Goal: Complete application form: Complete application form

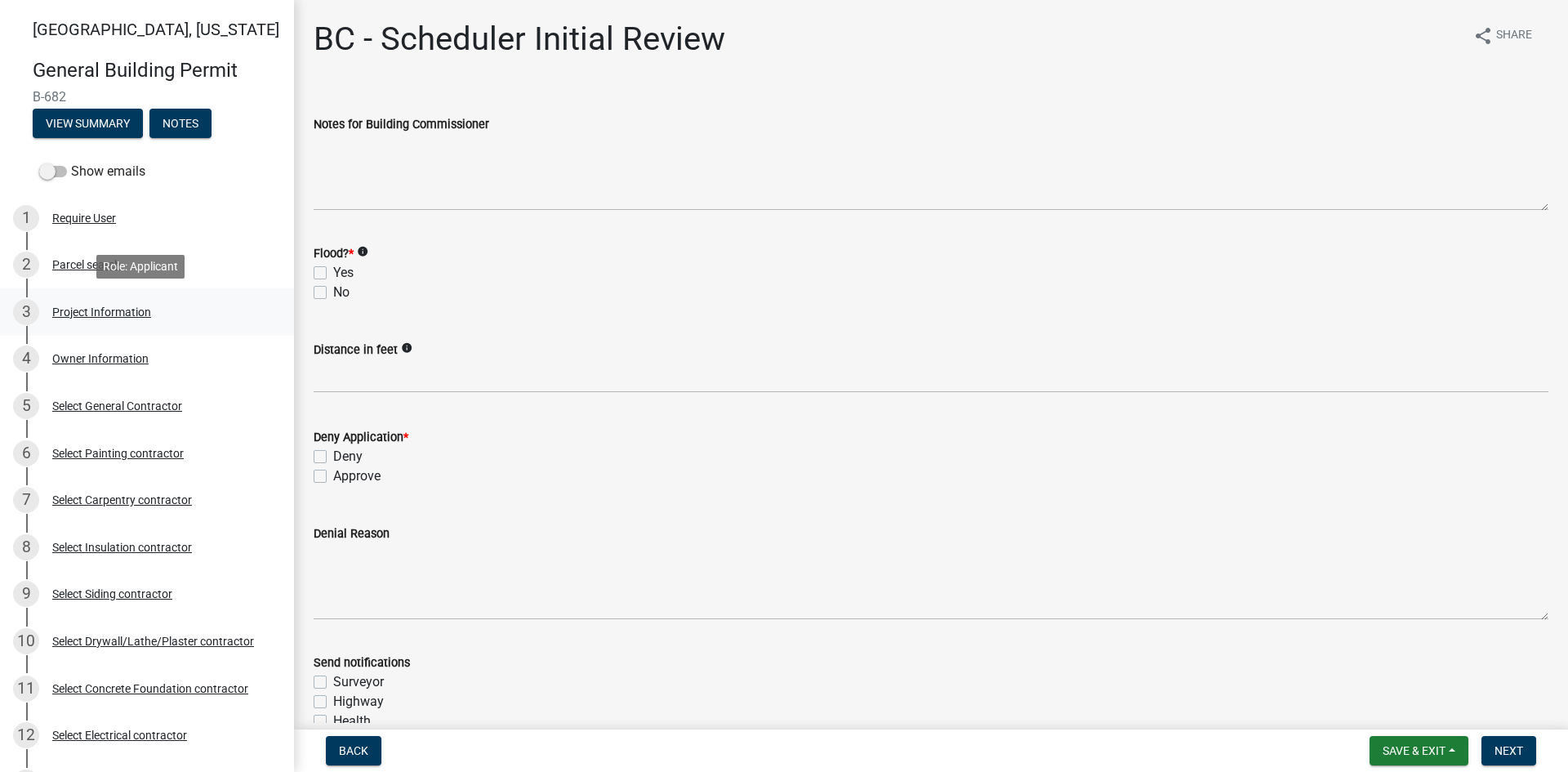
click at [91, 307] on div "Project Information" at bounding box center [102, 312] width 99 height 11
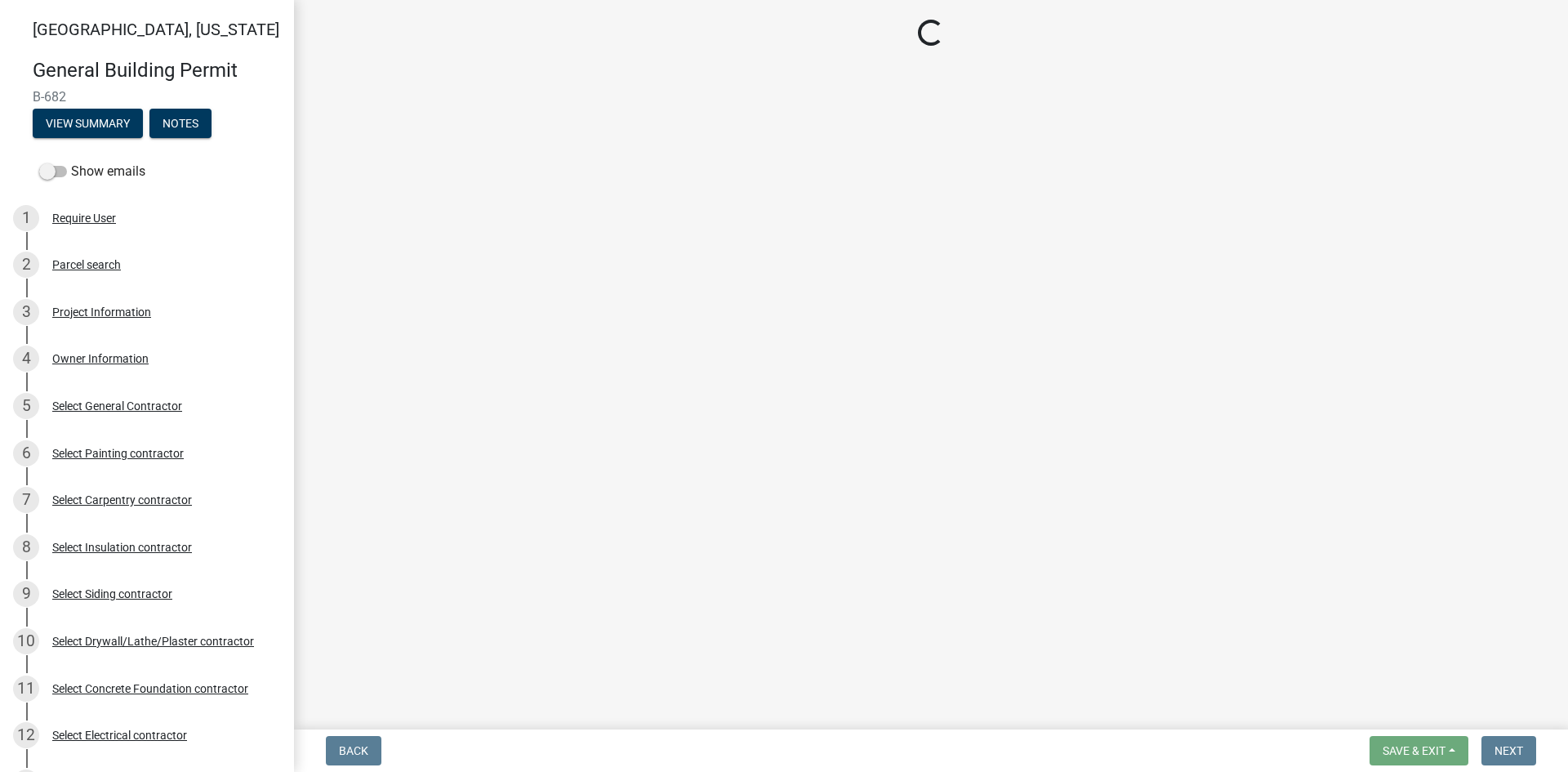
select select "f62e9ec7-2ce1-40c9-9d70-ac6e7ddc5d7c"
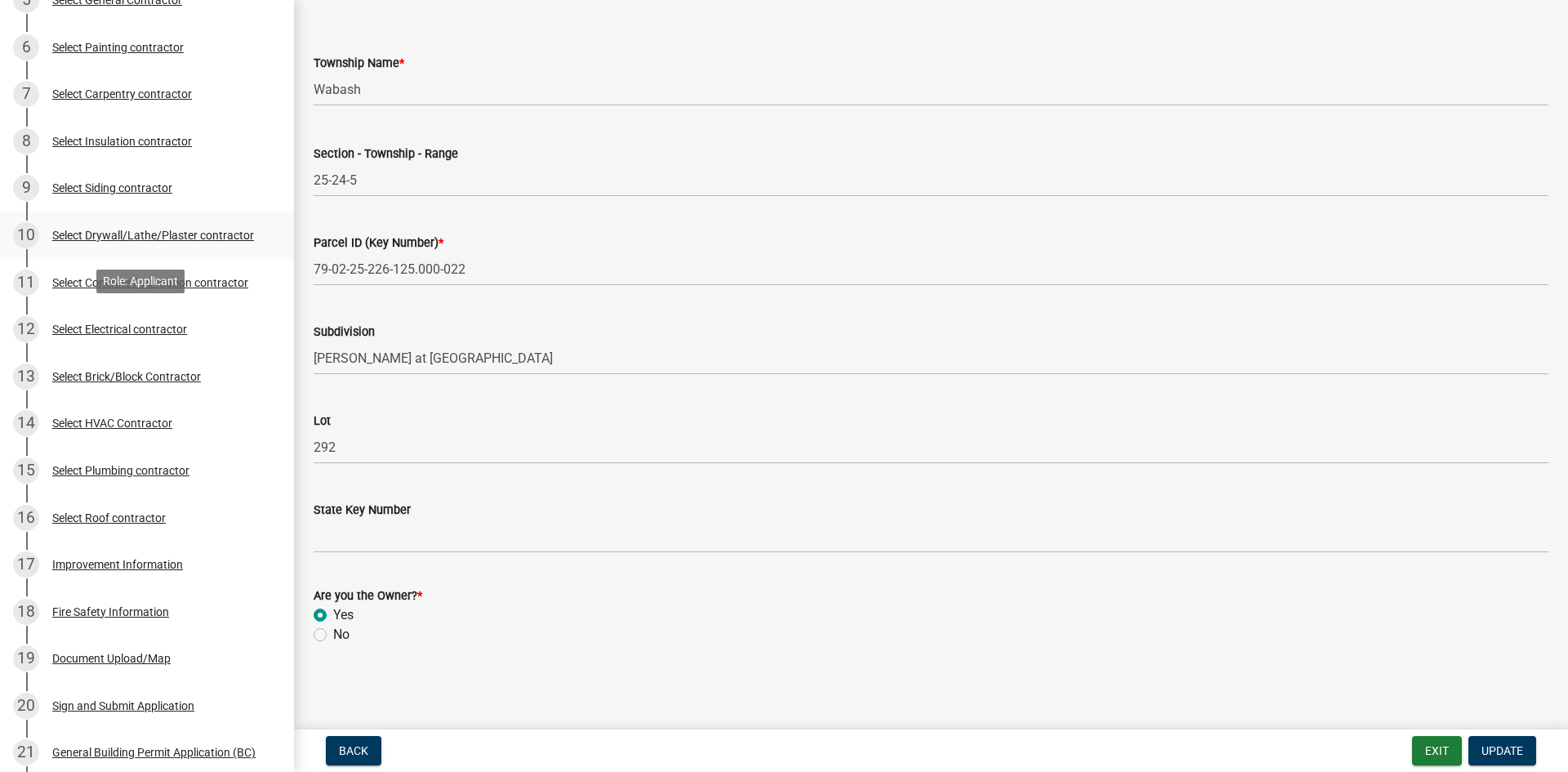
scroll to position [408, 0]
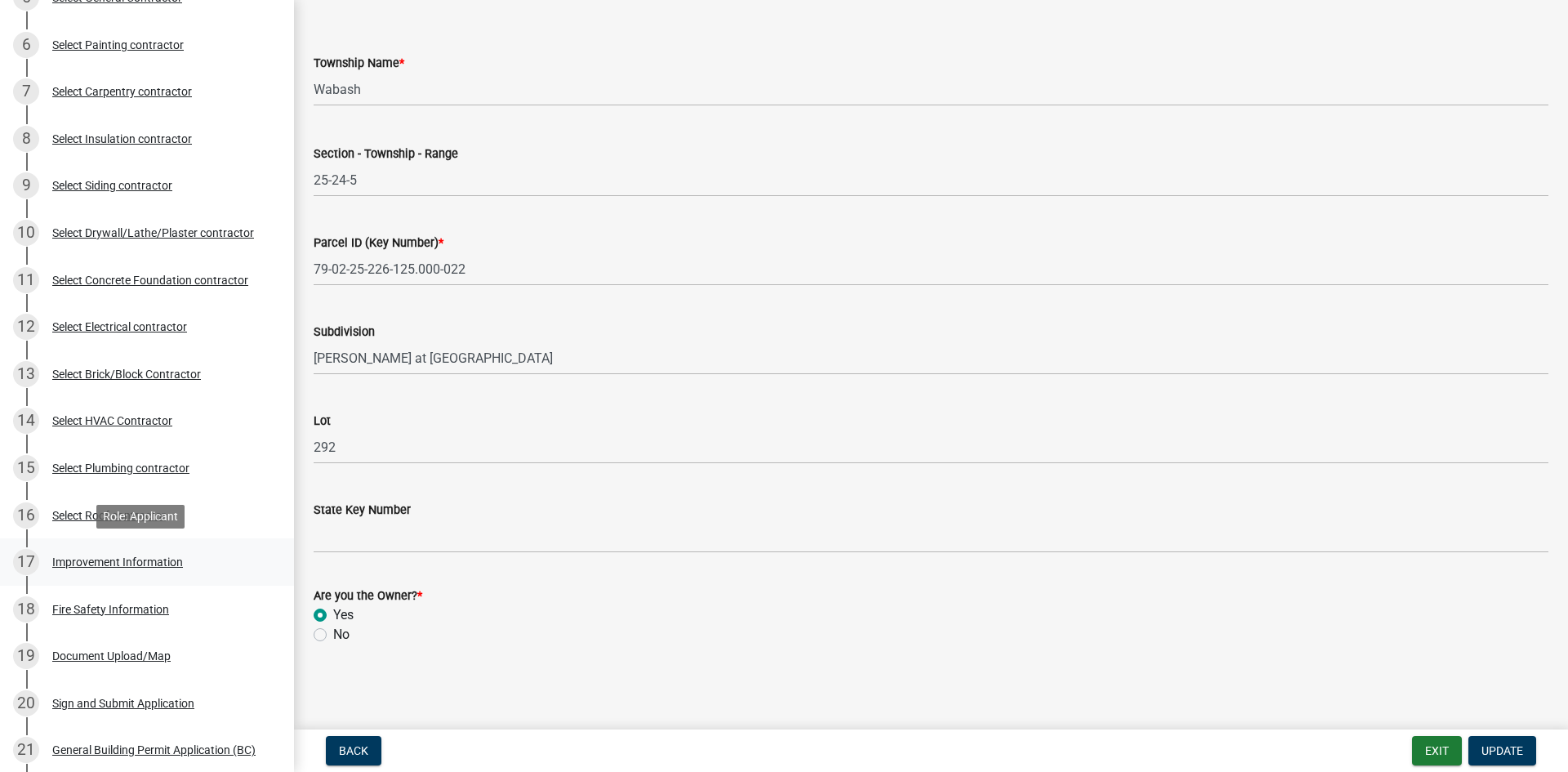
click at [127, 556] on div "Improvement Information" at bounding box center [117, 562] width 131 height 11
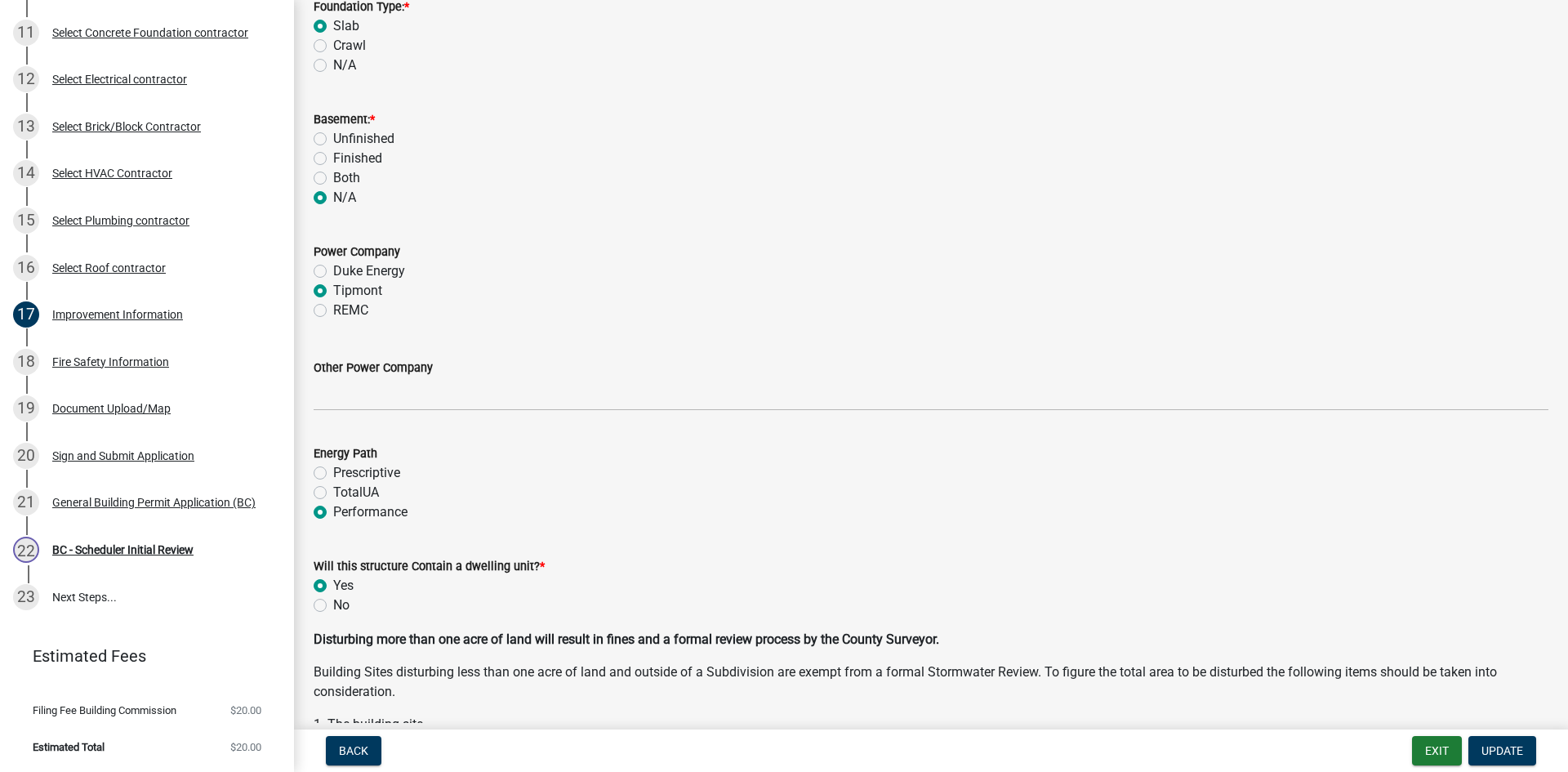
scroll to position [1716, 0]
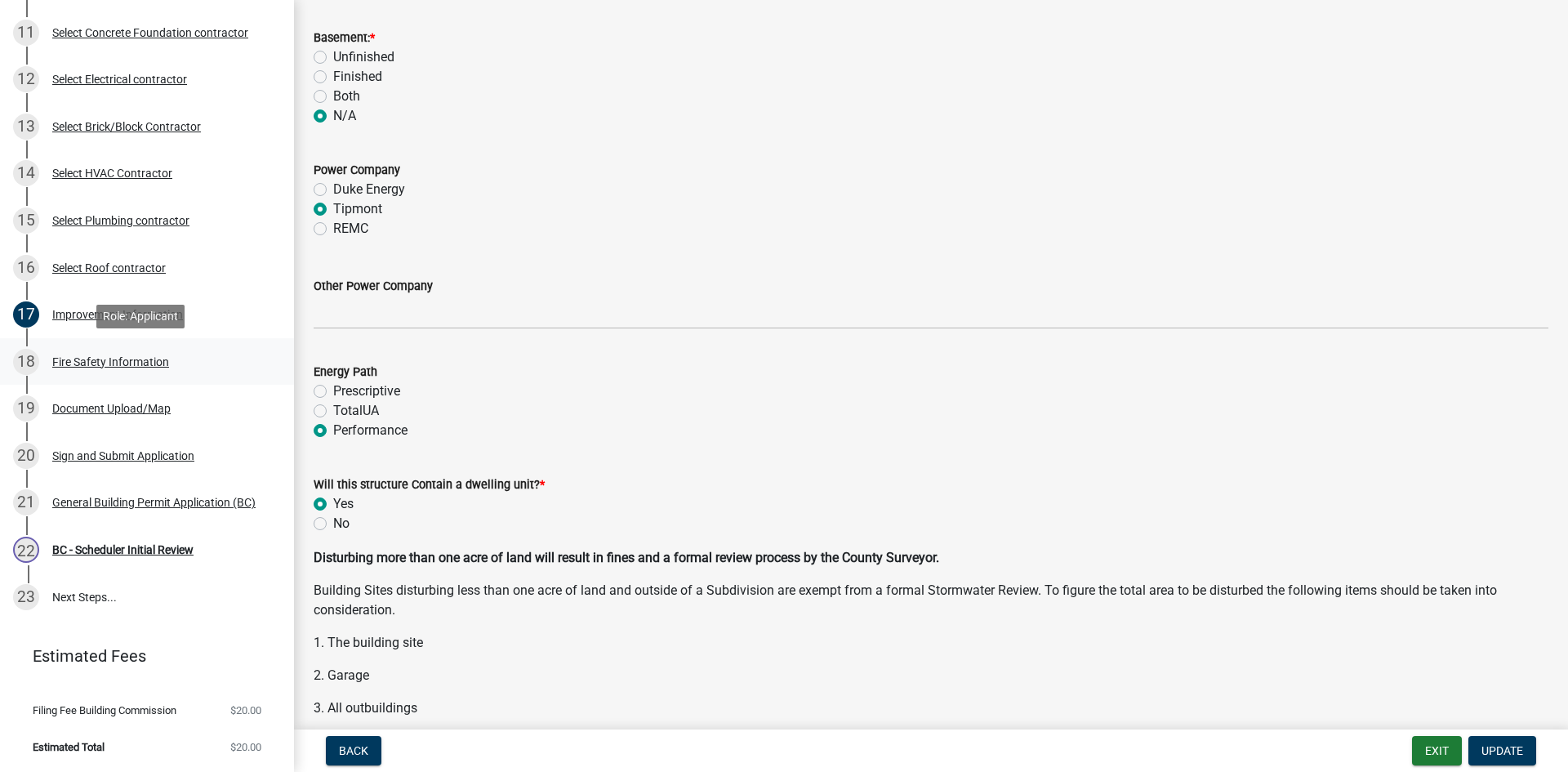
click at [103, 368] on div "Fire Safety Information" at bounding box center [110, 362] width 117 height 11
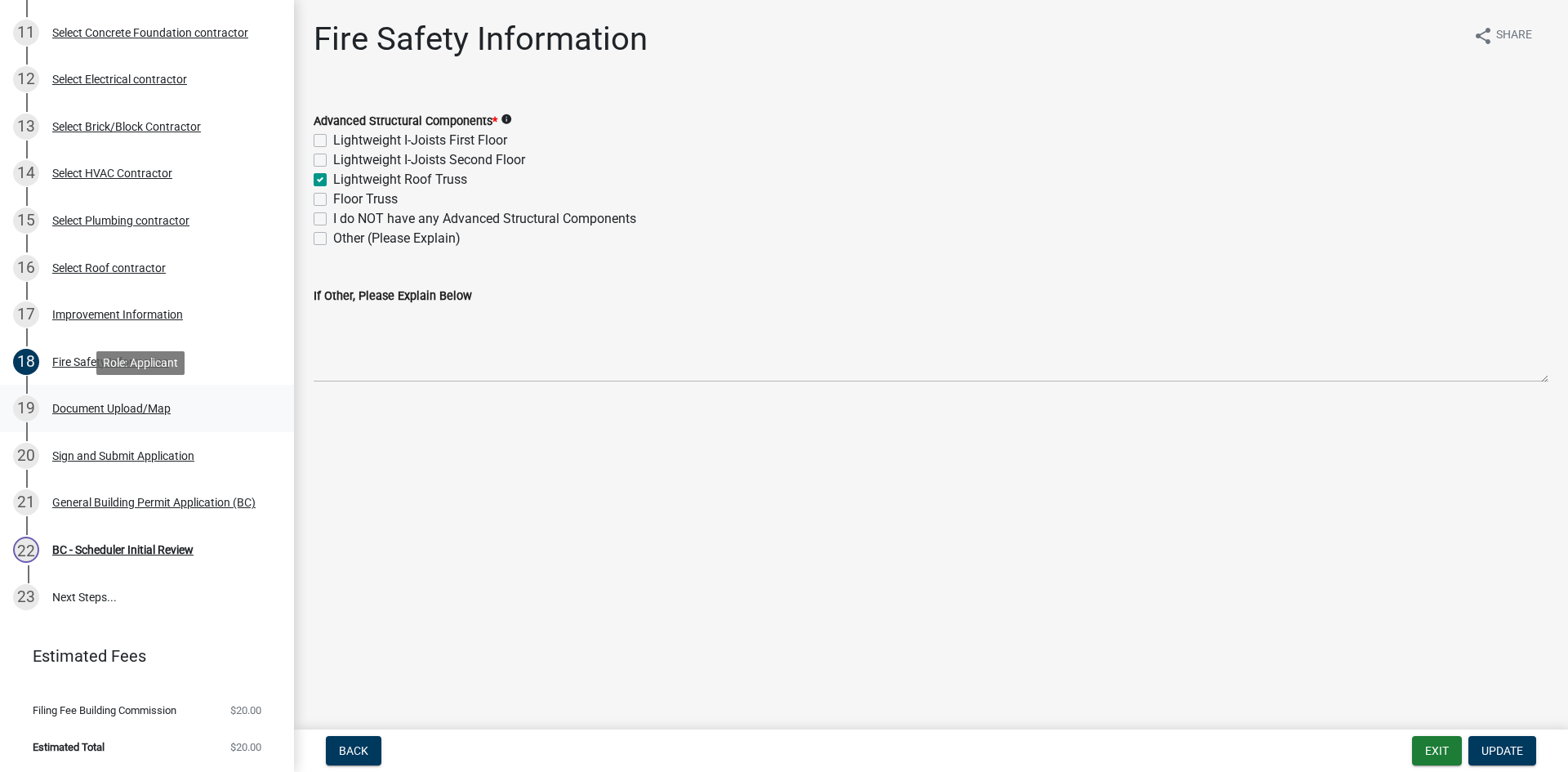
click at [135, 409] on div "Document Upload/Map" at bounding box center [111, 408] width 118 height 11
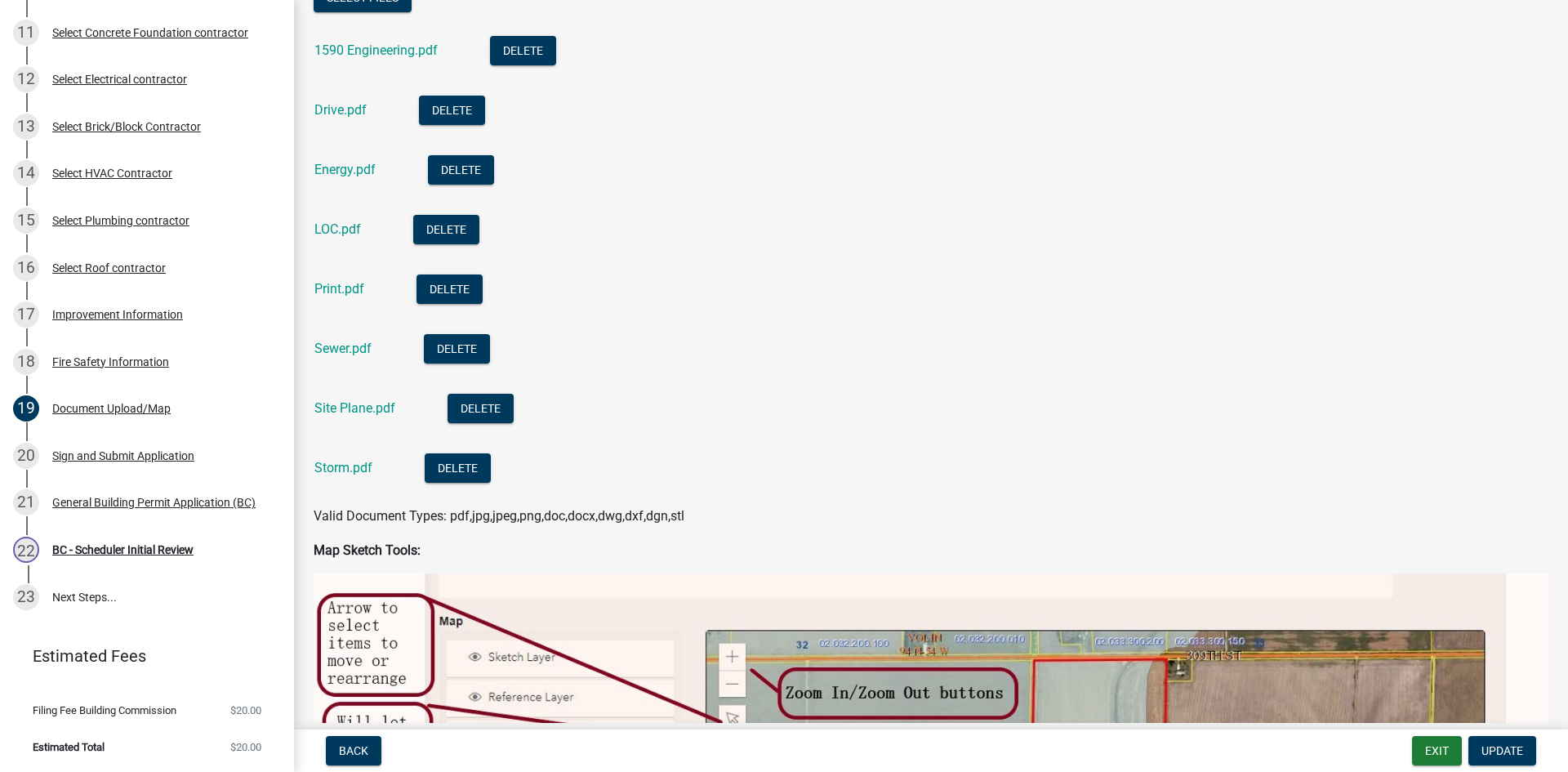
scroll to position [491, 0]
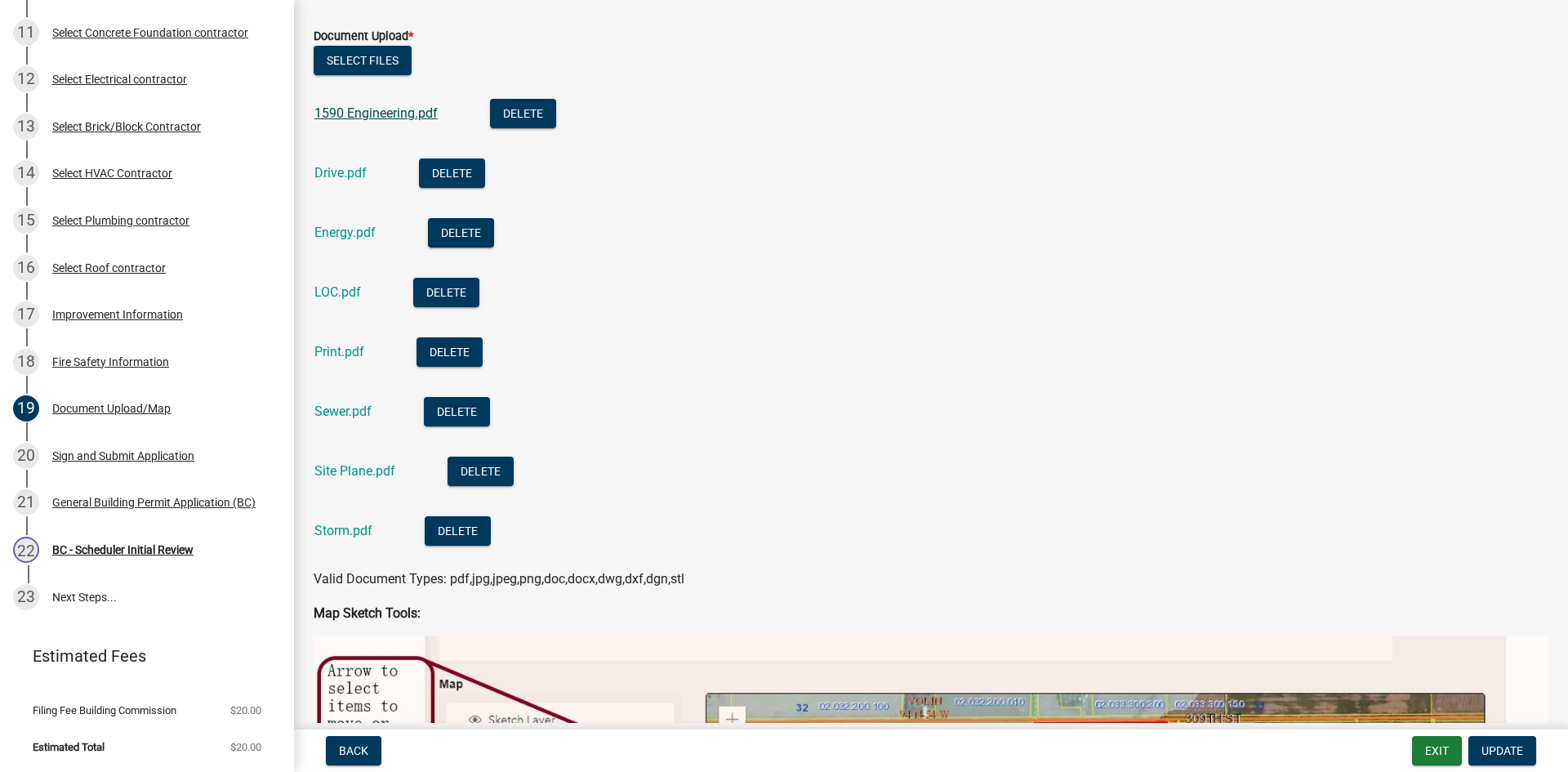
click at [369, 112] on link "1590 Engineering.pdf" at bounding box center [376, 113] width 124 height 16
click at [354, 172] on link "Drive.pdf" at bounding box center [341, 173] width 53 height 16
click at [353, 237] on link "Energy.pdf" at bounding box center [345, 232] width 61 height 16
click at [339, 411] on link "Sewer.pdf" at bounding box center [343, 412] width 57 height 16
click at [344, 469] on link "Site Plane.pdf" at bounding box center [355, 471] width 81 height 16
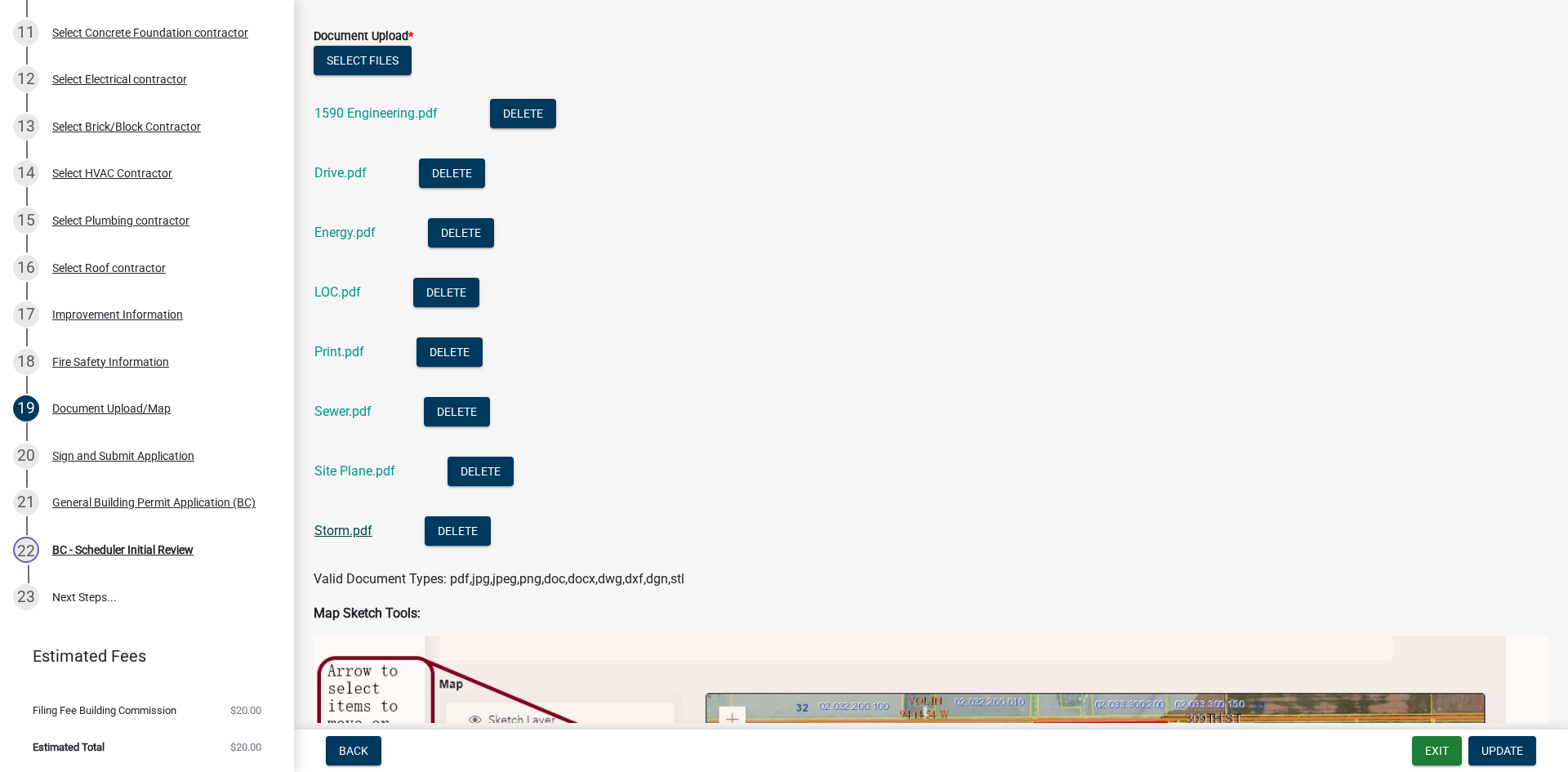
click at [346, 528] on link "Storm.pdf" at bounding box center [343, 531] width 58 height 16
click at [323, 345] on link "Print.pdf" at bounding box center [339, 352] width 50 height 16
click at [122, 317] on div "Improvement Information" at bounding box center [117, 314] width 131 height 11
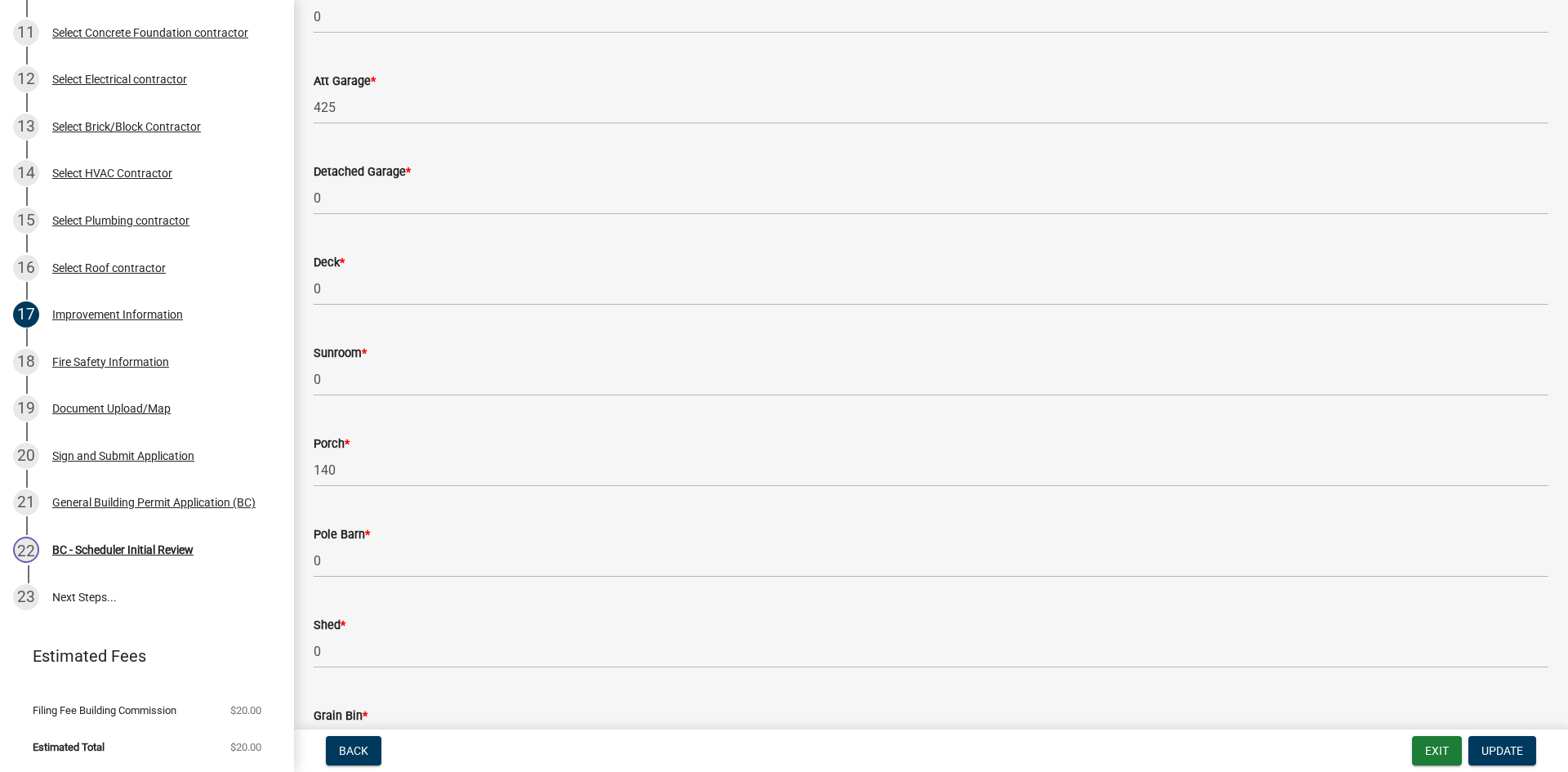
scroll to position [654, 0]
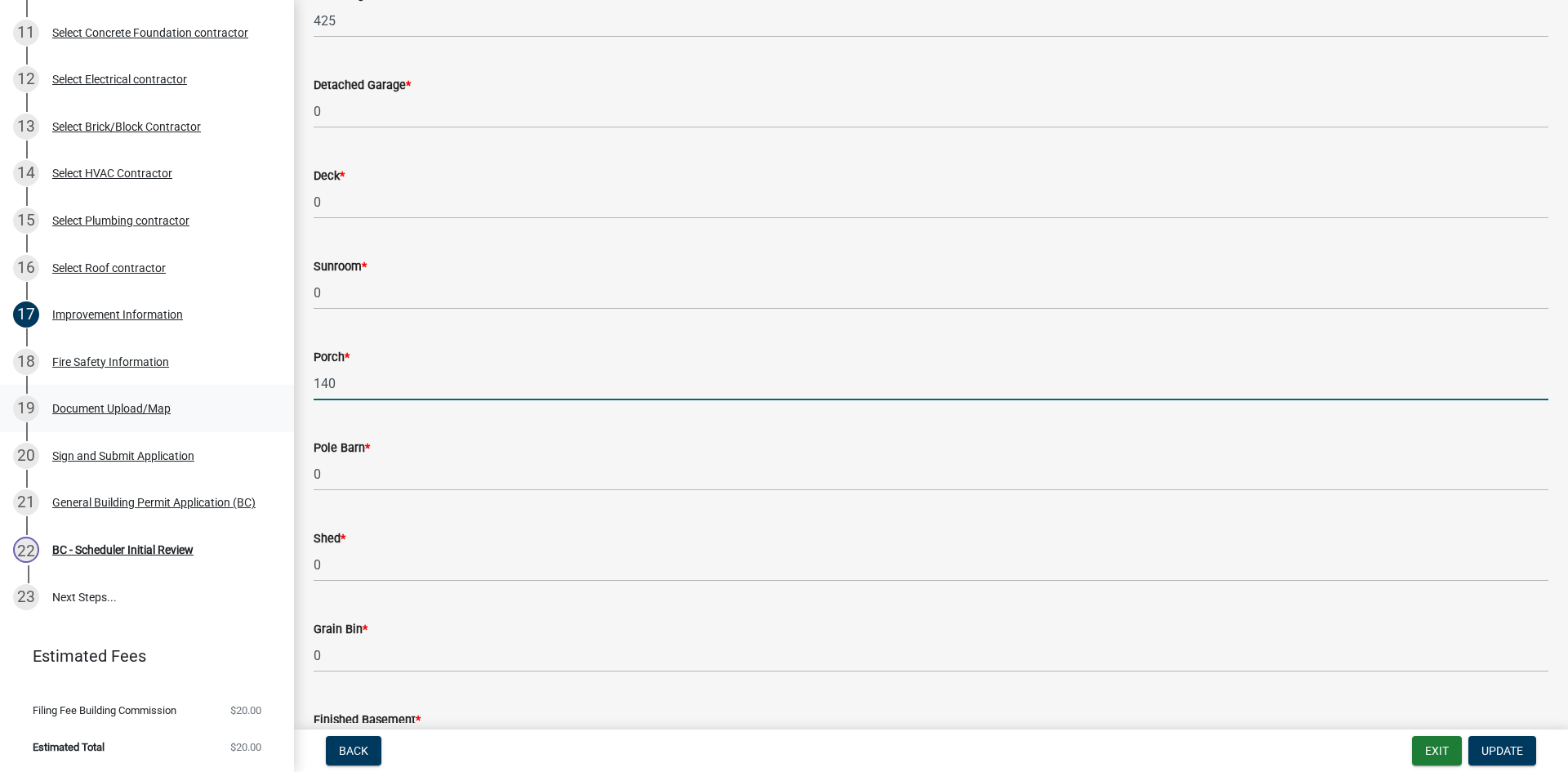
drag, startPoint x: 359, startPoint y: 387, endPoint x: 258, endPoint y: 393, distance: 101.2
click at [258, 393] on div "Tippecanoe County, Indiana General Building Permit B-682 View Summary Notes Sho…" at bounding box center [784, 386] width 1568 height 772
type input "112"
click at [785, 492] on wm-data-entity-input "Pole Barn * 0" at bounding box center [931, 461] width 1235 height 91
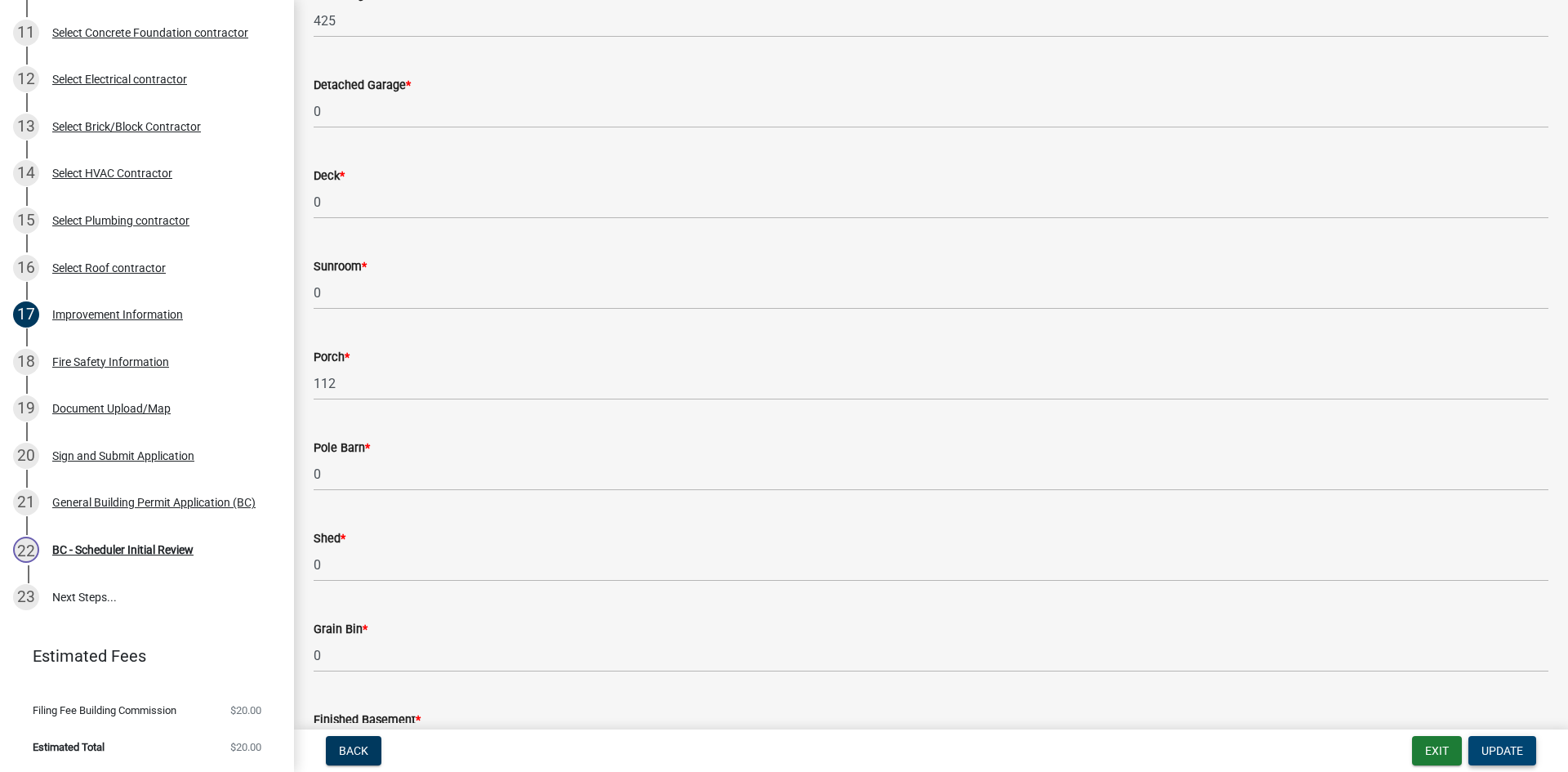
click at [1486, 754] on span "Update" at bounding box center [1503, 751] width 42 height 13
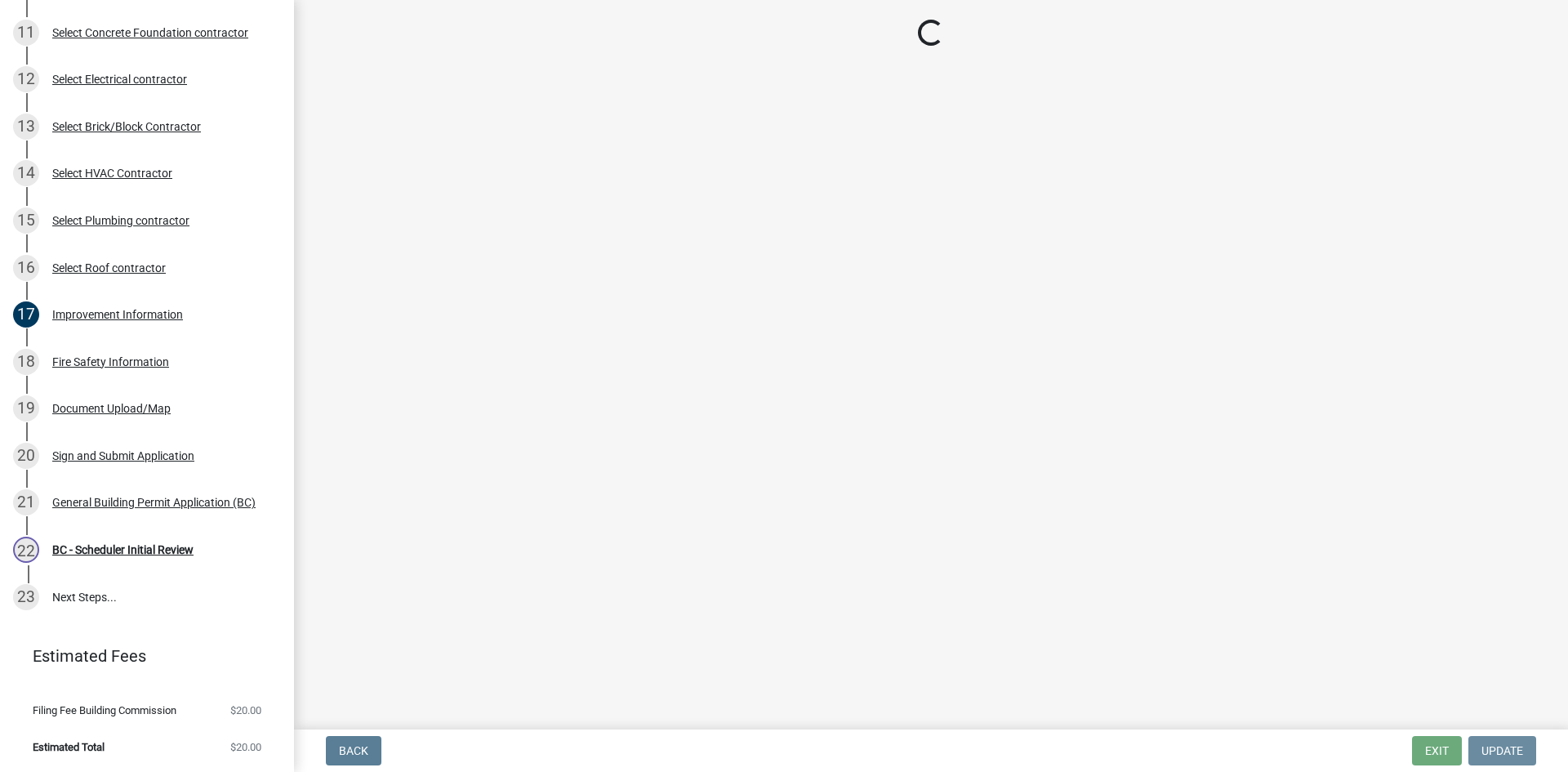
scroll to position [0, 0]
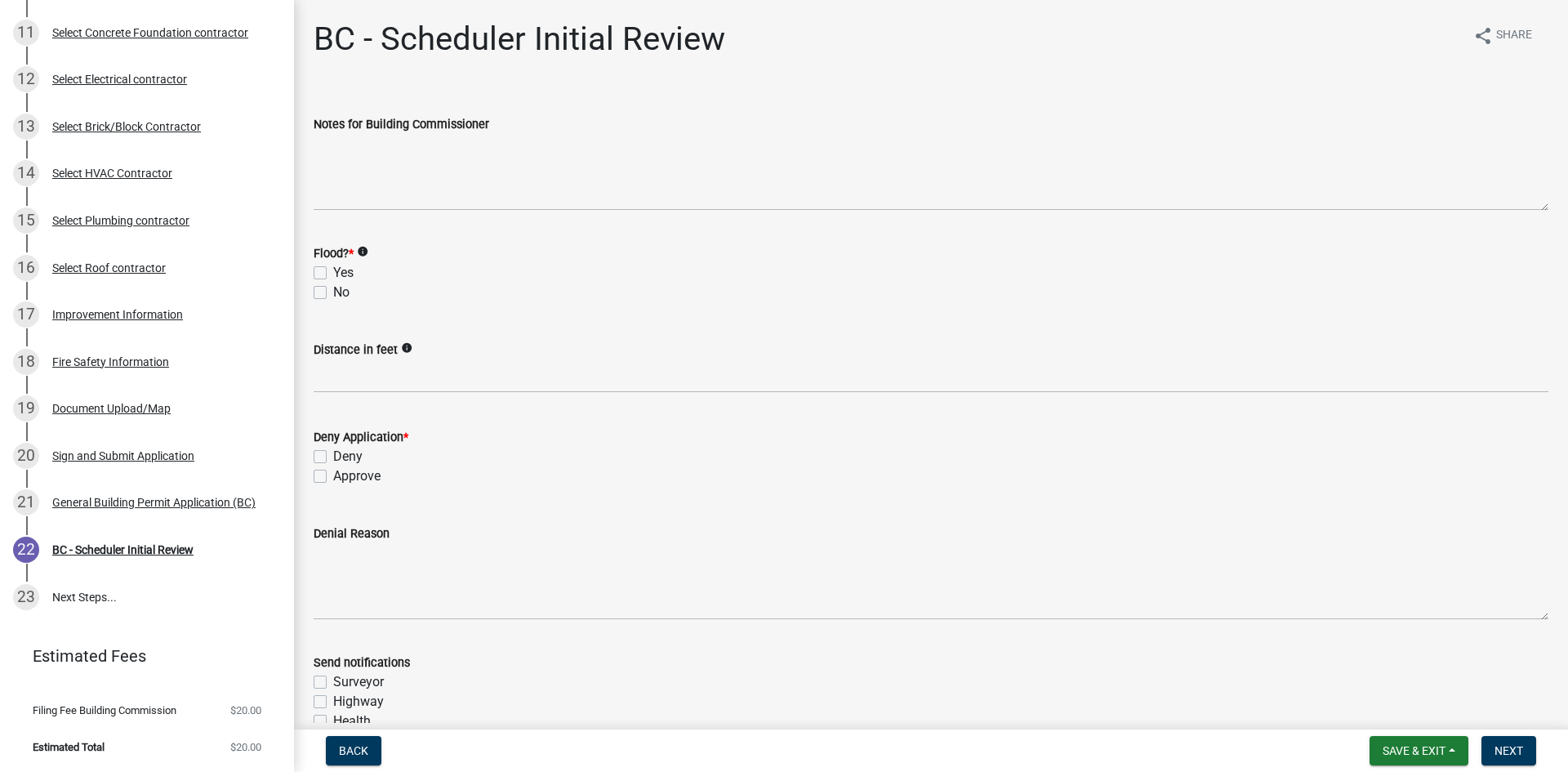
click at [333, 291] on label "No" at bounding box center [341, 293] width 17 height 19
click at [333, 291] on input "No" at bounding box center [338, 288] width 11 height 11
checkbox input "true"
checkbox input "false"
checkbox input "true"
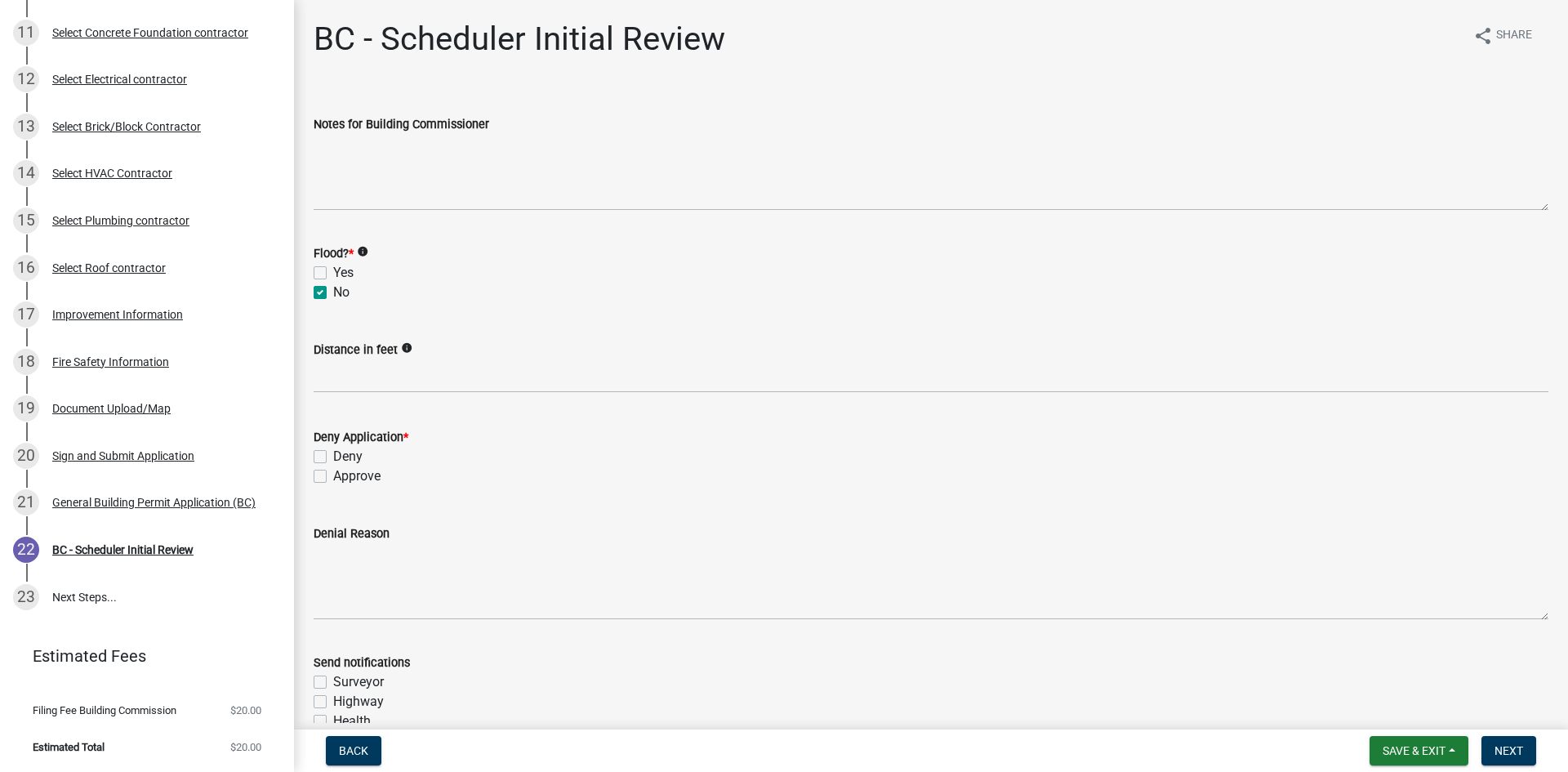
click at [333, 476] on label "Approve" at bounding box center [357, 476] width 47 height 19
click at [333, 476] on input "Approve" at bounding box center [338, 471] width 11 height 11
checkbox input "true"
checkbox input "false"
checkbox input "true"
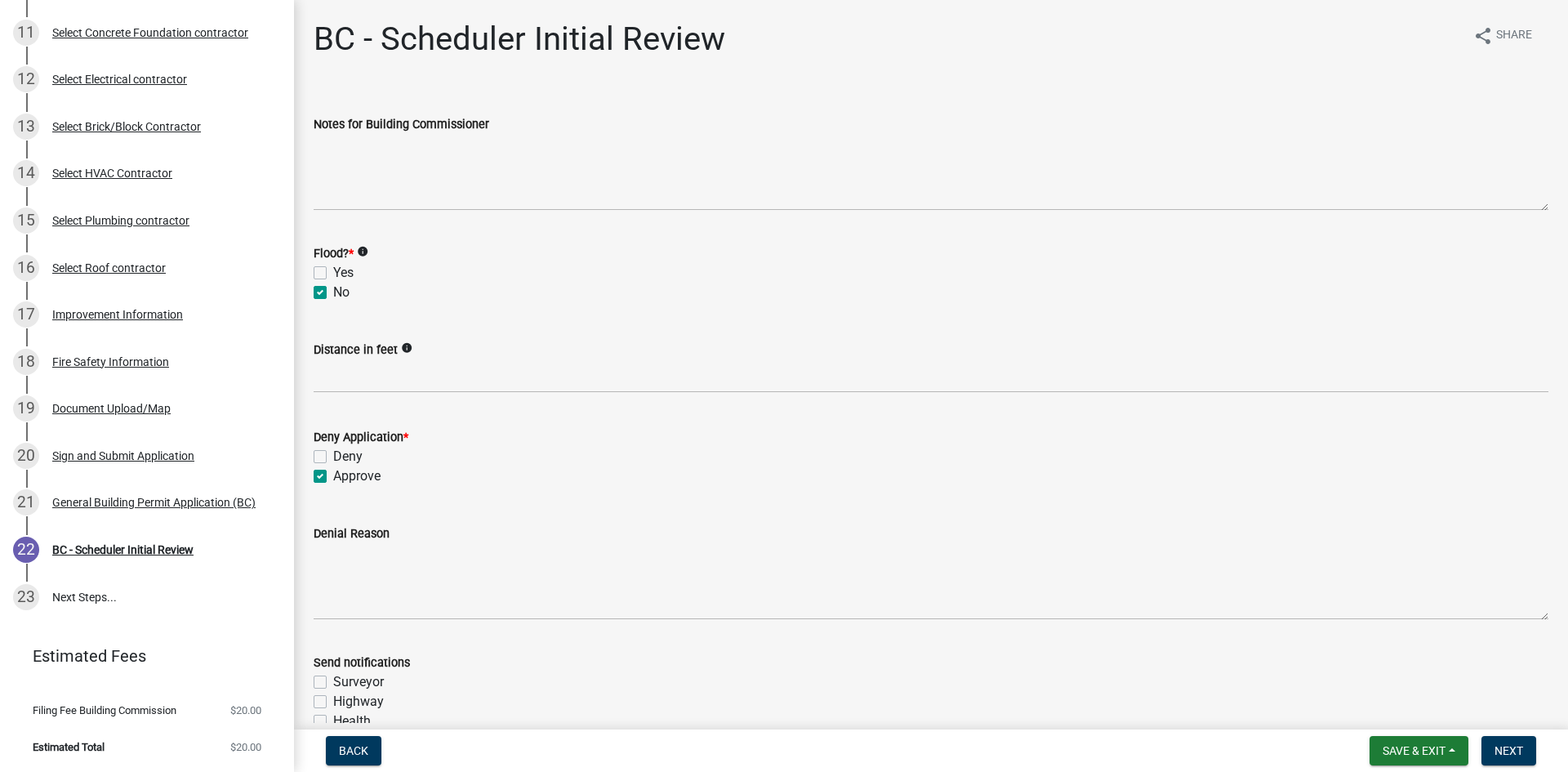
scroll to position [164, 0]
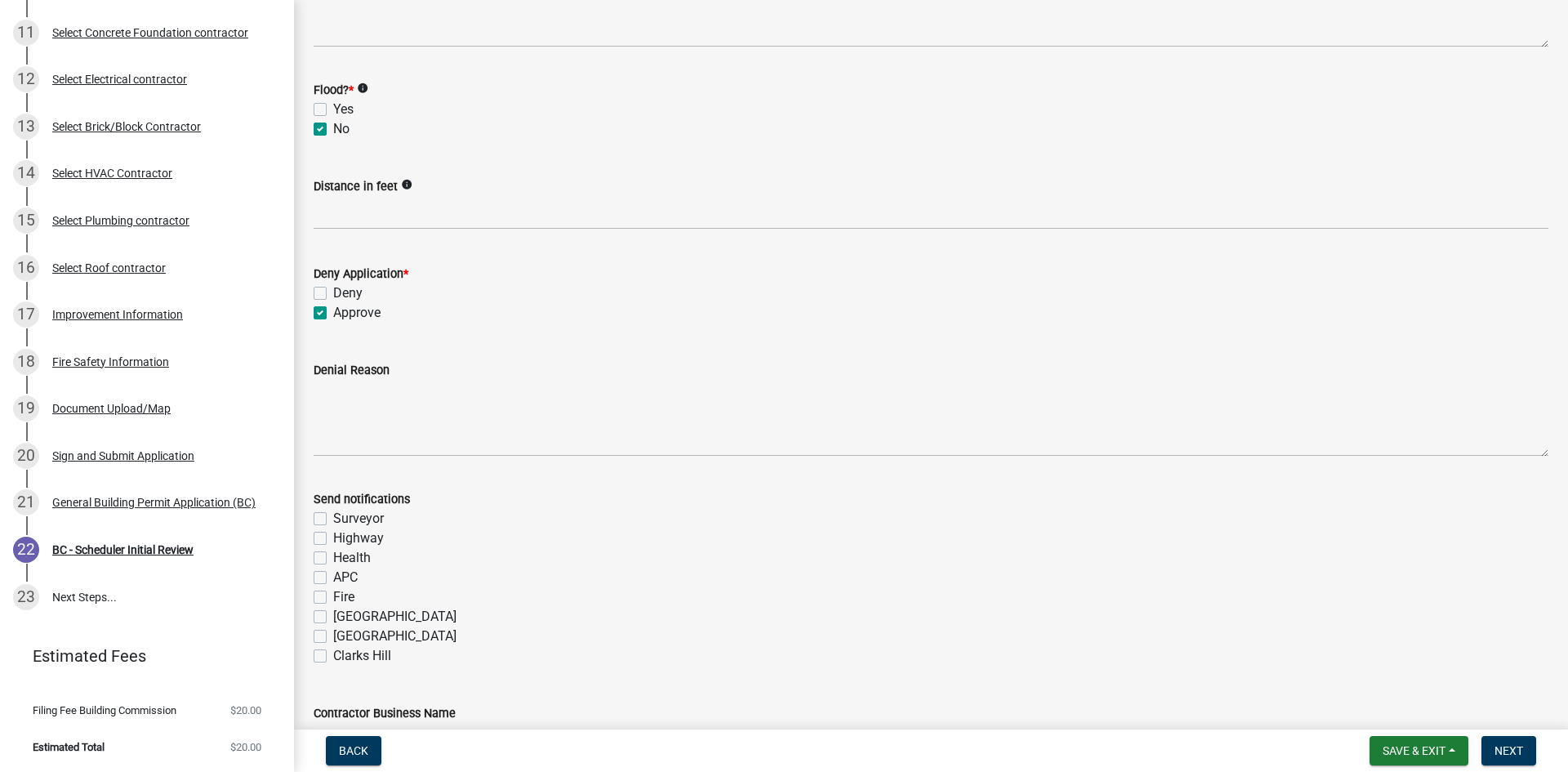
click at [333, 596] on label "Fire" at bounding box center [343, 597] width 21 height 19
click at [333, 596] on input "Fire" at bounding box center [338, 592] width 11 height 11
checkbox input "true"
checkbox input "false"
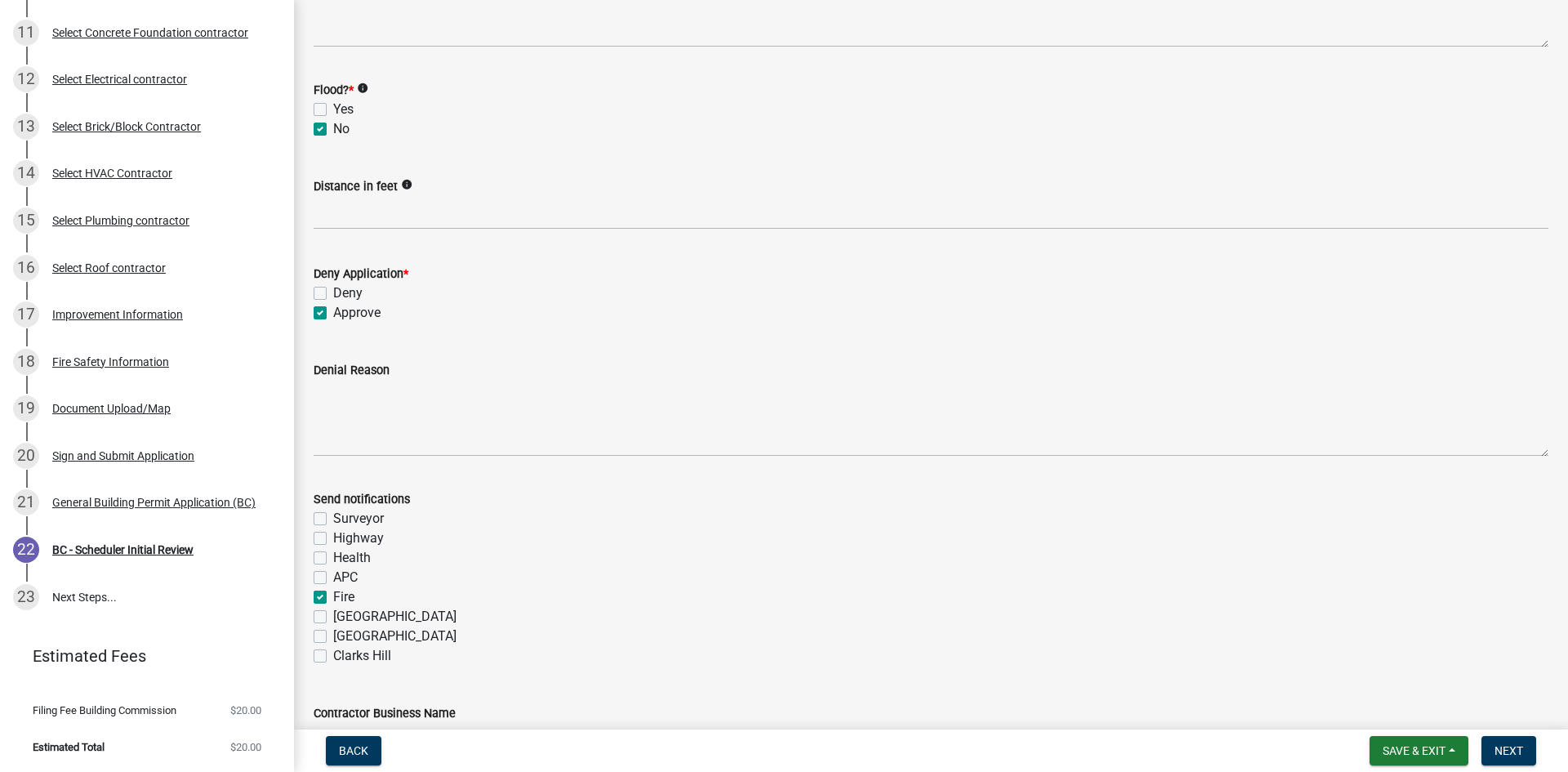
checkbox input "false"
checkbox input "true"
checkbox input "false"
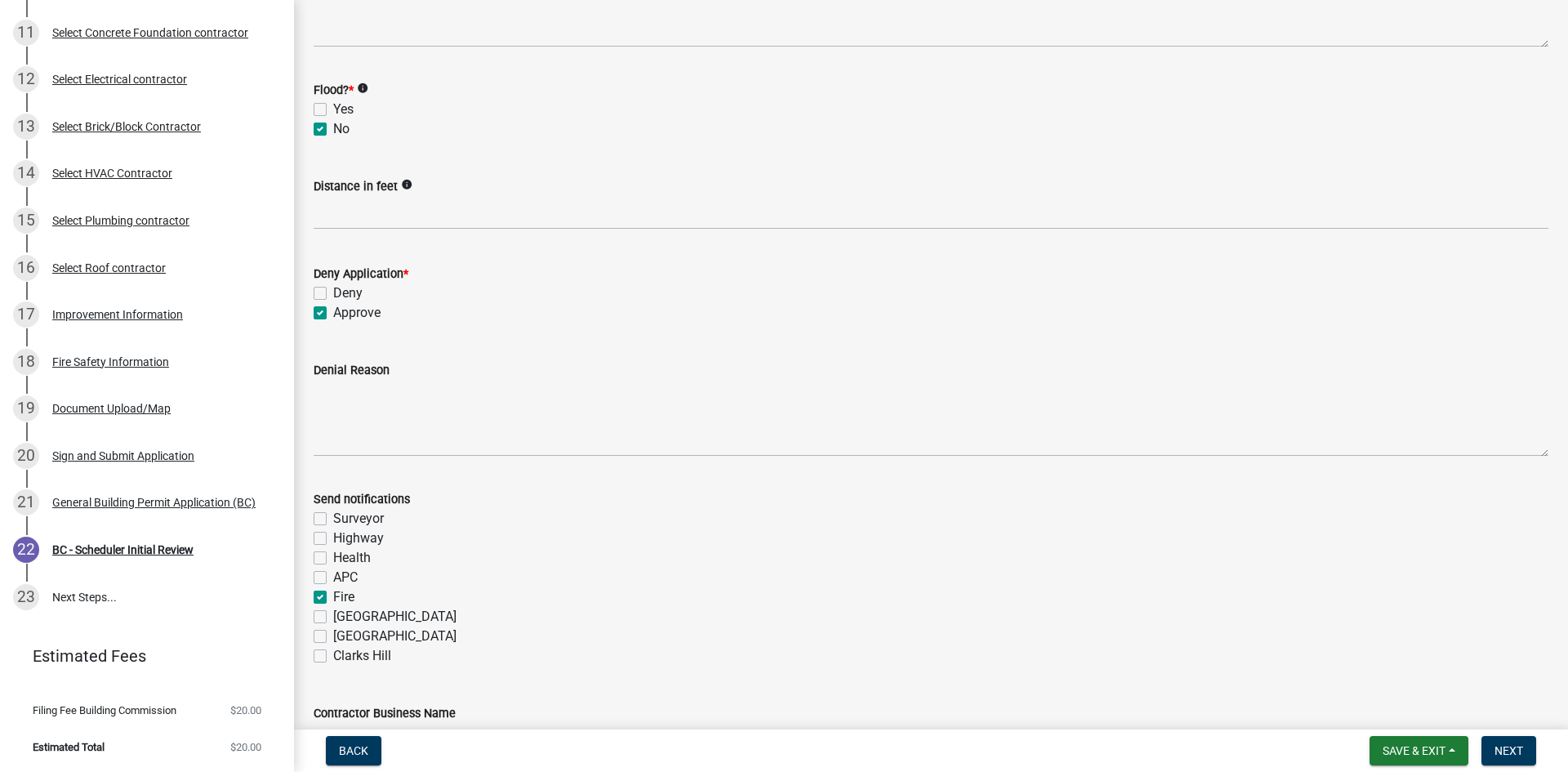
checkbox input "false"
click at [1537, 761] on form "Save & Exit Save Save & Exit Next" at bounding box center [1452, 751] width 180 height 30
click at [1510, 752] on span "Next" at bounding box center [1509, 751] width 29 height 13
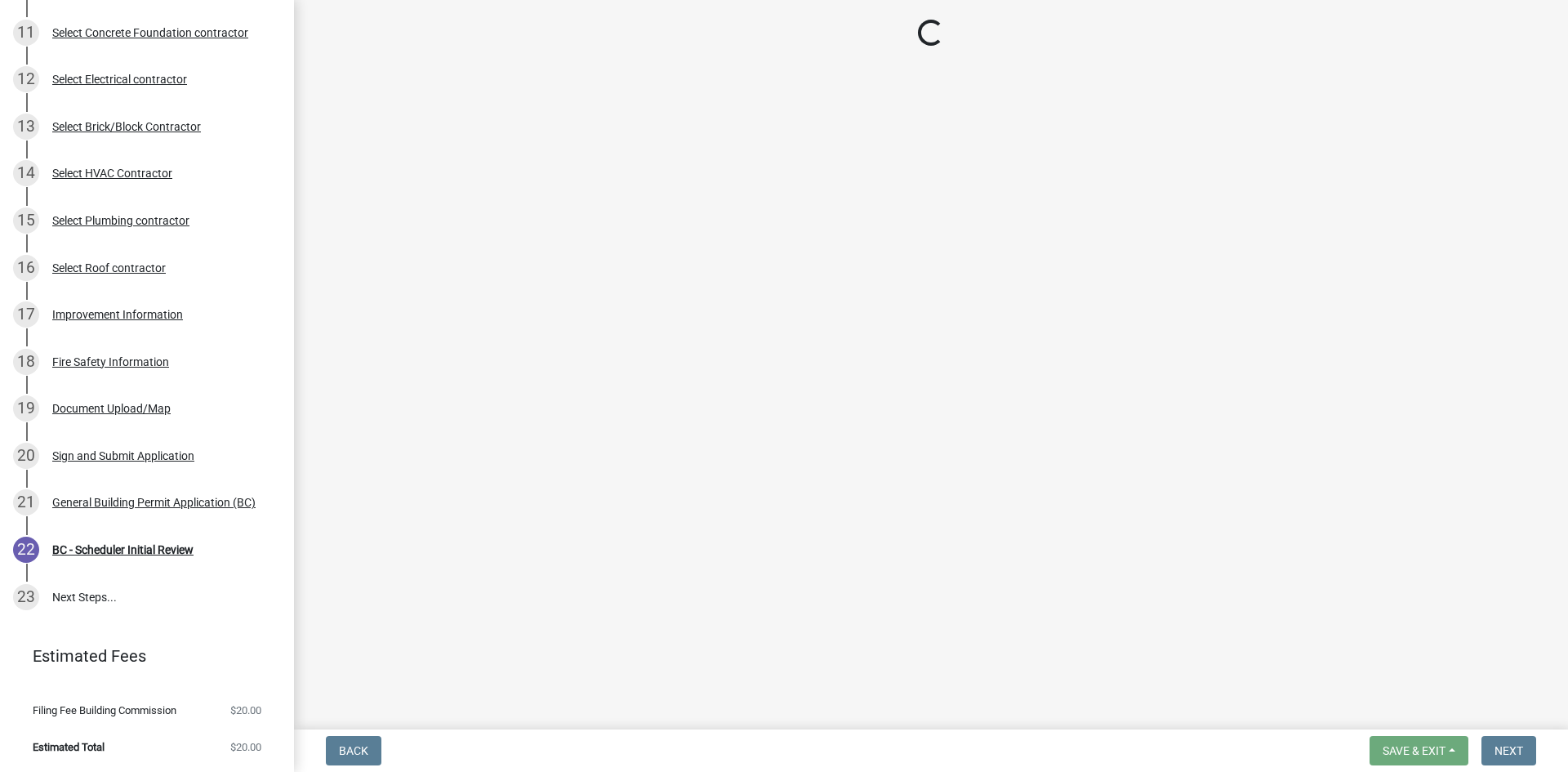
scroll to position [703, 0]
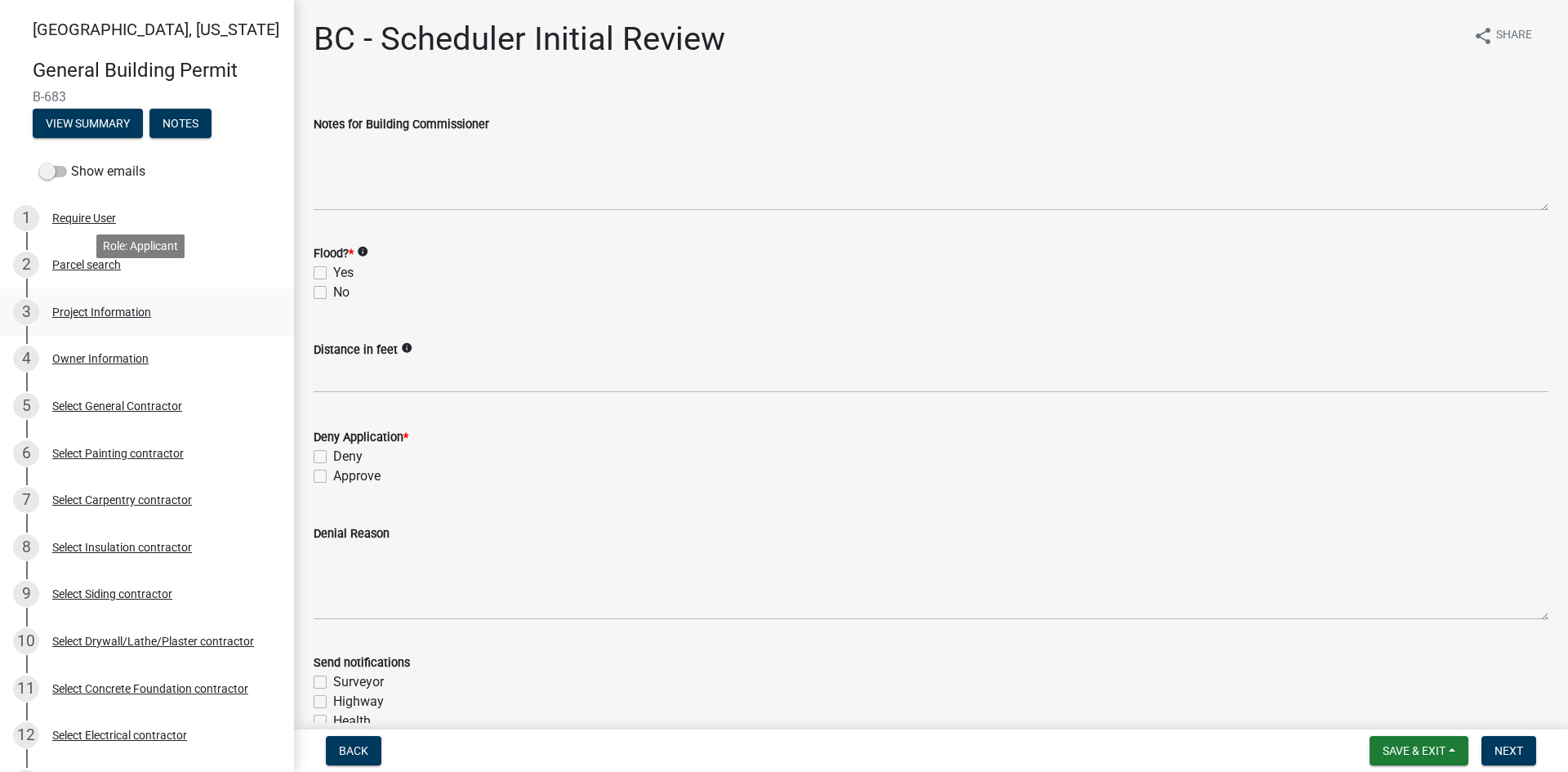
scroll to position [164, 0]
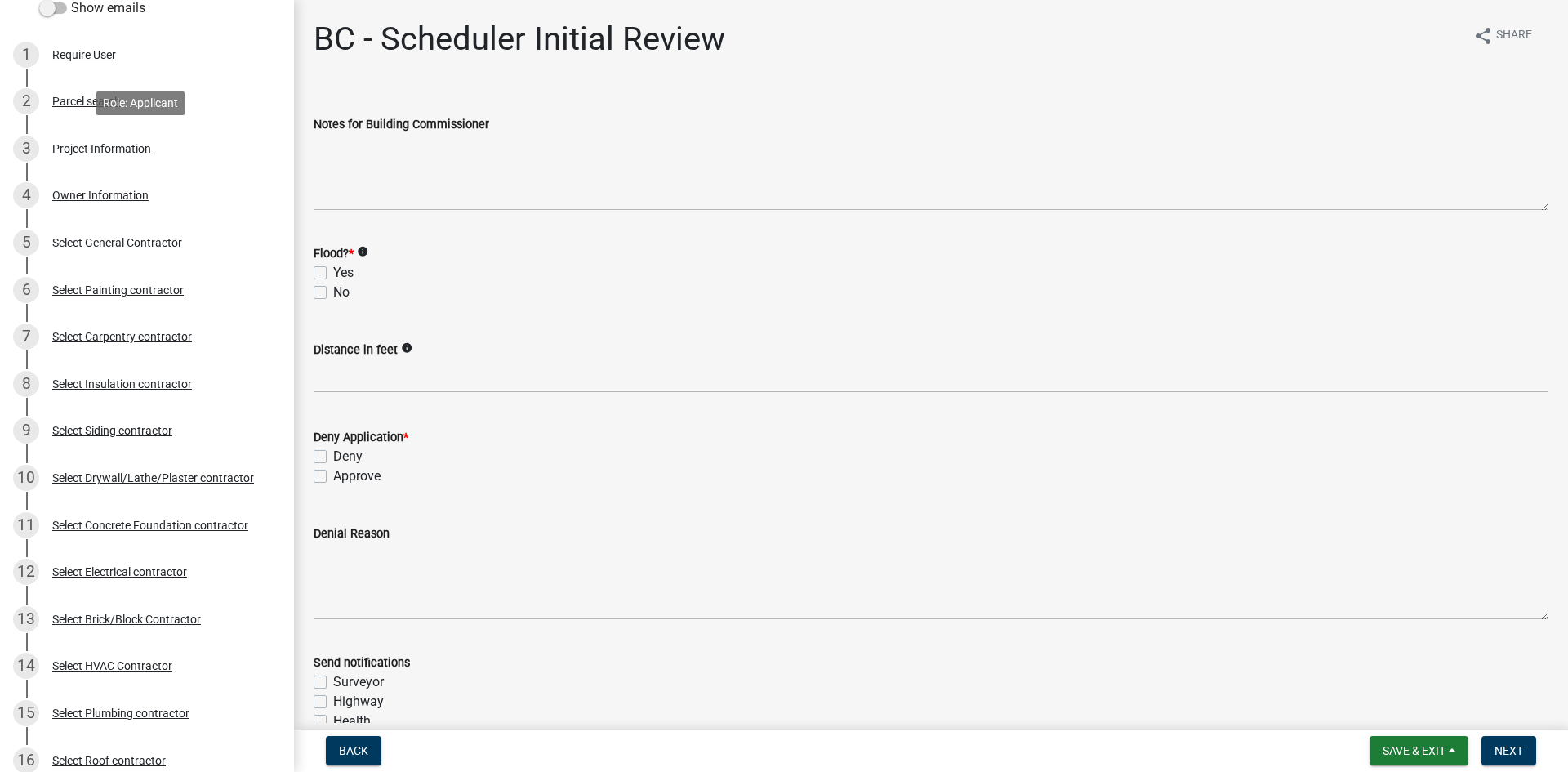
click at [117, 146] on div "Project Information" at bounding box center [102, 148] width 99 height 11
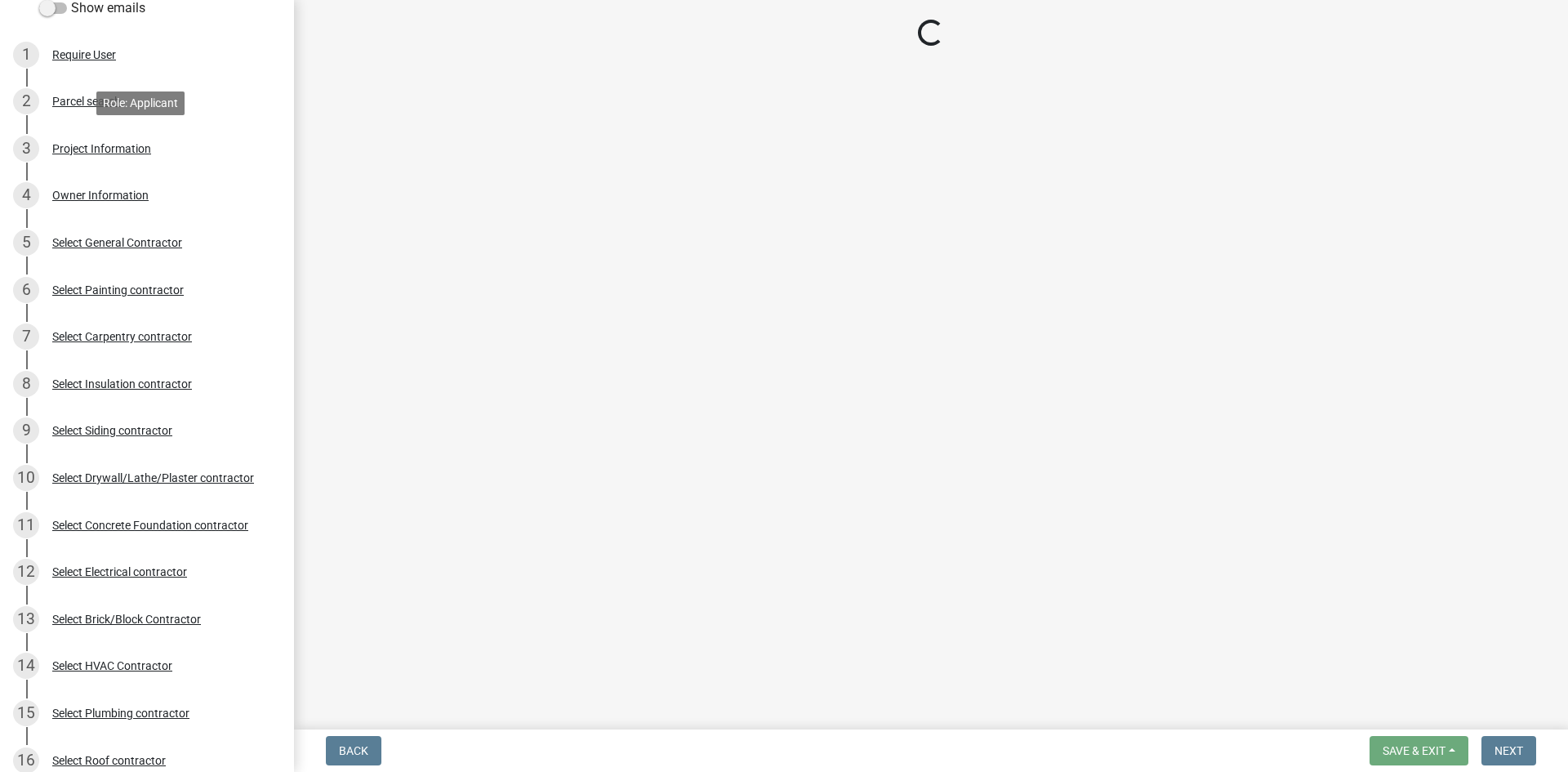
select select "f62e9ec7-2ce1-40c9-9d70-ac6e7ddc5d7c"
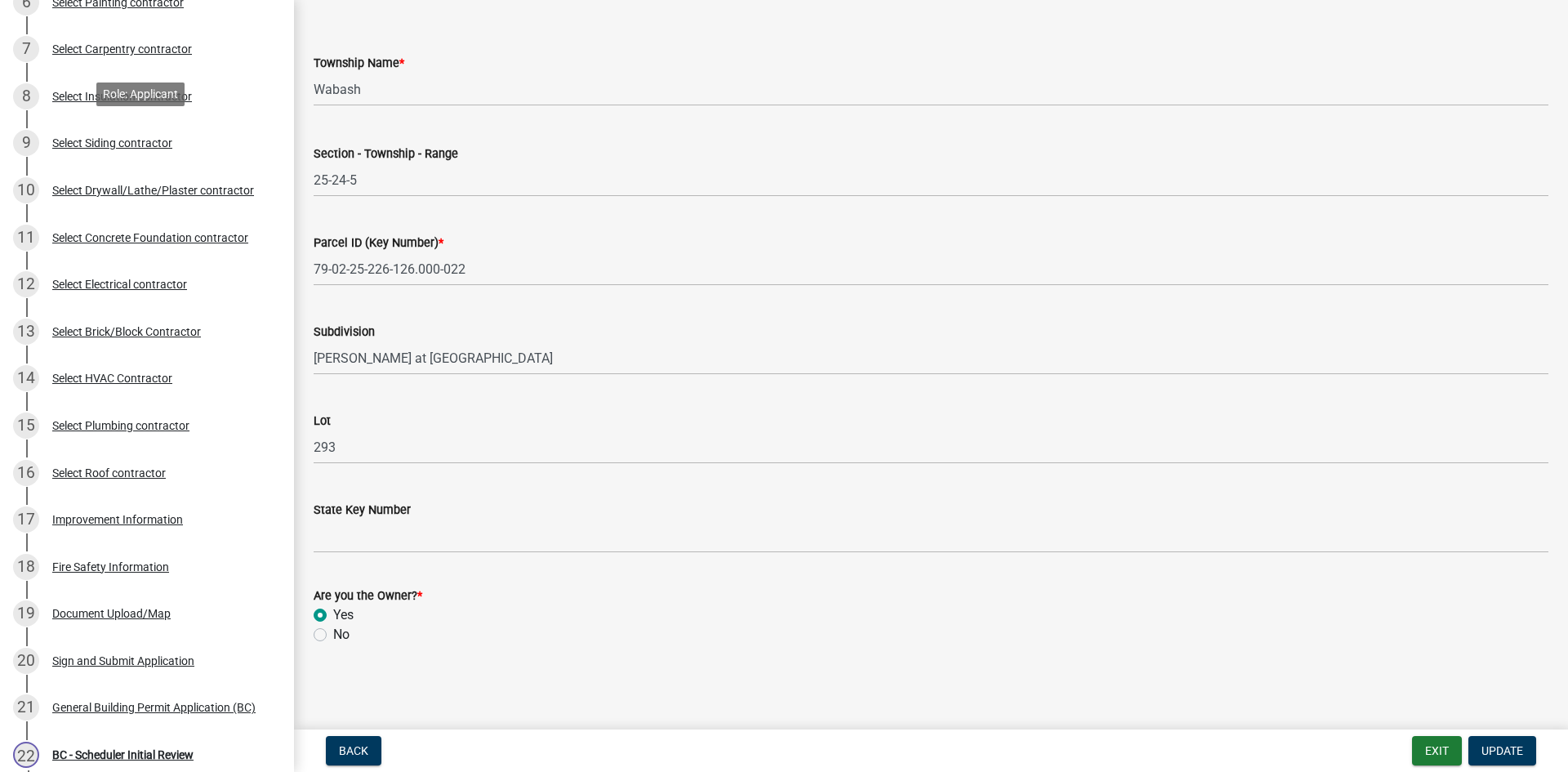
scroll to position [656, 0]
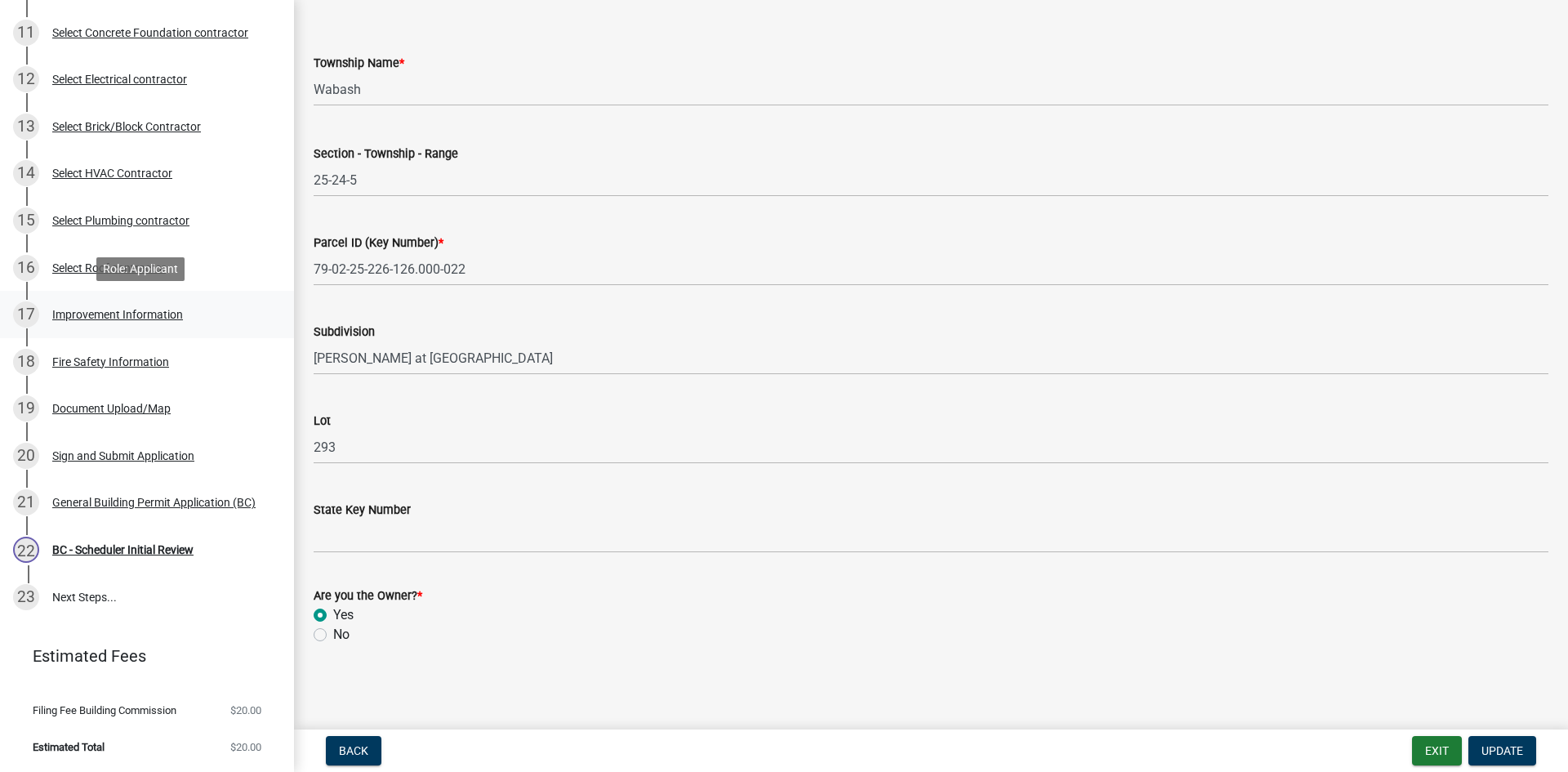
click at [127, 314] on div "Improvement Information" at bounding box center [117, 314] width 131 height 11
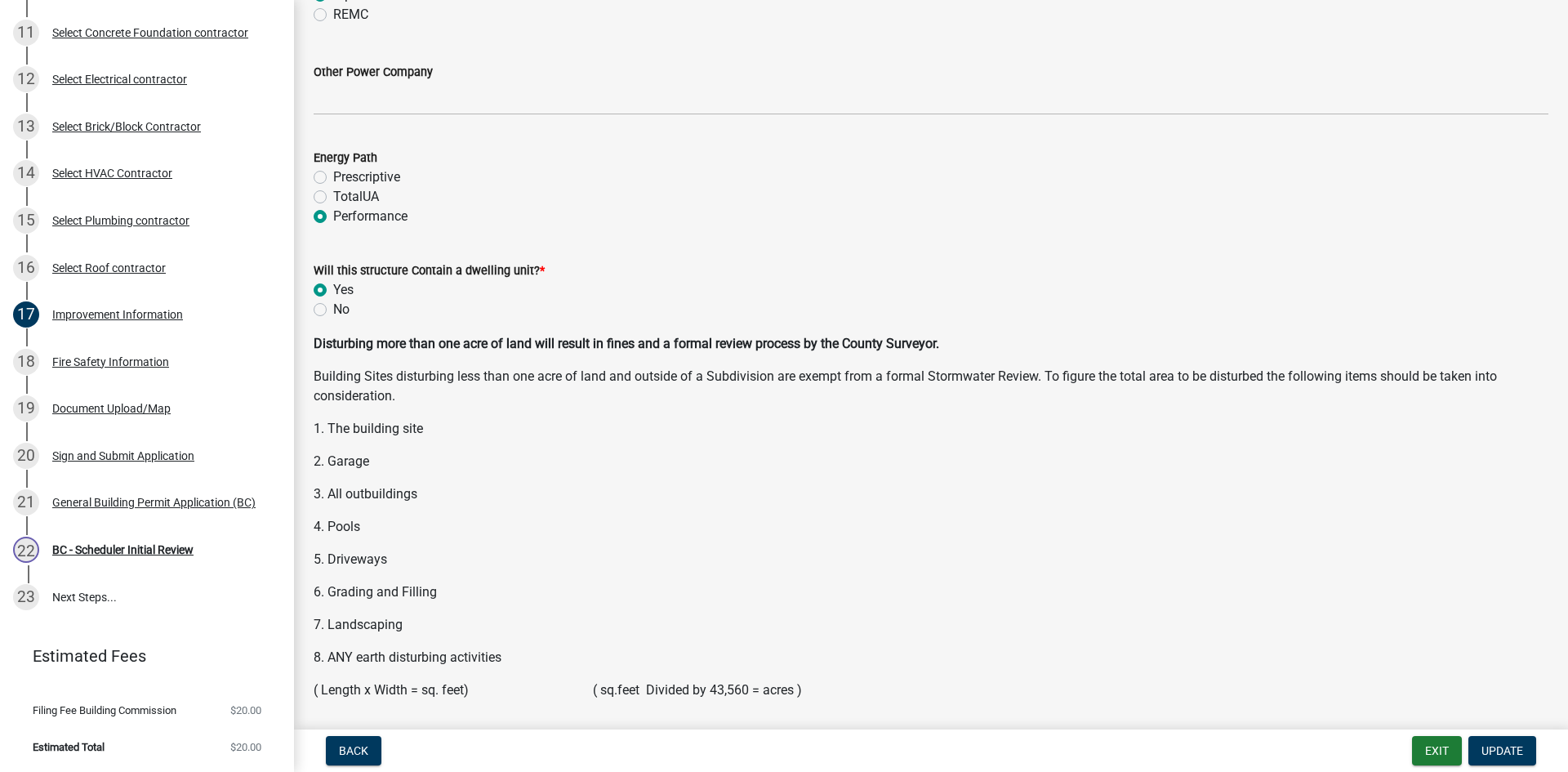
scroll to position [2077, 0]
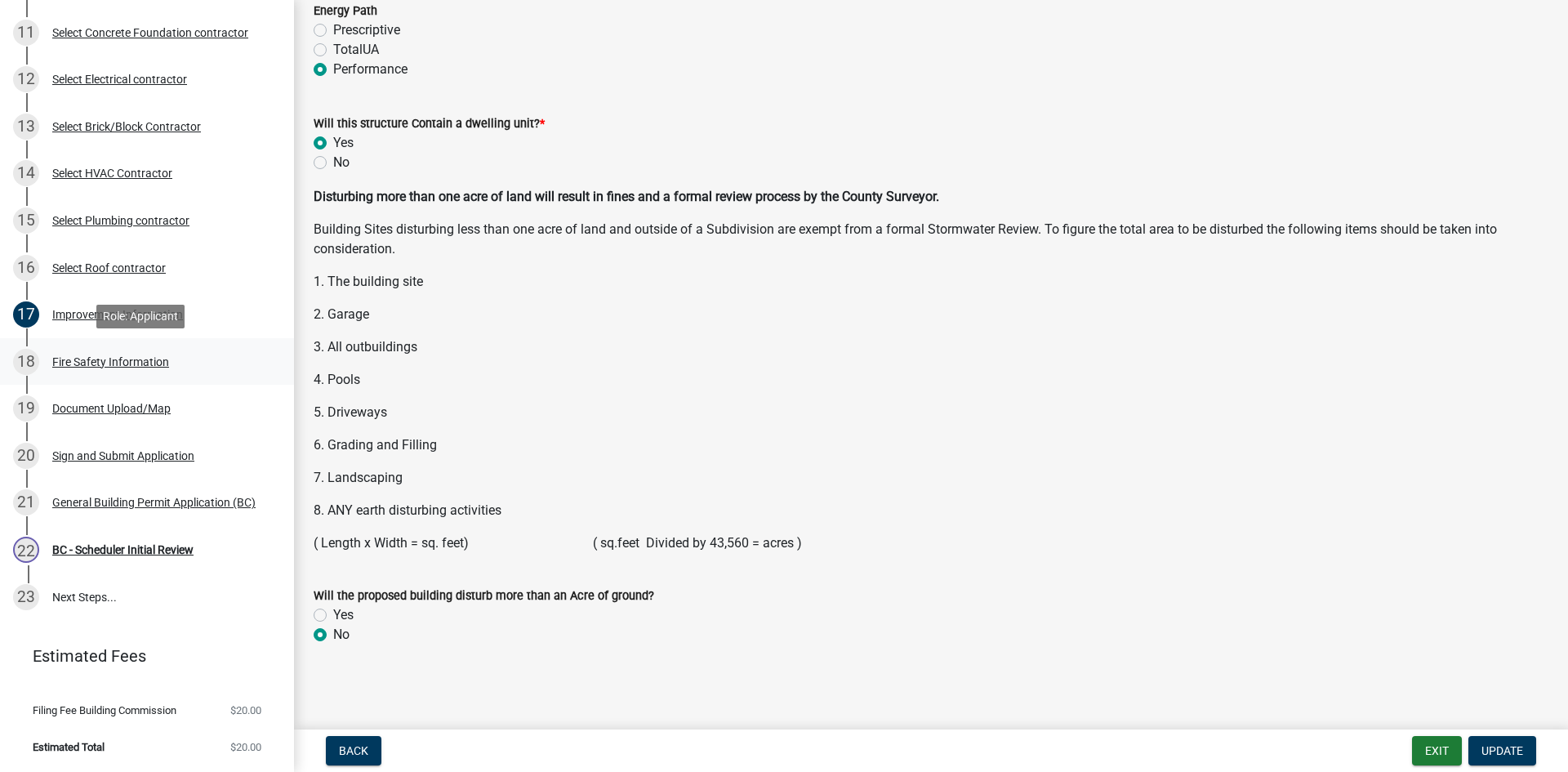
click at [125, 366] on div "Fire Safety Information" at bounding box center [110, 362] width 117 height 11
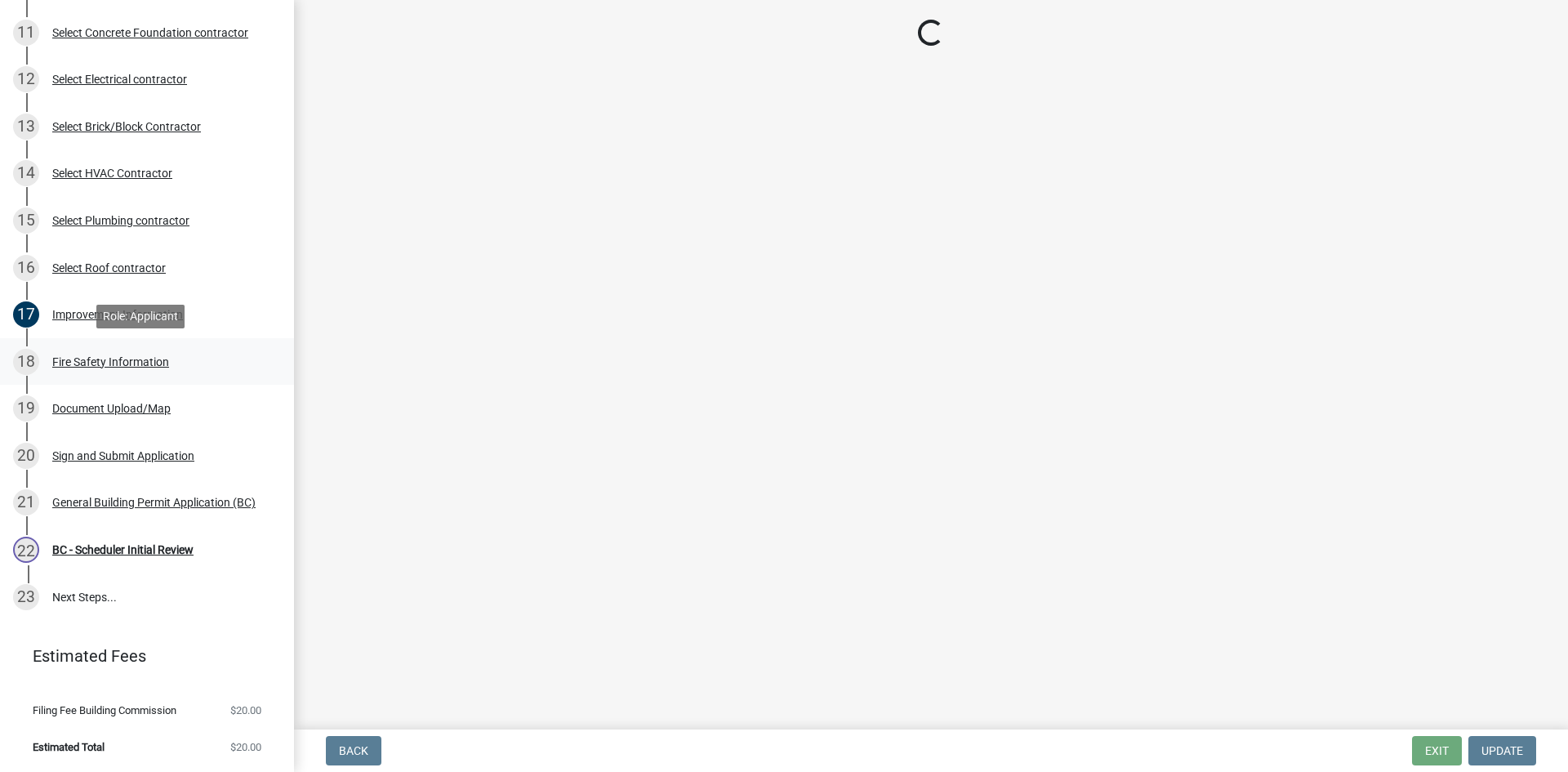
scroll to position [0, 0]
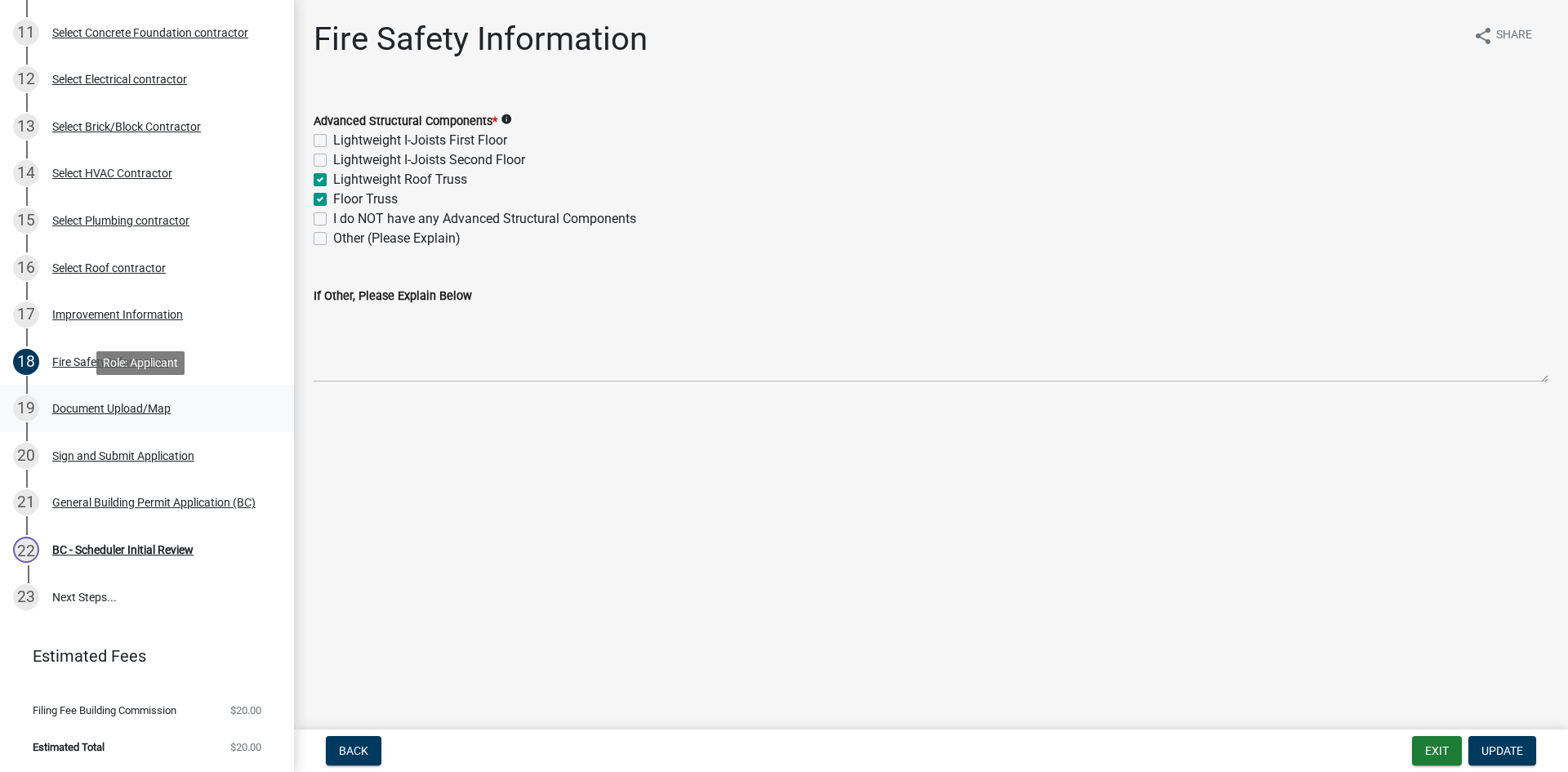
click at [66, 403] on div "Document Upload/Map" at bounding box center [111, 408] width 118 height 11
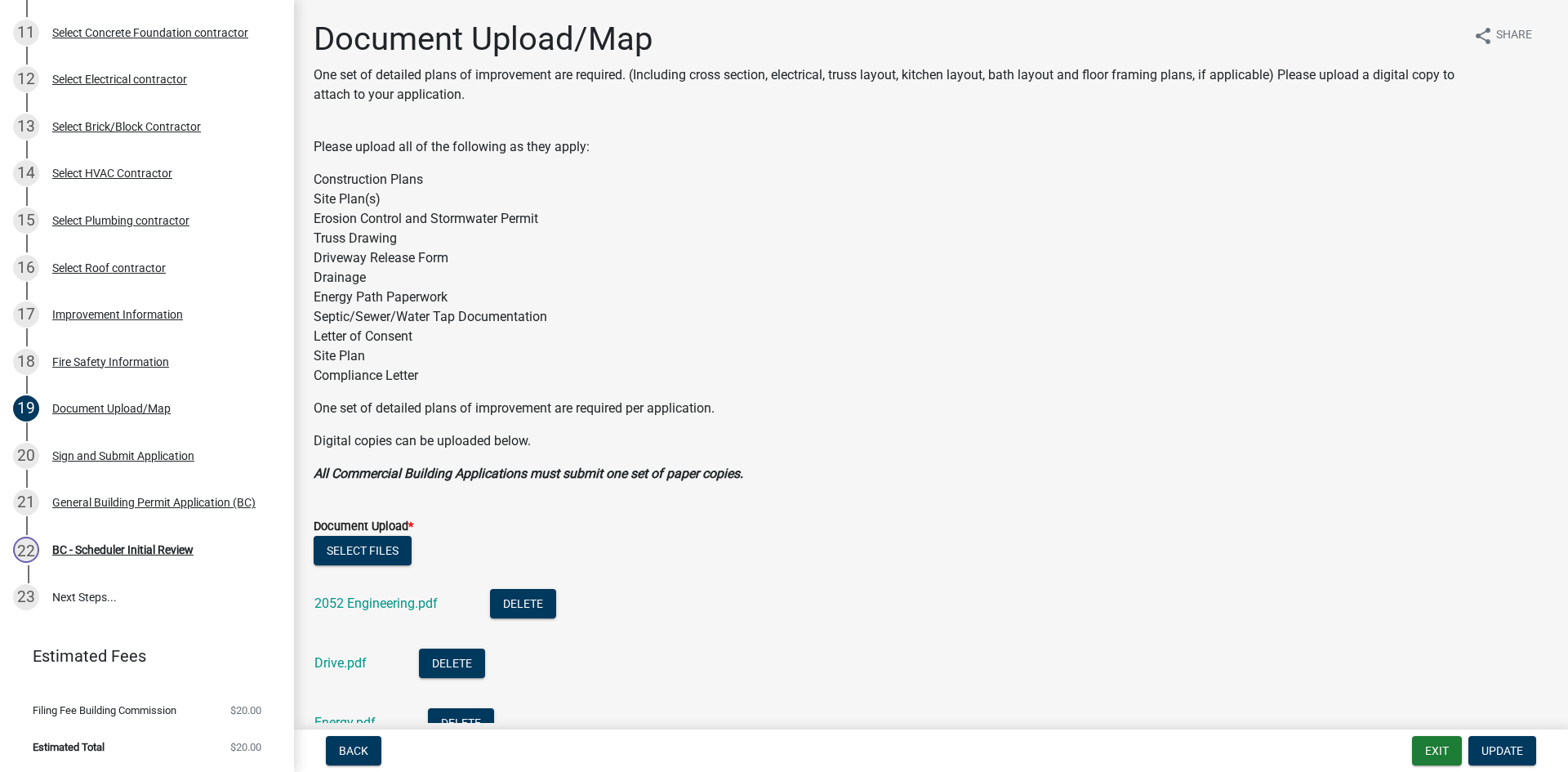
scroll to position [408, 0]
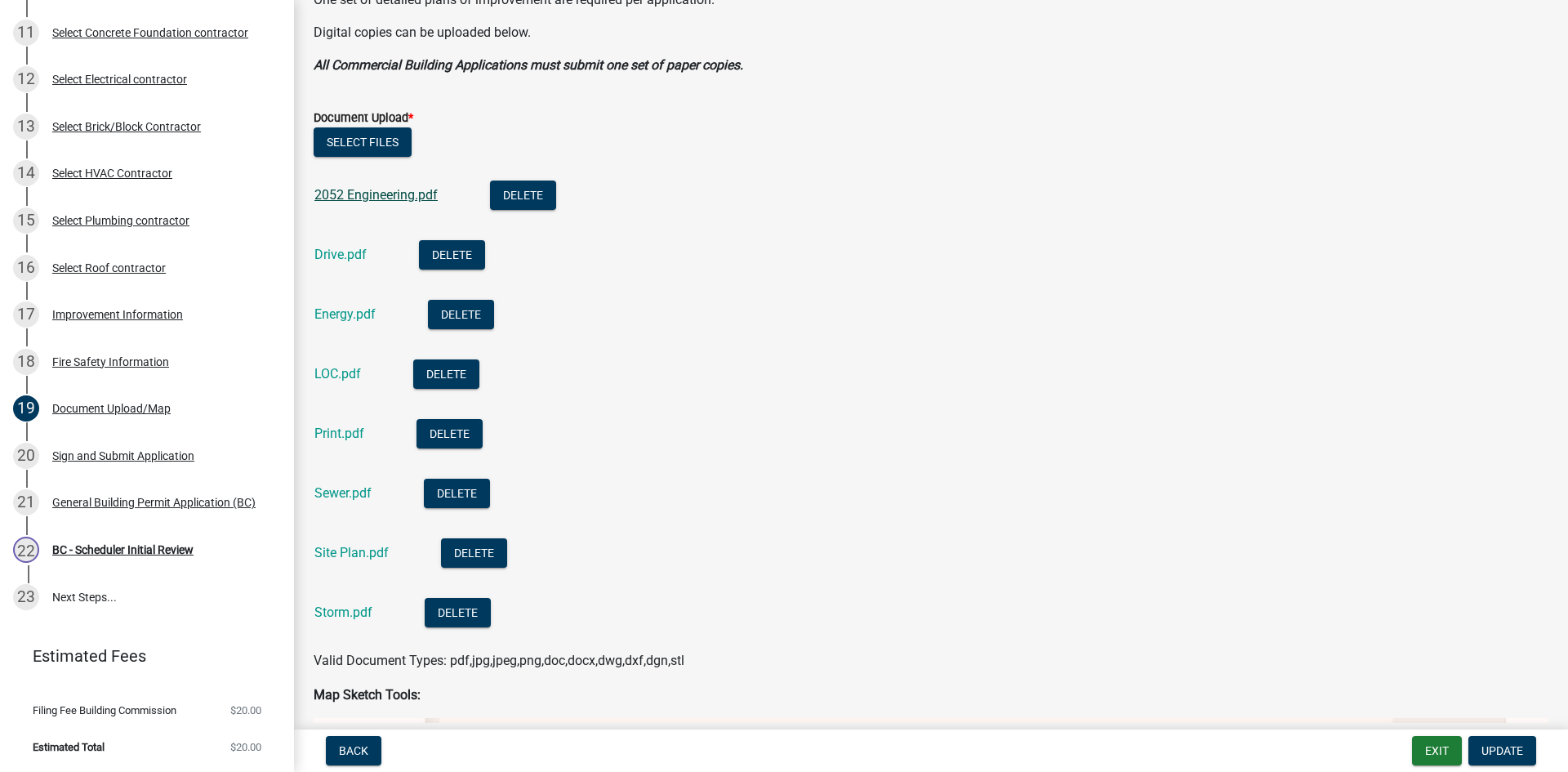
click at [362, 195] on link "2052 Engineering.pdf" at bounding box center [376, 195] width 124 height 16
click at [321, 250] on link "Drive.pdf" at bounding box center [341, 255] width 53 height 16
click at [347, 317] on link "Energy.pdf" at bounding box center [345, 315] width 61 height 16
click at [345, 380] on link "LOC.pdf" at bounding box center [337, 374] width 46 height 16
click at [351, 487] on link "Sewer.pdf" at bounding box center [343, 493] width 57 height 16
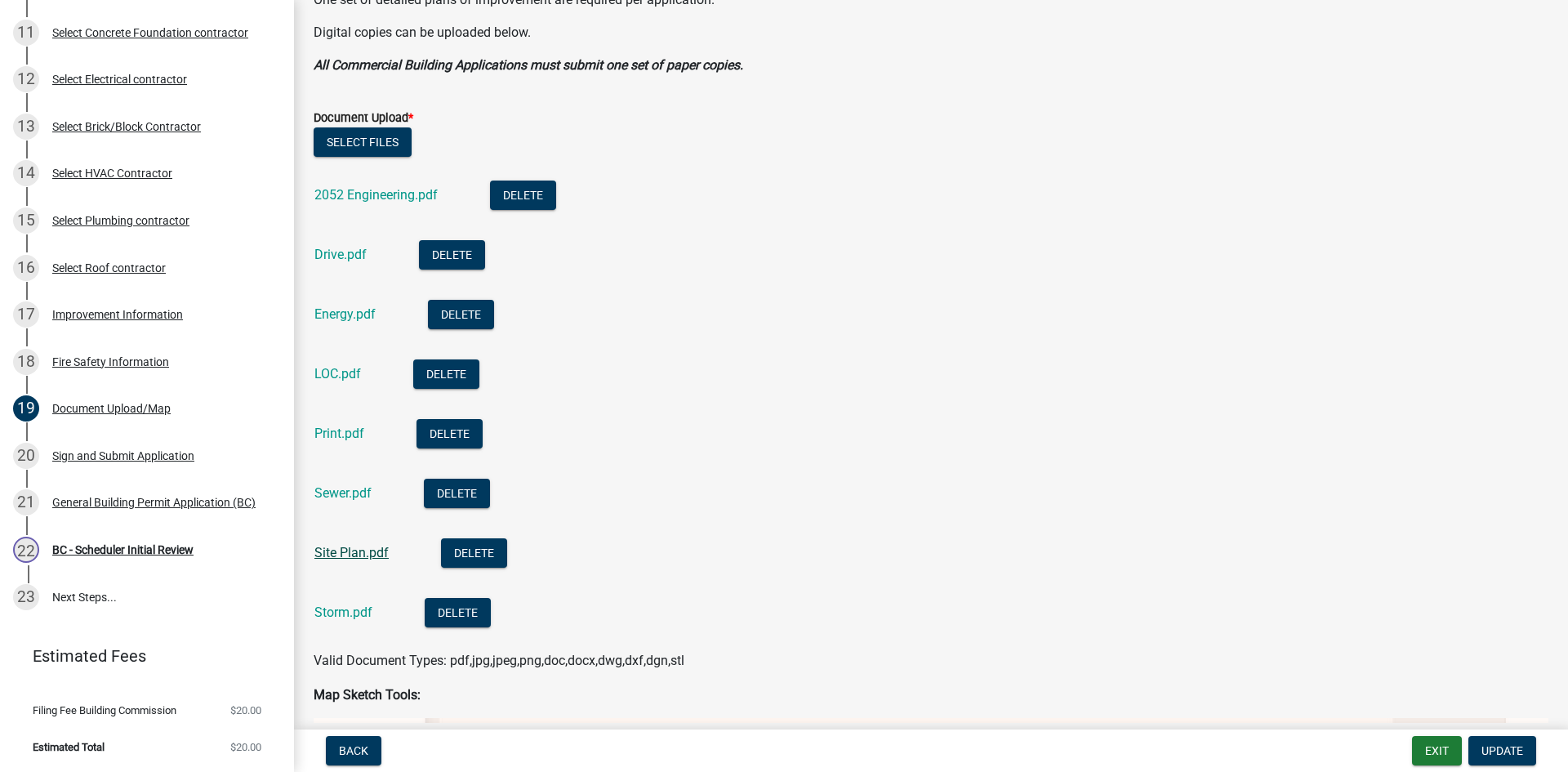
click at [357, 556] on link "Site Plan.pdf" at bounding box center [351, 553] width 74 height 16
click at [332, 614] on link "Storm.pdf" at bounding box center [343, 613] width 58 height 16
click at [345, 446] on div "Print.pdf" at bounding box center [352, 436] width 76 height 33
click at [333, 433] on link "Print.pdf" at bounding box center [339, 434] width 50 height 16
click at [85, 319] on div "Improvement Information" at bounding box center [117, 314] width 131 height 11
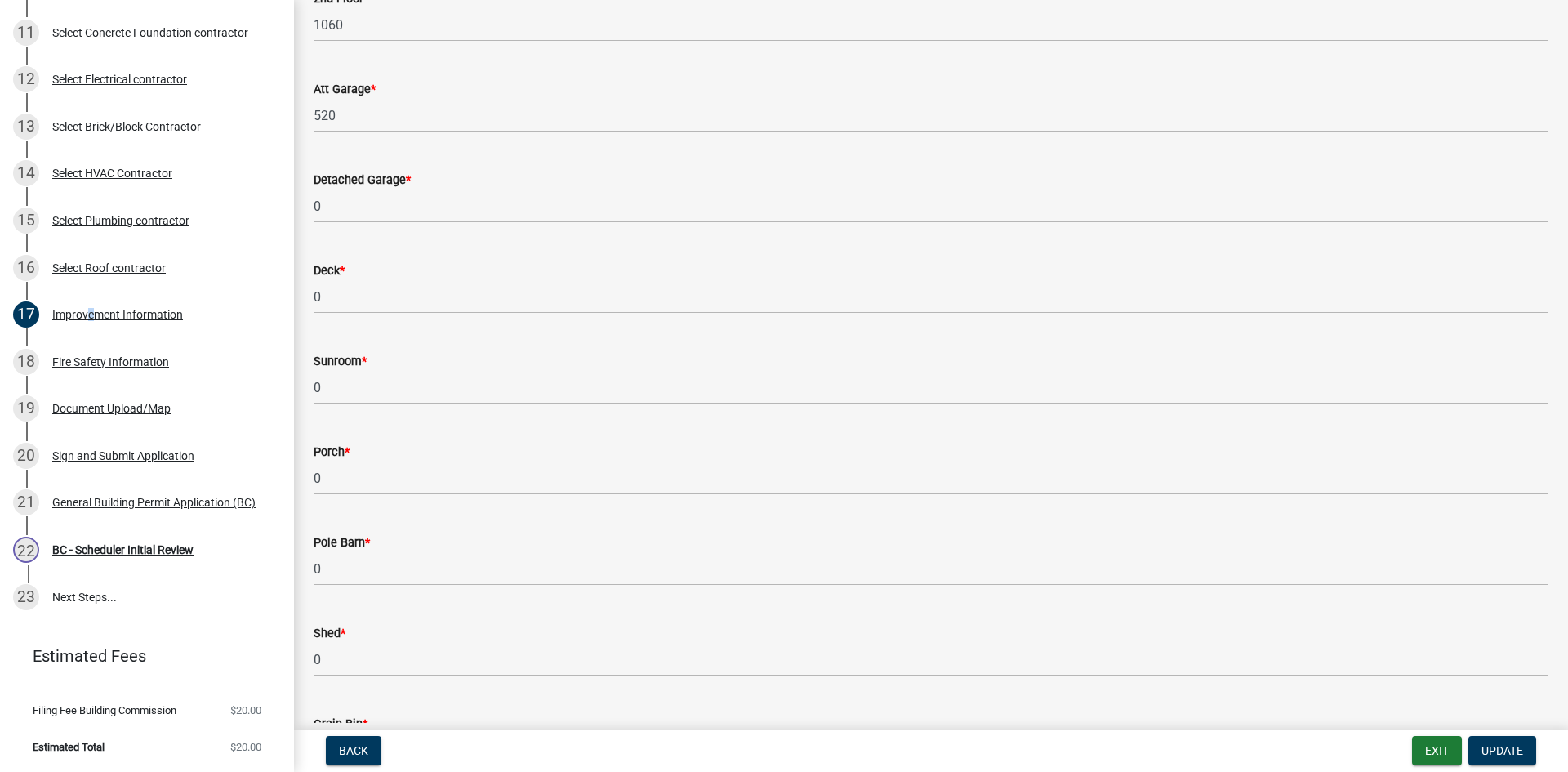
scroll to position [654, 0]
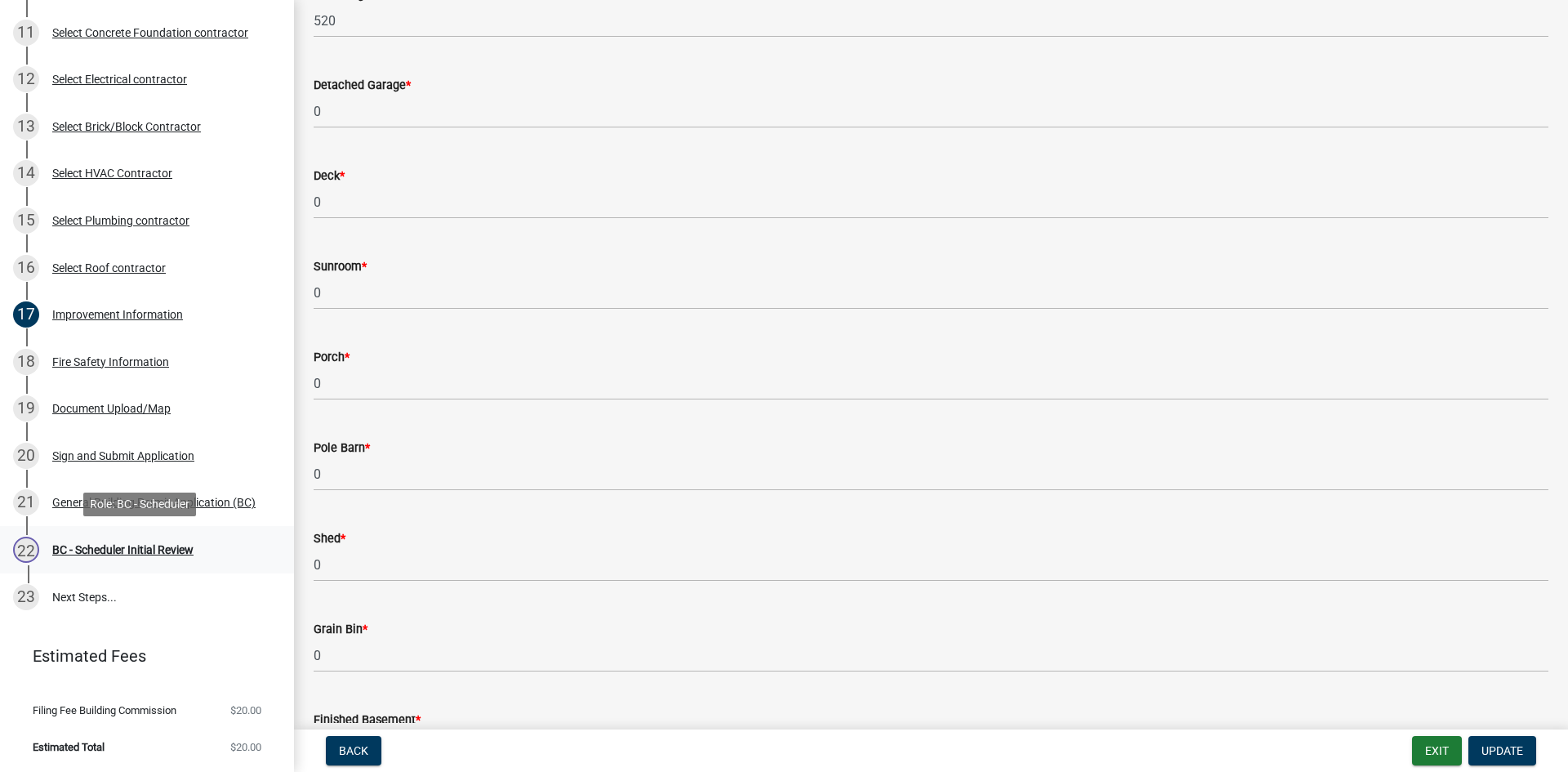
click at [100, 552] on div "BC - Scheduler Initial Review" at bounding box center [123, 549] width 141 height 11
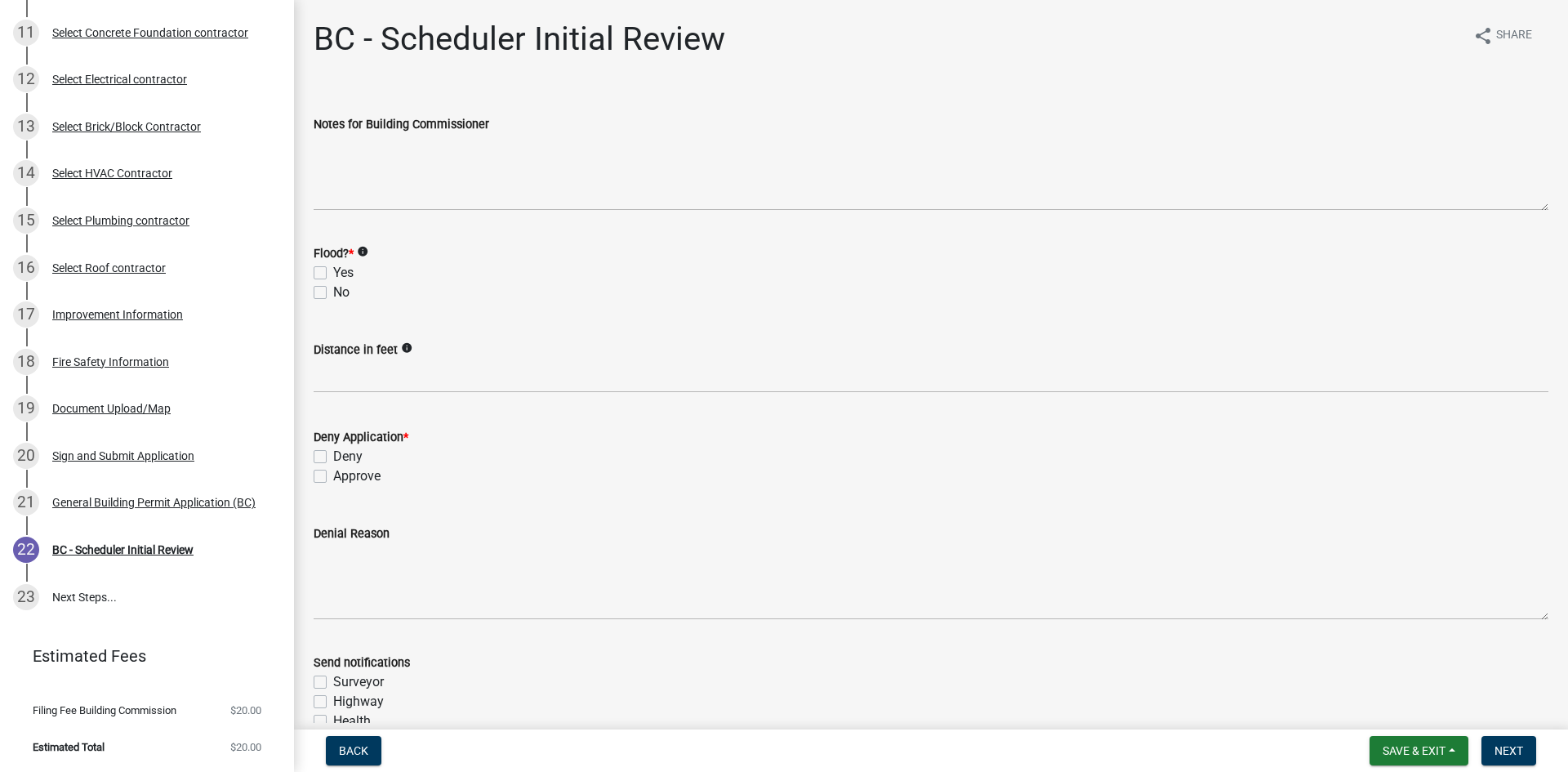
click at [333, 293] on label "No" at bounding box center [341, 293] width 17 height 19
click at [333, 293] on input "No" at bounding box center [338, 288] width 11 height 11
checkbox input "true"
checkbox input "false"
checkbox input "true"
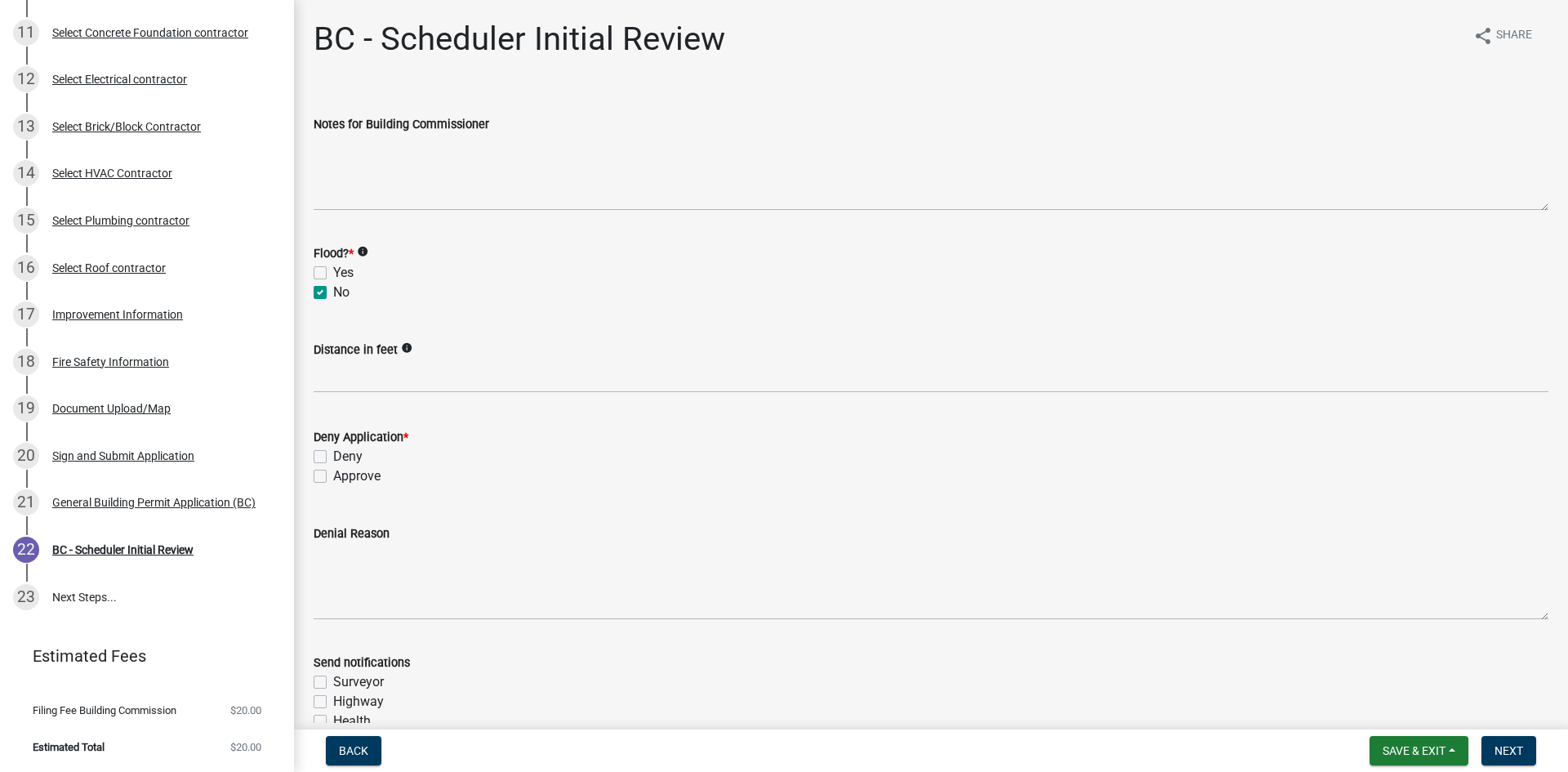
click at [333, 477] on label "Approve" at bounding box center [357, 476] width 47 height 19
click at [333, 477] on input "Approve" at bounding box center [338, 471] width 11 height 11
checkbox input "true"
checkbox input "false"
checkbox input "true"
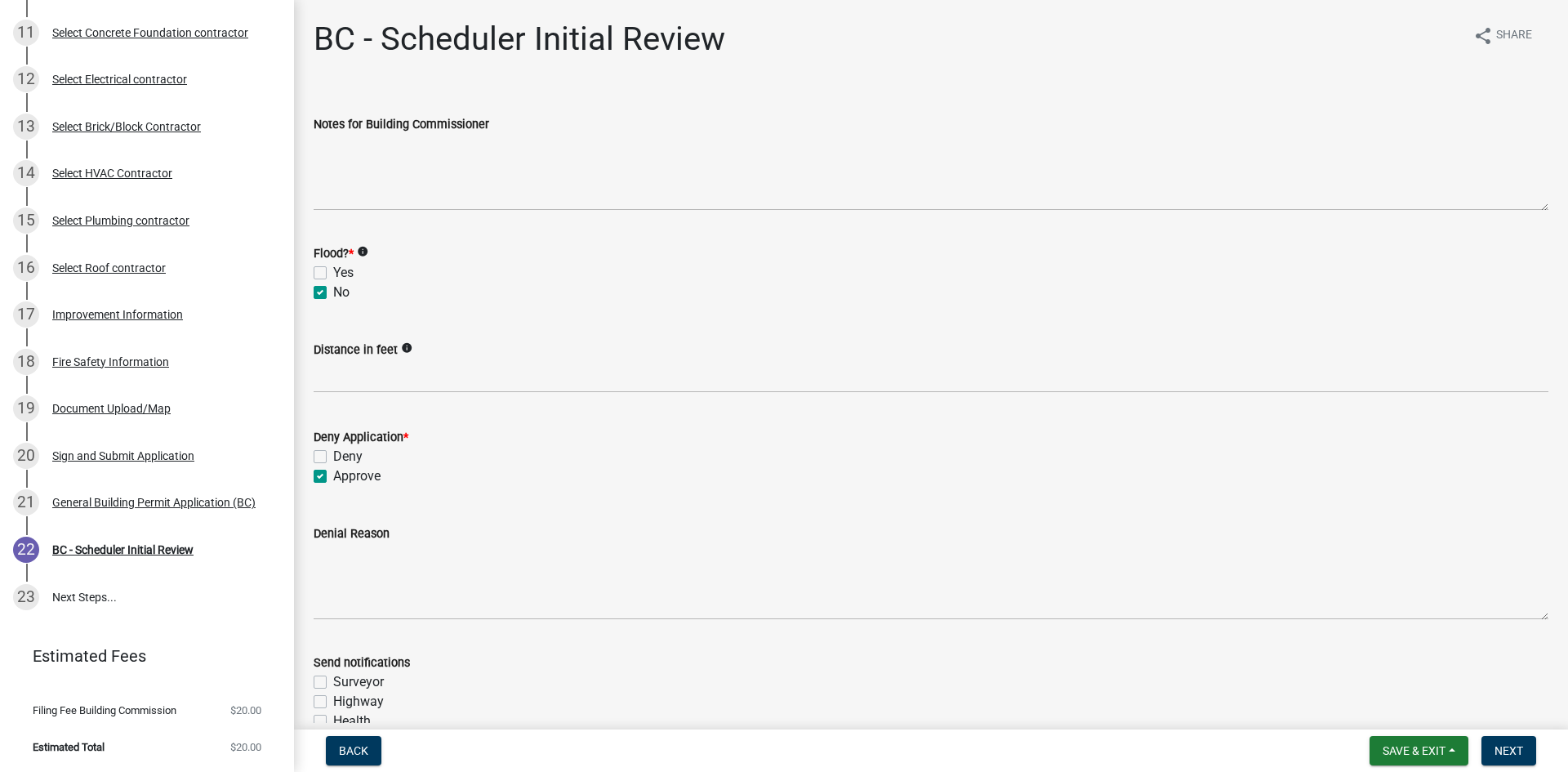
scroll to position [164, 0]
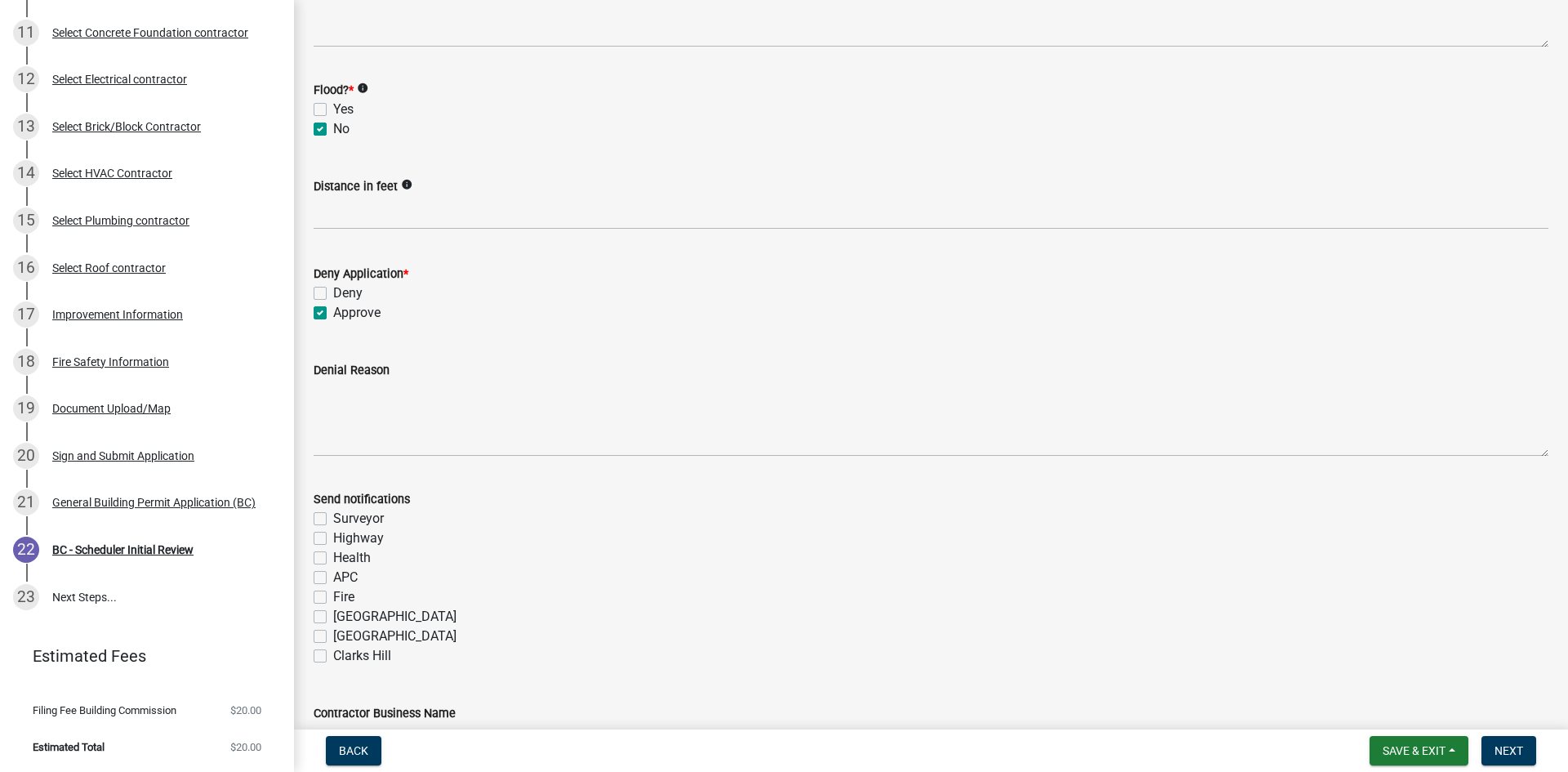
click at [333, 601] on label "Fire" at bounding box center [343, 597] width 21 height 19
click at [333, 598] on input "Fire" at bounding box center [338, 592] width 11 height 11
checkbox input "true"
checkbox input "false"
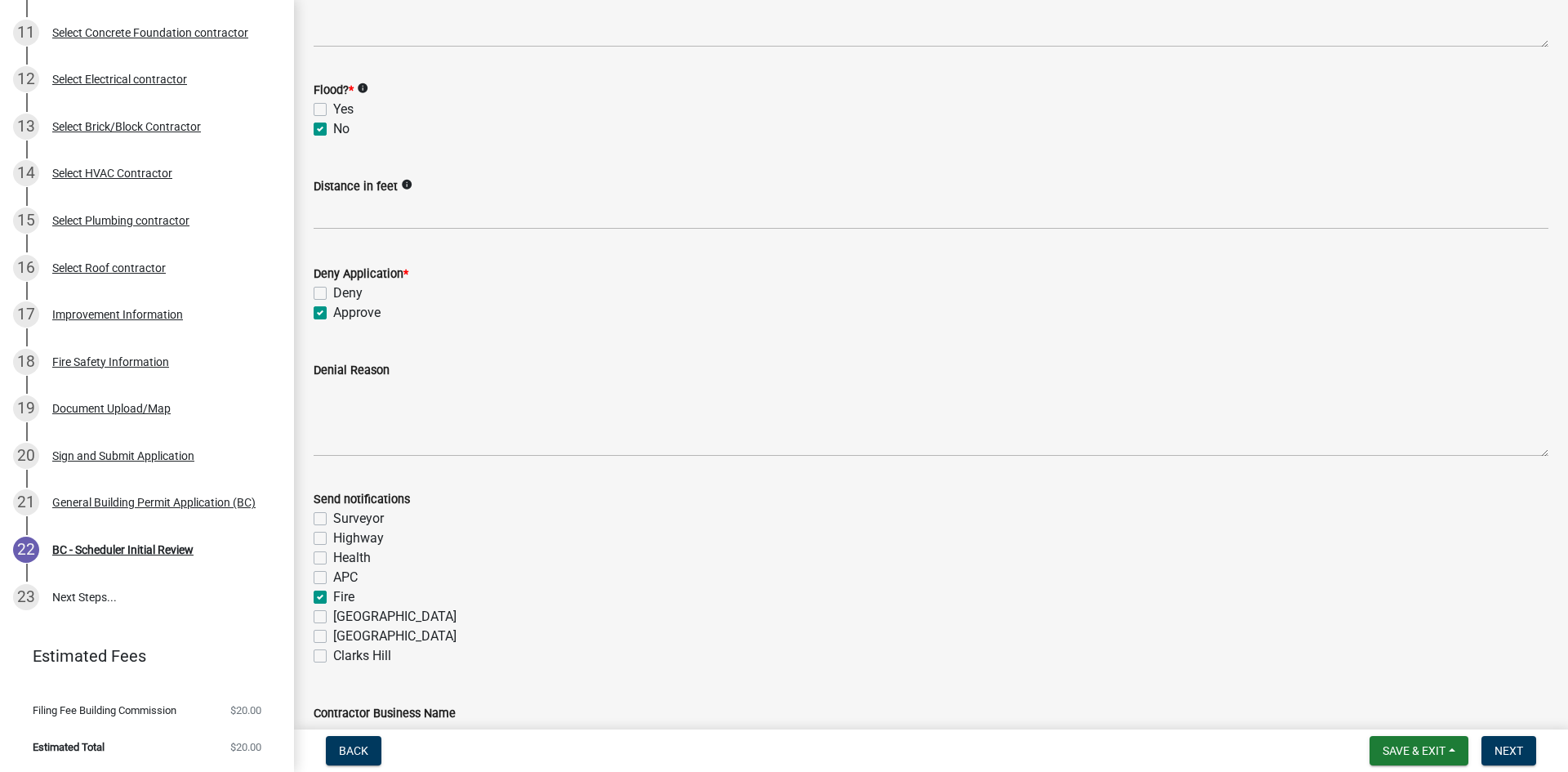
checkbox input "false"
checkbox input "true"
checkbox input "false"
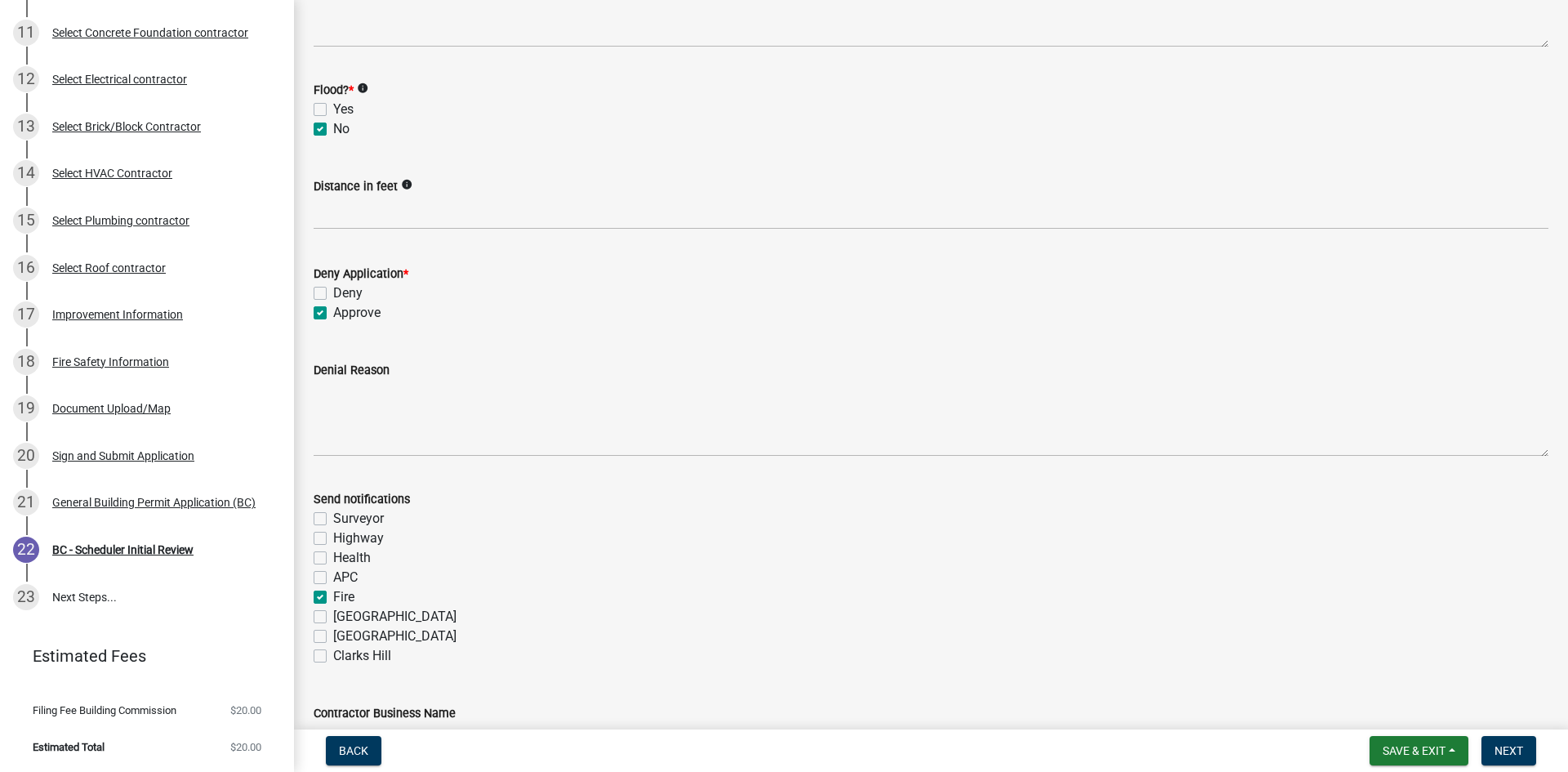
checkbox input "false"
click at [1522, 742] on button "Next" at bounding box center [1509, 751] width 54 height 30
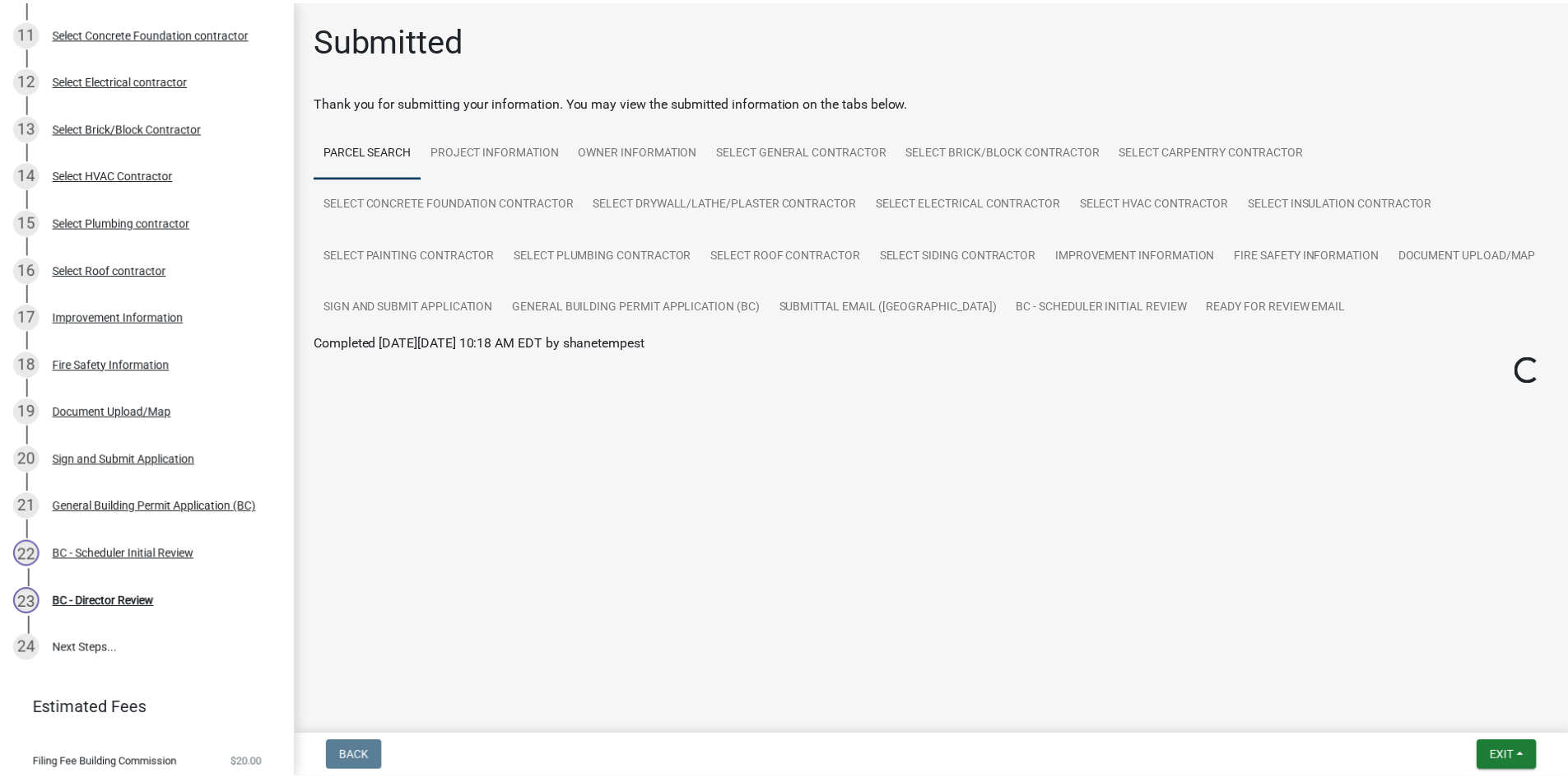
scroll to position [708, 0]
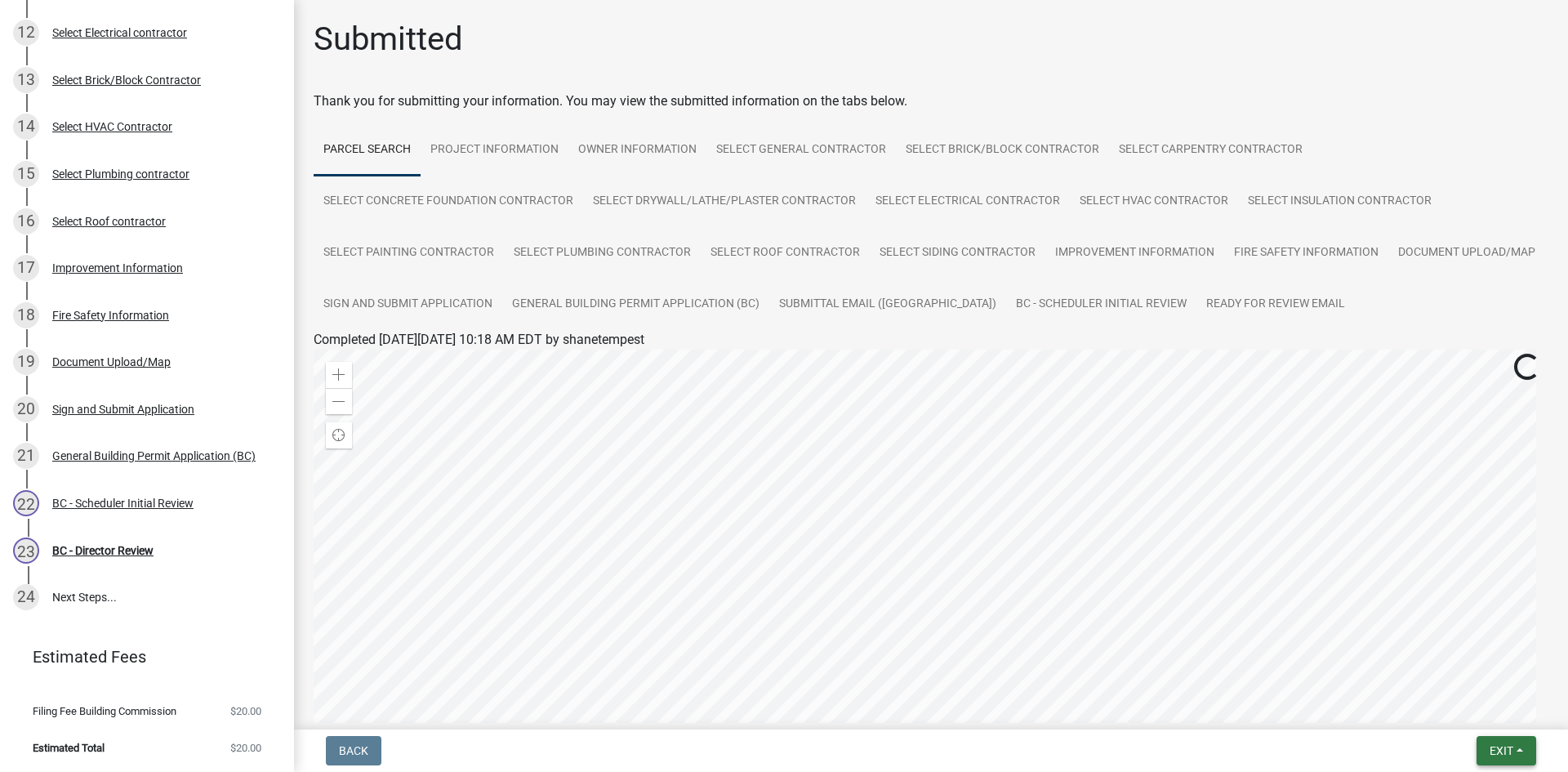
click at [1494, 753] on span "Exit" at bounding box center [1501, 751] width 24 height 13
click at [1454, 715] on button "Save & Exit" at bounding box center [1471, 708] width 131 height 39
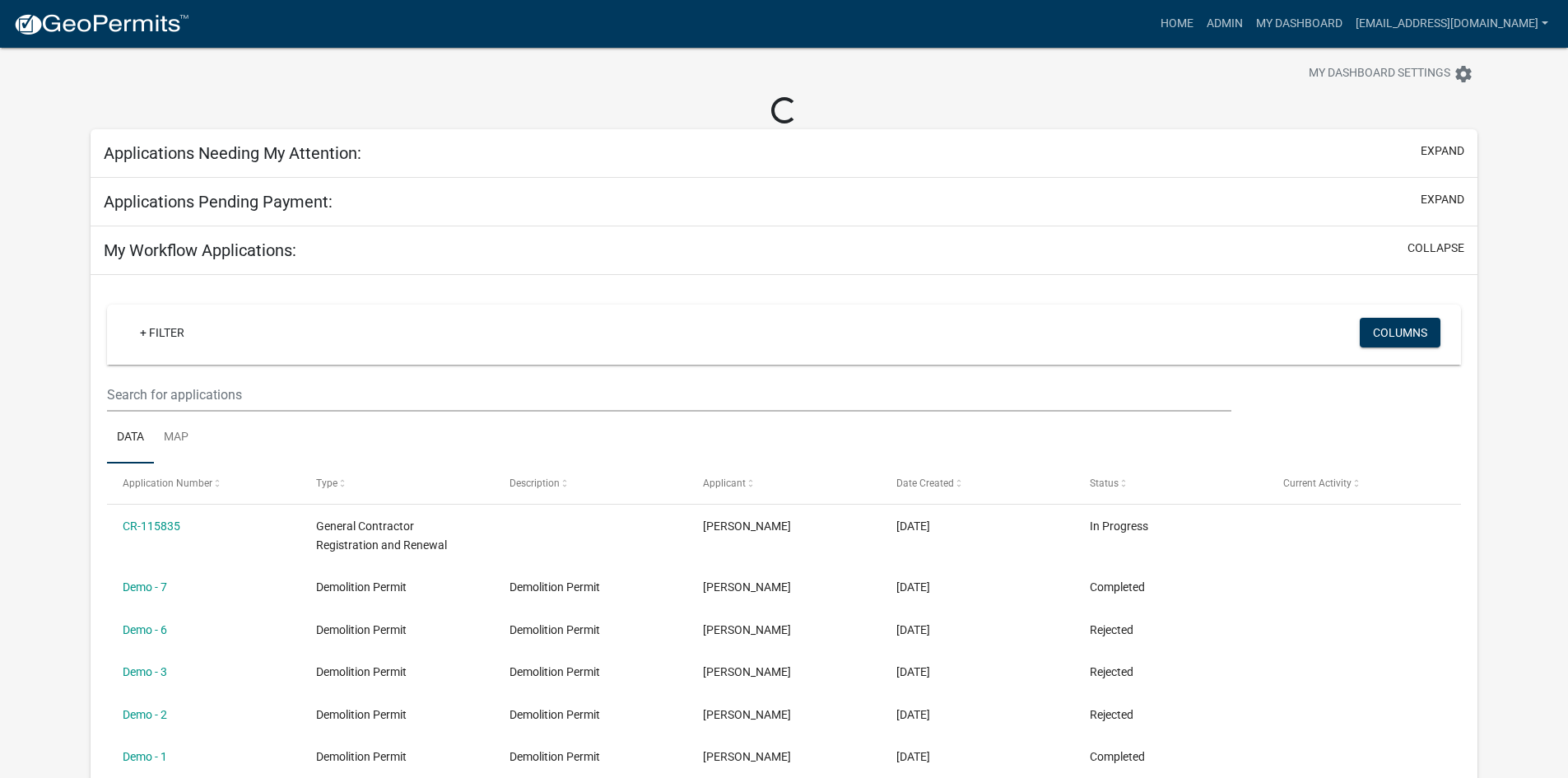
scroll to position [82, 0]
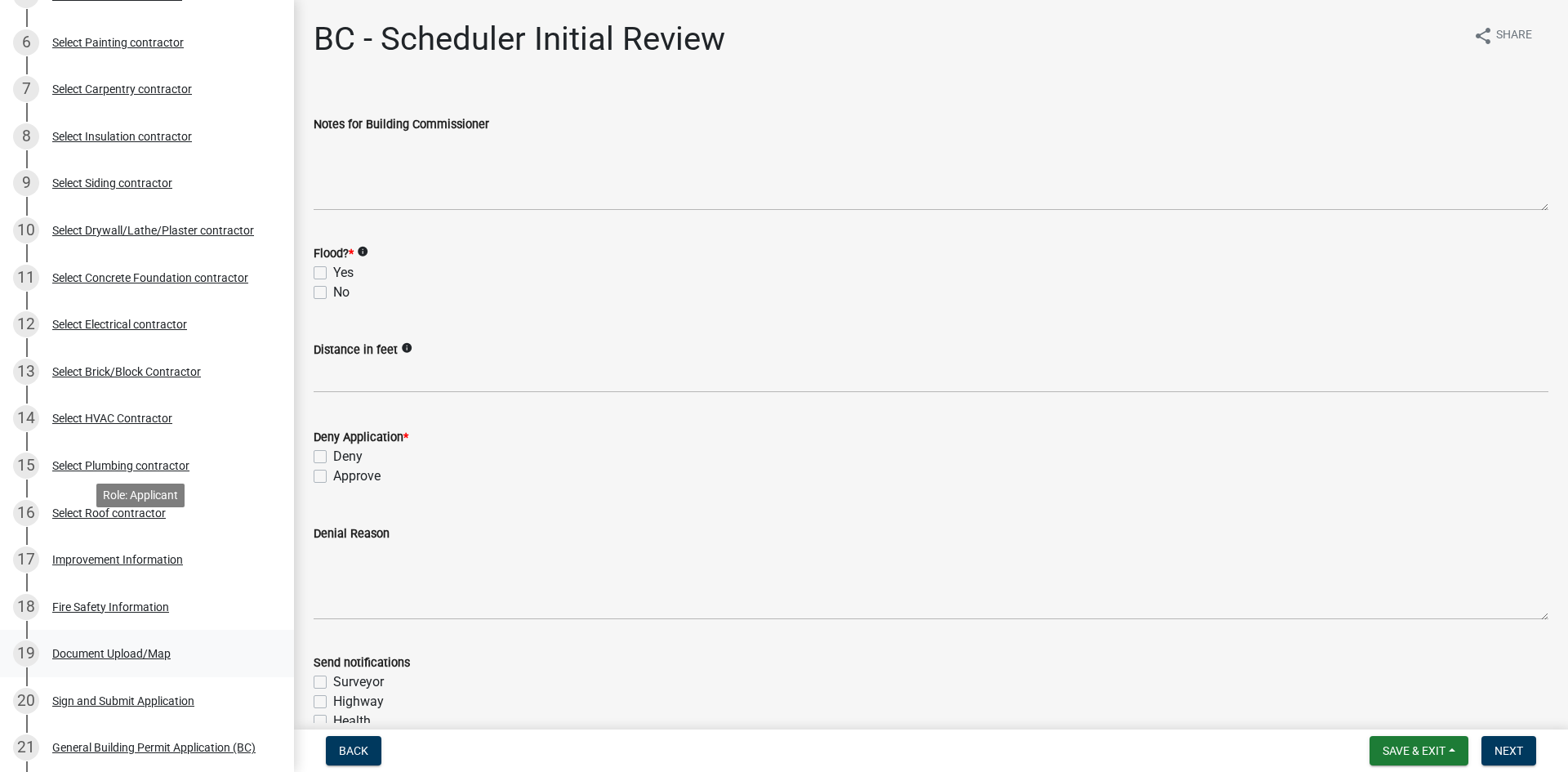
scroll to position [572, 0]
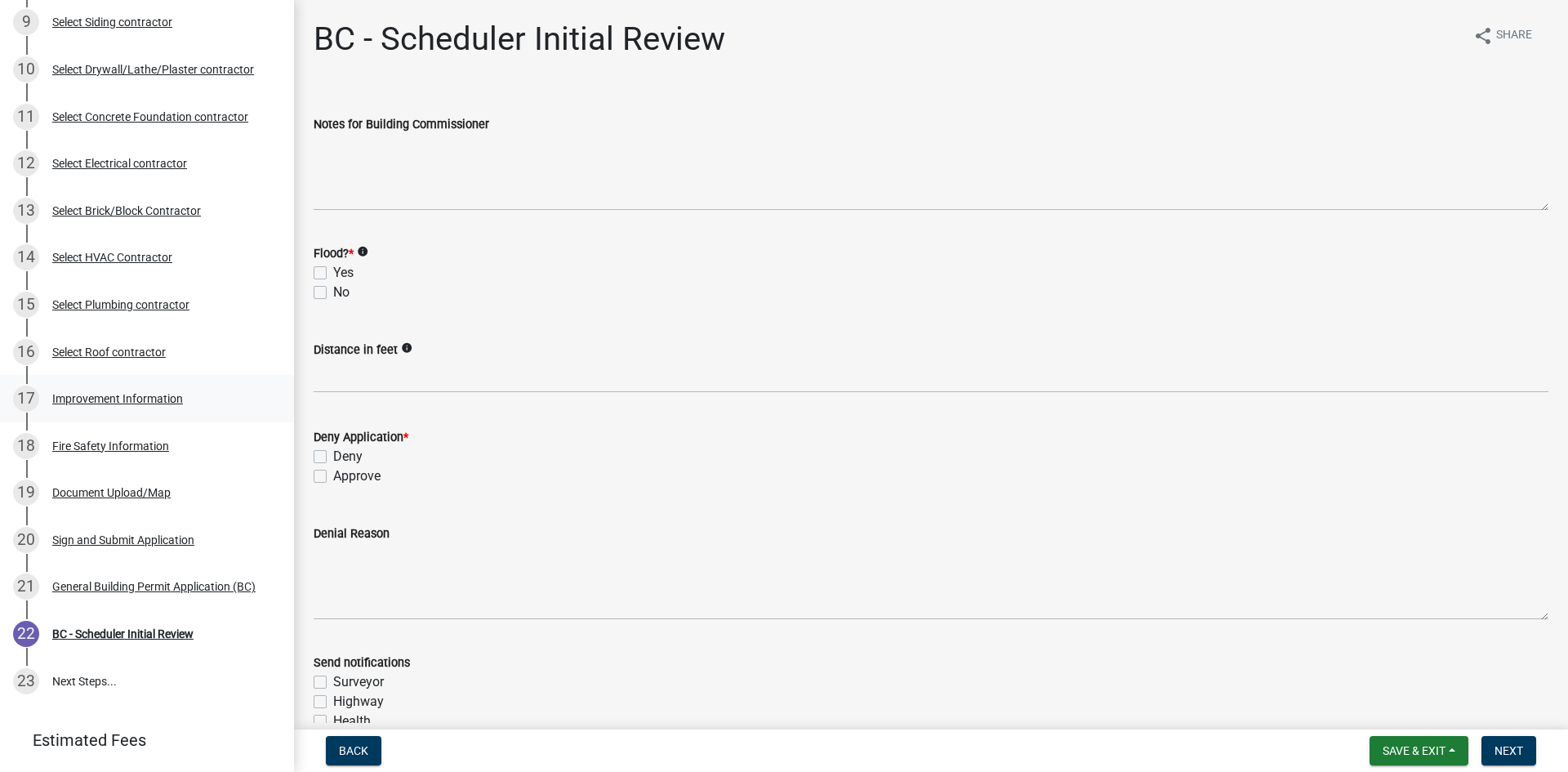
click at [142, 396] on div "Improvement Information" at bounding box center [117, 399] width 131 height 11
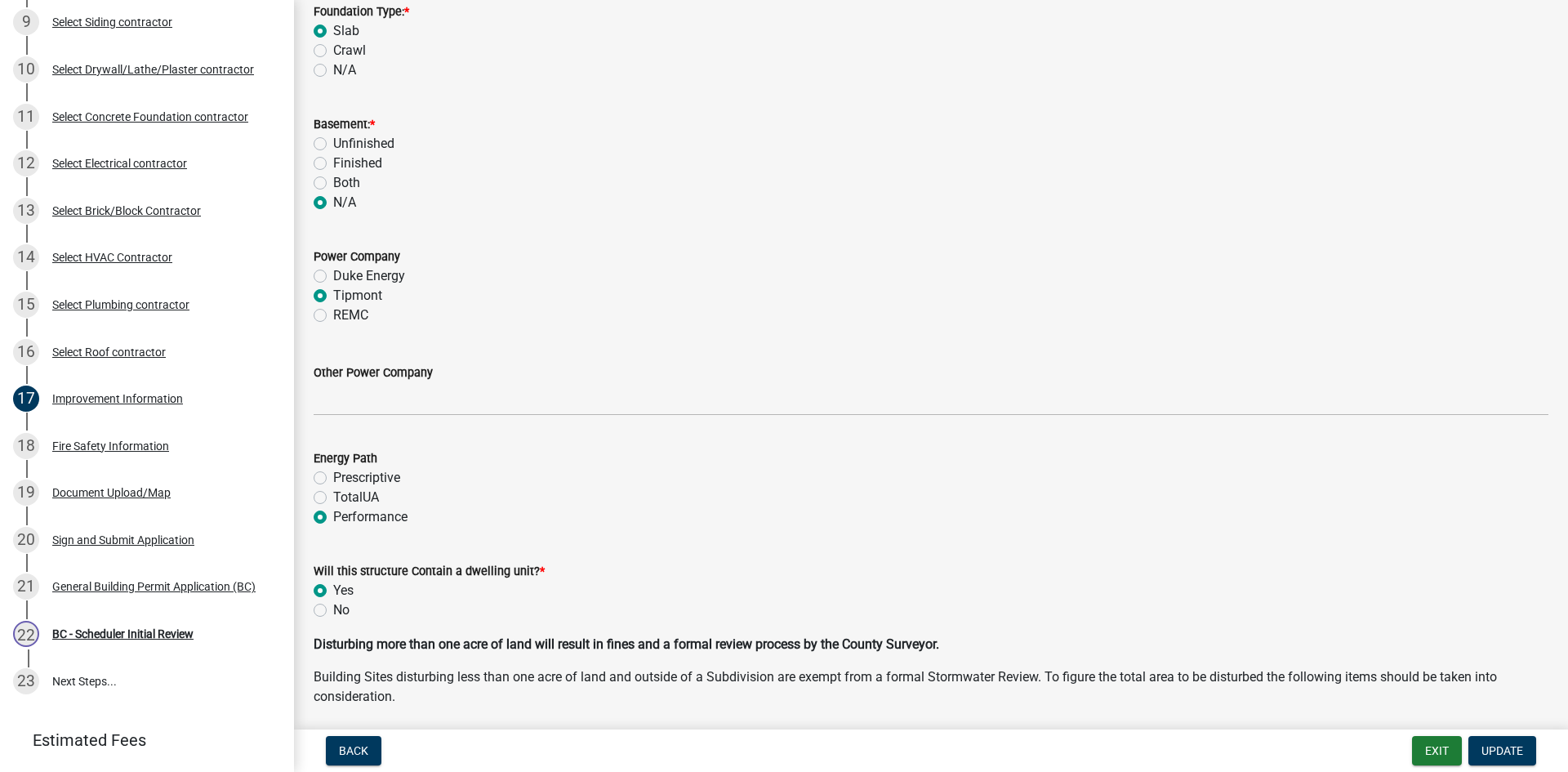
scroll to position [1634, 0]
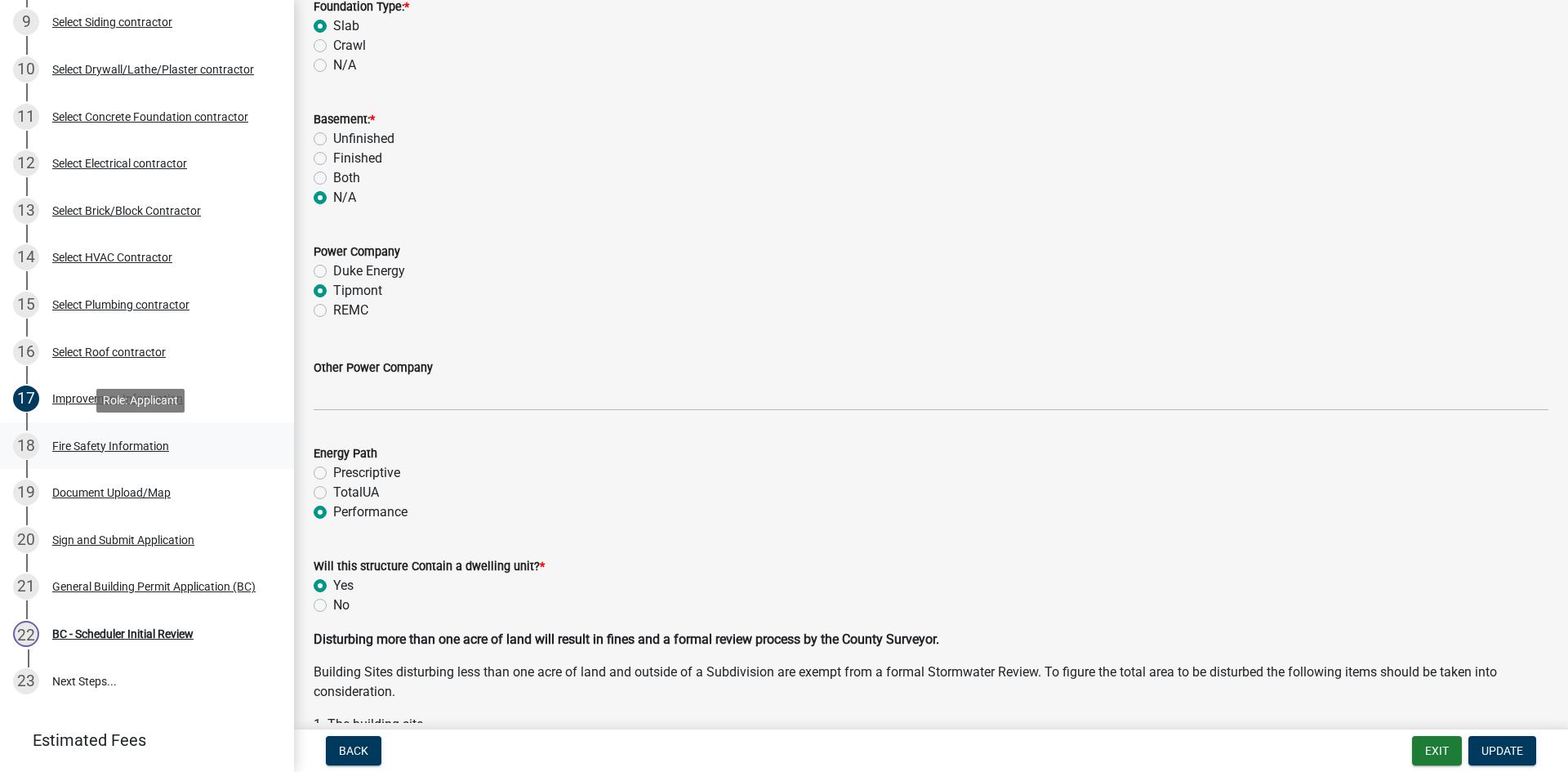
click at [93, 455] on div "18 Fire Safety Information" at bounding box center [140, 446] width 255 height 26
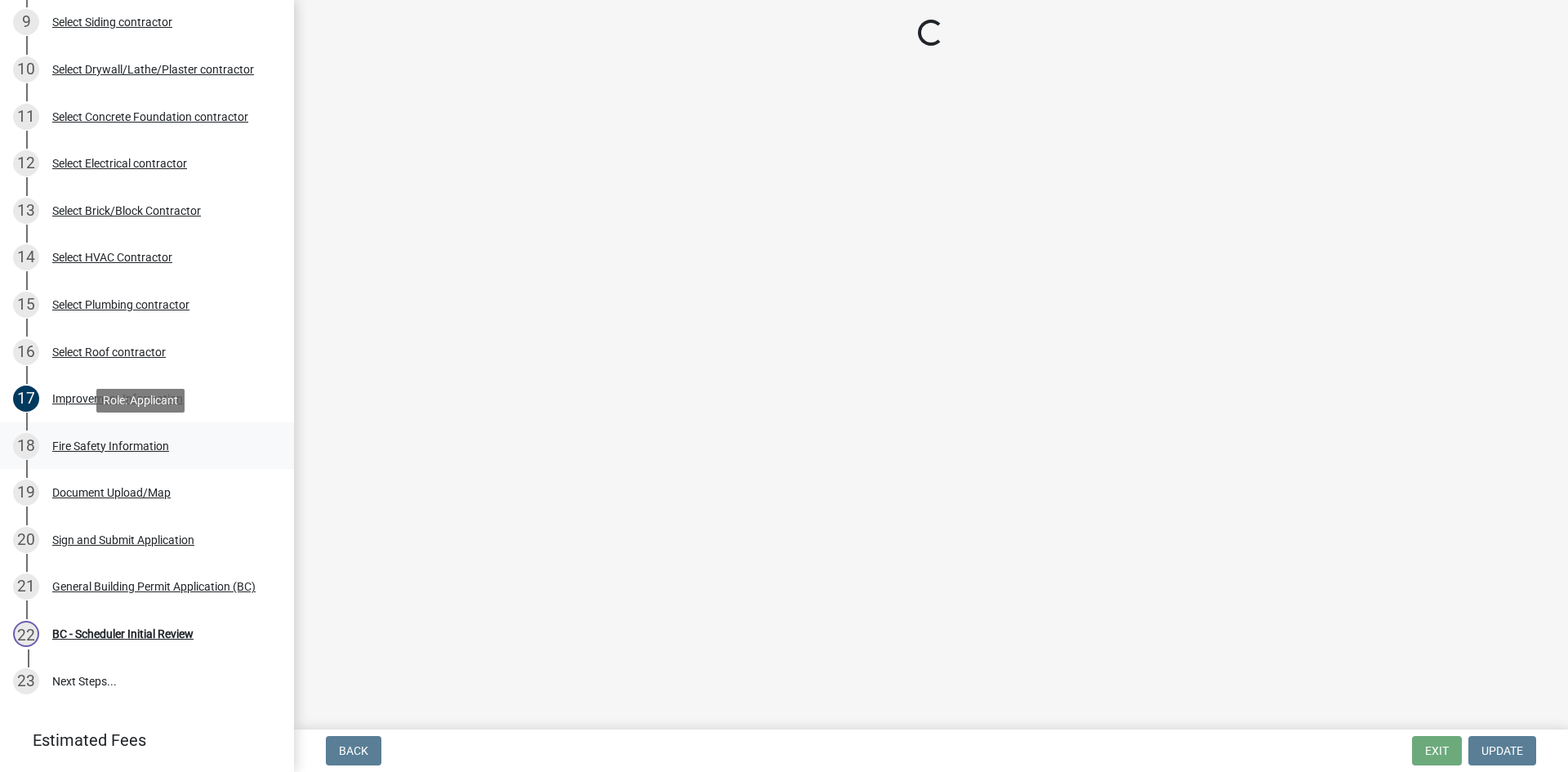
scroll to position [0, 0]
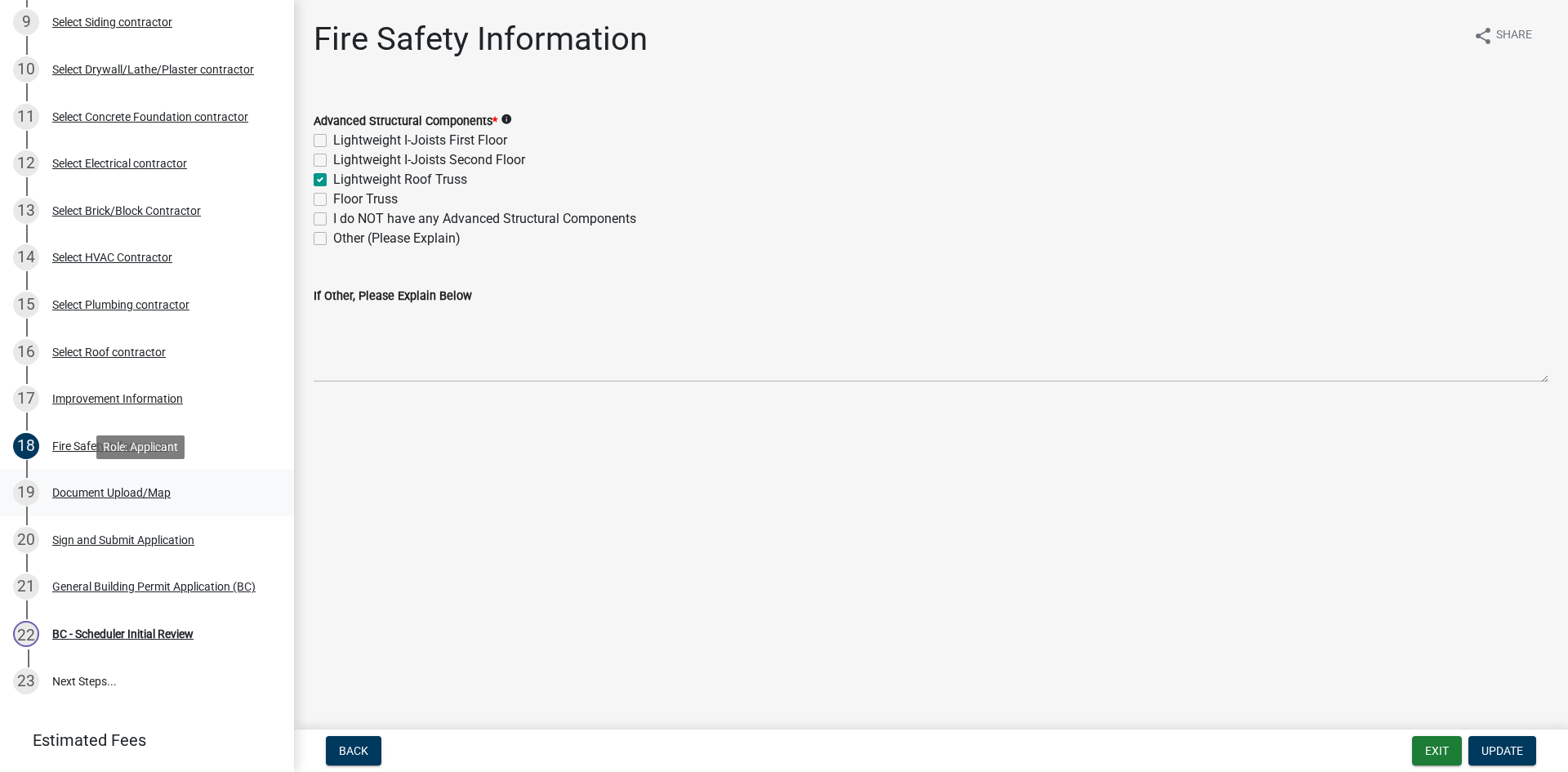
click at [111, 487] on div "Document Upload/Map" at bounding box center [111, 492] width 118 height 11
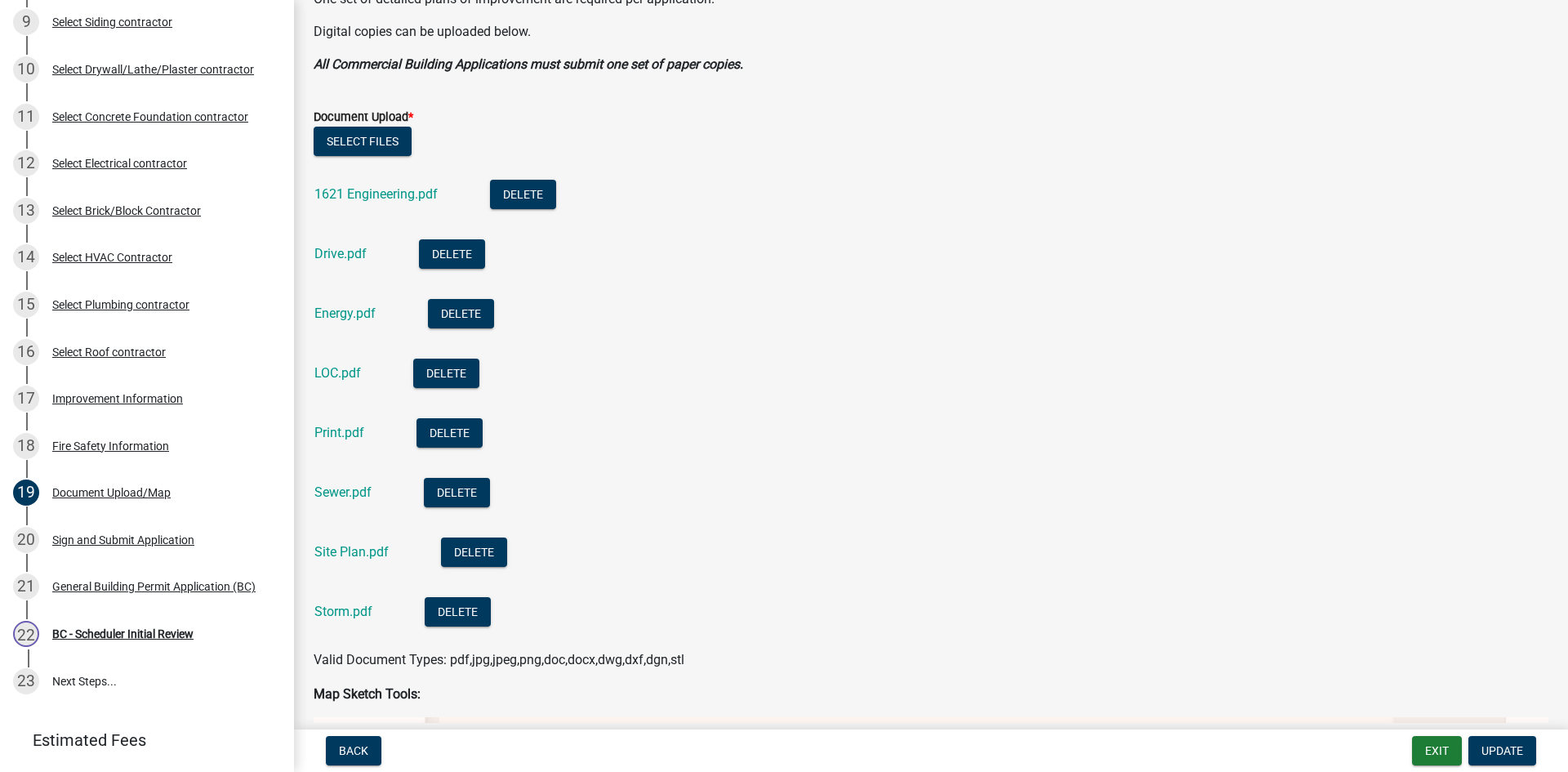
scroll to position [408, 0]
click at [401, 193] on link "1621 Engineering.pdf" at bounding box center [376, 195] width 124 height 16
click at [340, 255] on link "Drive.pdf" at bounding box center [341, 255] width 53 height 16
click at [343, 251] on link "Drive.pdf" at bounding box center [341, 255] width 53 height 16
click at [346, 308] on link "Energy.pdf" at bounding box center [345, 315] width 61 height 16
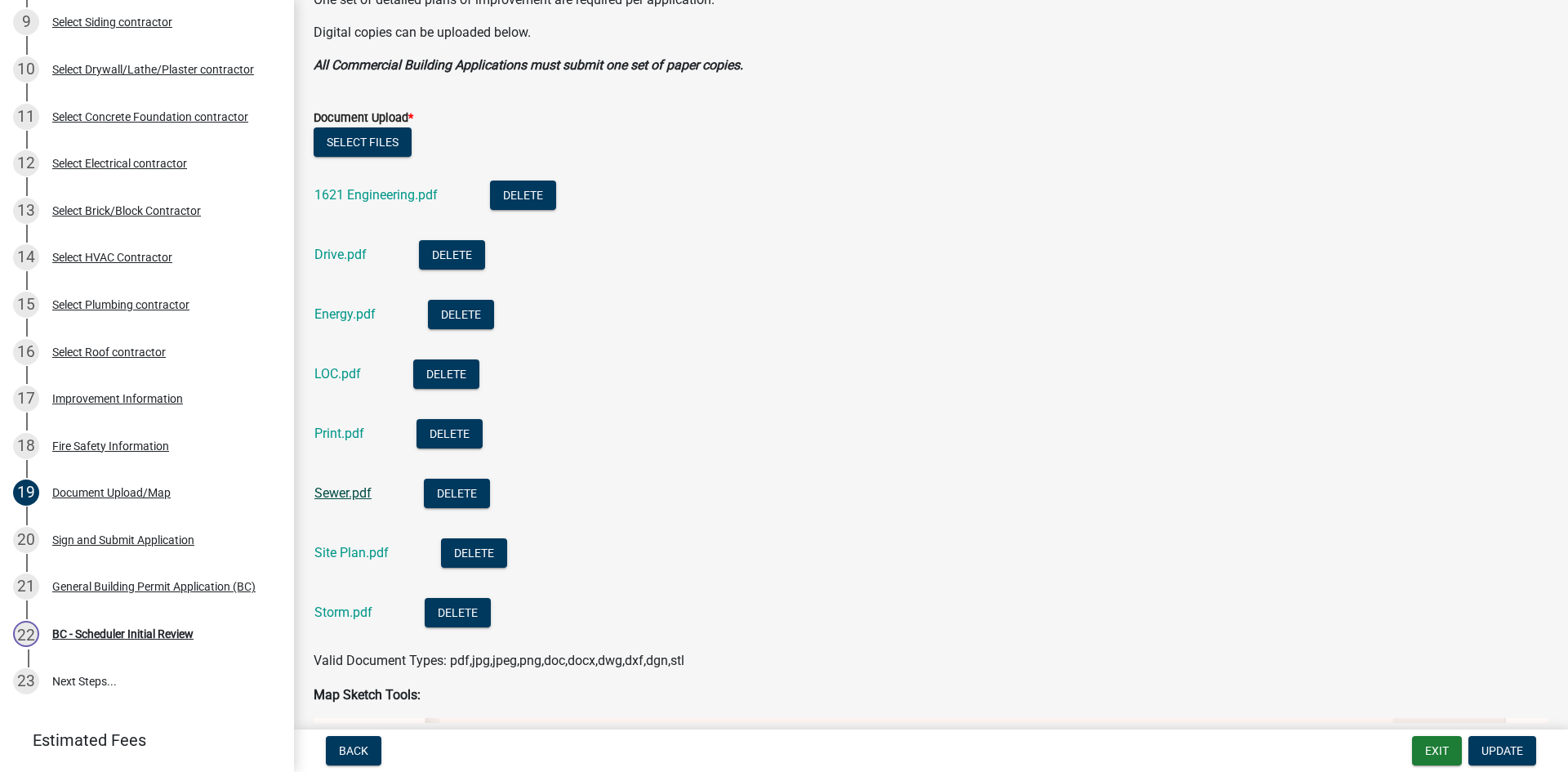
click at [345, 498] on link "Sewer.pdf" at bounding box center [343, 493] width 57 height 16
click at [353, 558] on link "Site Plan.pdf" at bounding box center [351, 553] width 74 height 16
click at [356, 607] on link "Storm.pdf" at bounding box center [343, 613] width 58 height 16
click at [338, 430] on link "Print.pdf" at bounding box center [339, 434] width 50 height 16
click at [89, 391] on div "17 Improvement Information" at bounding box center [140, 399] width 255 height 26
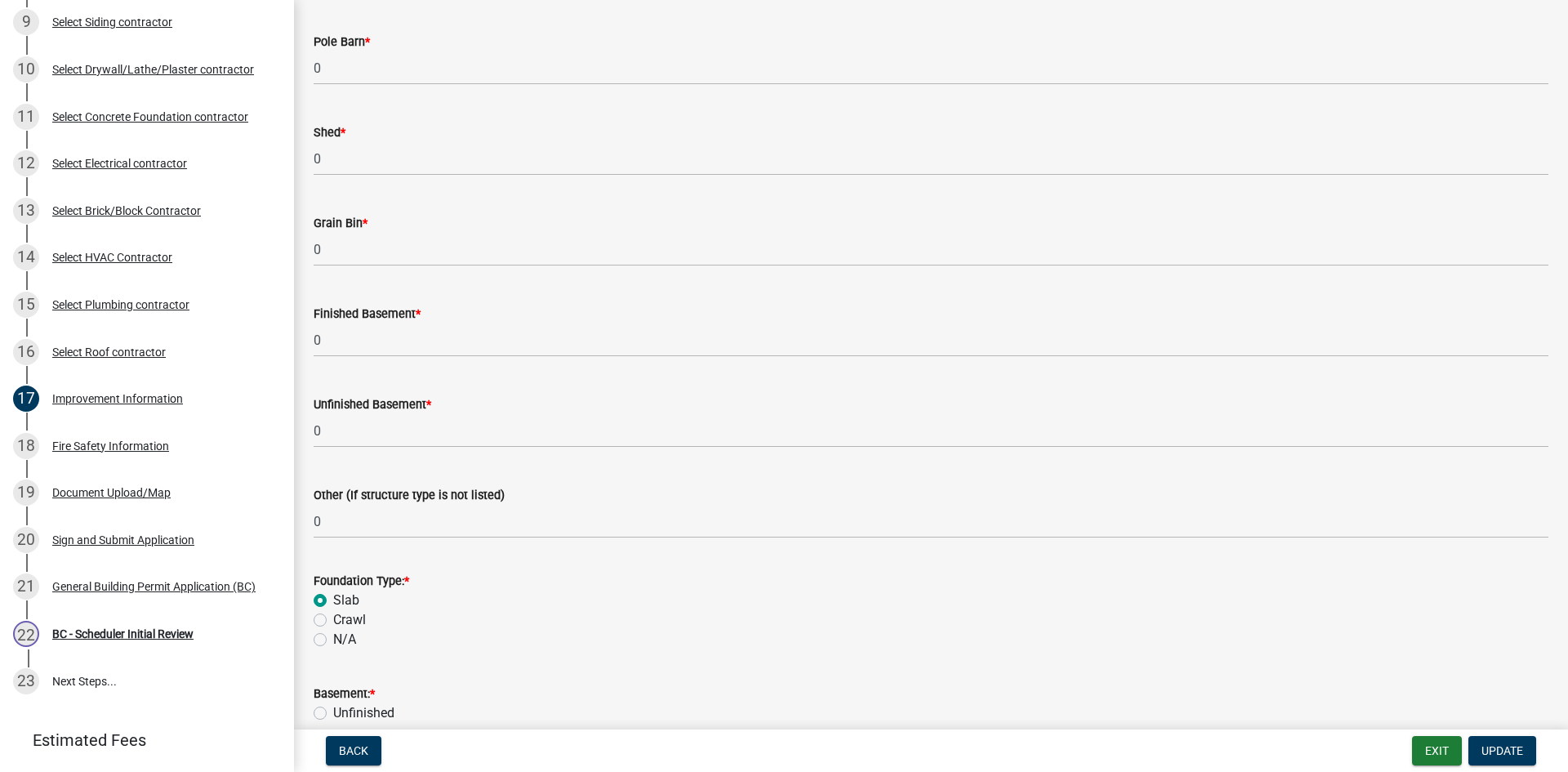
scroll to position [1062, 0]
click at [131, 634] on div "BC - Scheduler Initial Review" at bounding box center [123, 634] width 141 height 11
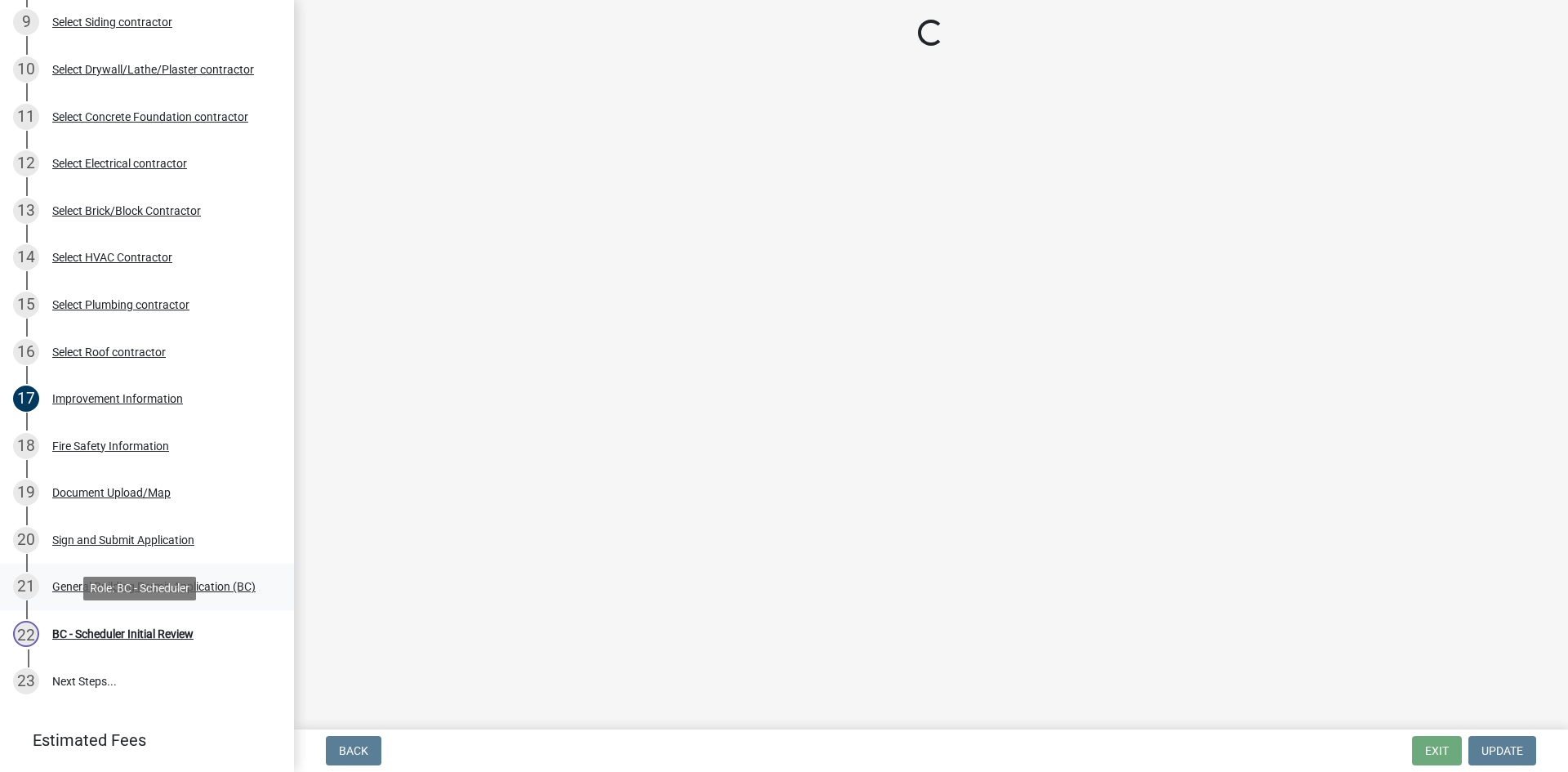
scroll to position [0, 0]
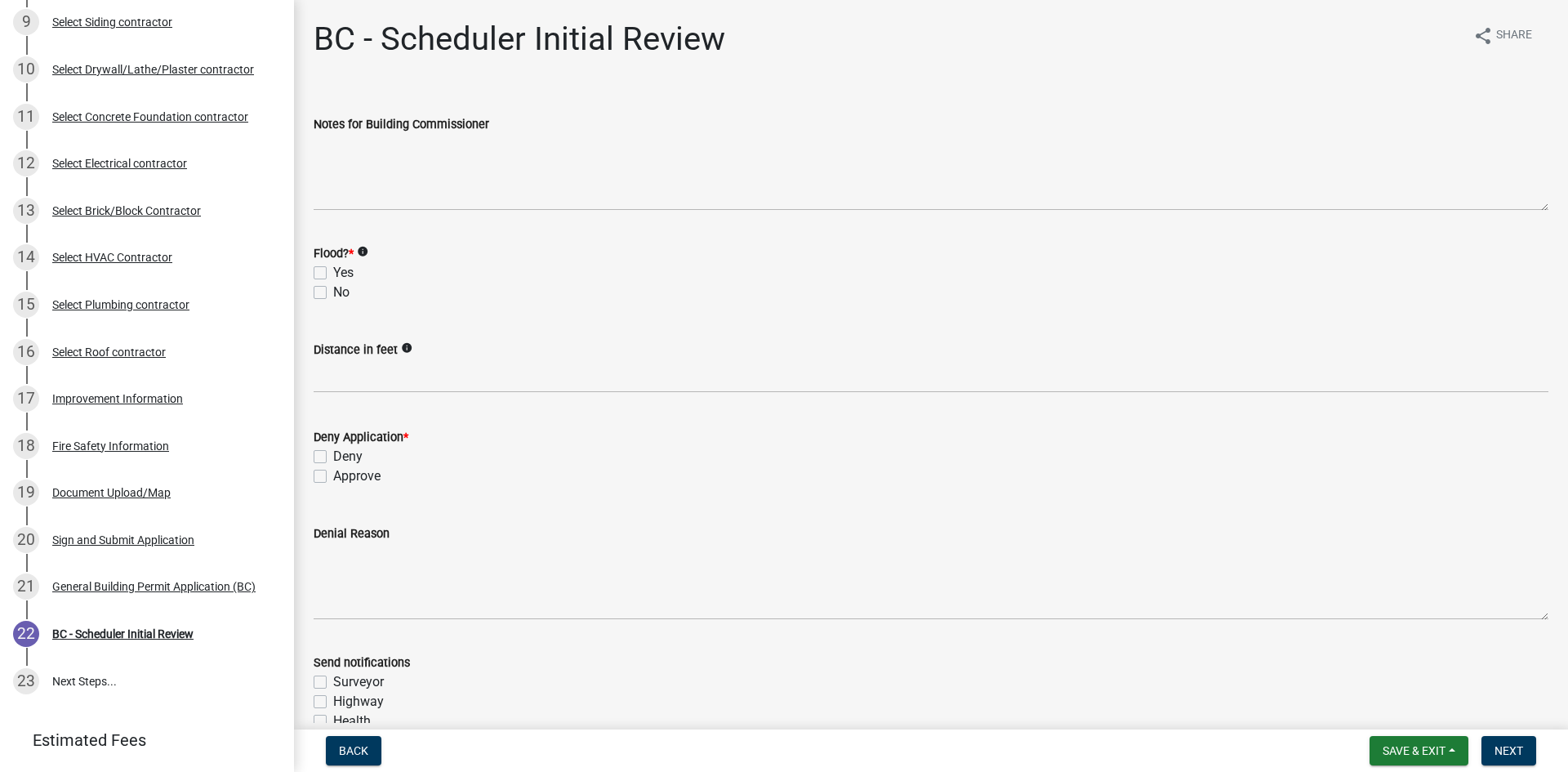
click at [333, 290] on label "No" at bounding box center [341, 293] width 17 height 19
click at [333, 290] on input "No" at bounding box center [338, 288] width 11 height 11
checkbox input "true"
checkbox input "false"
checkbox input "true"
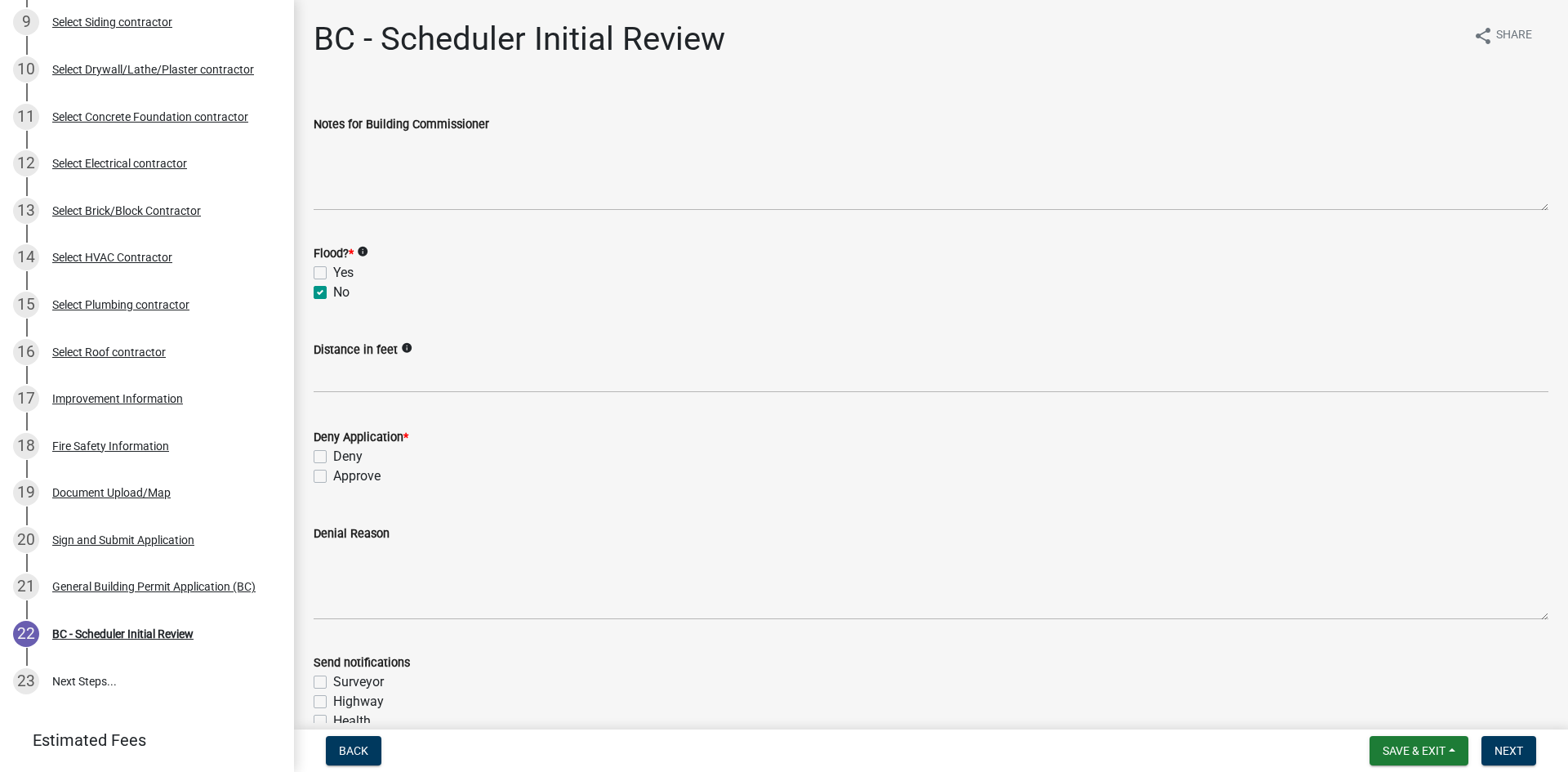
click at [333, 477] on label "Approve" at bounding box center [357, 476] width 47 height 19
click at [333, 477] on input "Approve" at bounding box center [338, 471] width 11 height 11
checkbox input "true"
checkbox input "false"
checkbox input "true"
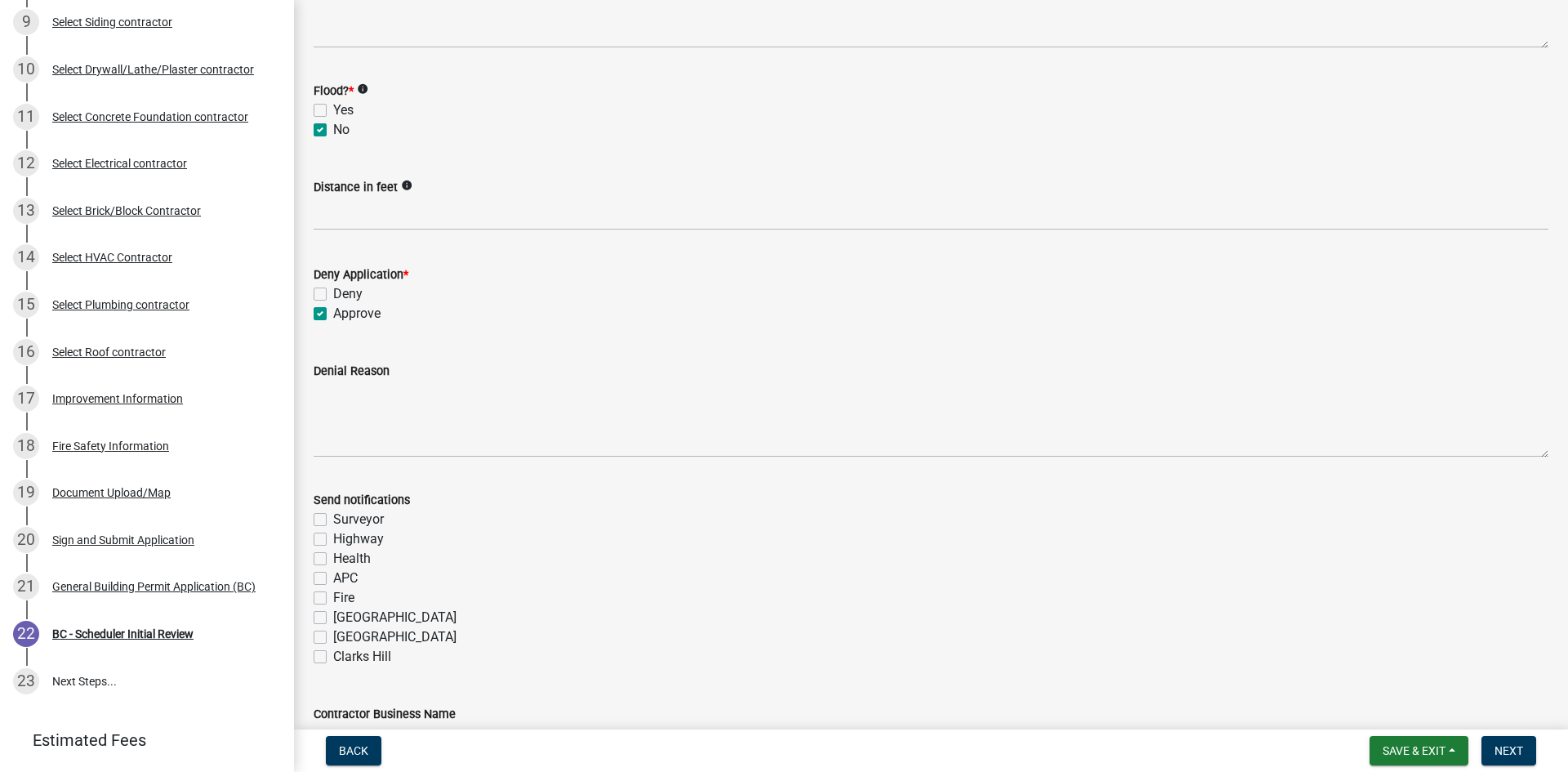
scroll to position [164, 0]
click at [333, 598] on label "Fire" at bounding box center [343, 597] width 21 height 19
click at [333, 598] on input "Fire" at bounding box center [338, 592] width 11 height 11
checkbox input "true"
checkbox input "false"
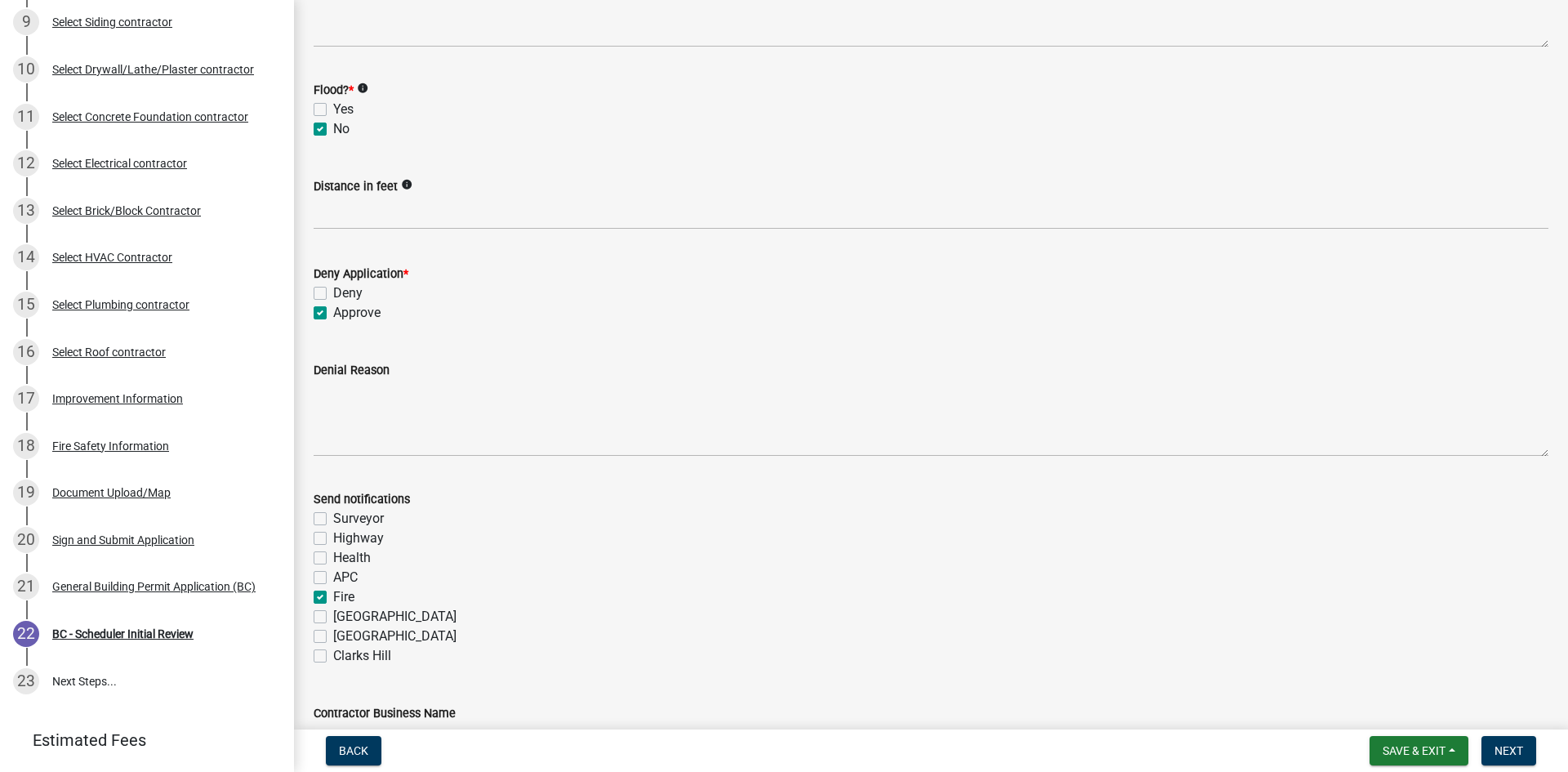
checkbox input "false"
checkbox input "true"
checkbox input "false"
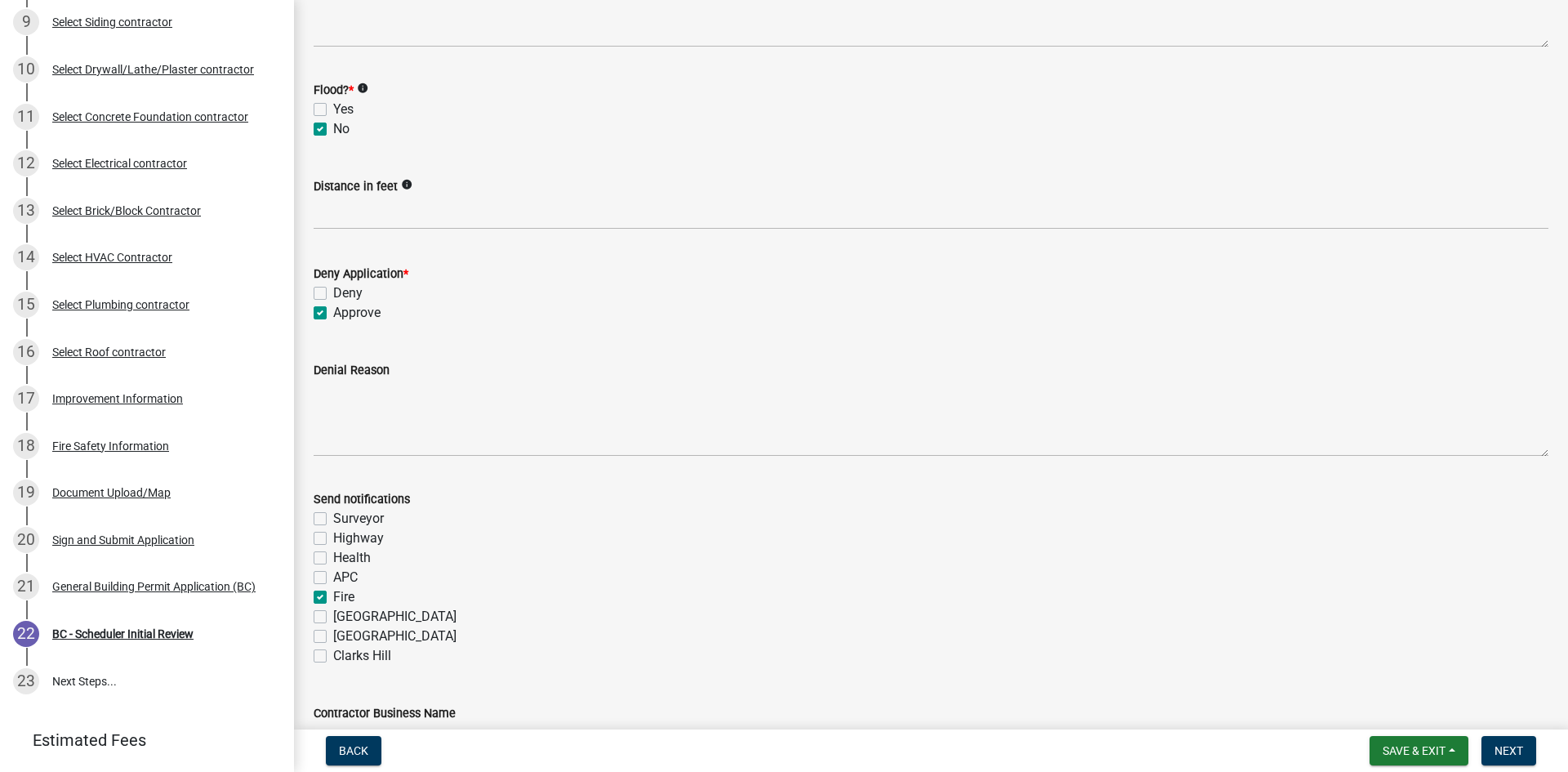
checkbox input "false"
click at [1513, 748] on span "Next" at bounding box center [1509, 751] width 29 height 13
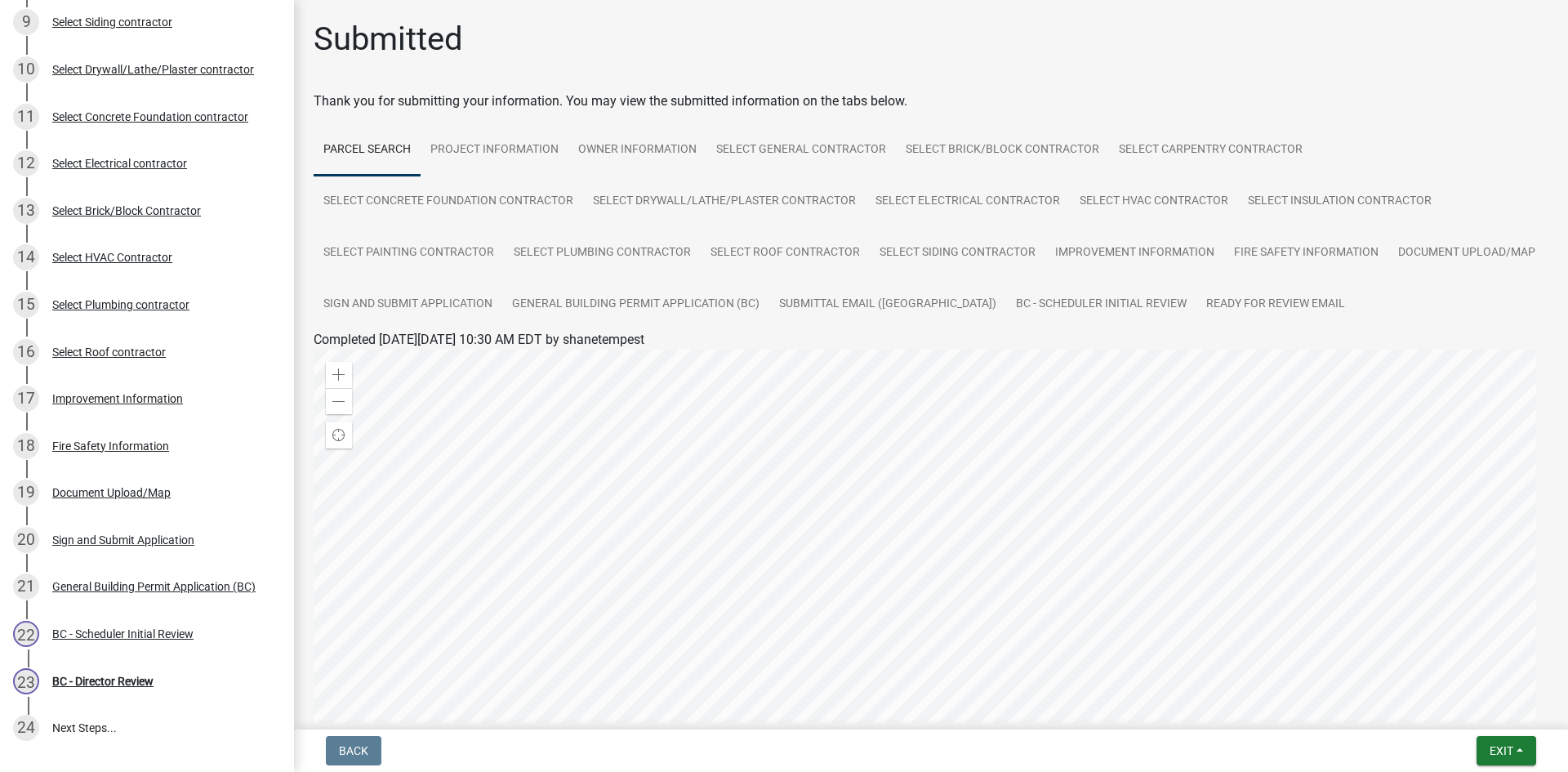
scroll to position [619, 0]
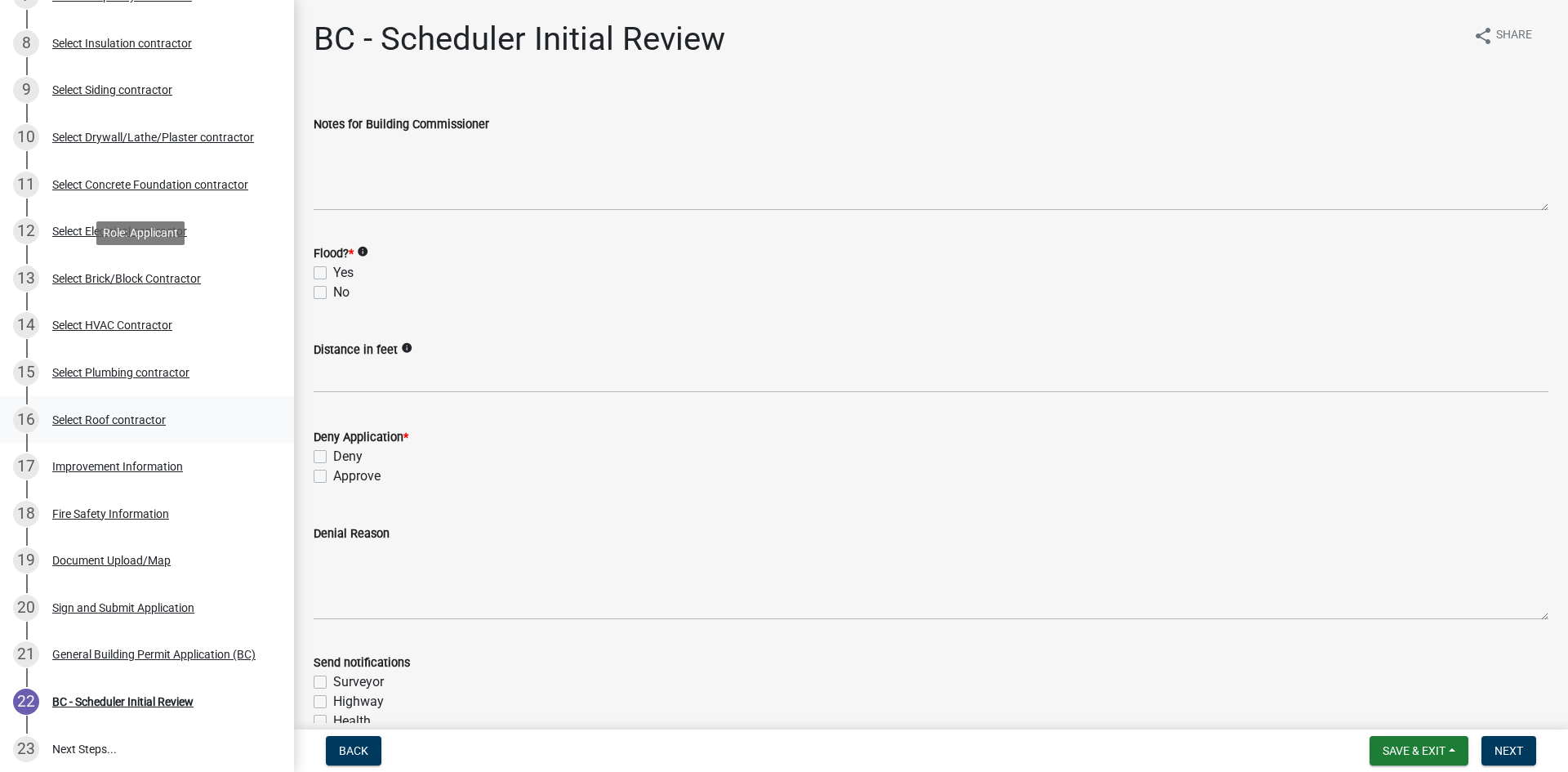
scroll to position [654, 0]
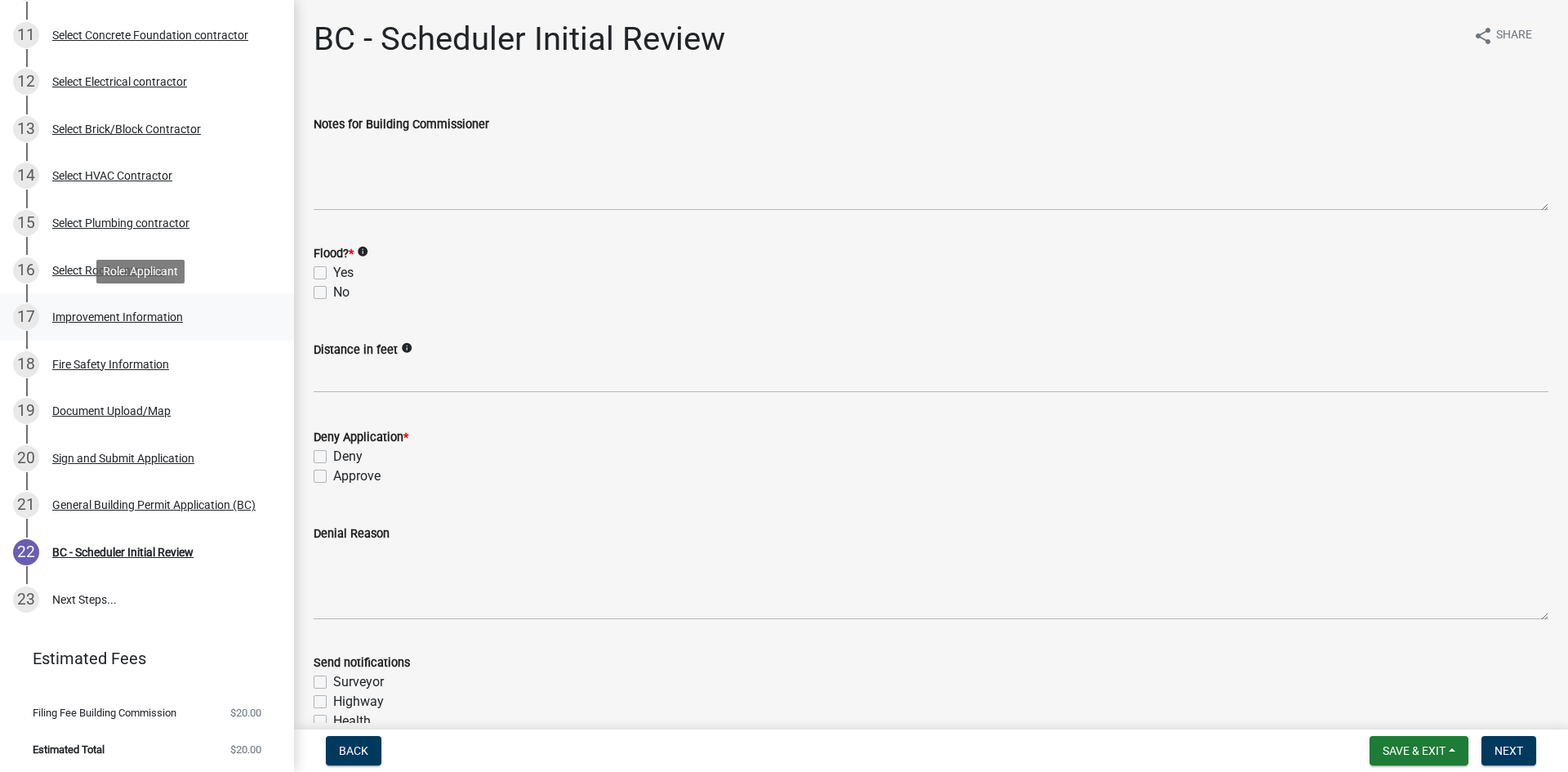
click at [132, 314] on div "Improvement Information" at bounding box center [117, 316] width 131 height 11
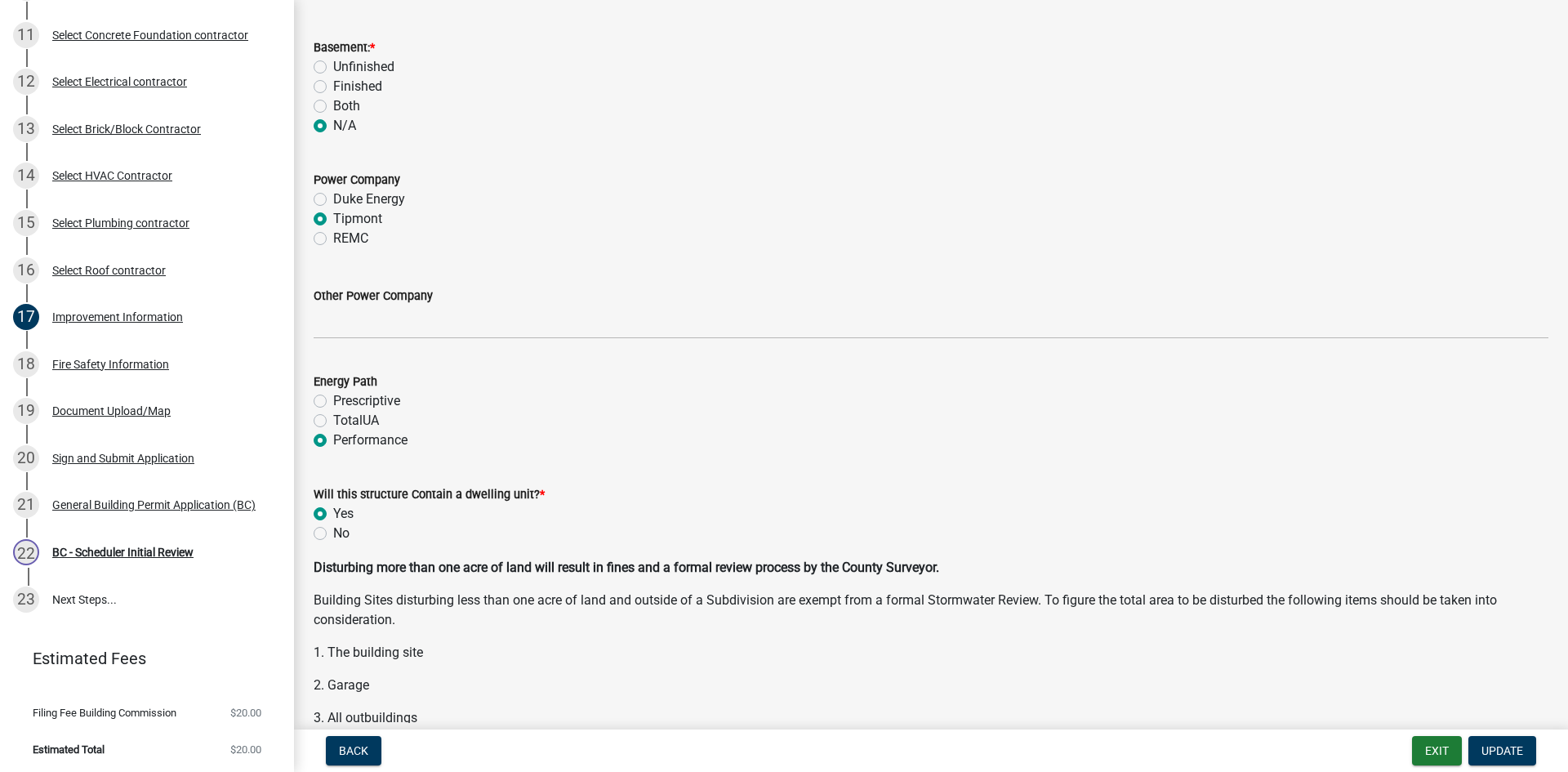
scroll to position [1716, 0]
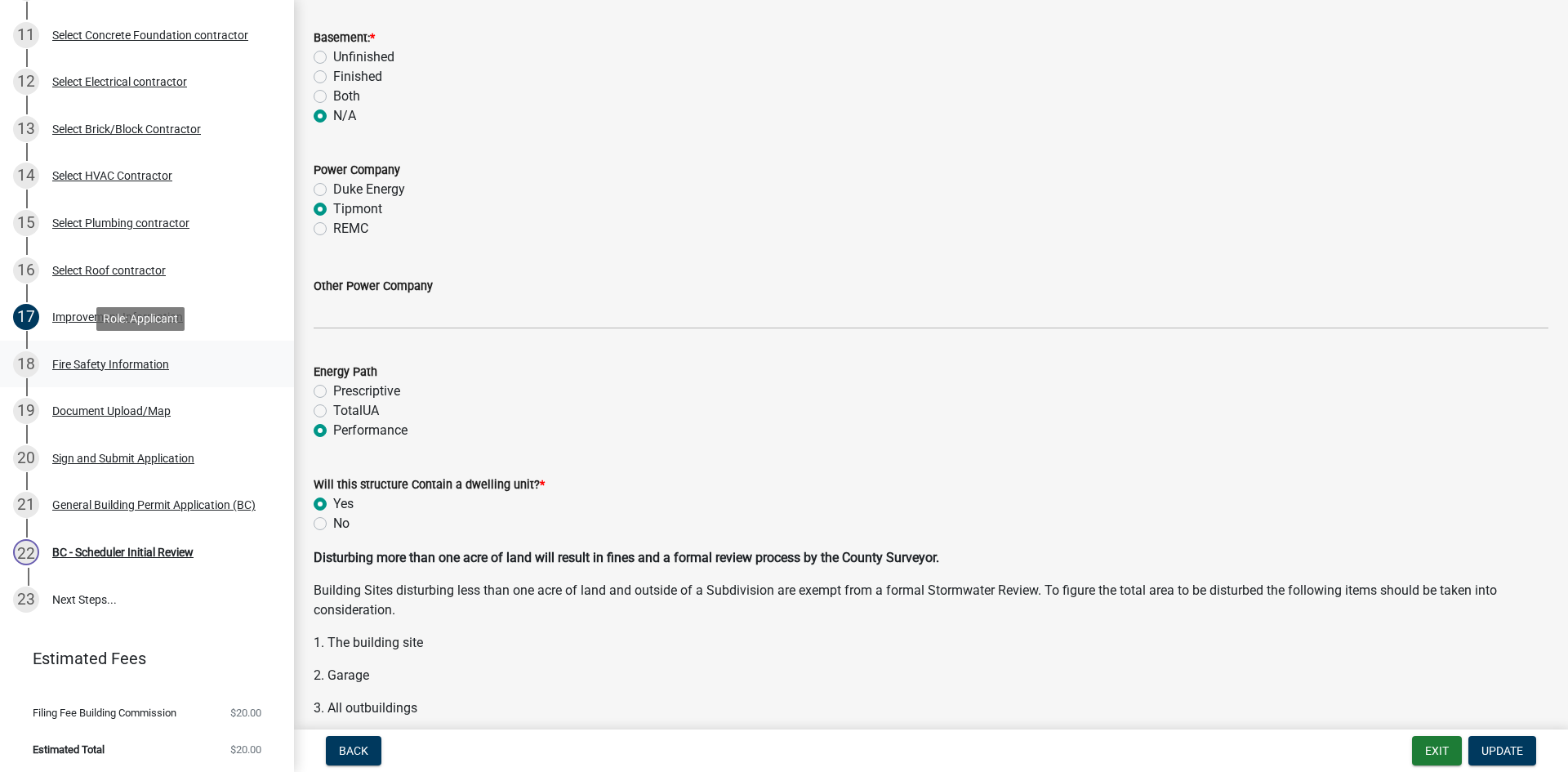
click at [115, 369] on div "Fire Safety Information" at bounding box center [110, 364] width 117 height 11
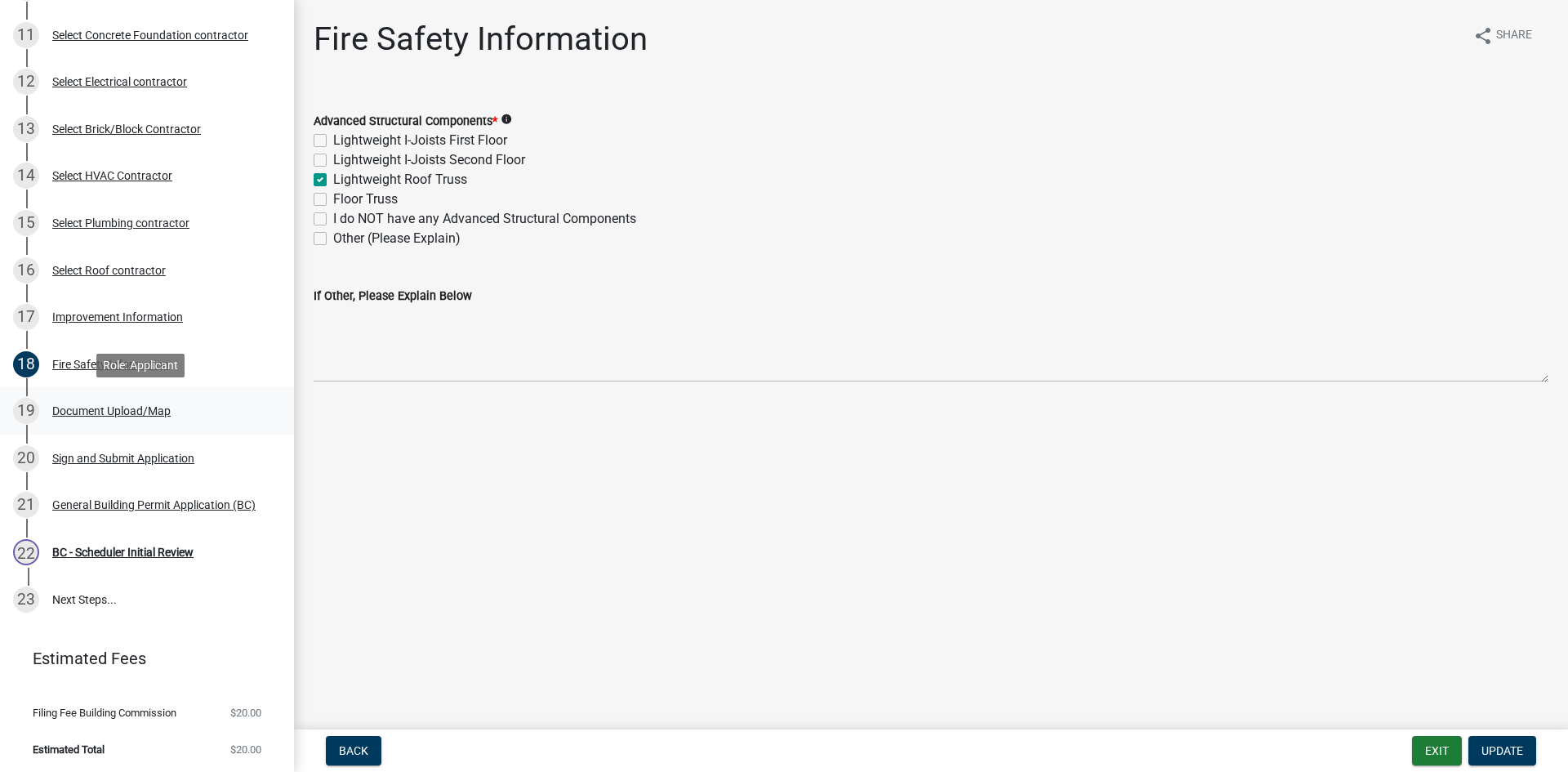
click at [85, 415] on div "Document Upload/Map" at bounding box center [111, 411] width 118 height 11
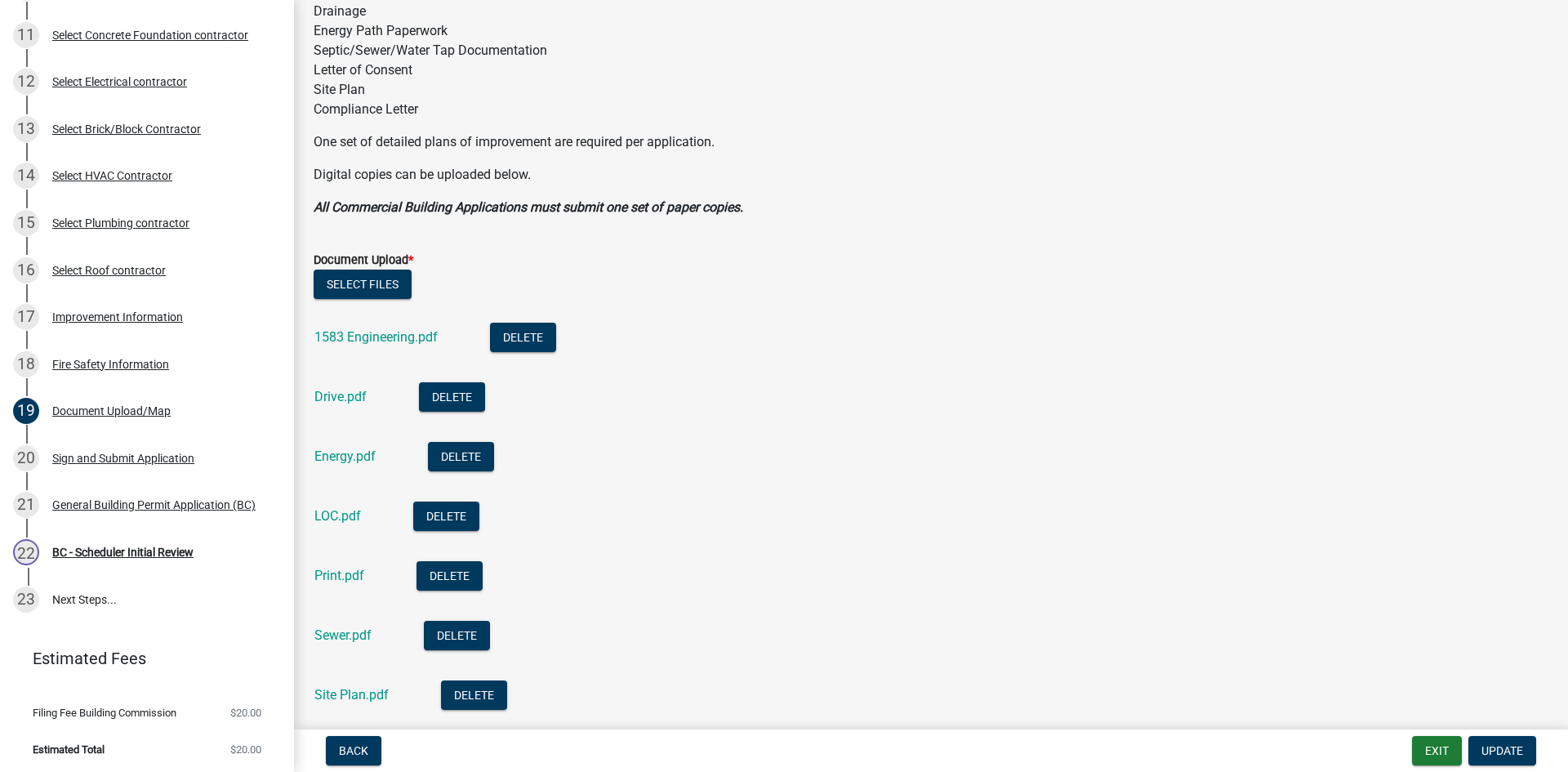
scroll to position [491, 0]
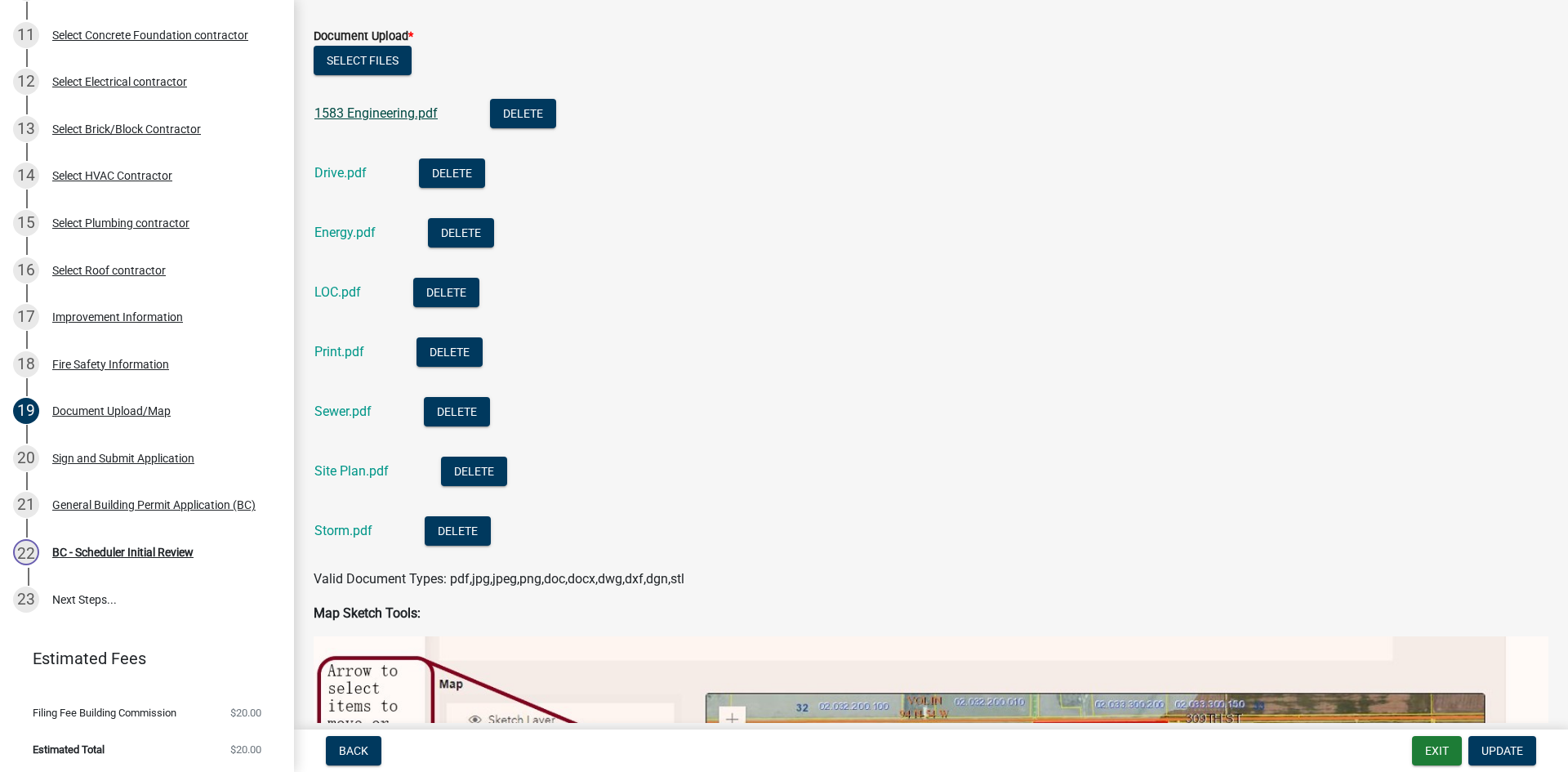
click at [372, 117] on link "1583 Engineering.pdf" at bounding box center [376, 113] width 124 height 16
click at [353, 169] on link "Drive.pdf" at bounding box center [341, 173] width 53 height 16
click at [342, 232] on link "Energy.pdf" at bounding box center [345, 232] width 61 height 16
click at [332, 407] on link "Sewer.pdf" at bounding box center [343, 412] width 57 height 16
click at [353, 466] on link "Site Plan.pdf" at bounding box center [351, 471] width 74 height 16
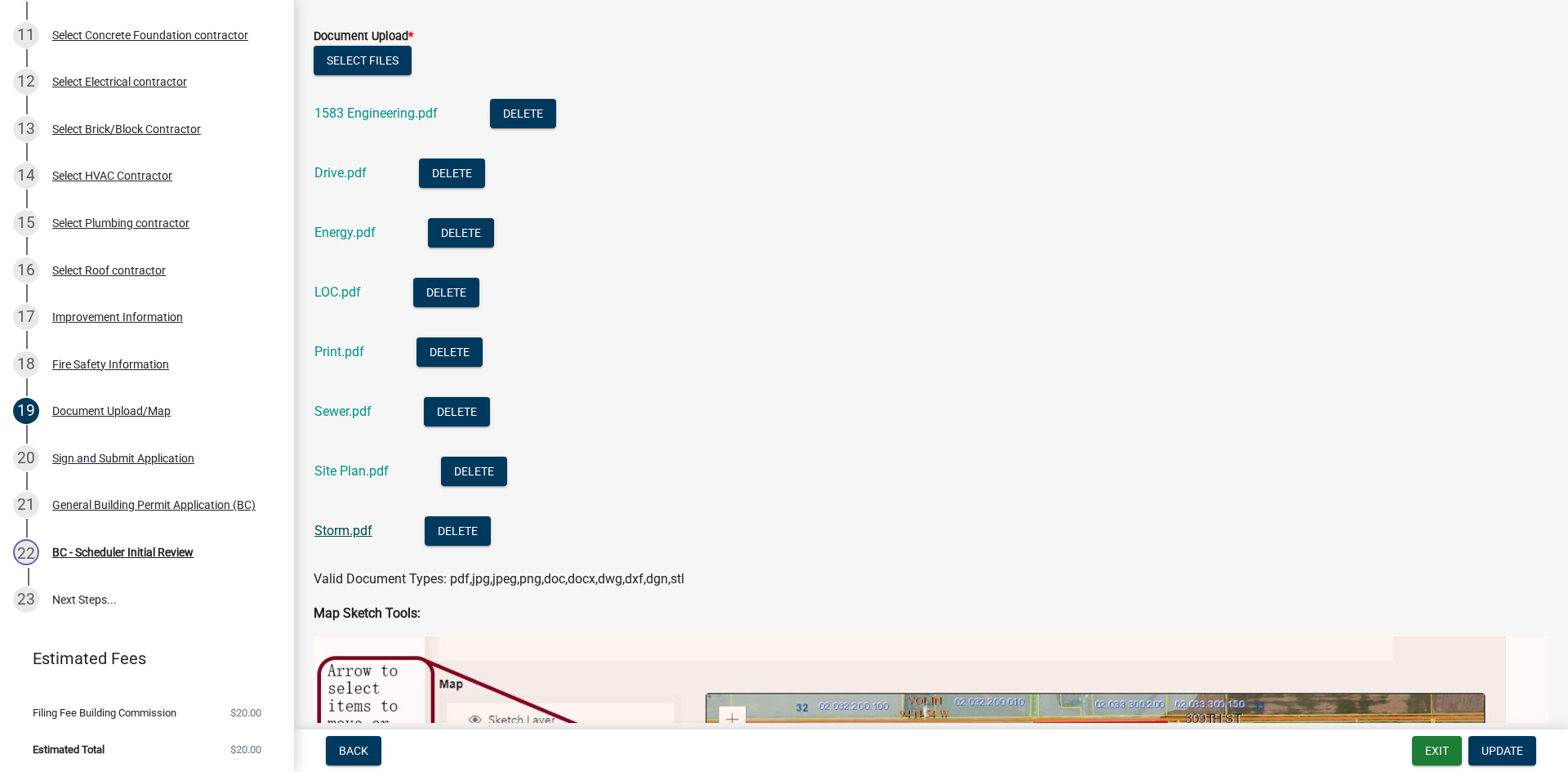
click at [335, 532] on link "Storm.pdf" at bounding box center [343, 531] width 58 height 16
click at [345, 355] on link "Print.pdf" at bounding box center [339, 352] width 50 height 16
click at [102, 311] on div "Improvement Information" at bounding box center [117, 316] width 131 height 11
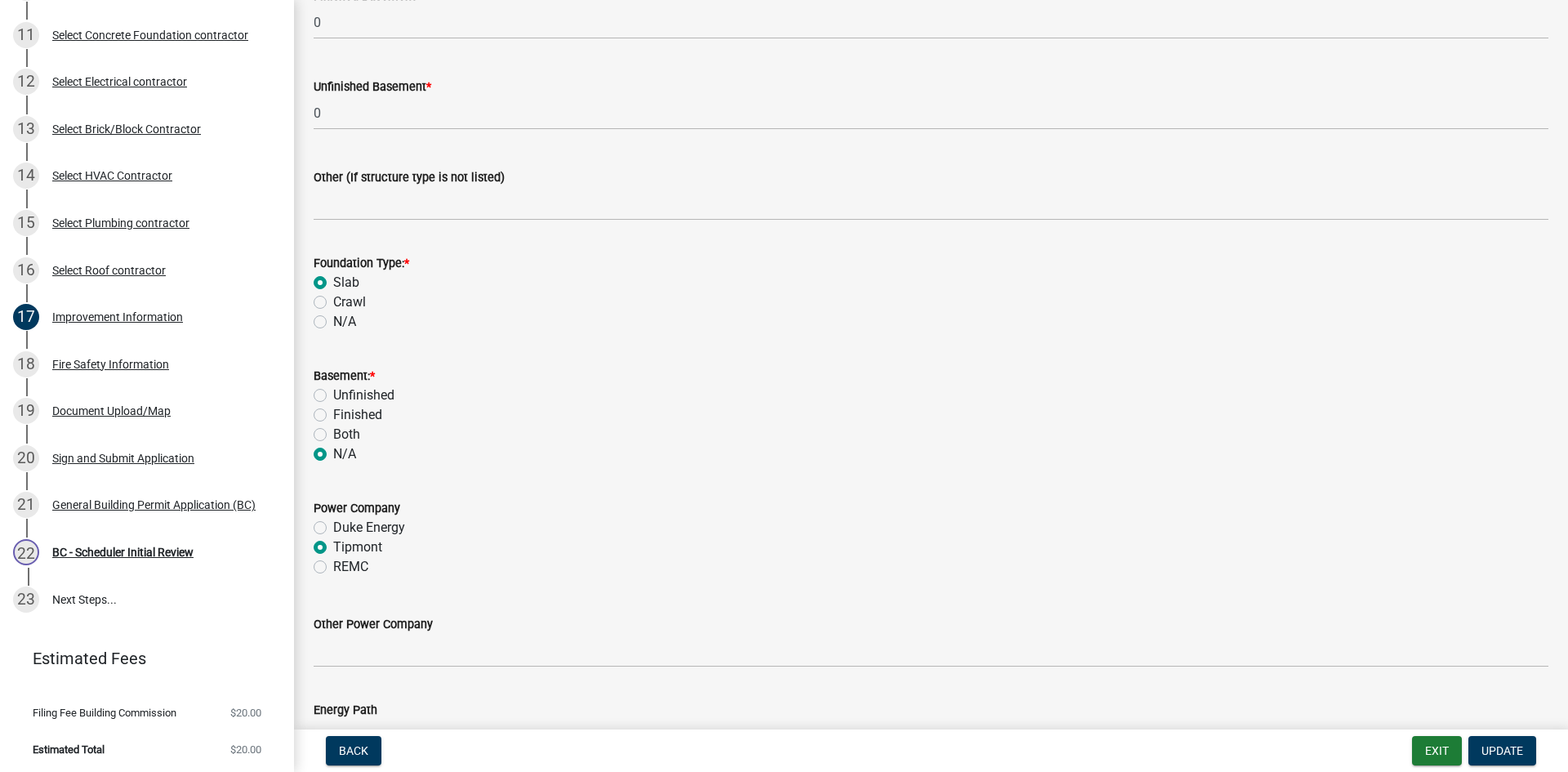
scroll to position [1389, 0]
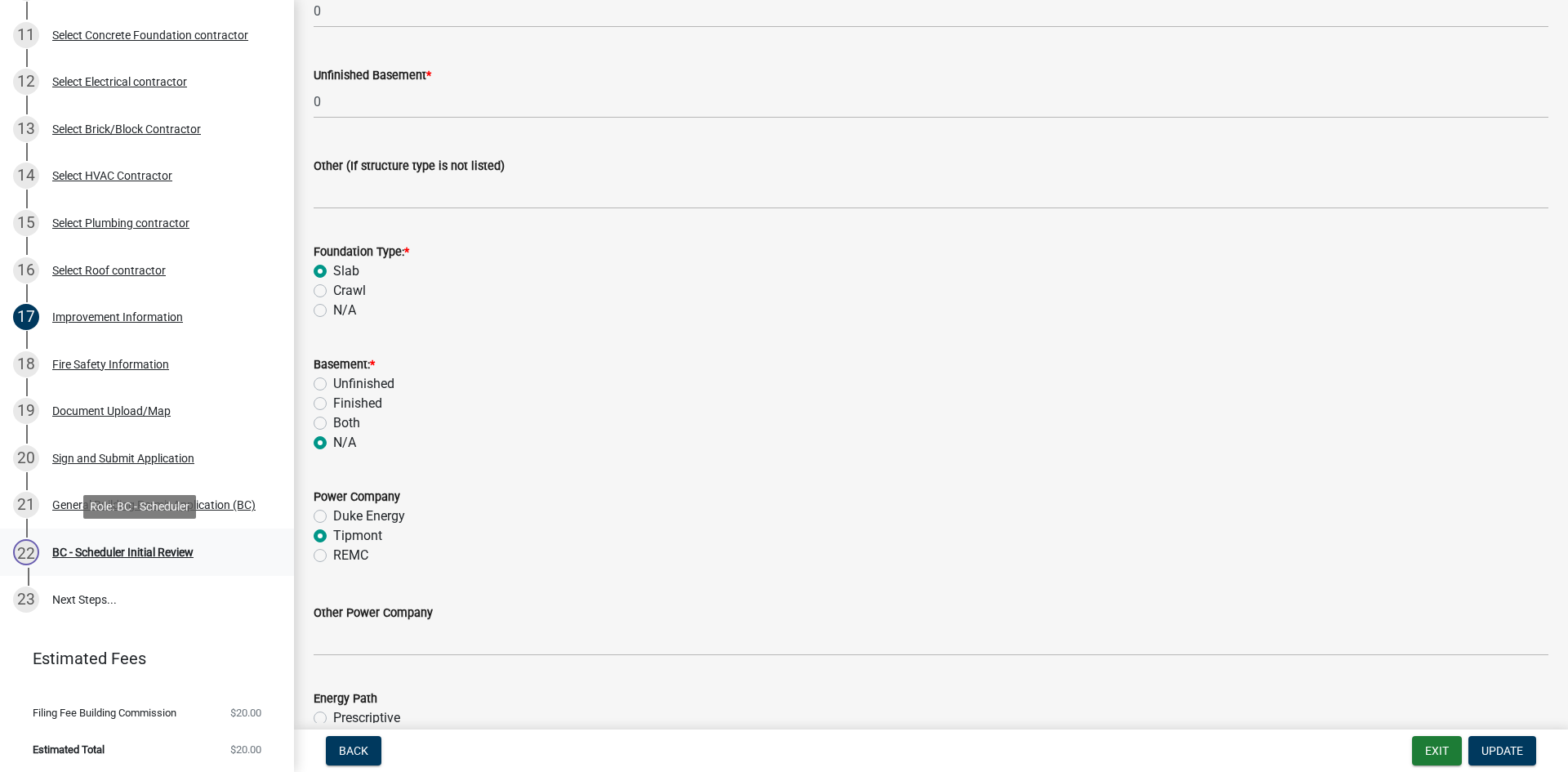
drag, startPoint x: 119, startPoint y: 550, endPoint x: 198, endPoint y: 531, distance: 81.3
click at [120, 550] on div "BC - Scheduler Initial Review" at bounding box center [123, 552] width 141 height 11
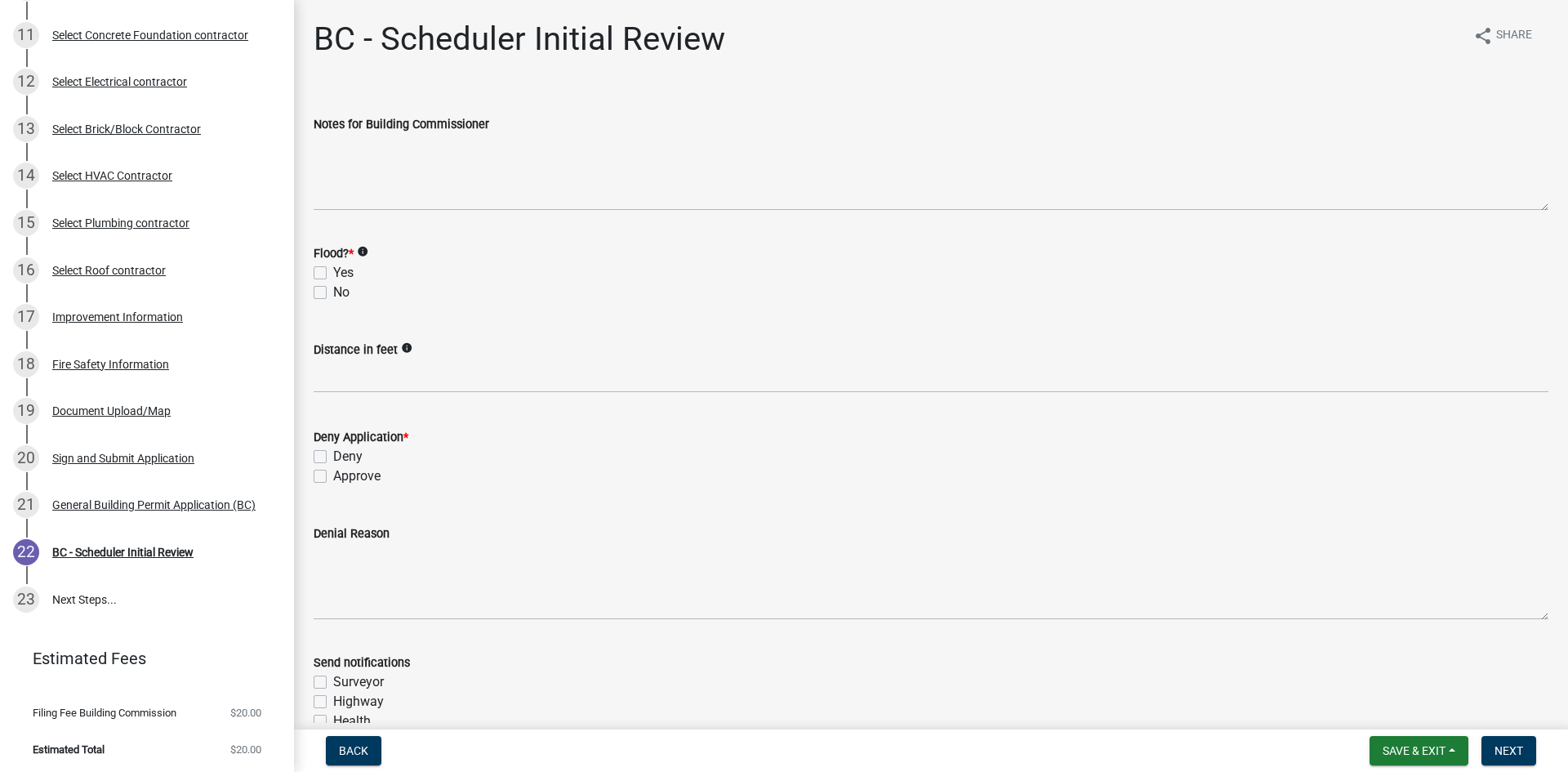
drag, startPoint x: 315, startPoint y: 289, endPoint x: 313, endPoint y: 297, distance: 8.2
click at [333, 291] on label "No" at bounding box center [341, 293] width 17 height 19
click at [333, 291] on input "No" at bounding box center [338, 288] width 11 height 11
checkbox input "true"
checkbox input "false"
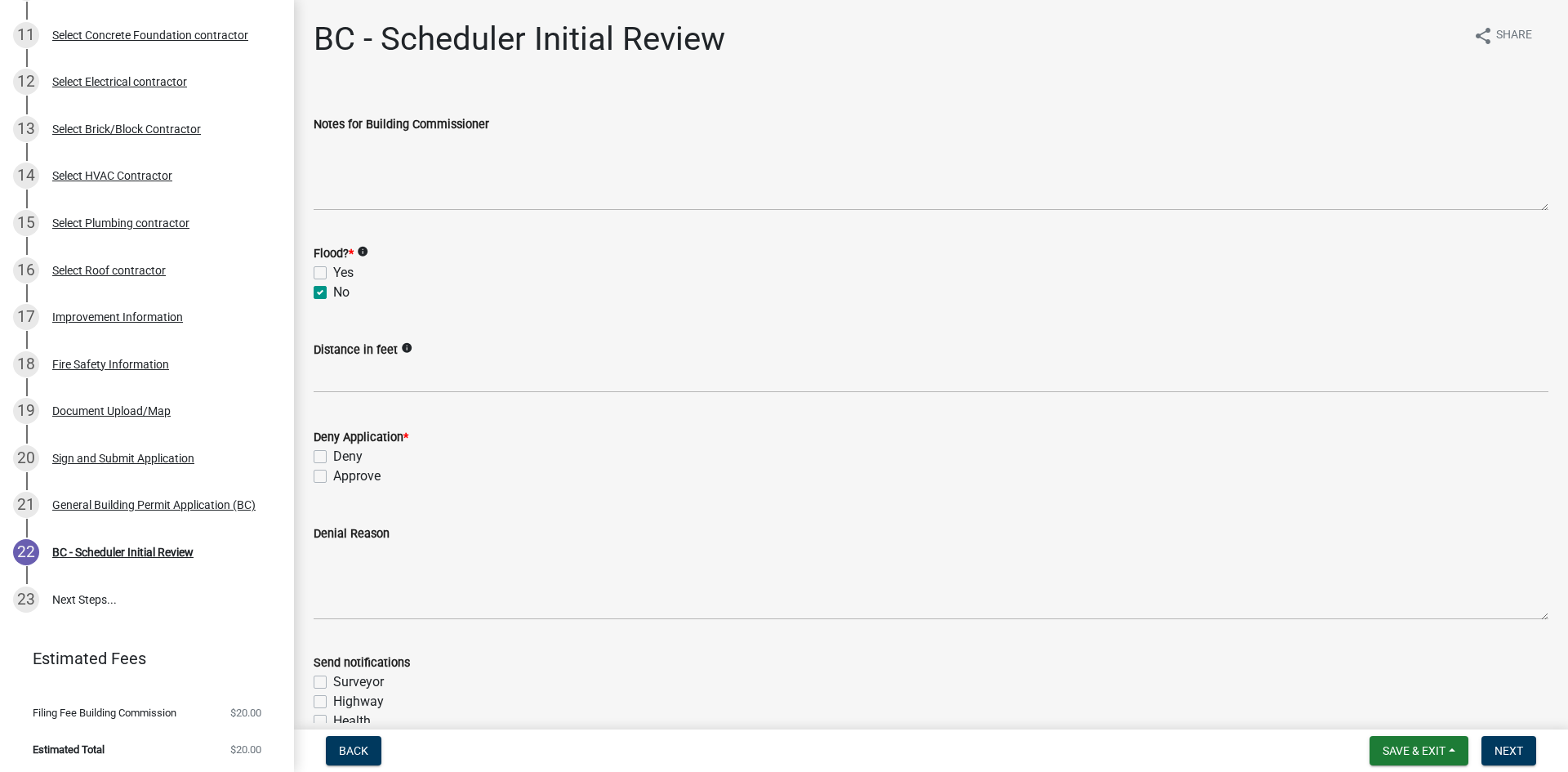
checkbox input "true"
click at [333, 478] on label "Approve" at bounding box center [357, 476] width 47 height 19
click at [333, 478] on input "Approve" at bounding box center [338, 471] width 11 height 11
checkbox input "true"
checkbox input "false"
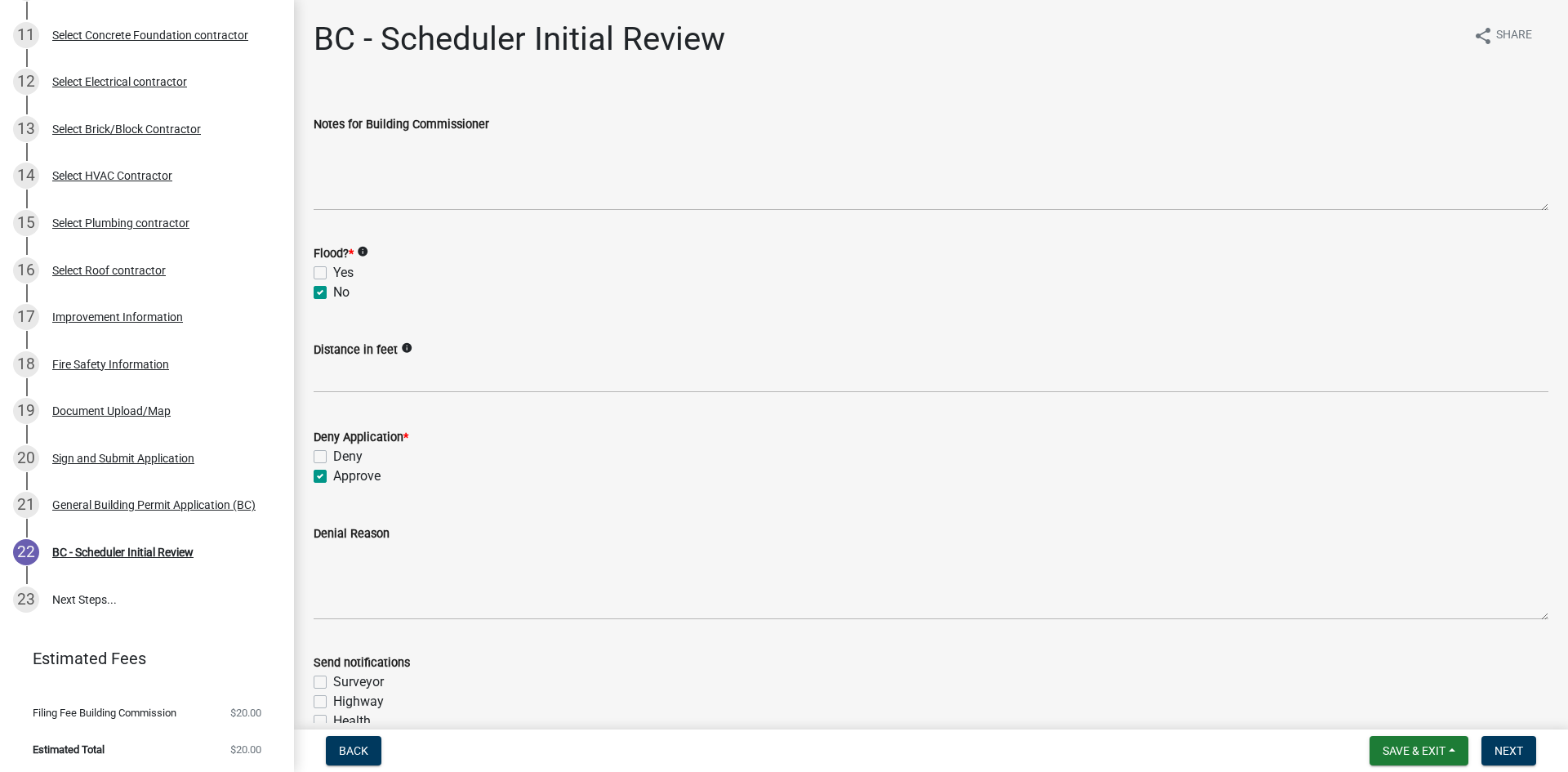
checkbox input "true"
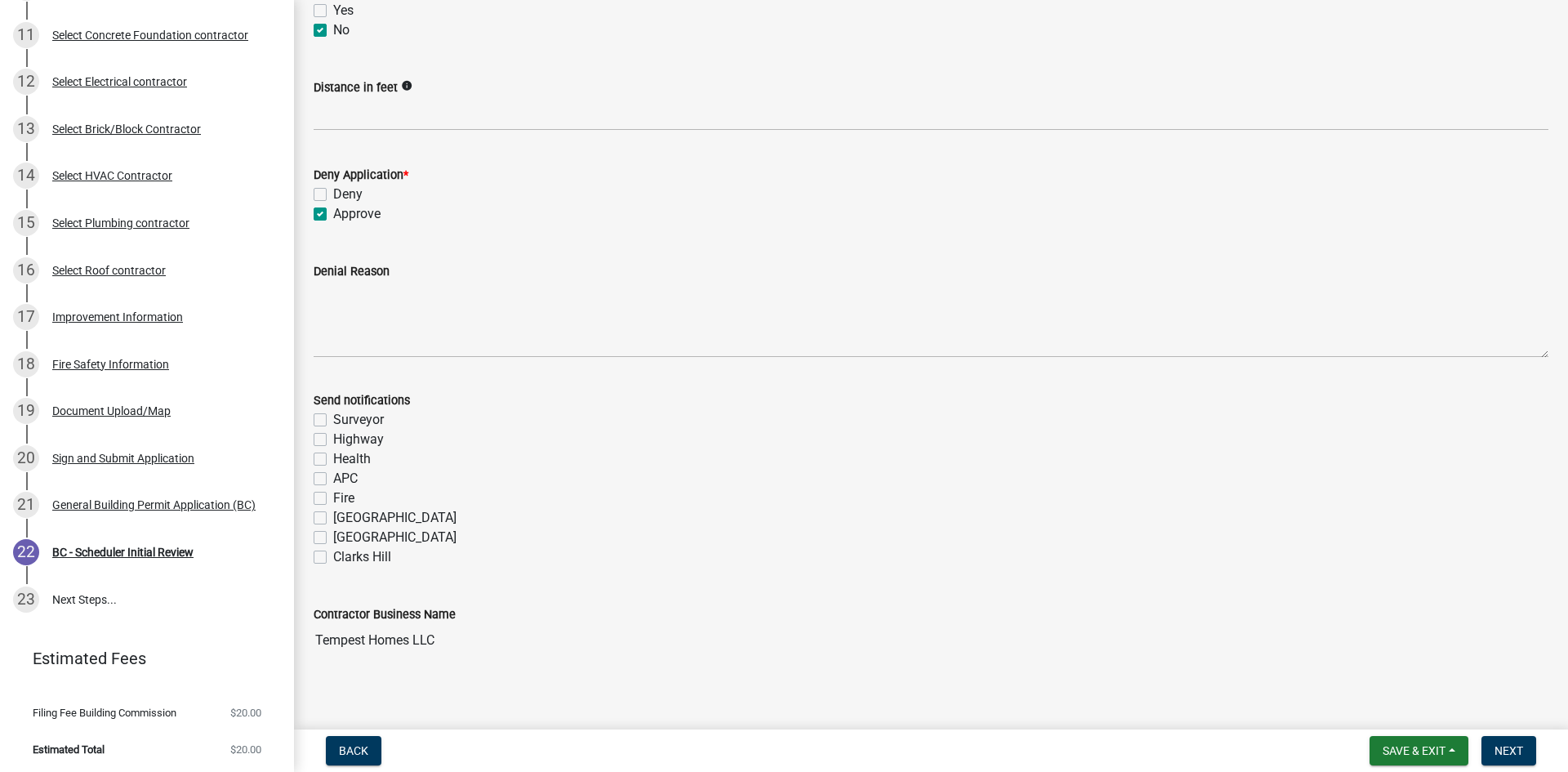
scroll to position [273, 0]
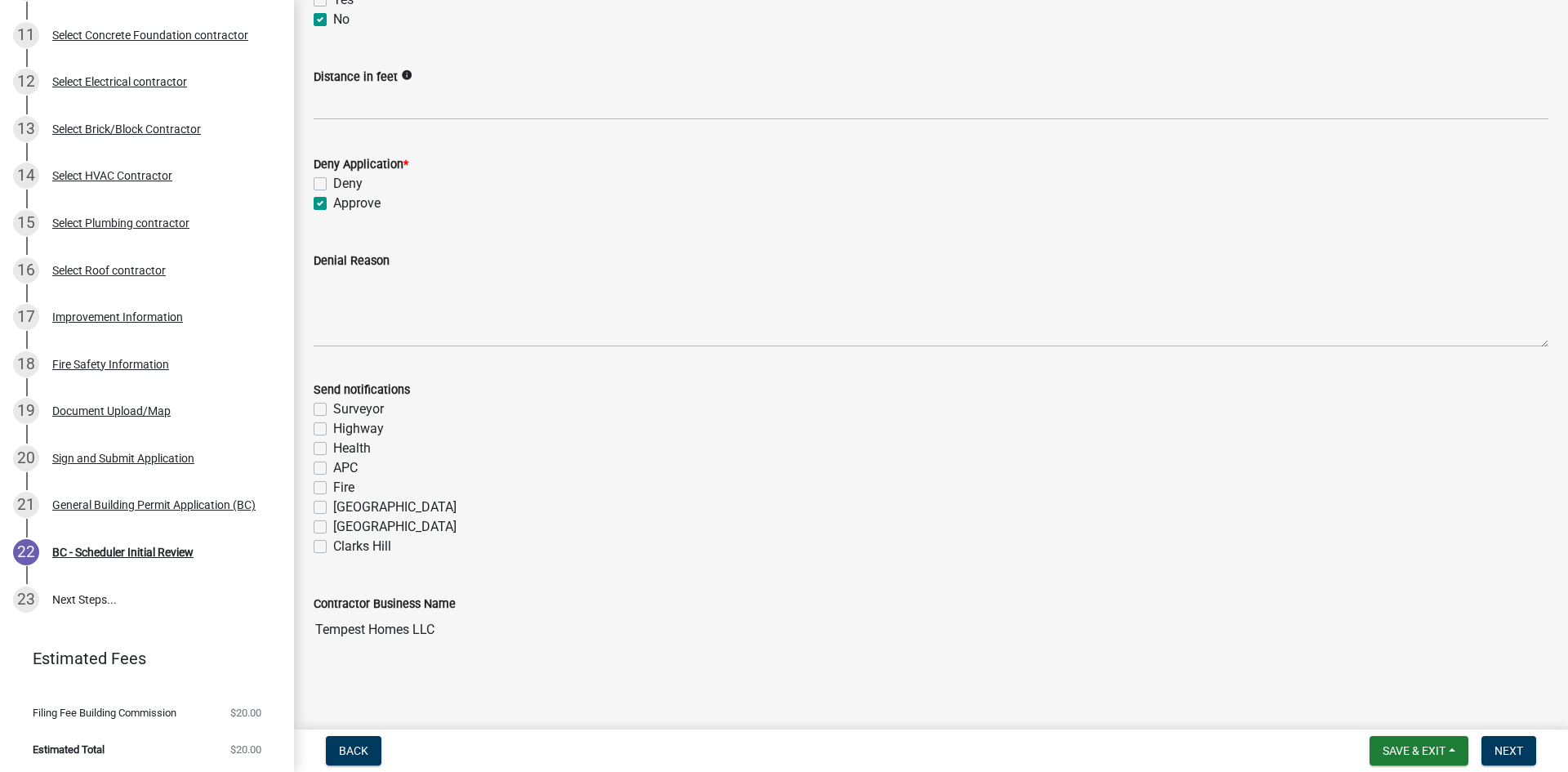
click at [333, 488] on label "Fire" at bounding box center [343, 488] width 21 height 19
click at [333, 488] on input "Fire" at bounding box center [338, 484] width 11 height 11
checkbox input "true"
checkbox input "false"
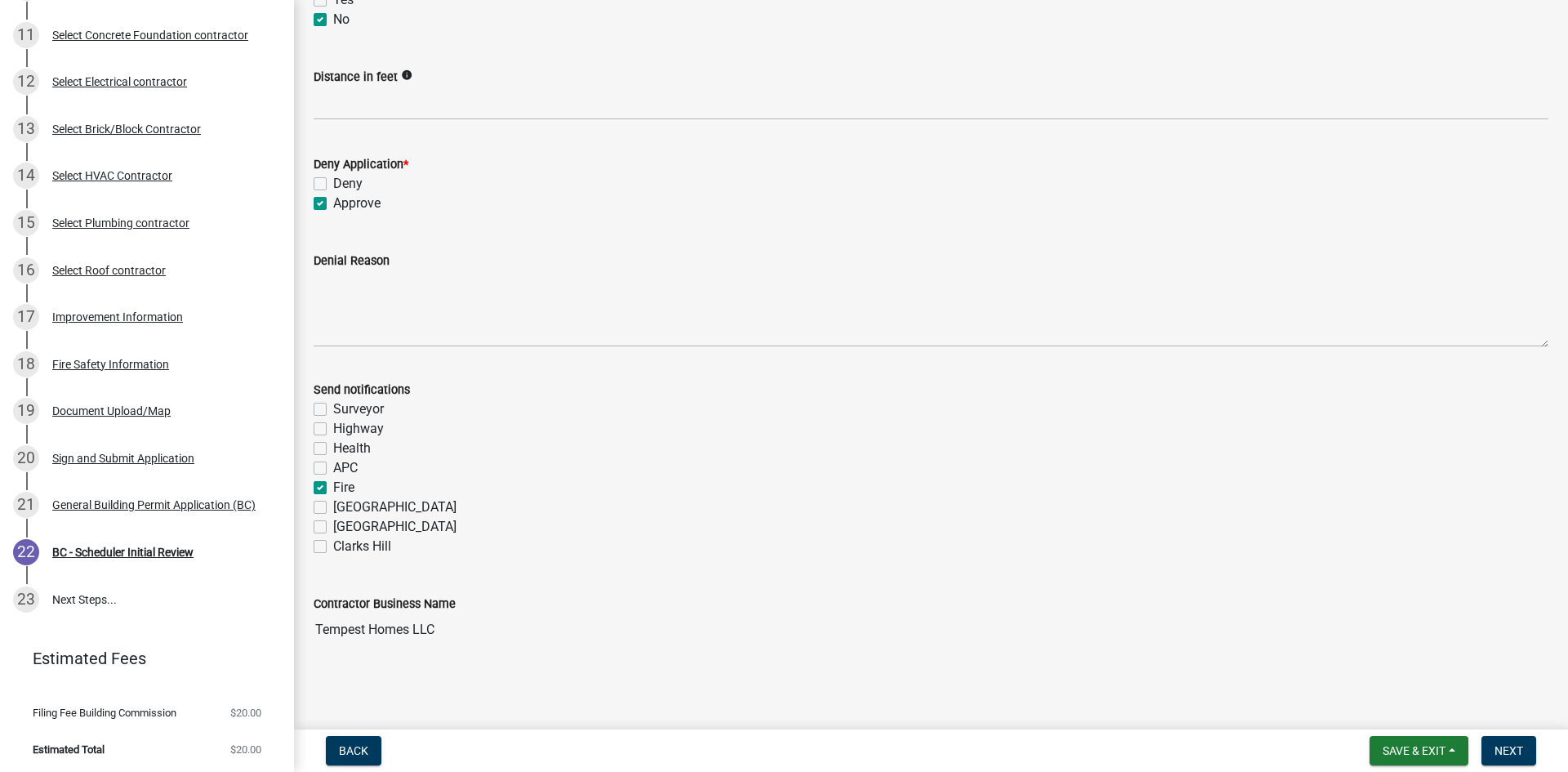
checkbox input "false"
checkbox input "true"
checkbox input "false"
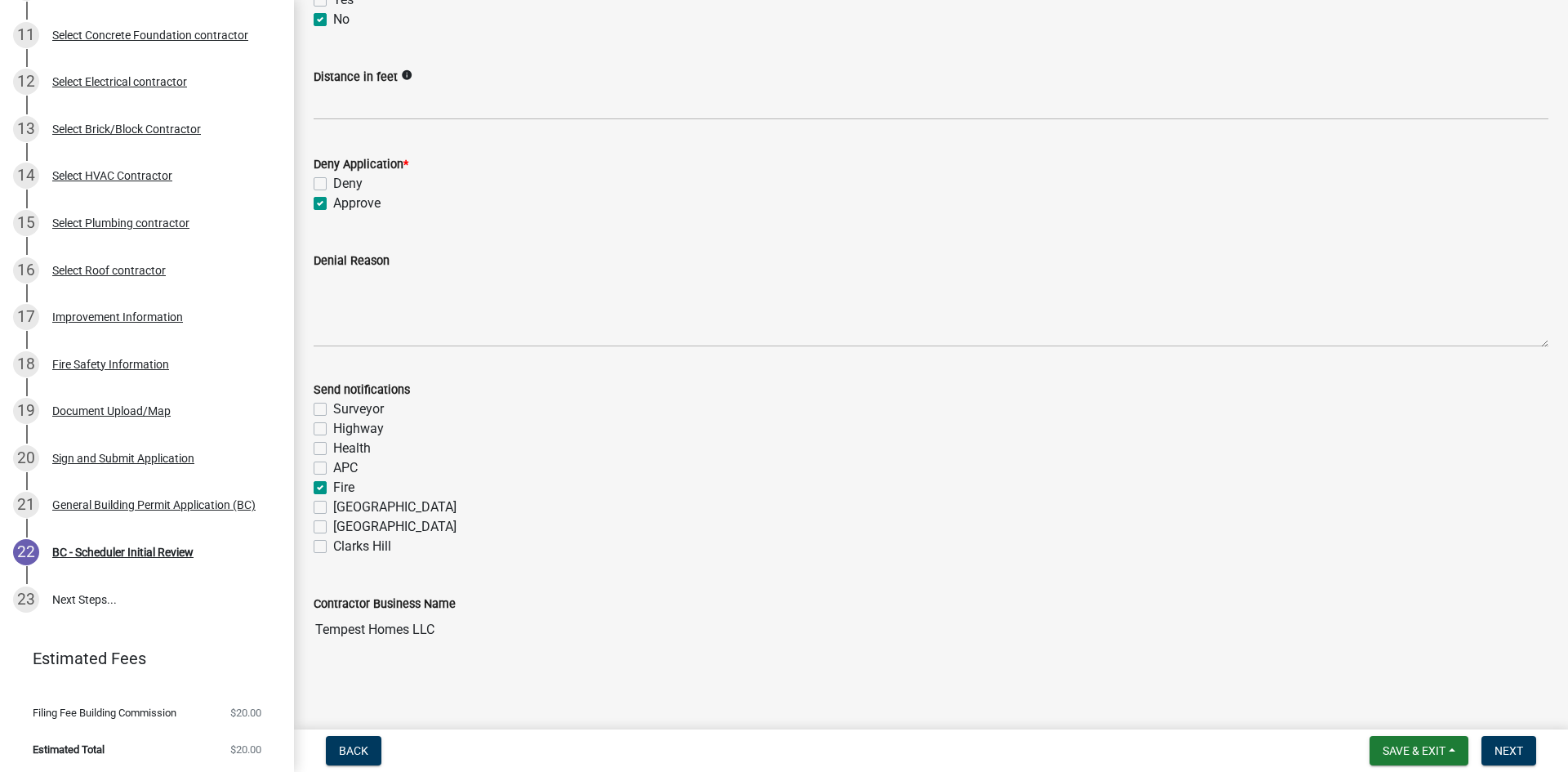
checkbox input "false"
click at [1508, 754] on span "Next" at bounding box center [1509, 751] width 29 height 13
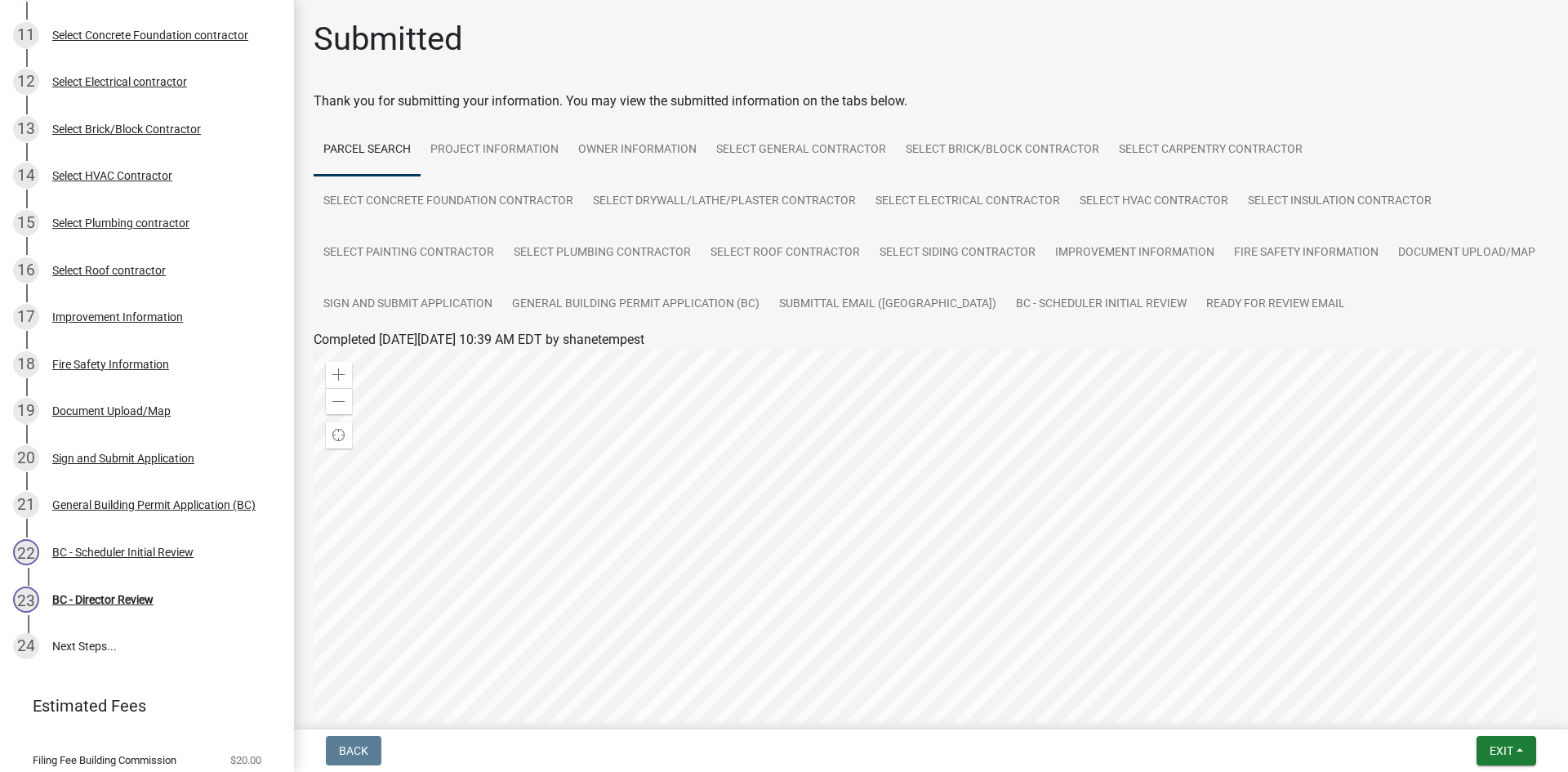
scroll to position [700, 0]
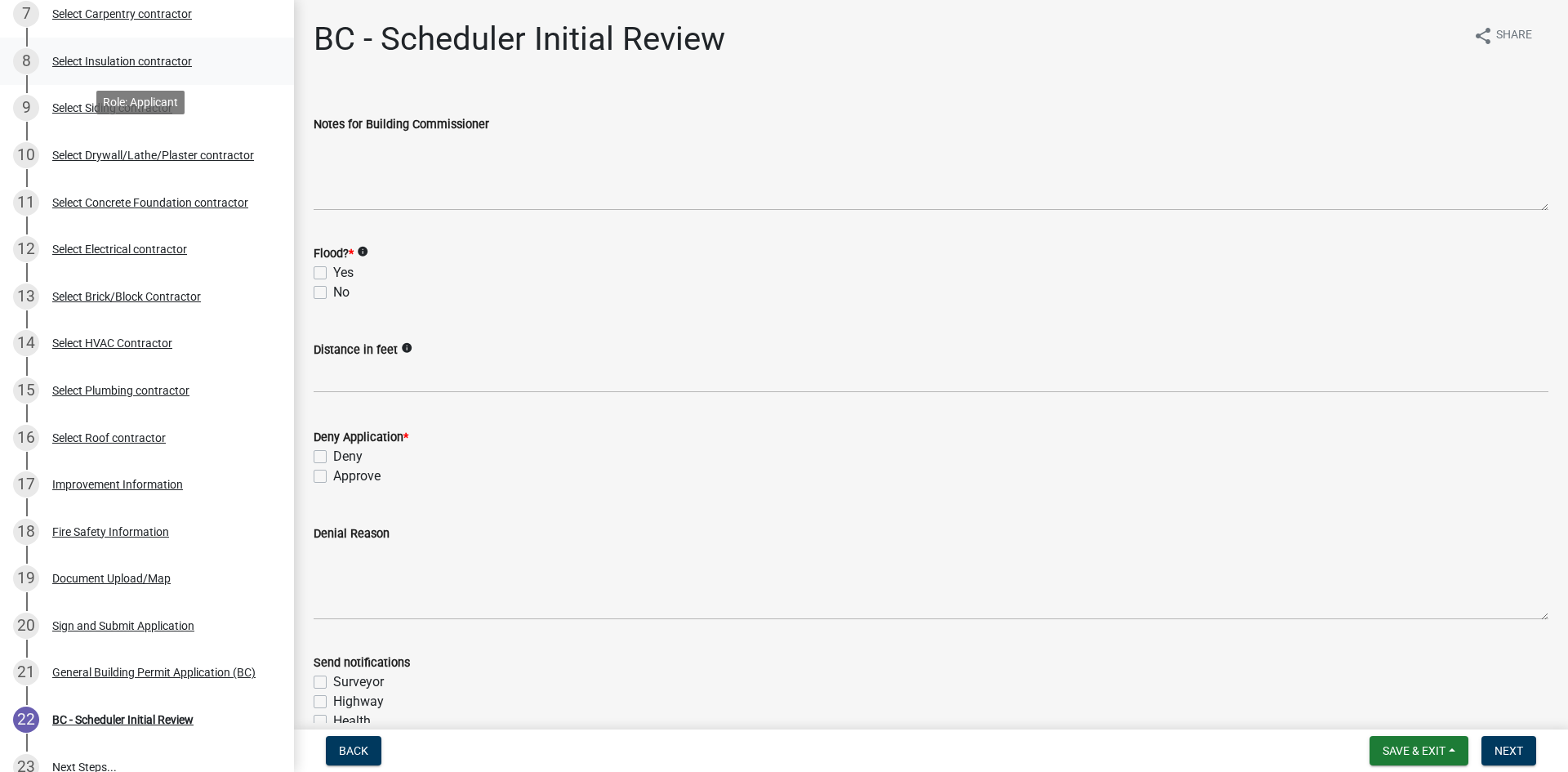
scroll to position [491, 0]
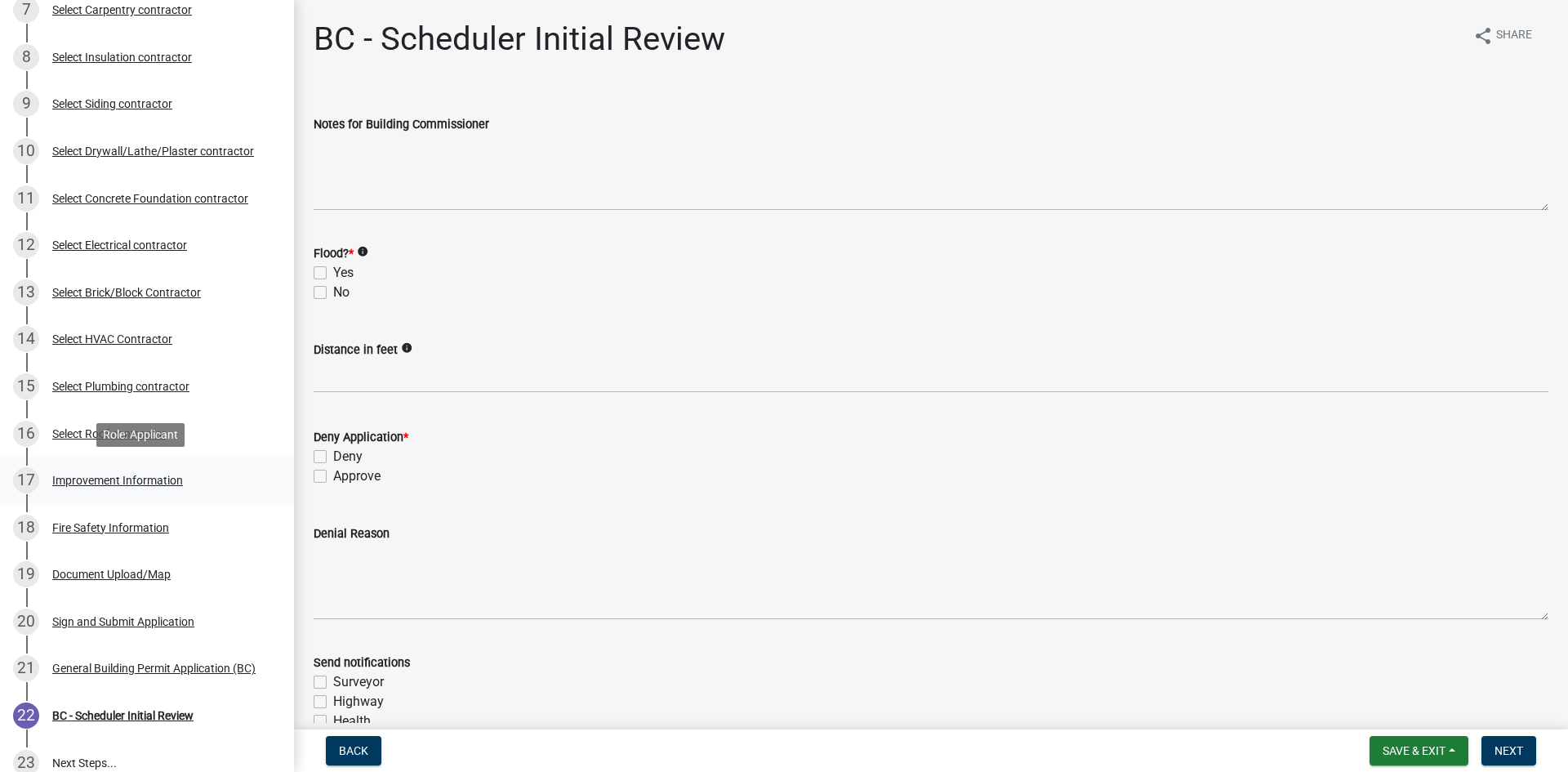
click at [152, 476] on div "Improvement Information" at bounding box center [117, 480] width 131 height 11
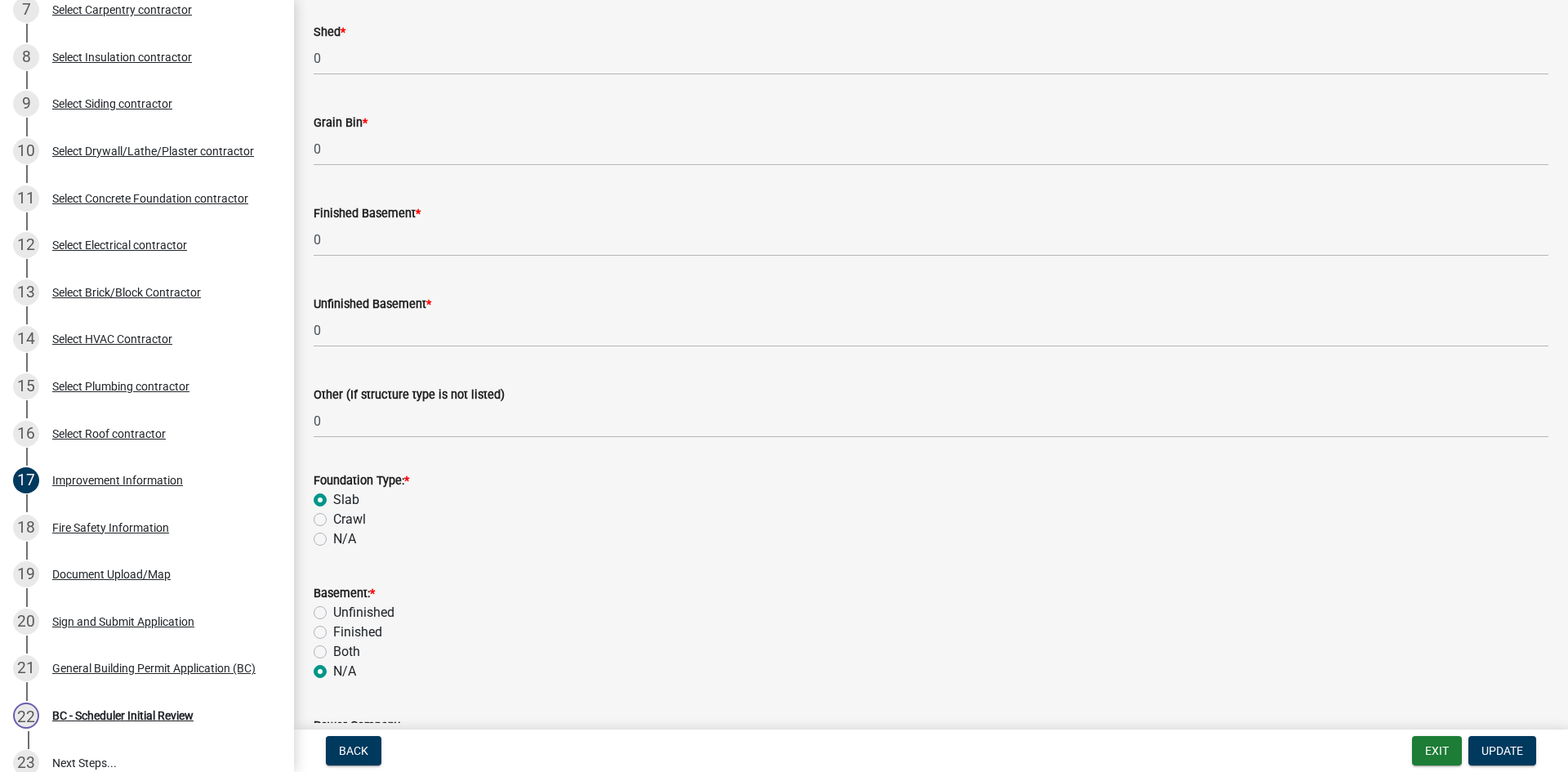
scroll to position [1307, 0]
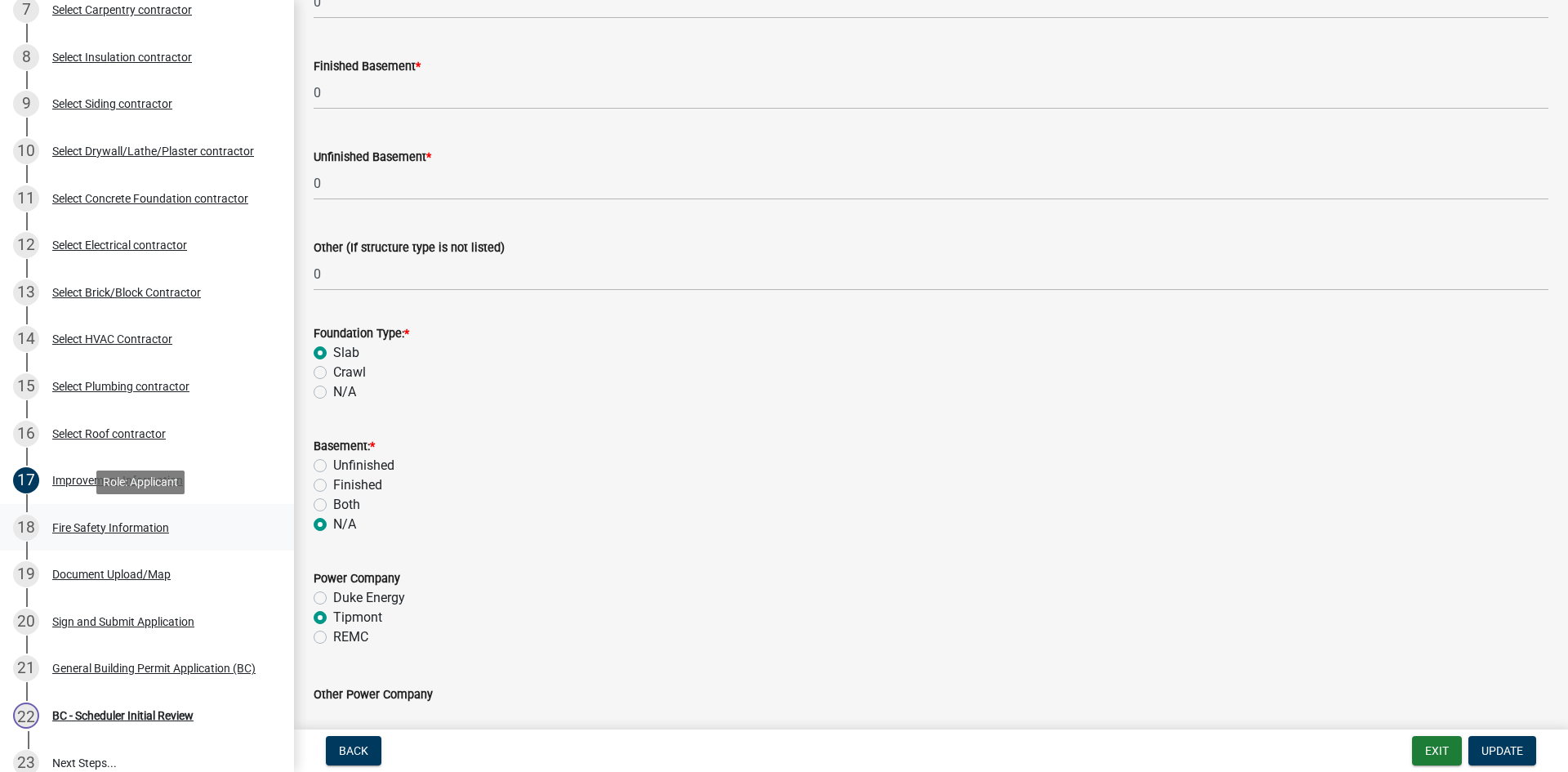
click at [95, 535] on div "18 Fire Safety Information" at bounding box center [140, 528] width 255 height 26
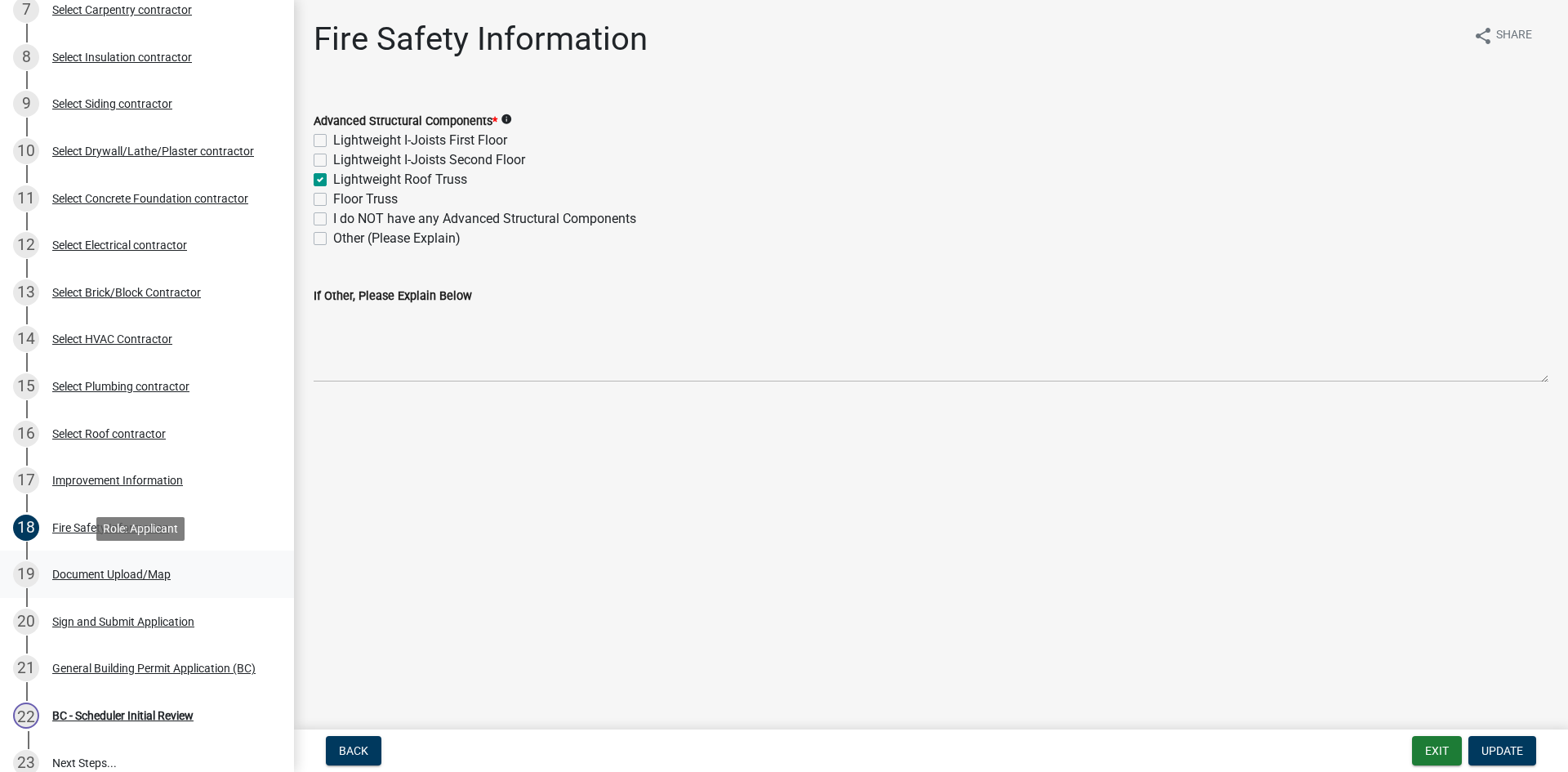
click at [132, 575] on div "Document Upload/Map" at bounding box center [111, 574] width 118 height 11
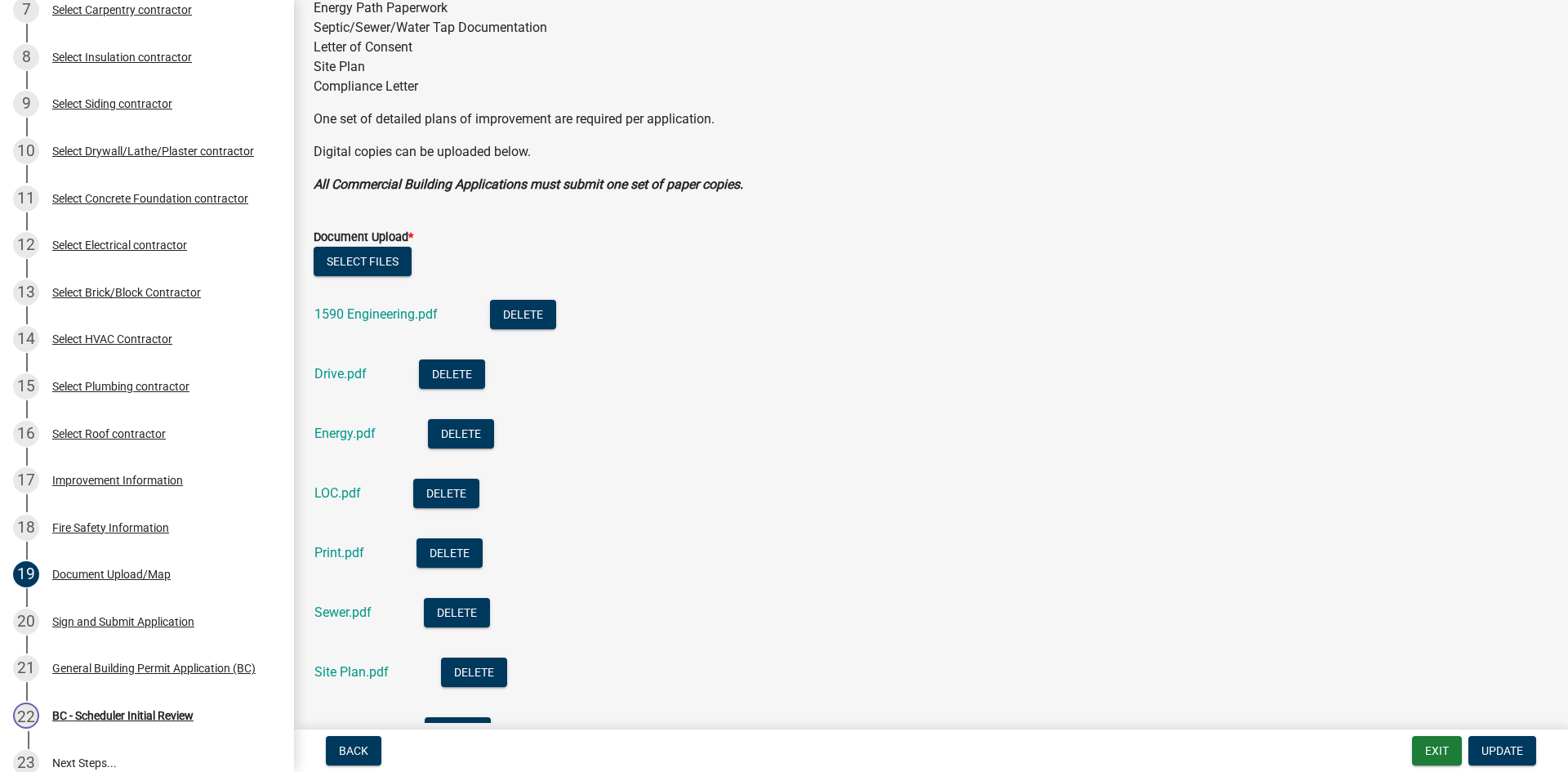
scroll to position [327, 0]
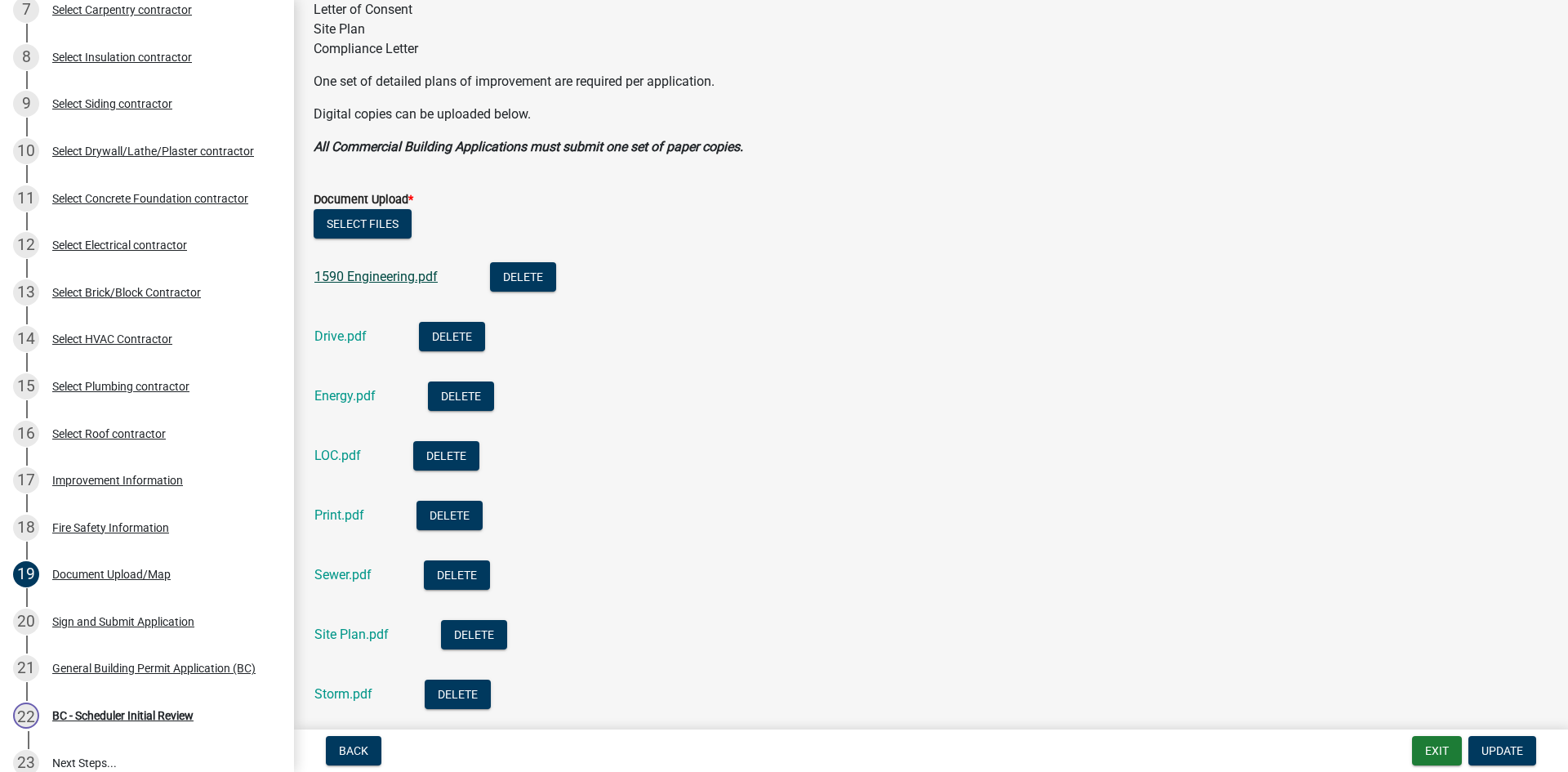
click at [382, 278] on link "1590 Engineering.pdf" at bounding box center [376, 277] width 124 height 16
click at [329, 341] on link "Drive.pdf" at bounding box center [341, 336] width 53 height 16
click at [329, 393] on link "Energy.pdf" at bounding box center [345, 396] width 61 height 16
click at [339, 578] on link "Sewer.pdf" at bounding box center [343, 575] width 57 height 16
click at [344, 578] on link "Sewer.pdf" at bounding box center [343, 575] width 57 height 16
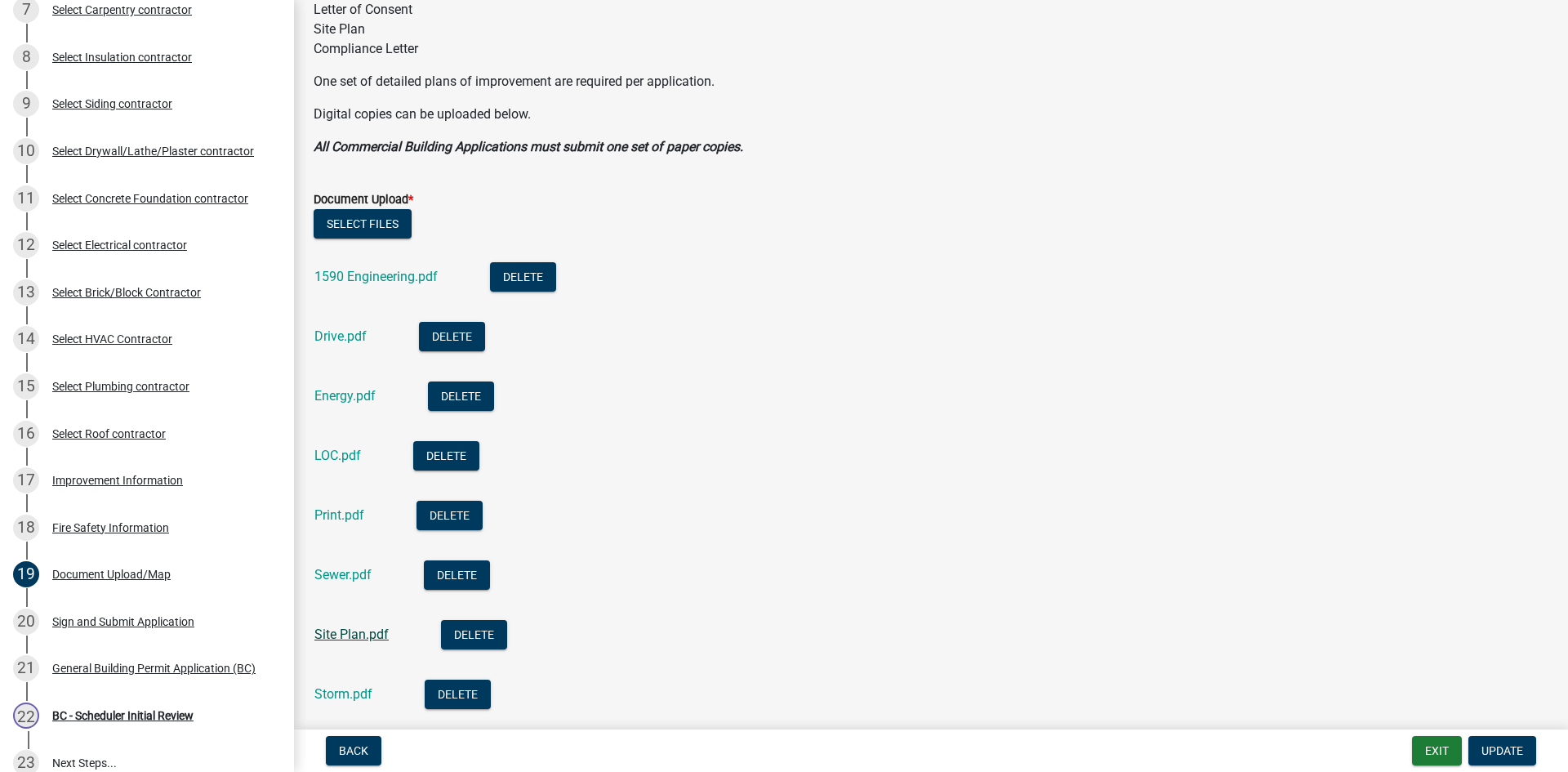
click at [346, 641] on link "Site Plan.pdf" at bounding box center [351, 634] width 74 height 16
click at [343, 693] on link "Storm.pdf" at bounding box center [343, 694] width 58 height 16
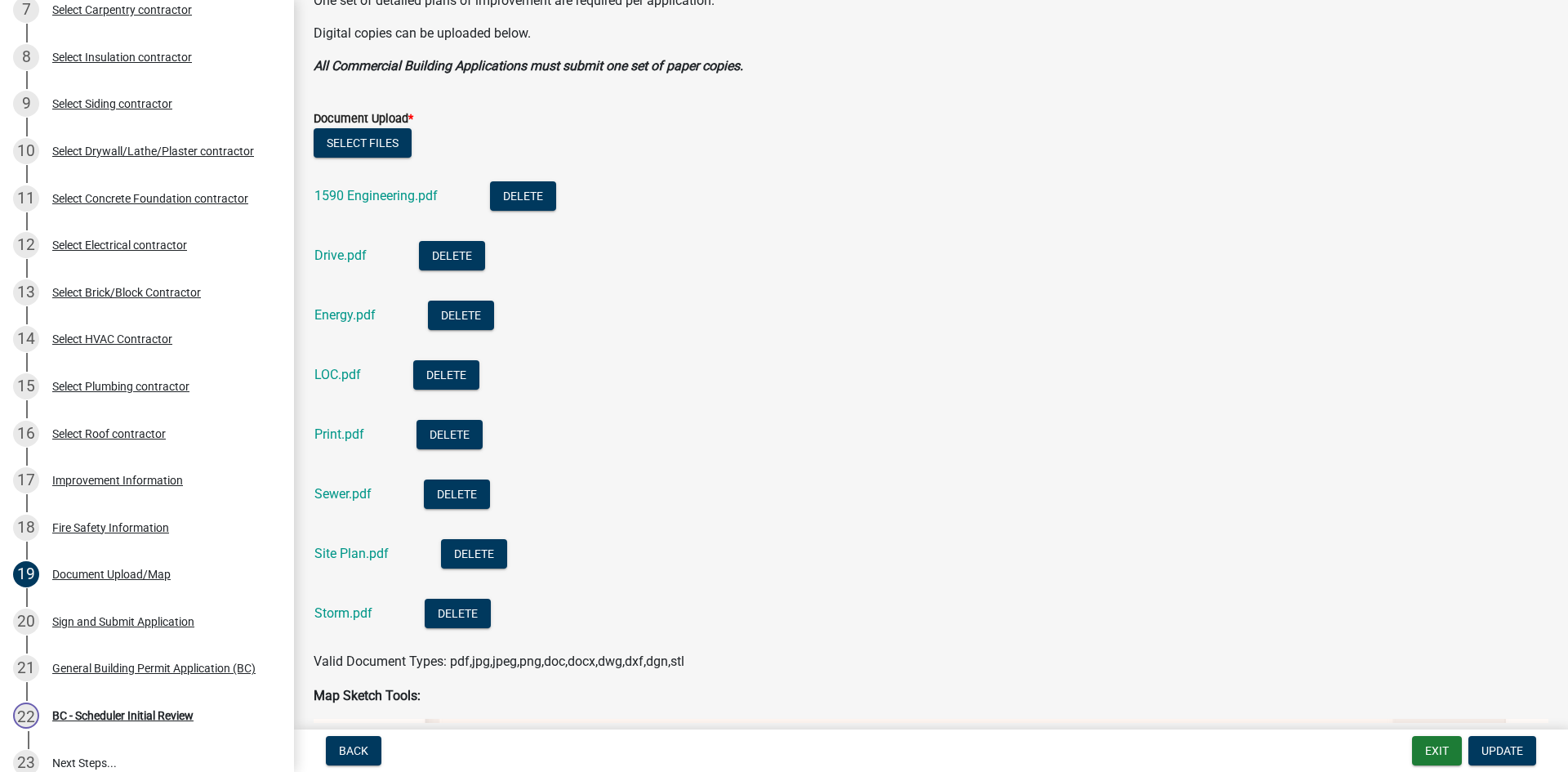
scroll to position [408, 0]
click at [337, 437] on link "Print.pdf" at bounding box center [339, 434] width 50 height 16
click at [88, 478] on div "Improvement Information" at bounding box center [117, 480] width 131 height 11
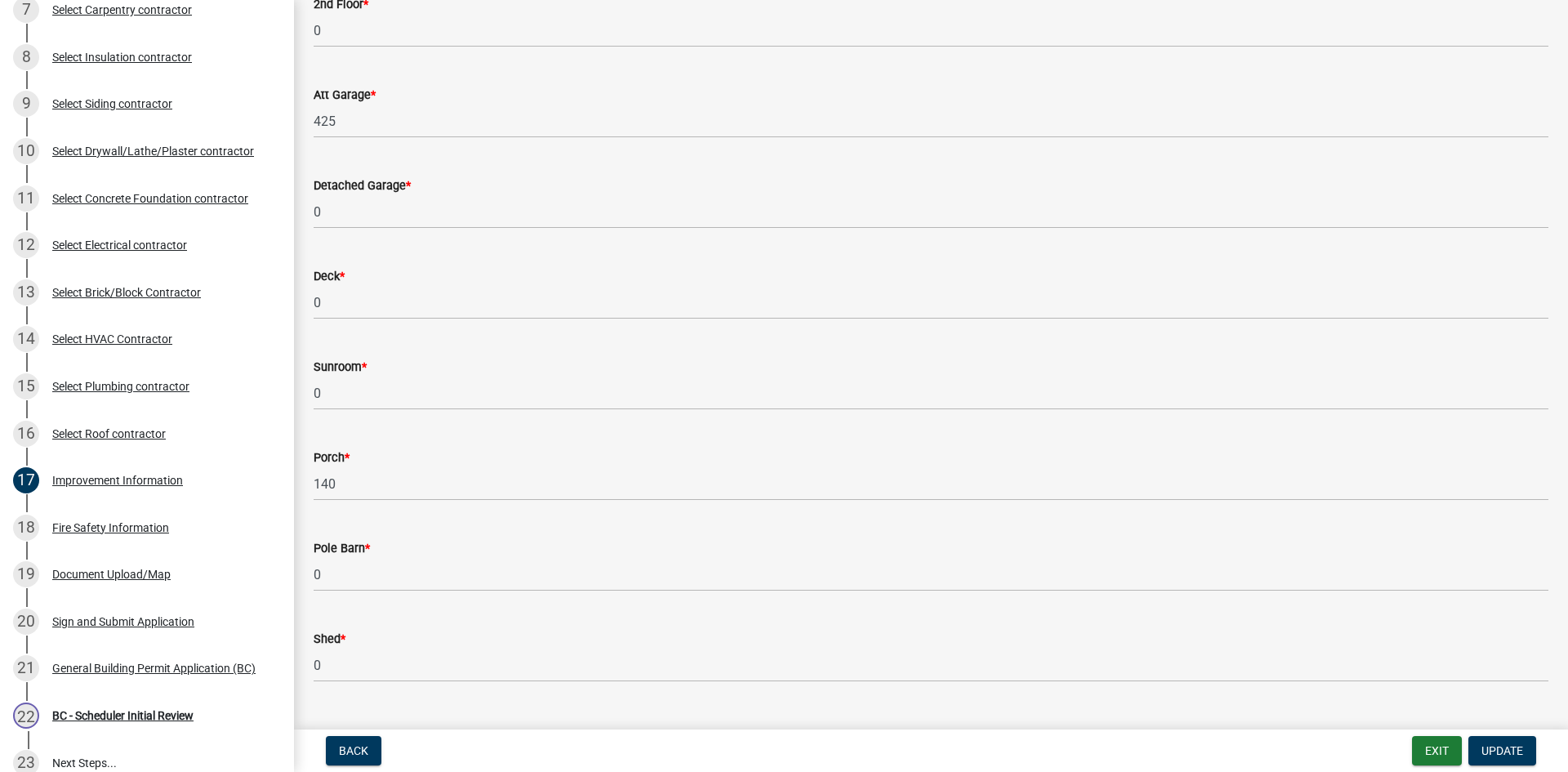
scroll to position [654, 0]
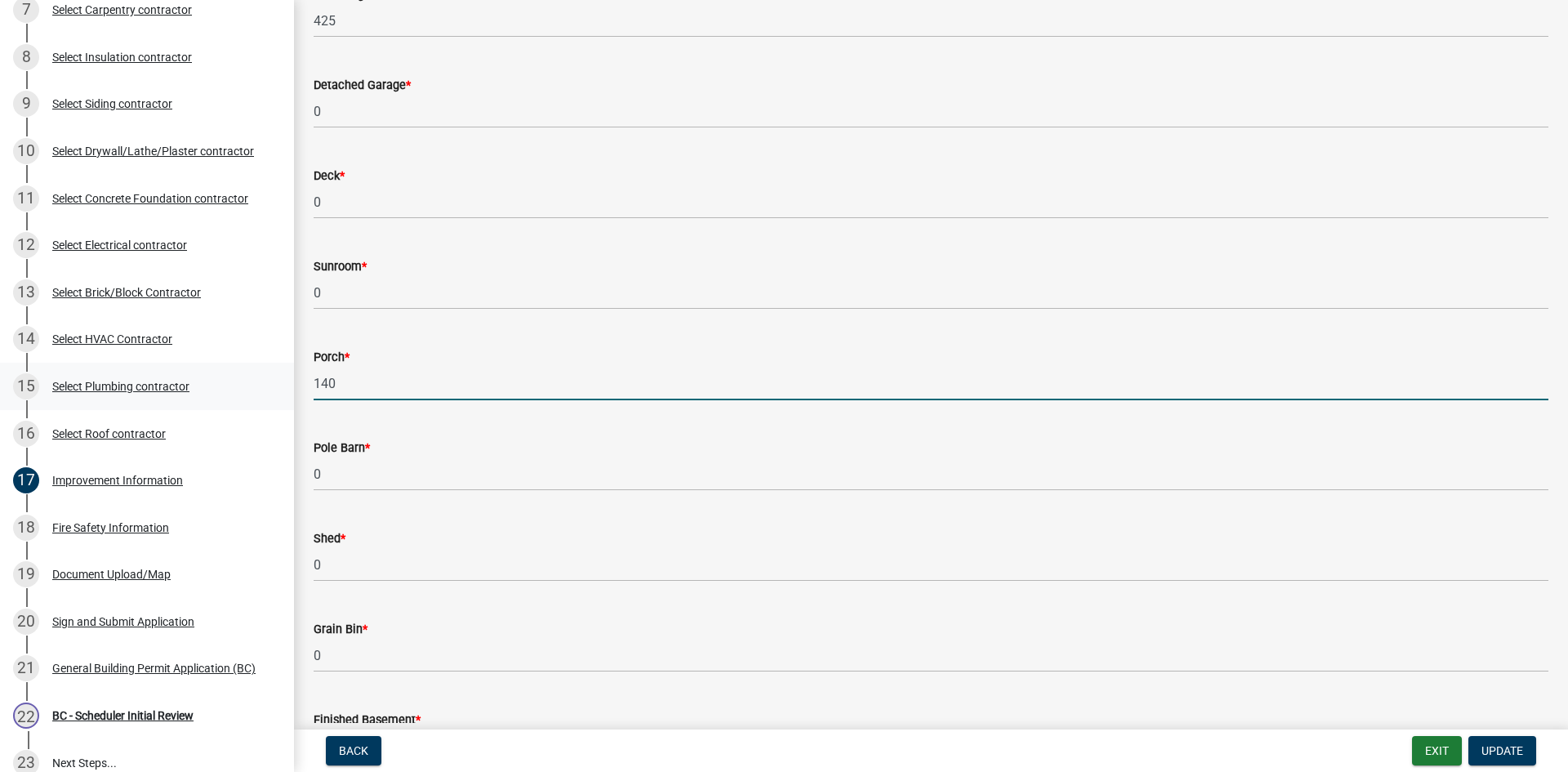
drag, startPoint x: 344, startPoint y: 376, endPoint x: 265, endPoint y: 372, distance: 79.1
click at [265, 372] on div "Tippecanoe County, Indiana General Building Permit B-686 View Summary Notes Sho…" at bounding box center [784, 386] width 1568 height 772
type input "112"
click at [1485, 750] on span "Update" at bounding box center [1503, 751] width 42 height 13
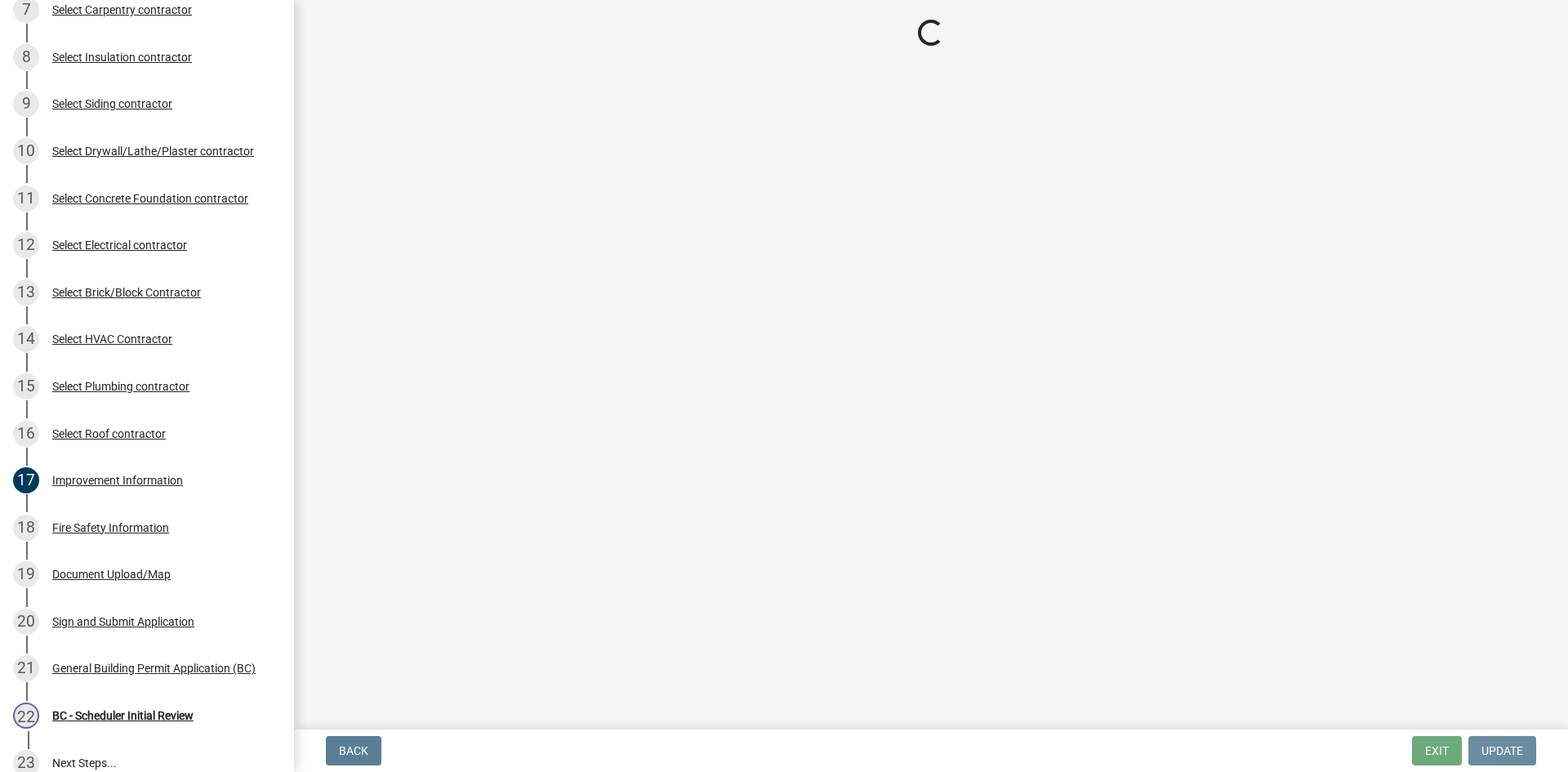
scroll to position [0, 0]
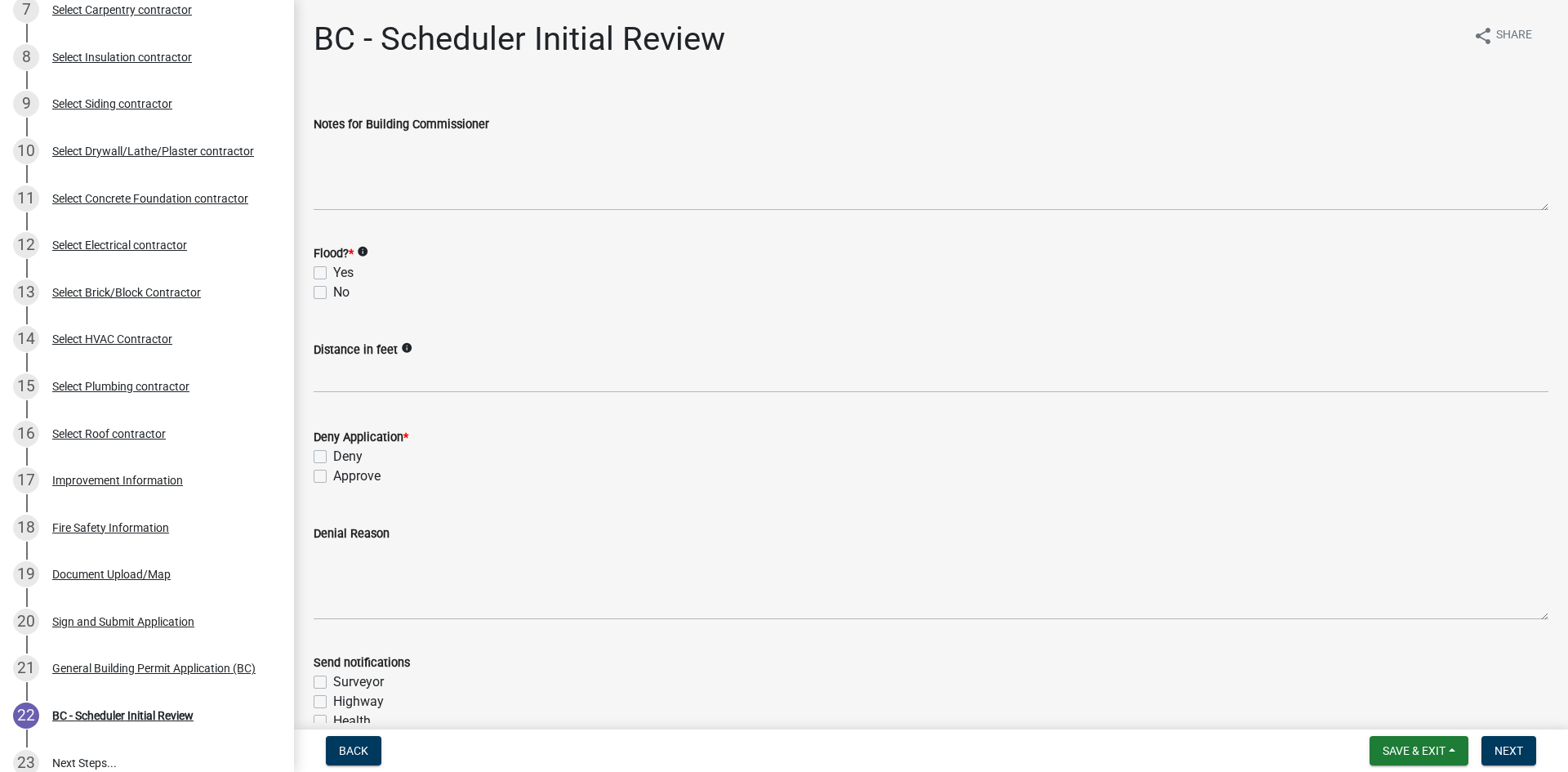
click at [333, 295] on label "No" at bounding box center [341, 293] width 17 height 19
click at [333, 294] on input "No" at bounding box center [338, 288] width 11 height 11
checkbox input "true"
checkbox input "false"
checkbox input "true"
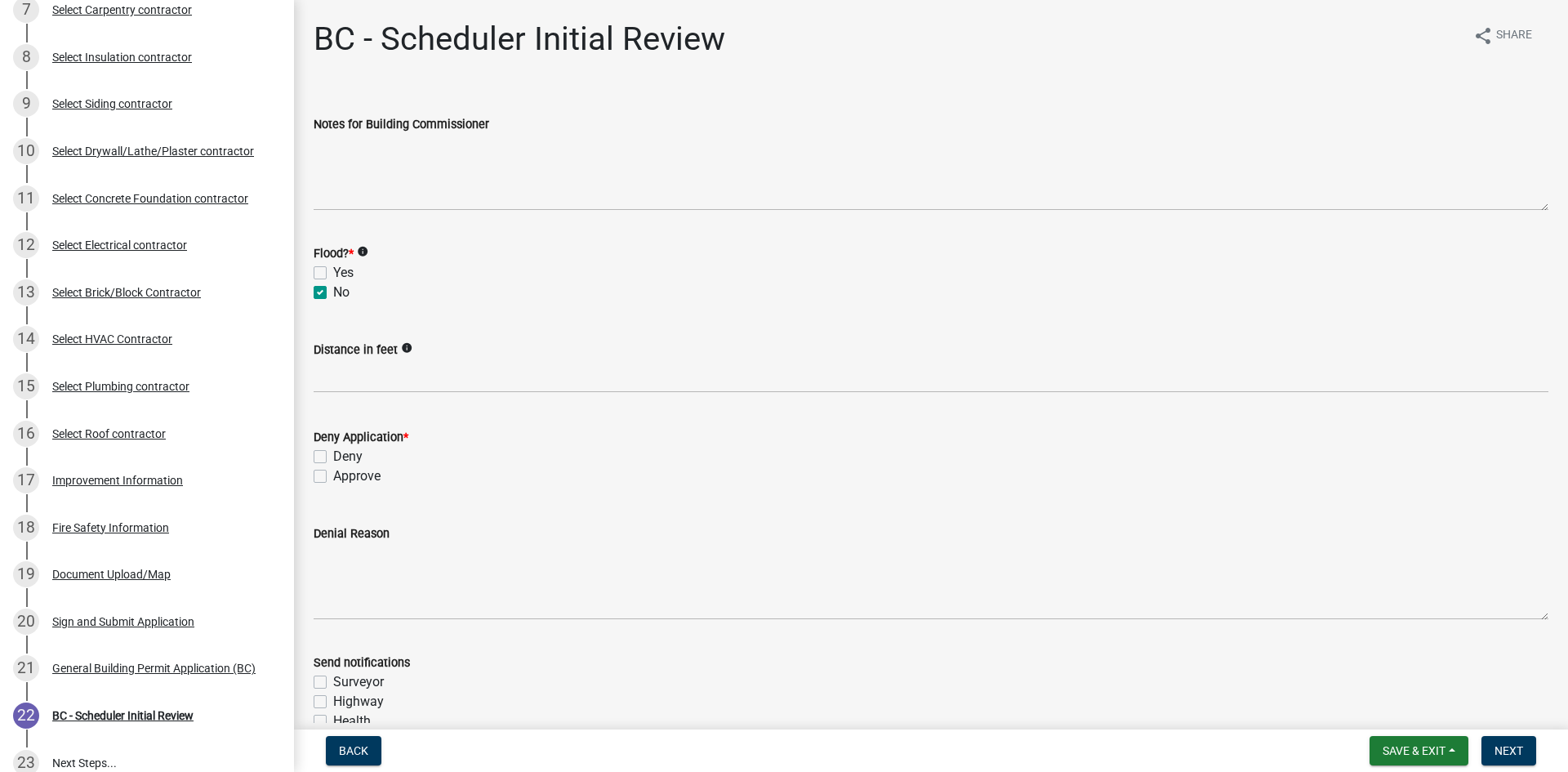
click at [333, 473] on label "Approve" at bounding box center [357, 476] width 47 height 19
click at [333, 473] on input "Approve" at bounding box center [338, 471] width 11 height 11
checkbox input "true"
checkbox input "false"
checkbox input "true"
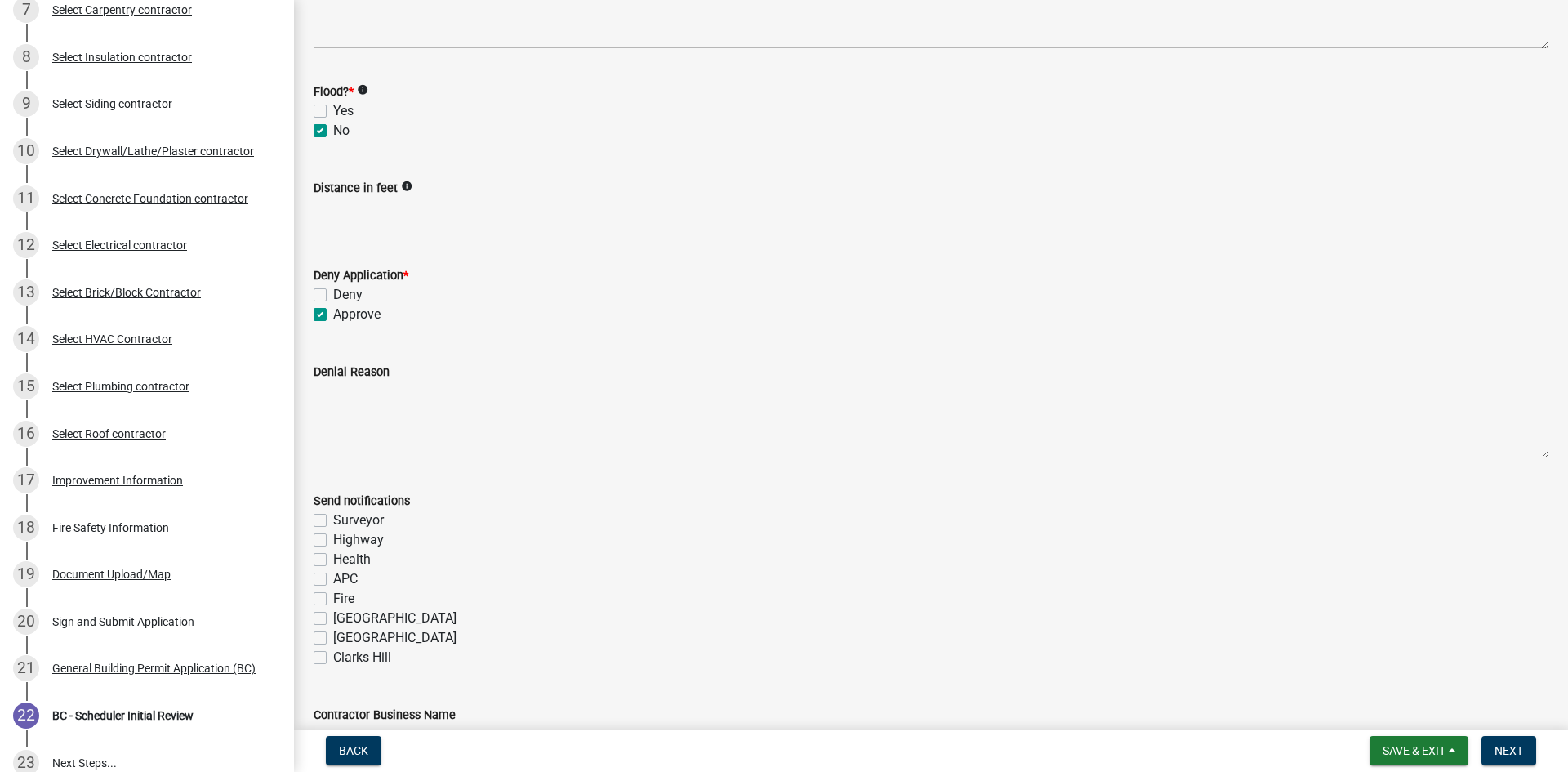
scroll to position [164, 0]
click at [333, 596] on label "Fire" at bounding box center [343, 597] width 21 height 19
click at [333, 596] on input "Fire" at bounding box center [338, 592] width 11 height 11
checkbox input "true"
checkbox input "false"
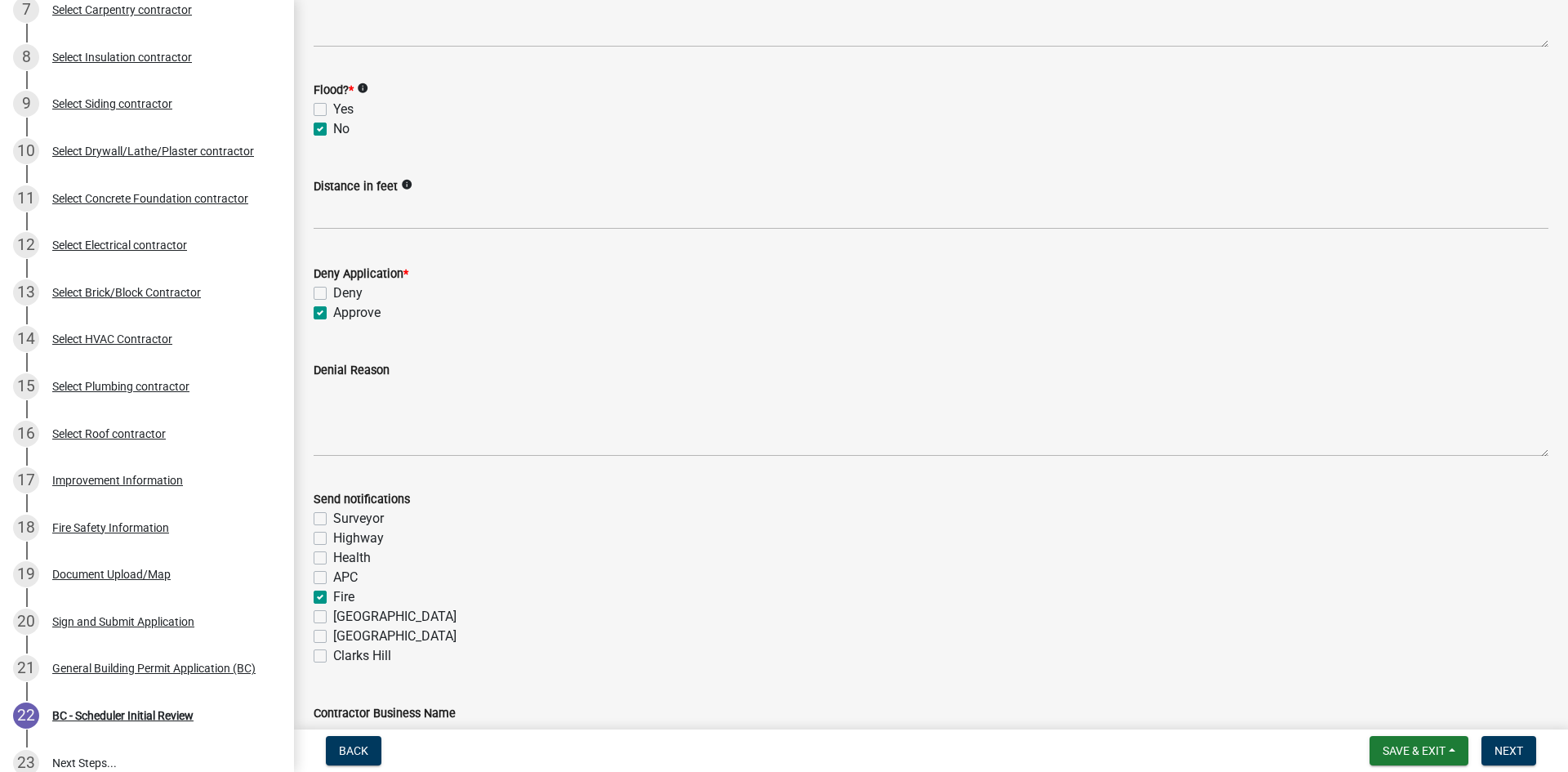
checkbox input "false"
checkbox input "true"
checkbox input "false"
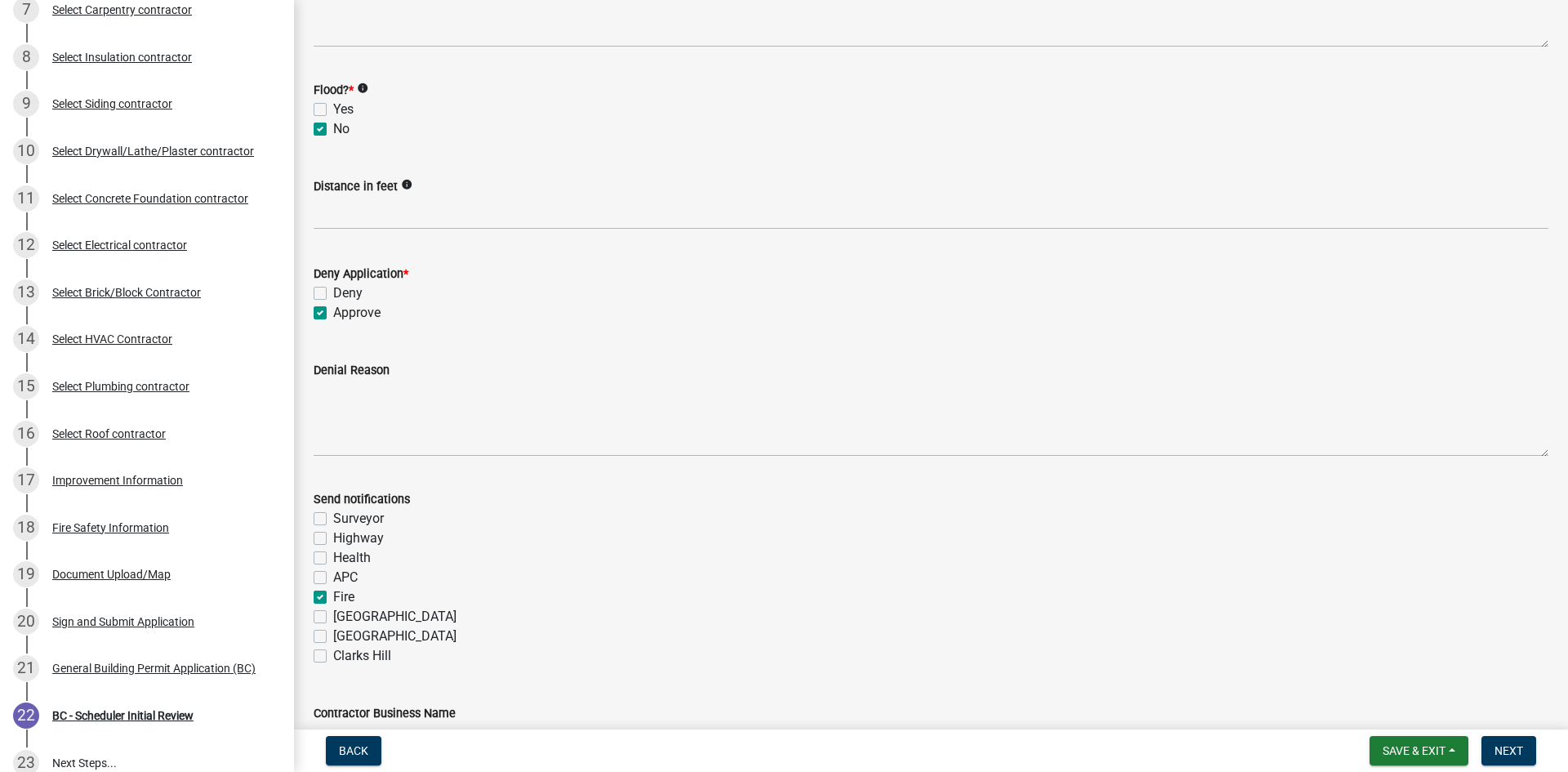
checkbox input "false"
click at [1515, 750] on span "Next" at bounding box center [1509, 751] width 29 height 13
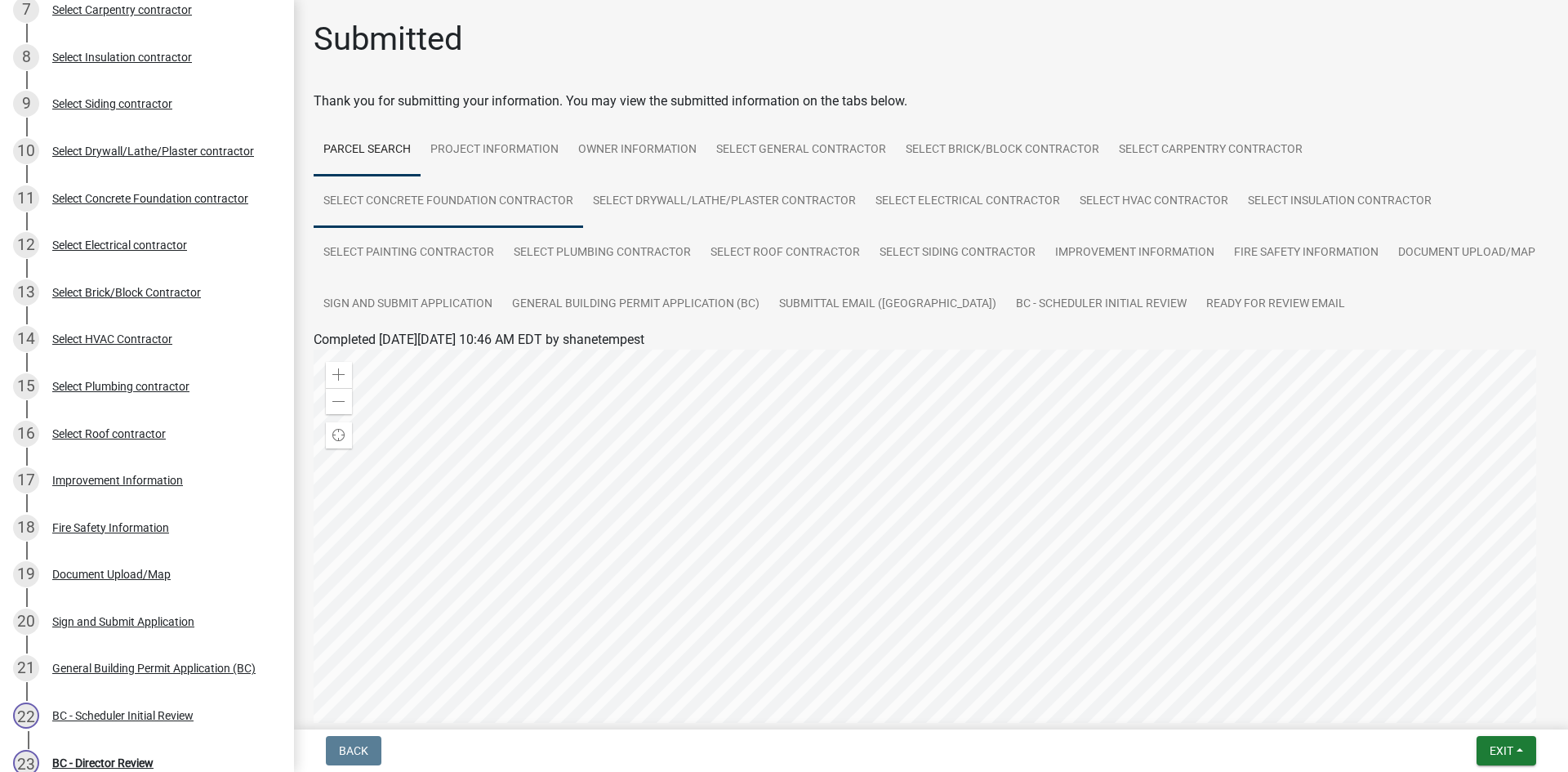
scroll to position [537, 0]
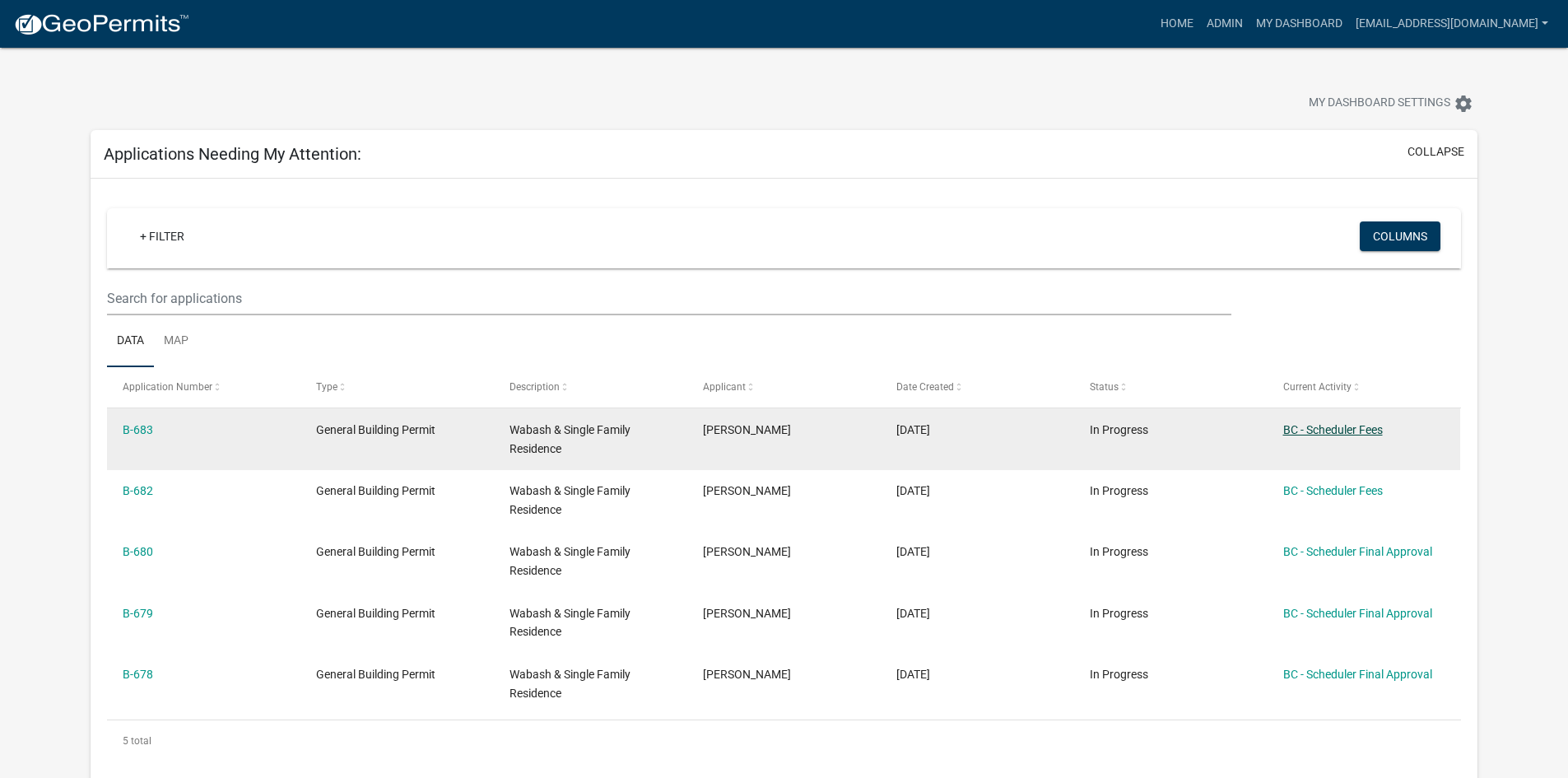
click at [1334, 427] on link "BC - Scheduler Fees" at bounding box center [1333, 429] width 100 height 13
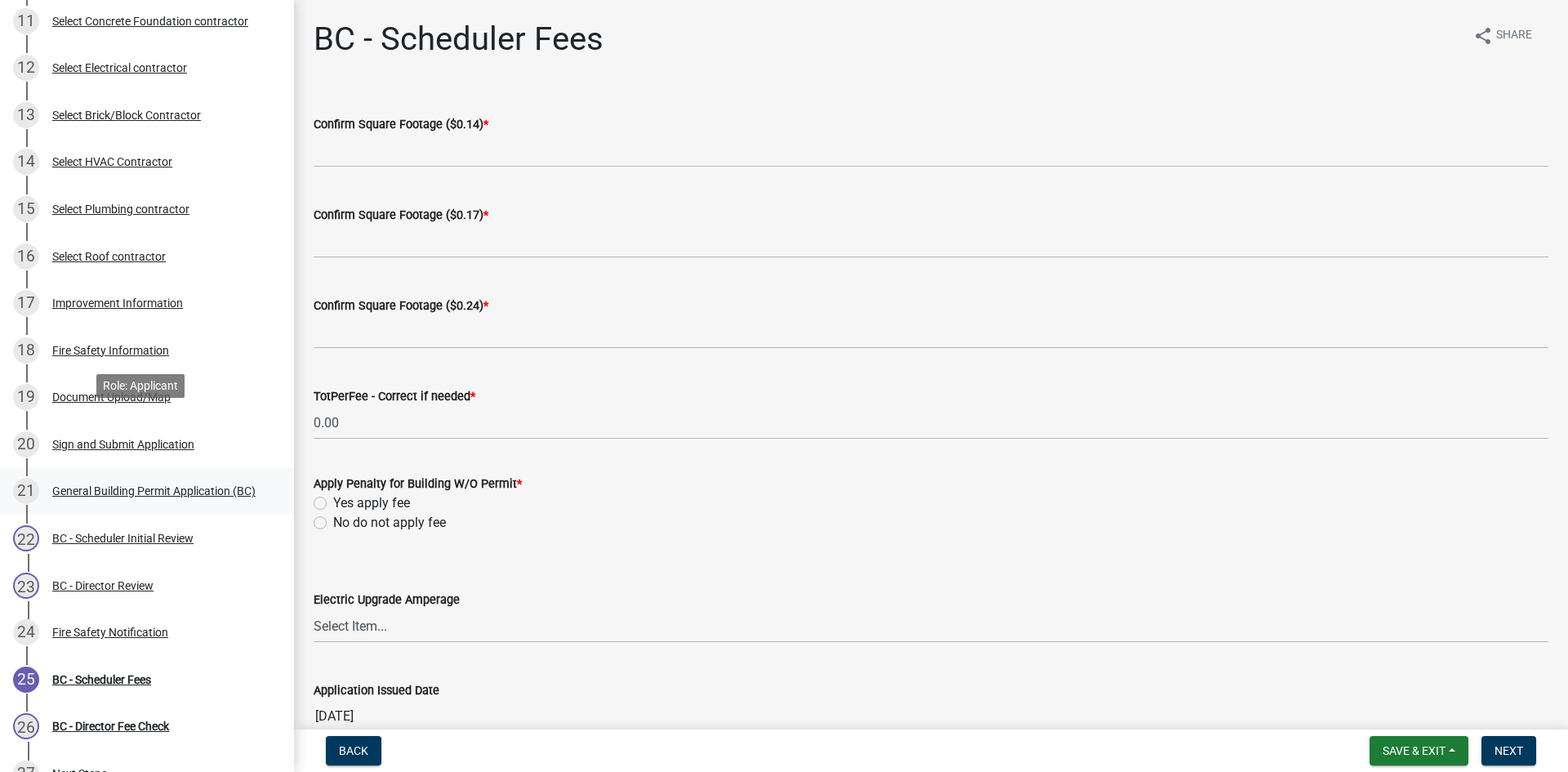
scroll to position [735, 0]
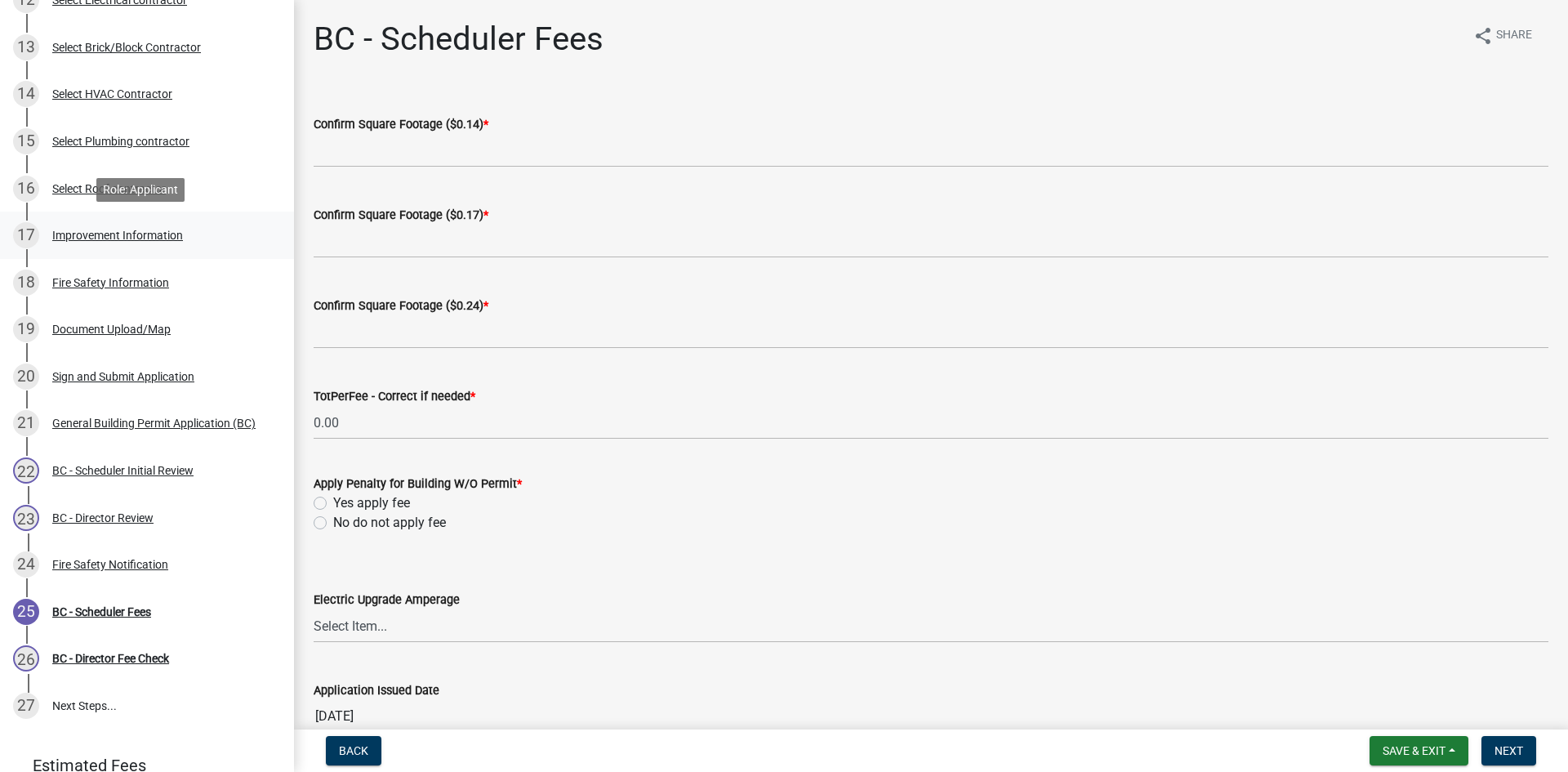
click at [74, 239] on div "Improvement Information" at bounding box center [117, 235] width 131 height 11
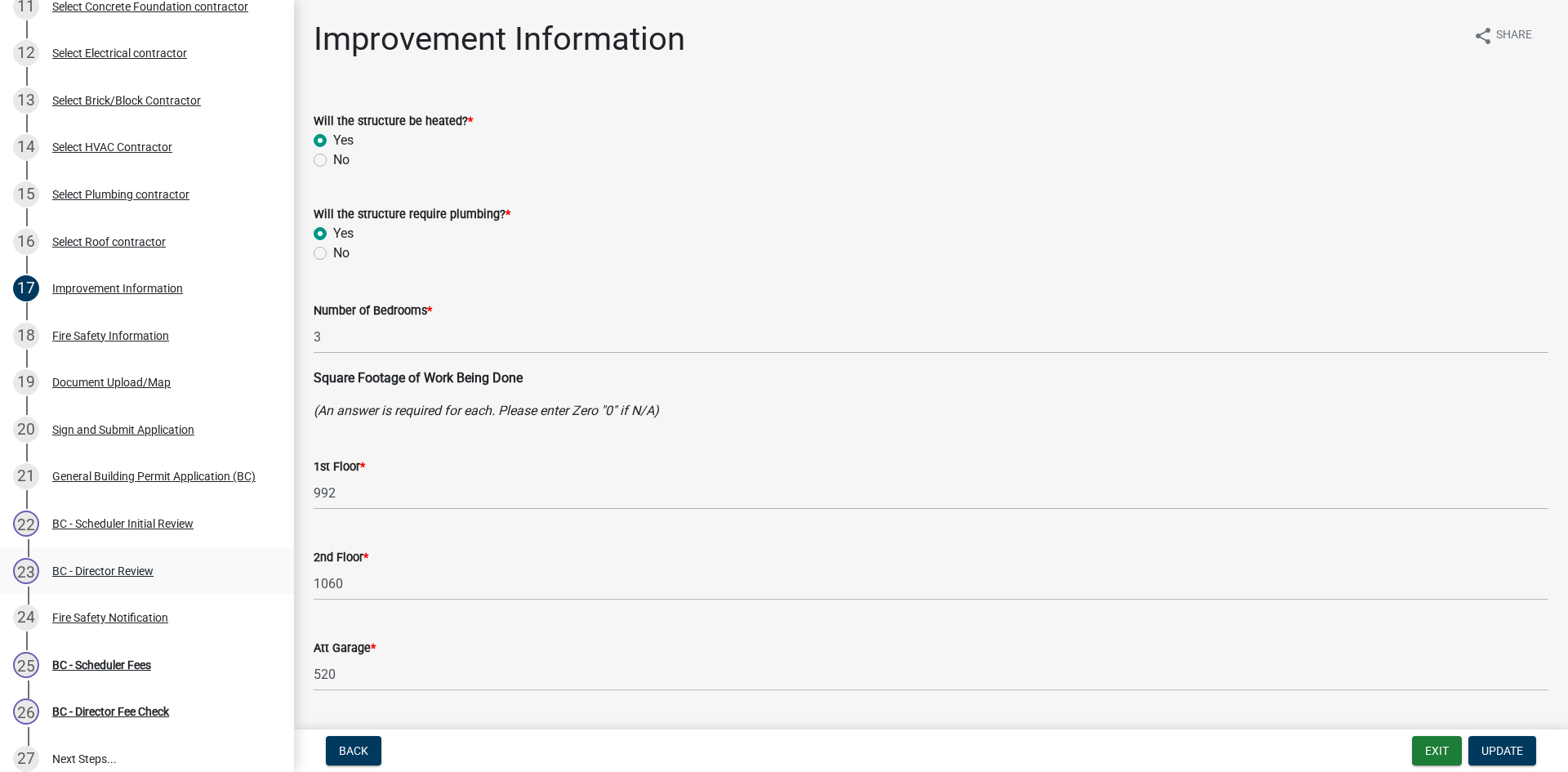
scroll to position [654, 0]
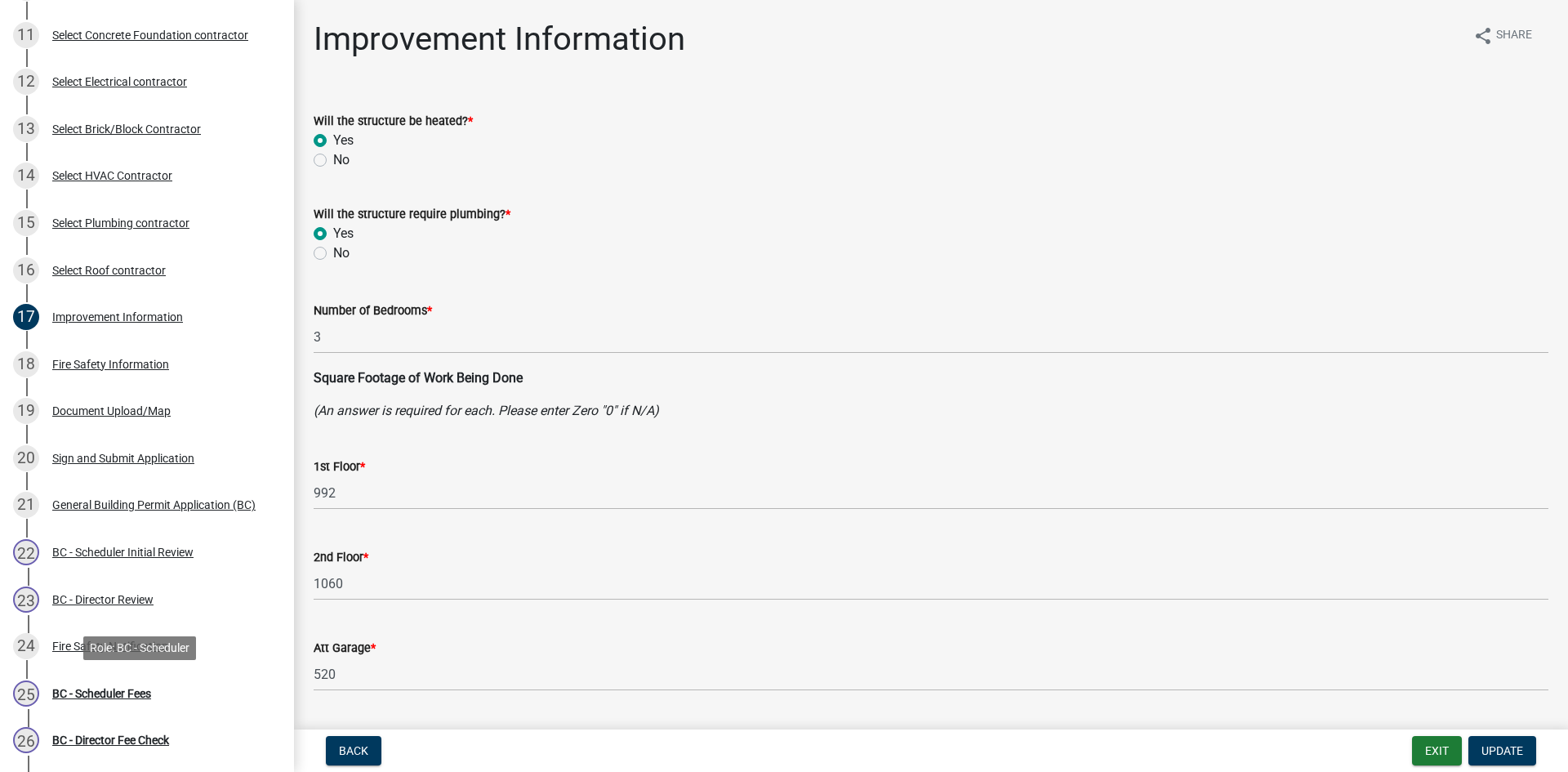
drag, startPoint x: 125, startPoint y: 689, endPoint x: 198, endPoint y: 648, distance: 83.7
click at [127, 688] on div "BC - Scheduler Fees" at bounding box center [102, 693] width 99 height 11
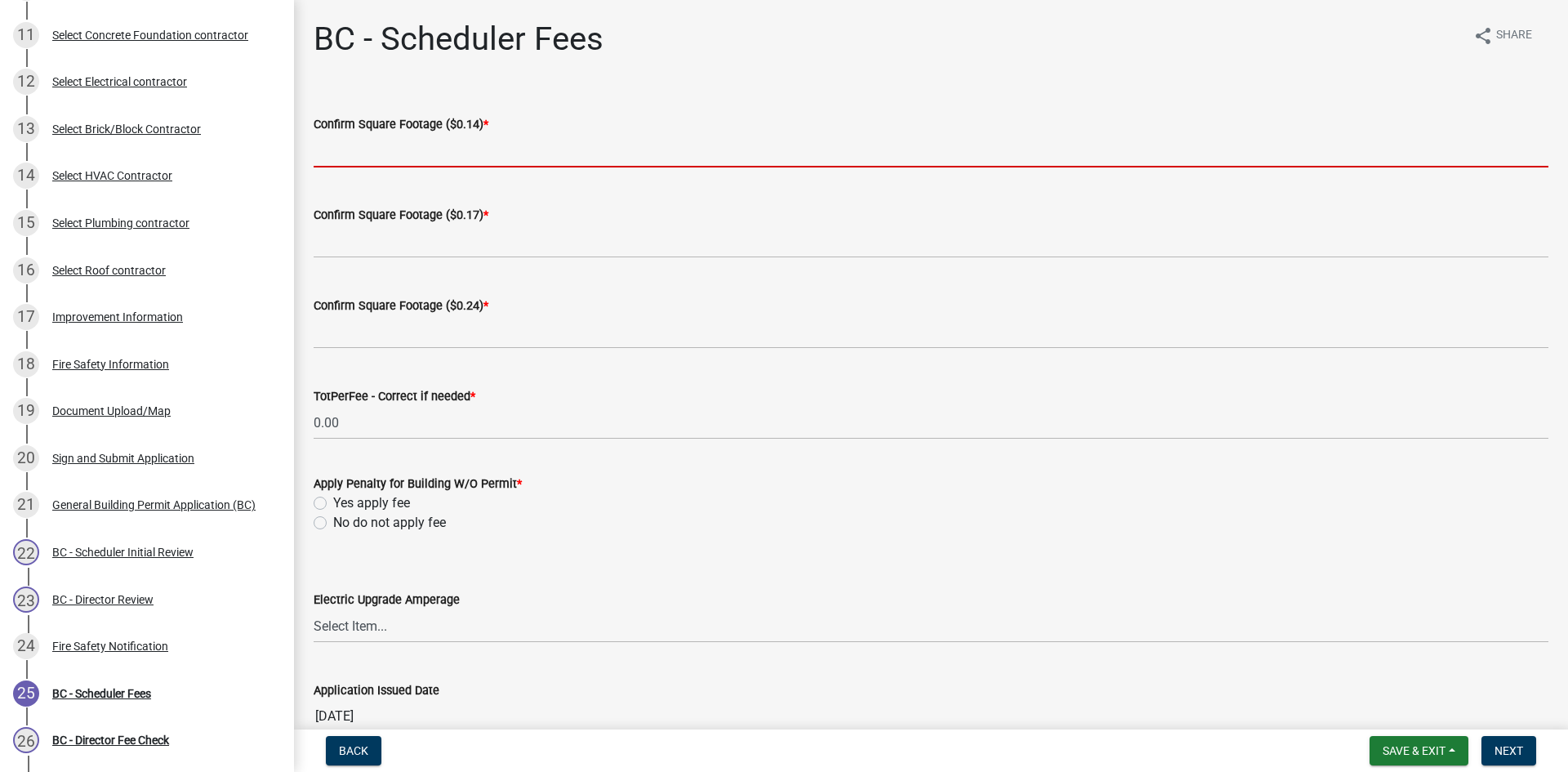
drag, startPoint x: 363, startPoint y: 140, endPoint x: 379, endPoint y: 159, distance: 24.8
click at [363, 140] on input "text" at bounding box center [931, 151] width 1235 height 33
type input "0"
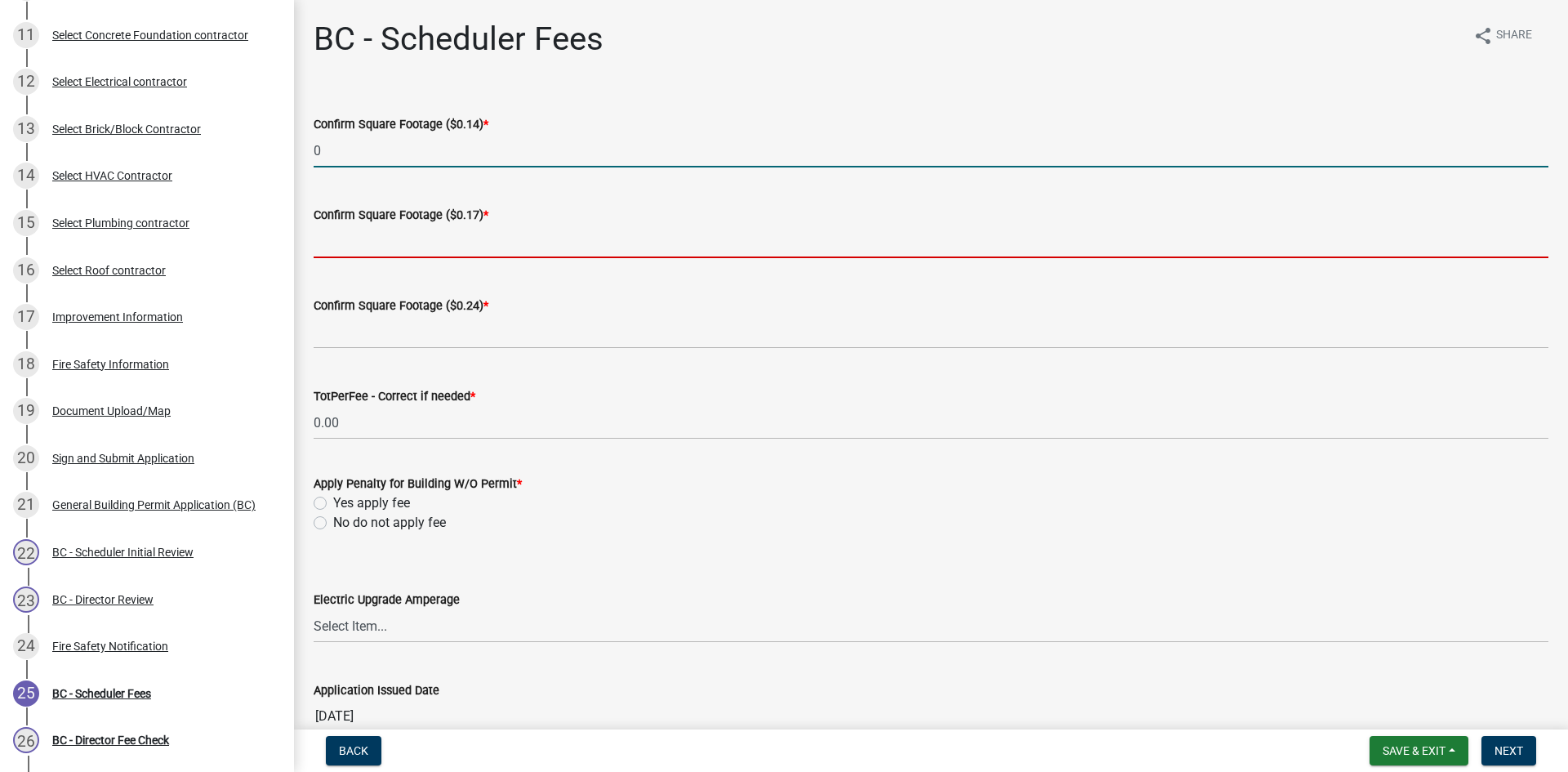
click at [382, 248] on input "text" at bounding box center [931, 241] width 1235 height 33
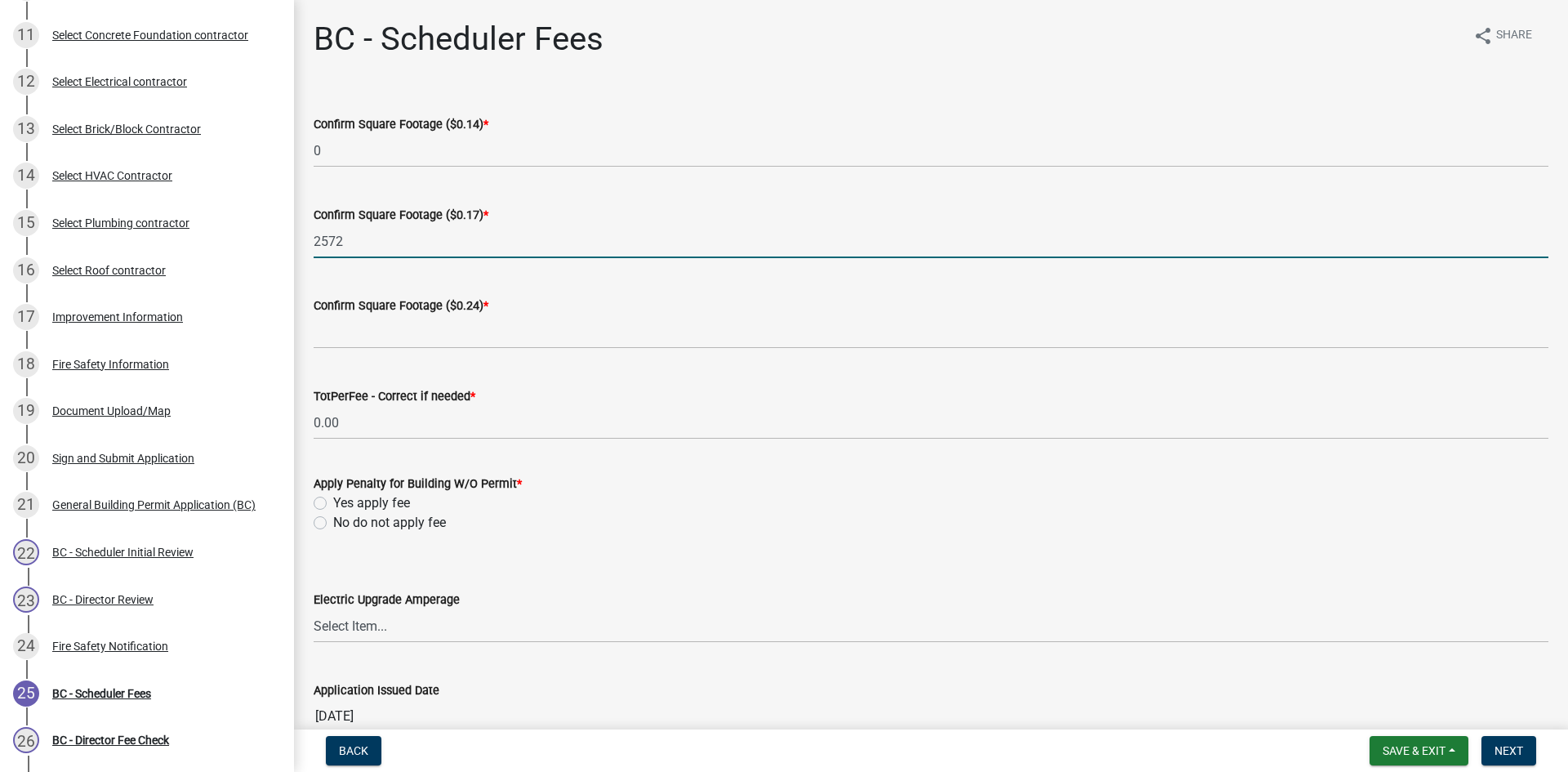
type input "2572"
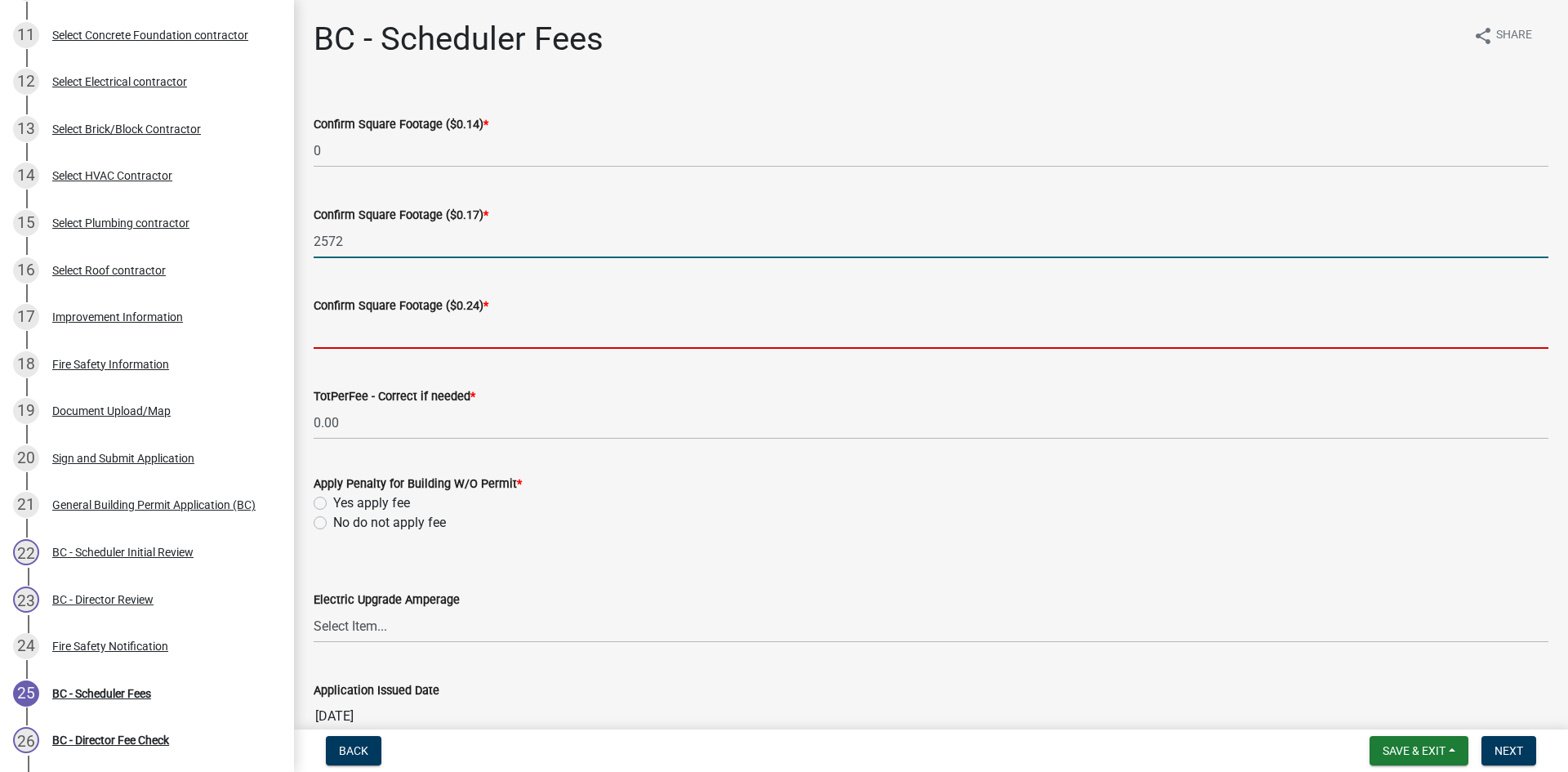
click at [406, 339] on input "text" at bounding box center [931, 332] width 1235 height 33
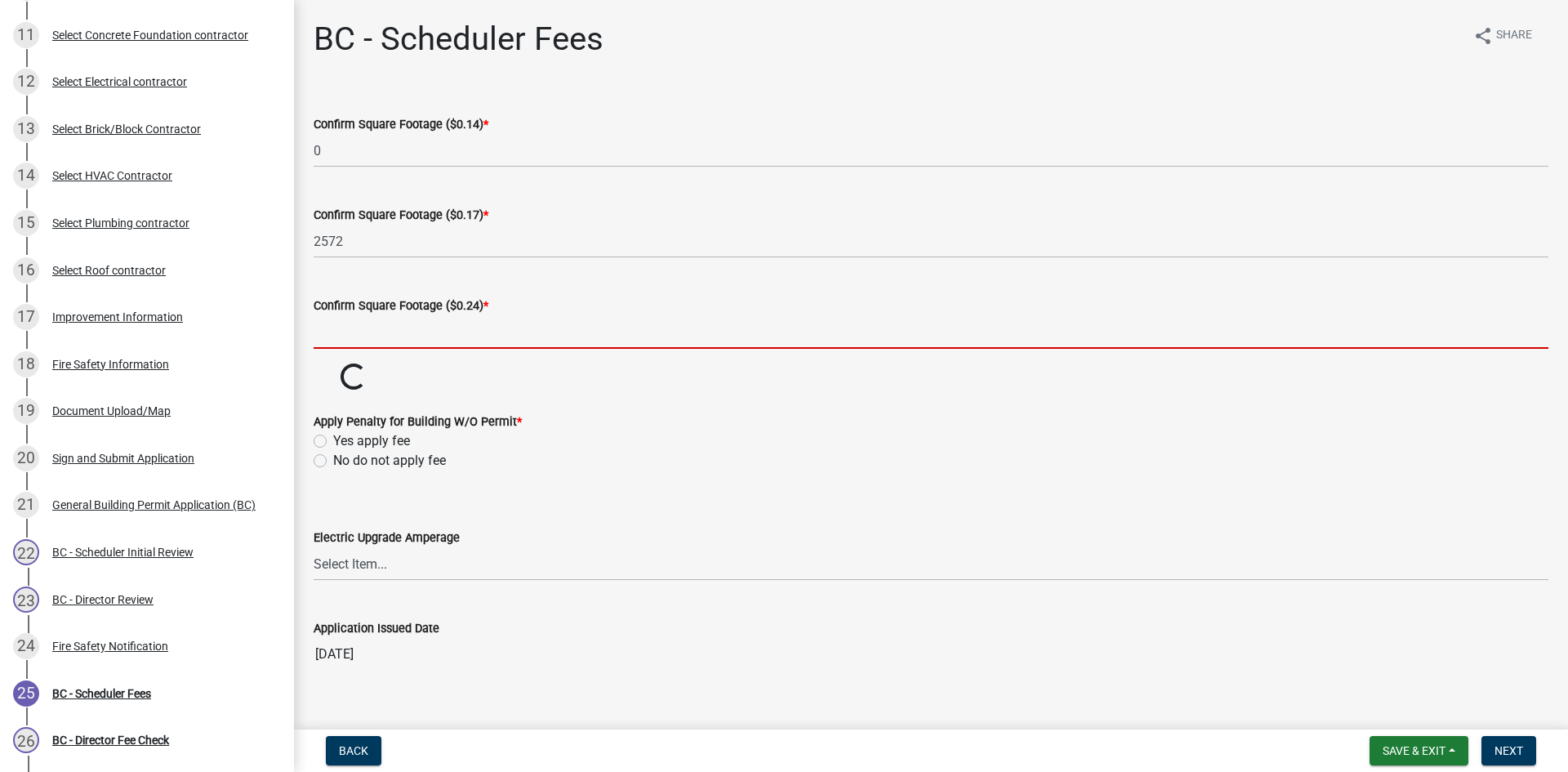
type input "0"
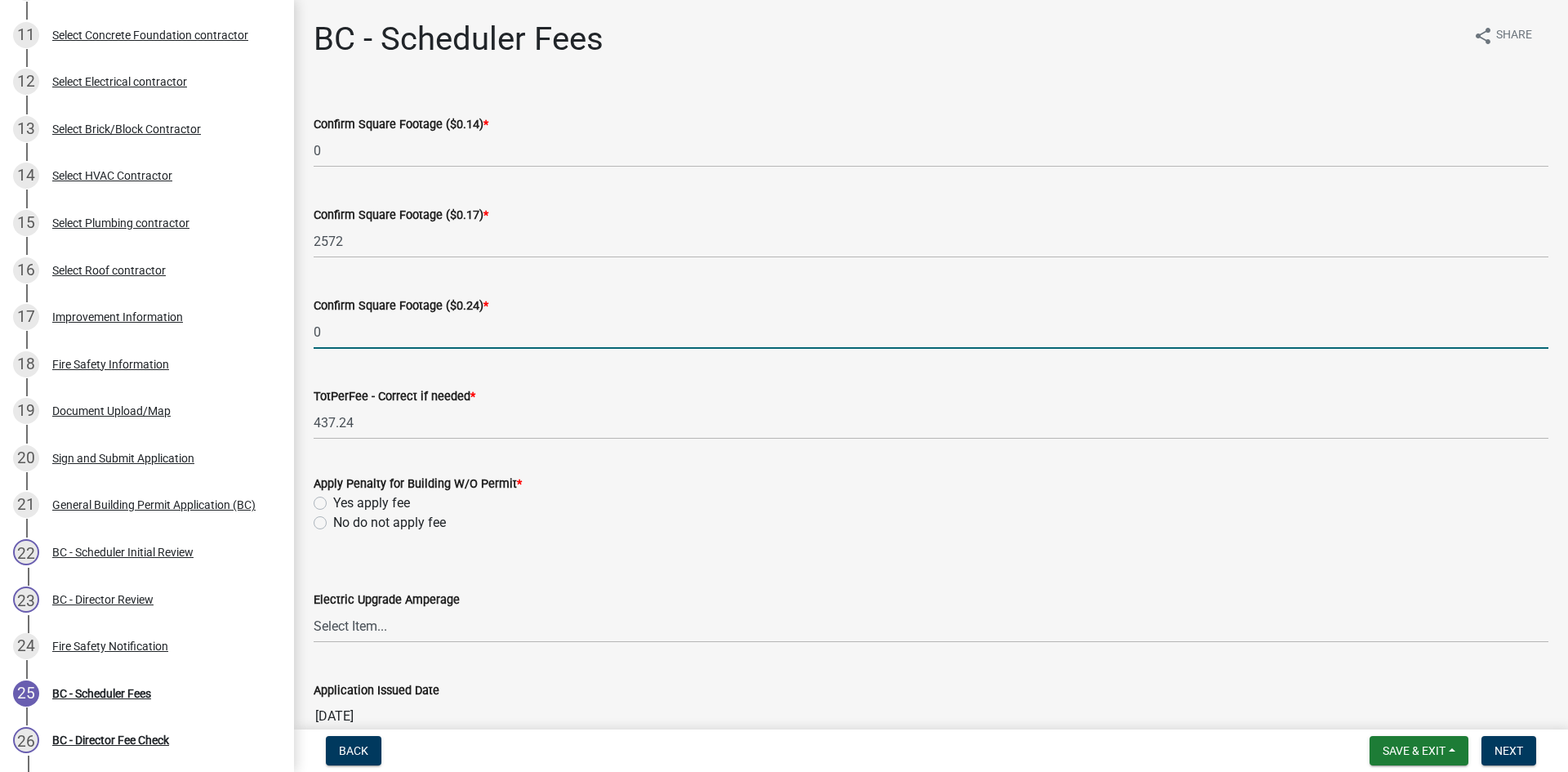
click at [321, 522] on wm-data-entity-input-list "Confirm Square Footage ($0.14) * 0 Confirm Square Footage ($0.17) * 2572 Confir…" at bounding box center [931, 418] width 1235 height 655
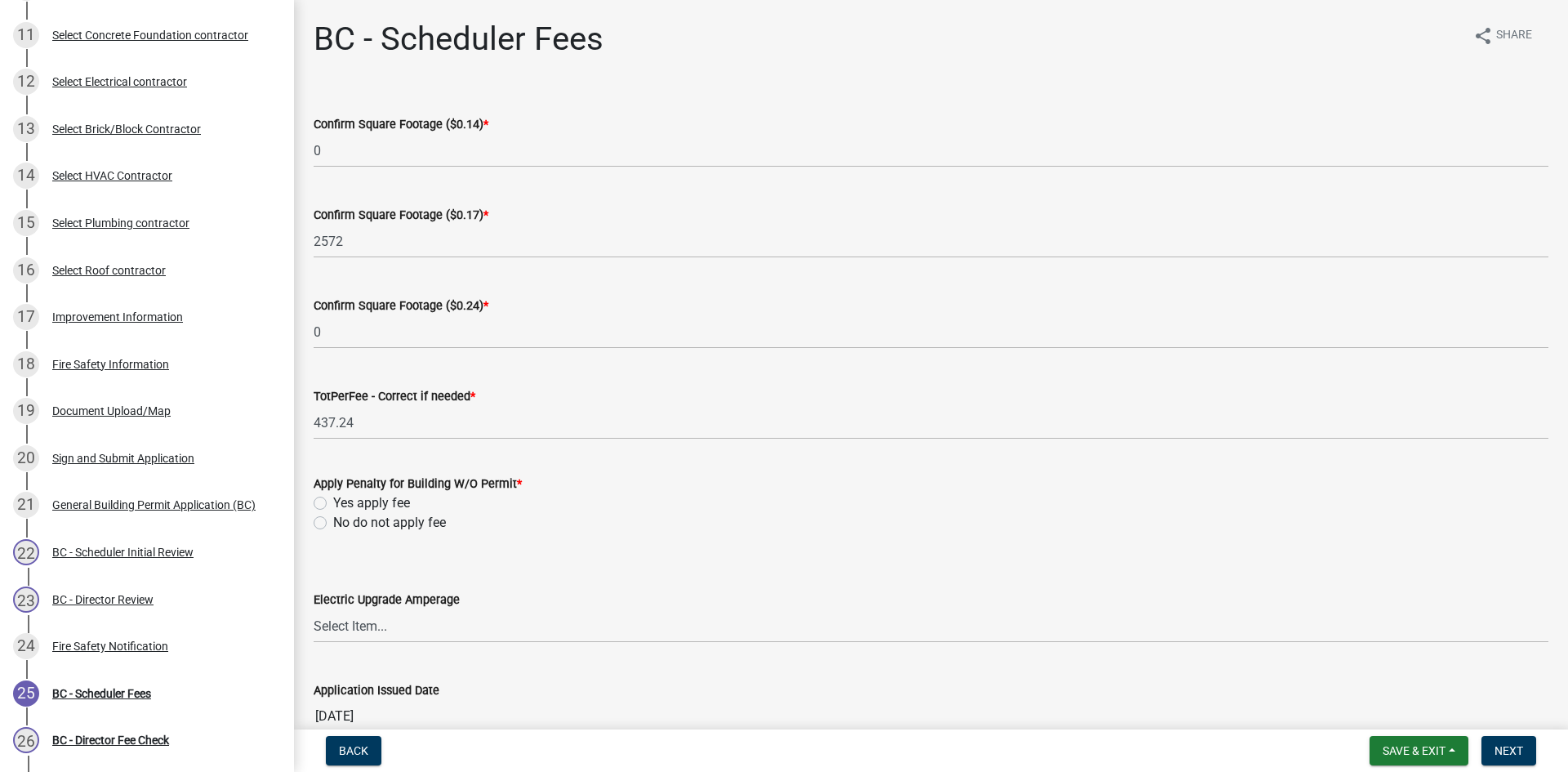
drag, startPoint x: 320, startPoint y: 522, endPoint x: 378, endPoint y: 505, distance: 60.4
click at [333, 521] on label "No do not apply fee" at bounding box center [389, 523] width 113 height 19
click at [333, 521] on input "No do not apply fee" at bounding box center [338, 519] width 11 height 11
radio input "true"
click at [1510, 747] on span "Next" at bounding box center [1509, 751] width 29 height 13
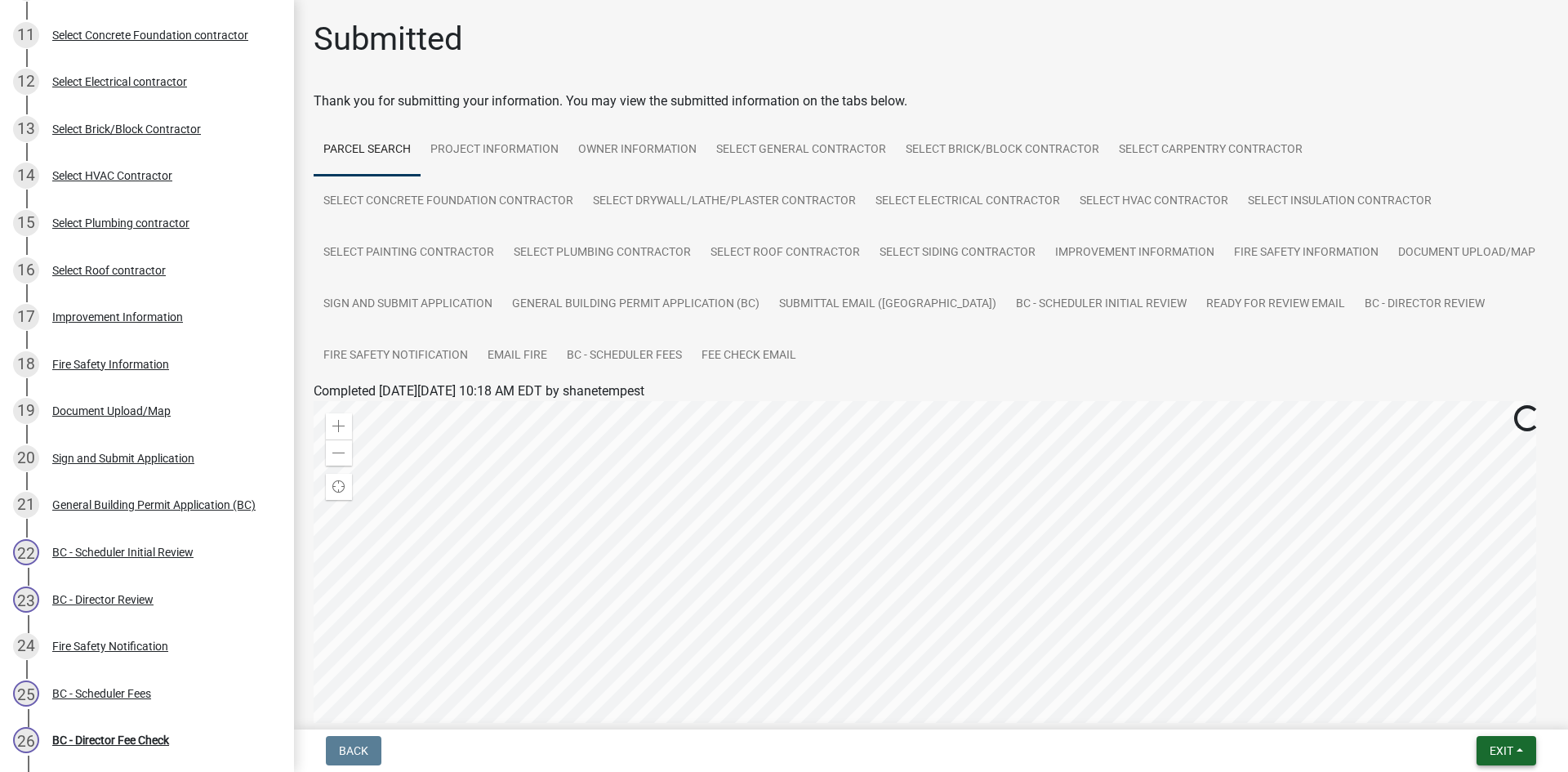
click at [1509, 747] on span "Exit" at bounding box center [1501, 751] width 24 height 13
click at [1467, 720] on button "Save & Exit" at bounding box center [1471, 708] width 131 height 39
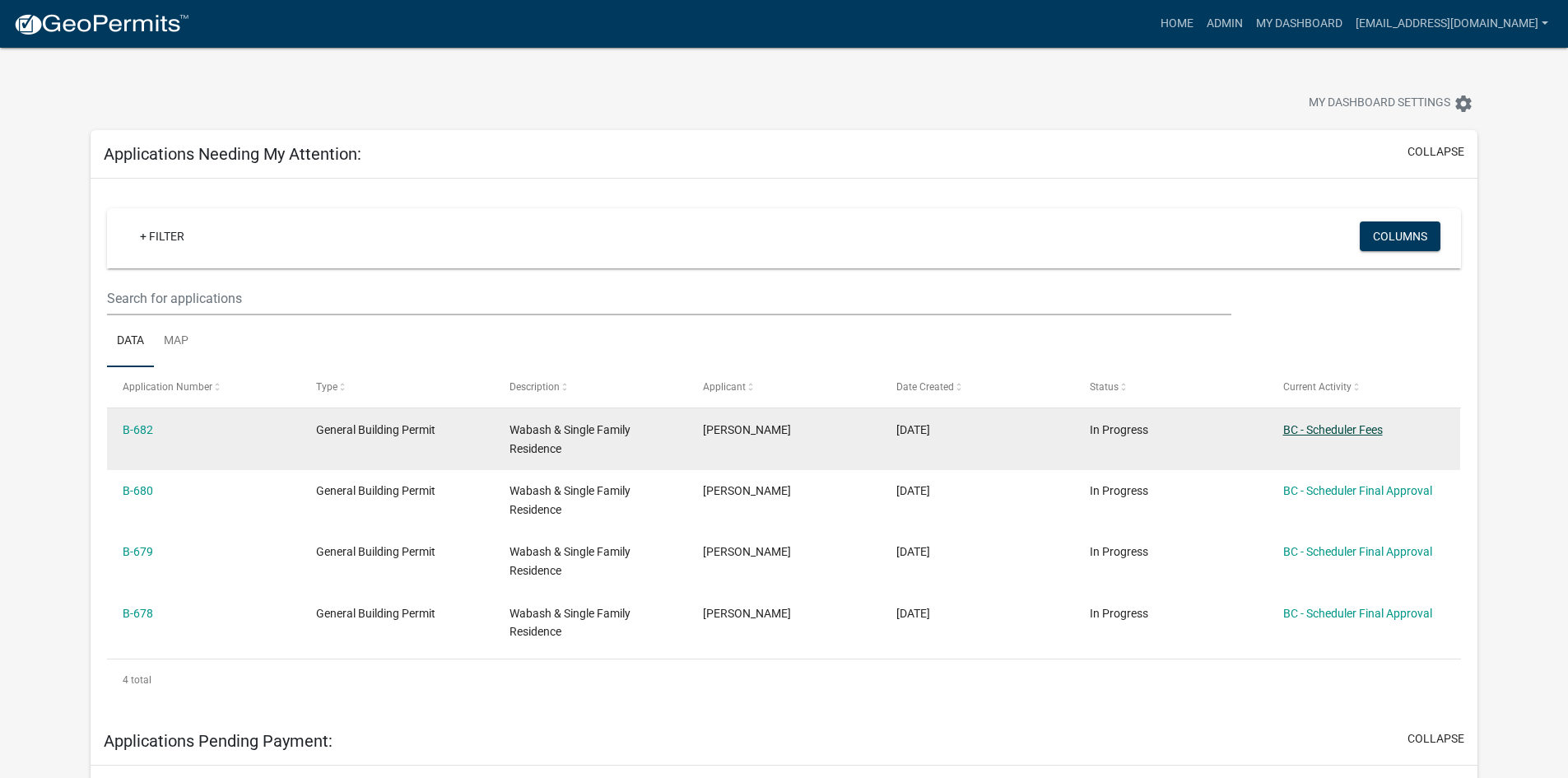
click at [1357, 428] on link "BC - Scheduler Fees" at bounding box center [1333, 429] width 100 height 13
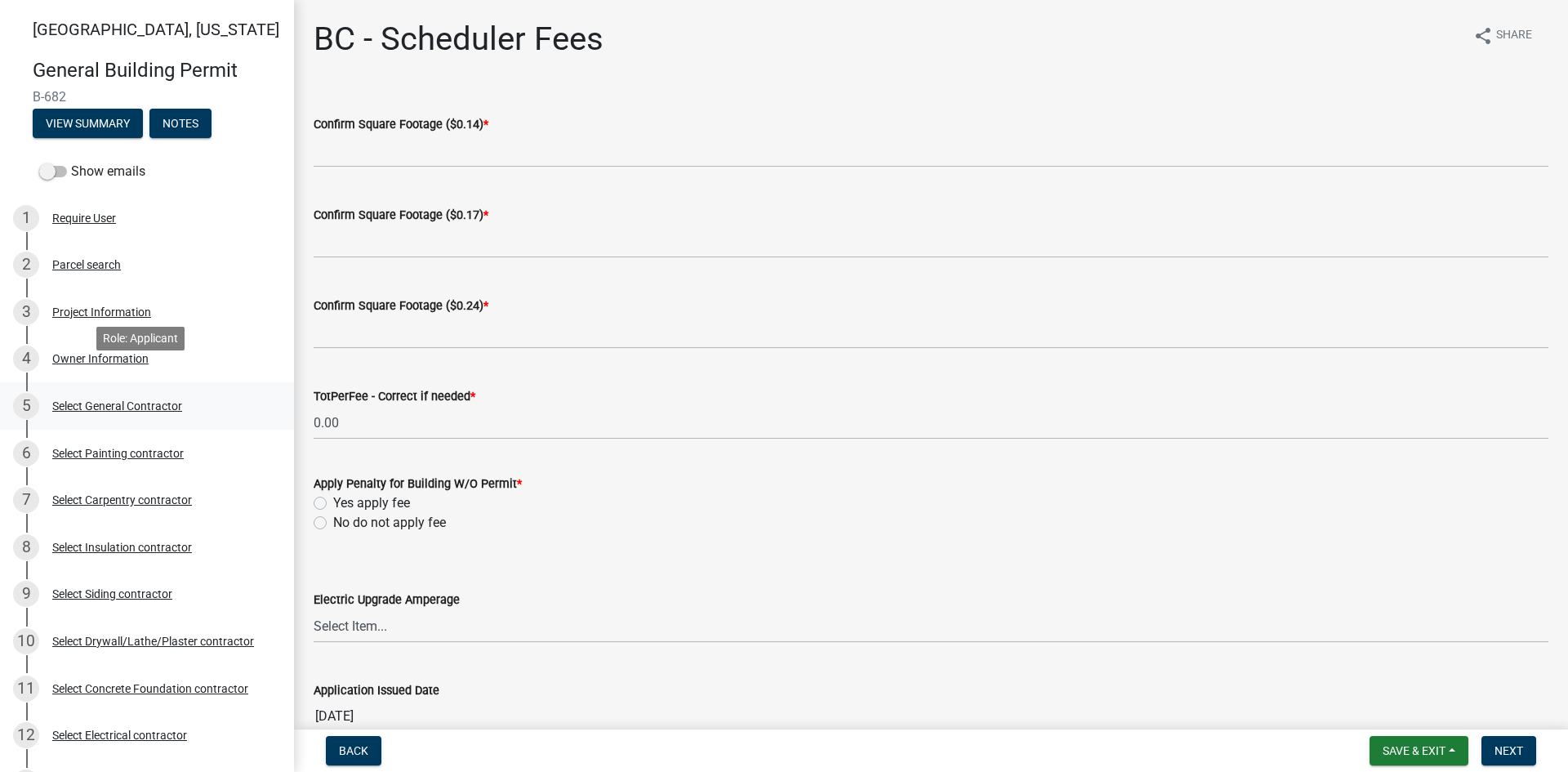
scroll to position [327, 0]
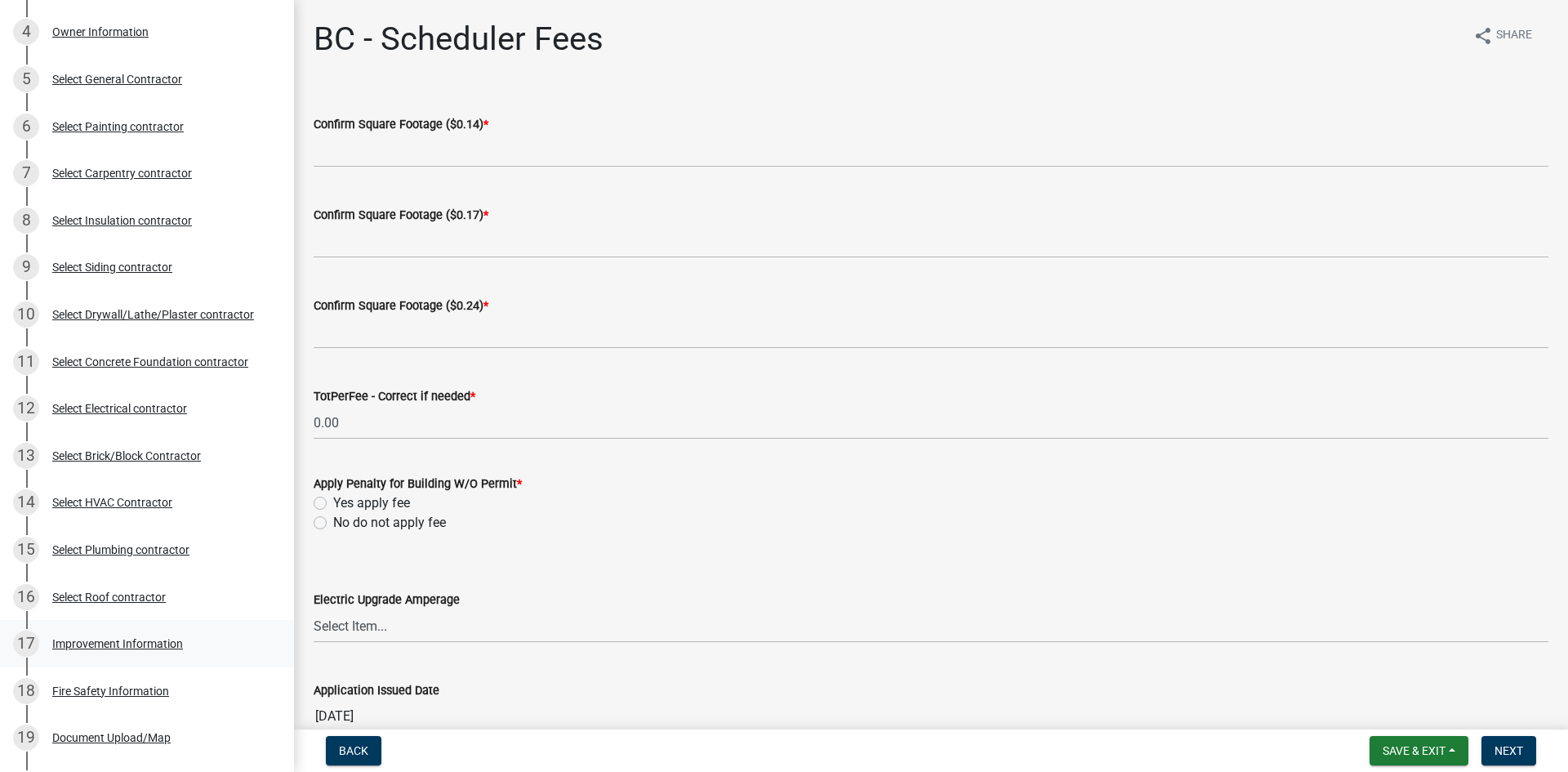
click at [97, 638] on div "Improvement Information" at bounding box center [117, 643] width 131 height 11
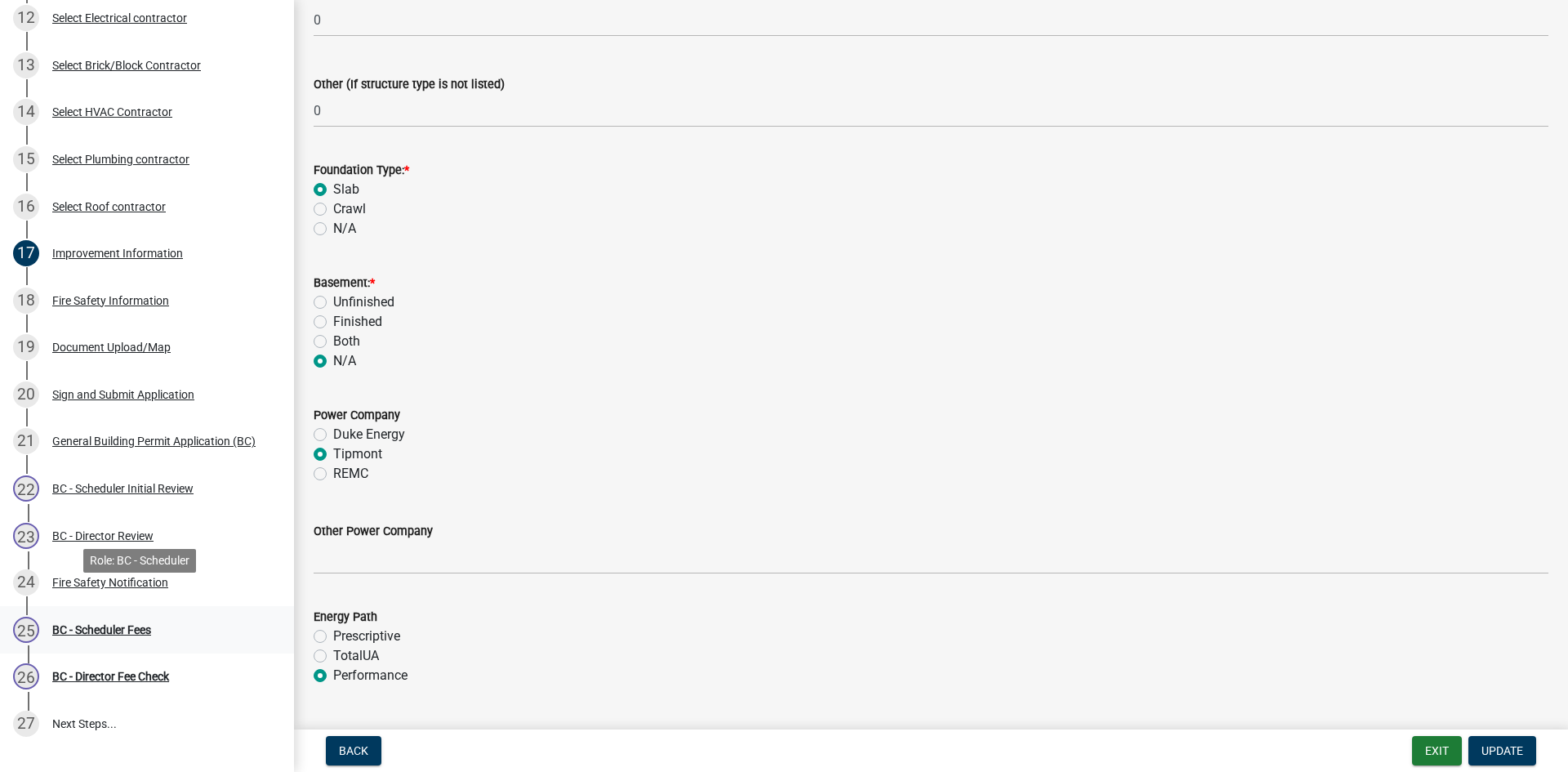
scroll to position [735, 0]
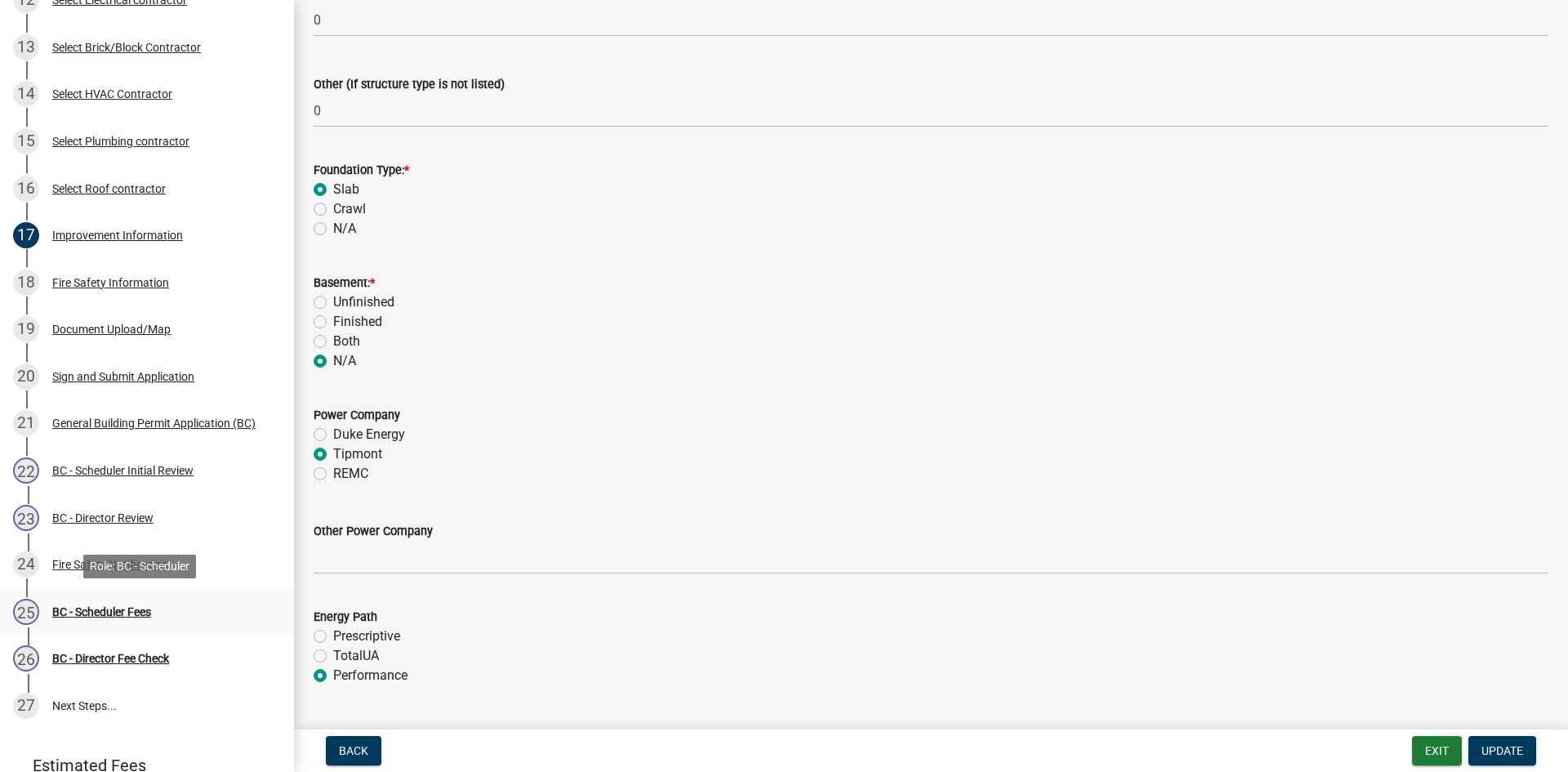
click at [115, 615] on div "BC - Scheduler Fees" at bounding box center [102, 612] width 99 height 11
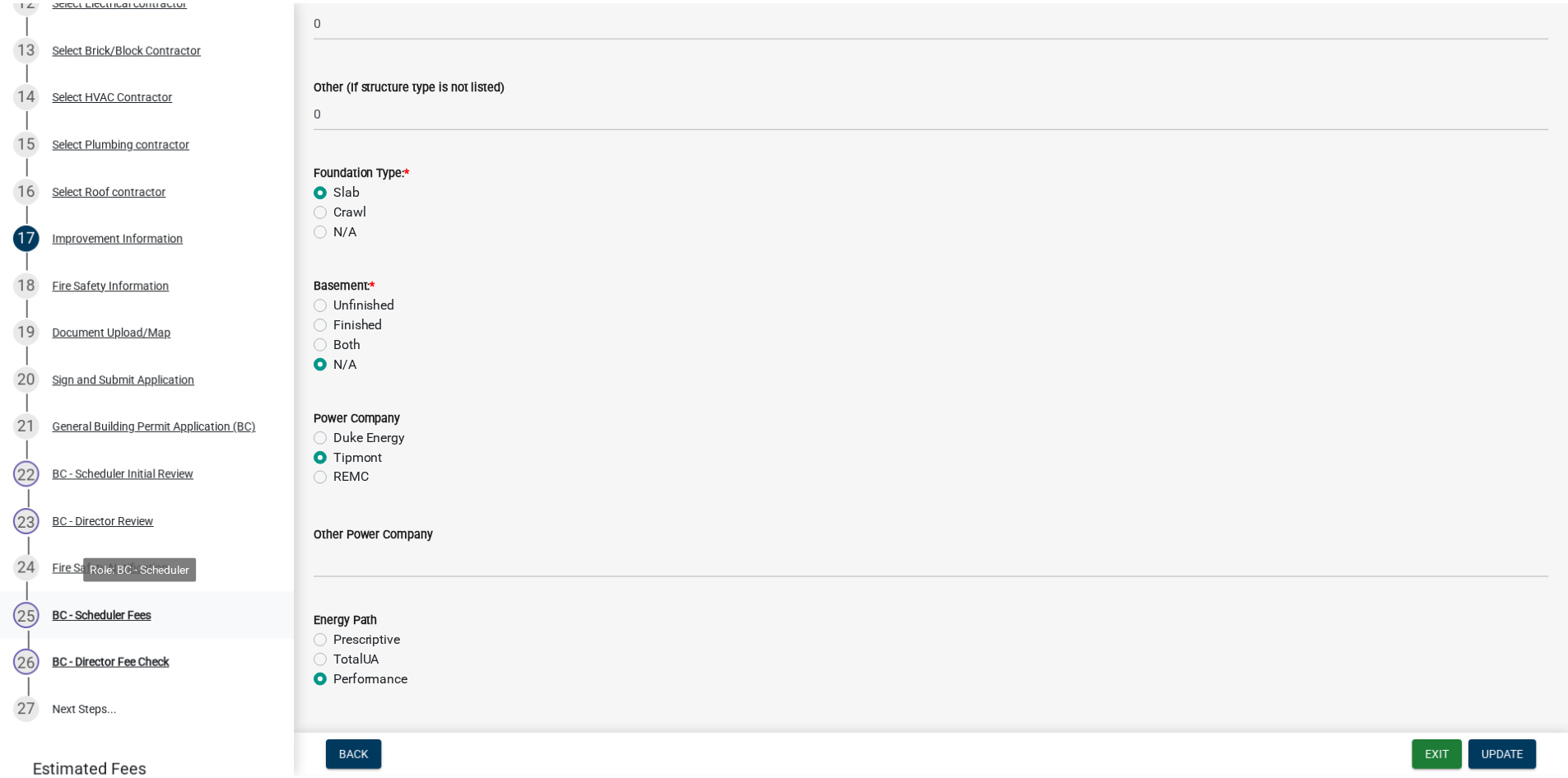
scroll to position [0, 0]
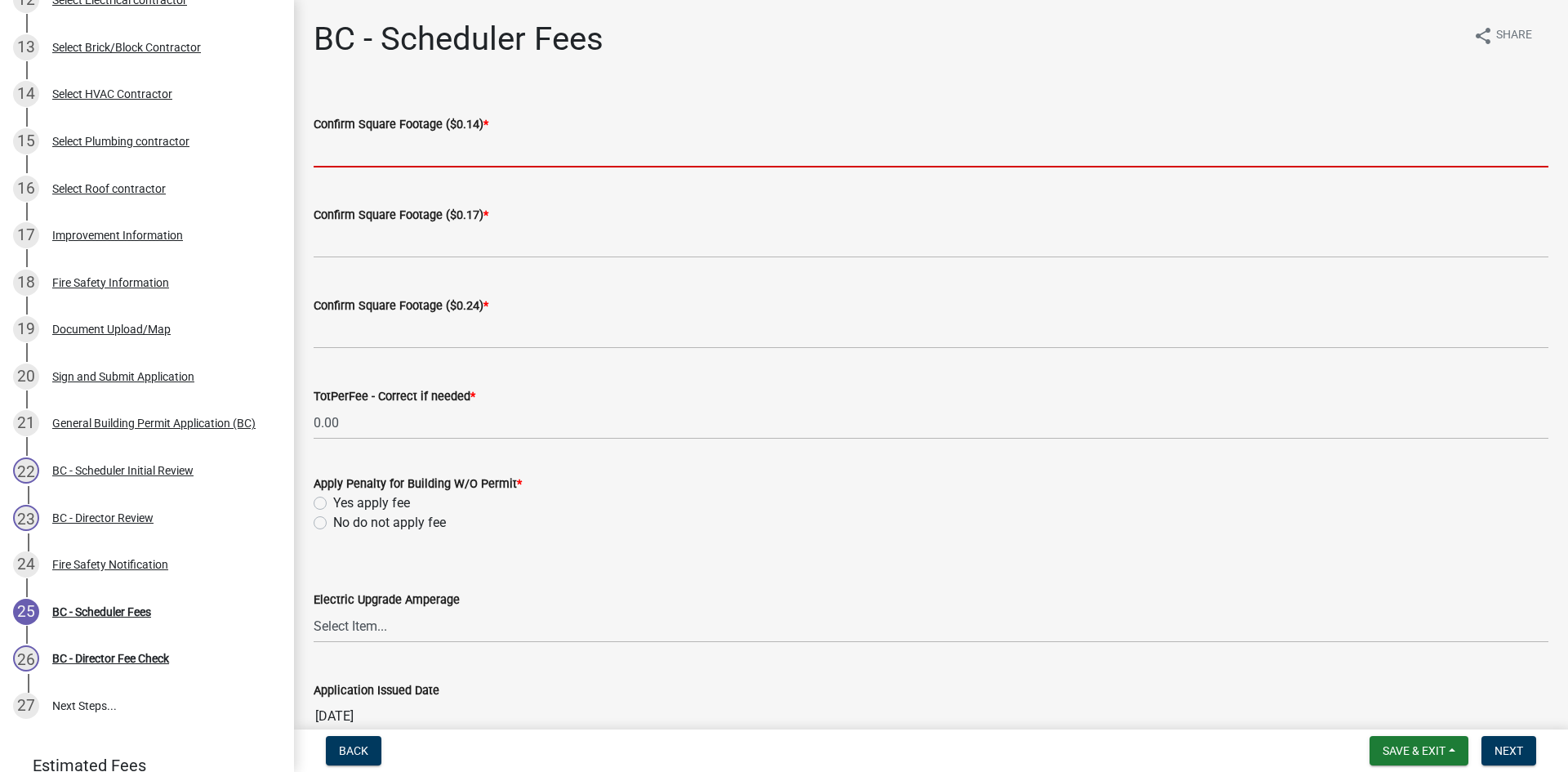
click at [409, 152] on input "text" at bounding box center [931, 151] width 1235 height 33
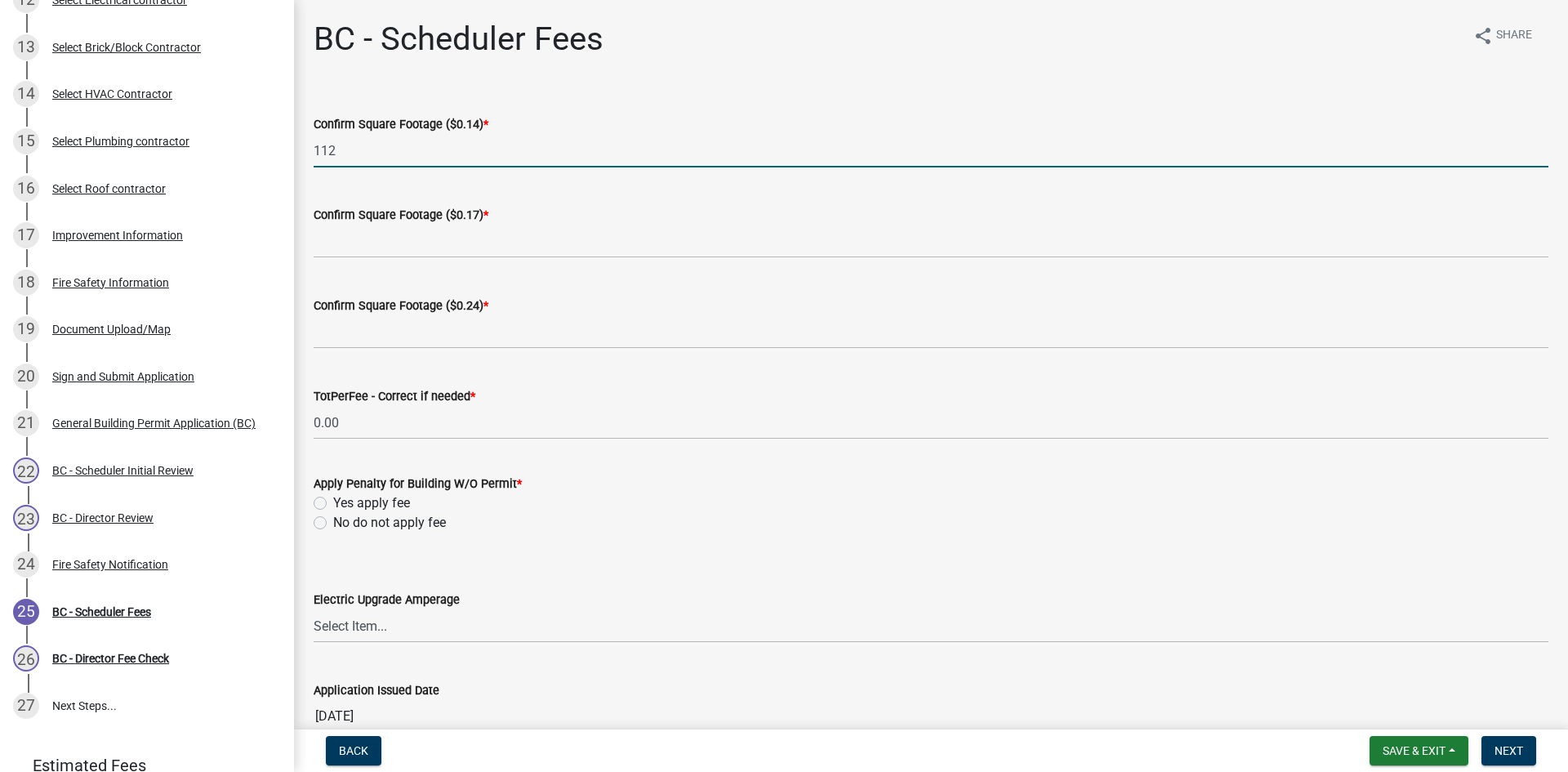
type input "112"
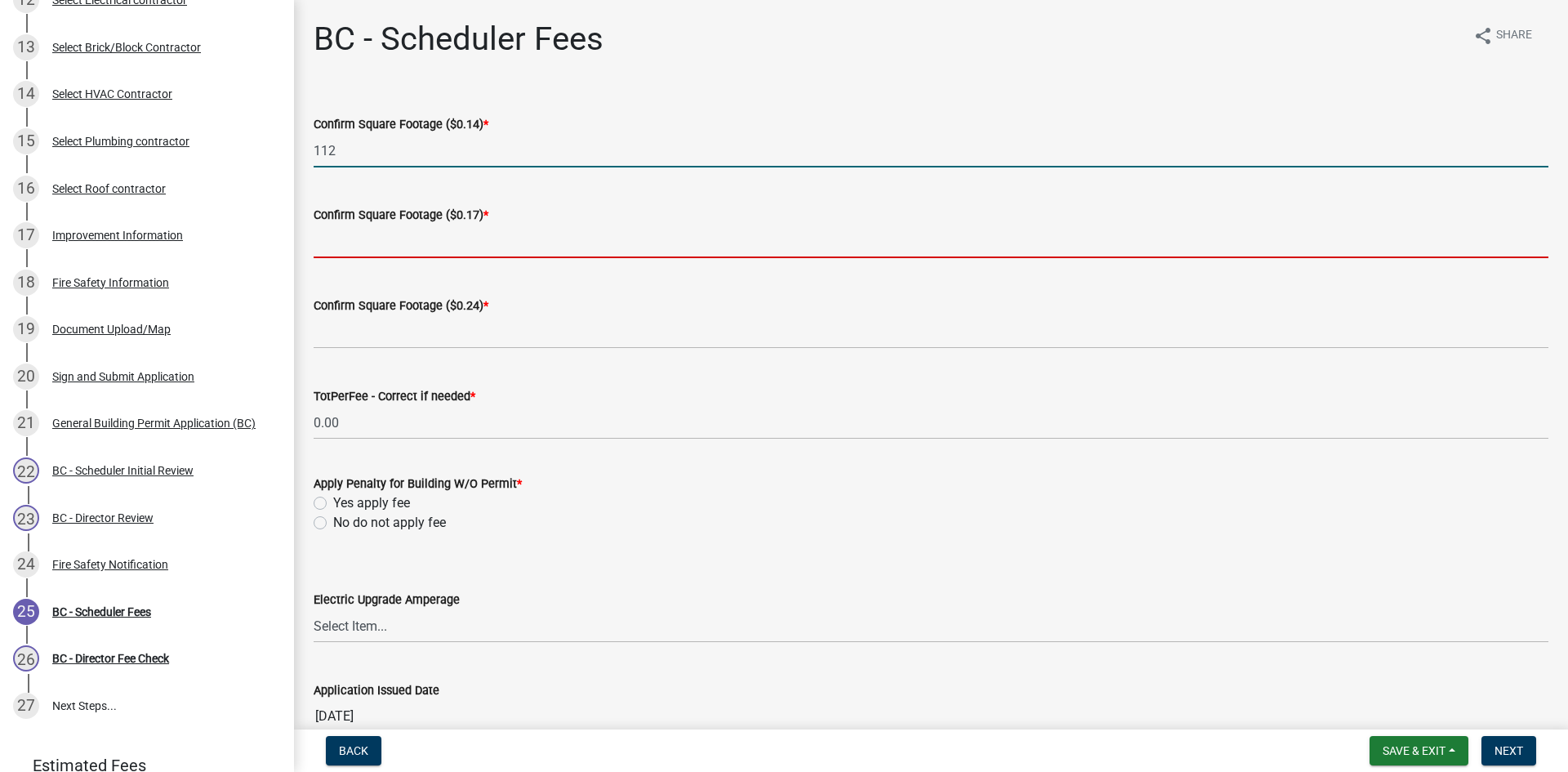
click at [419, 246] on input "text" at bounding box center [931, 241] width 1235 height 33
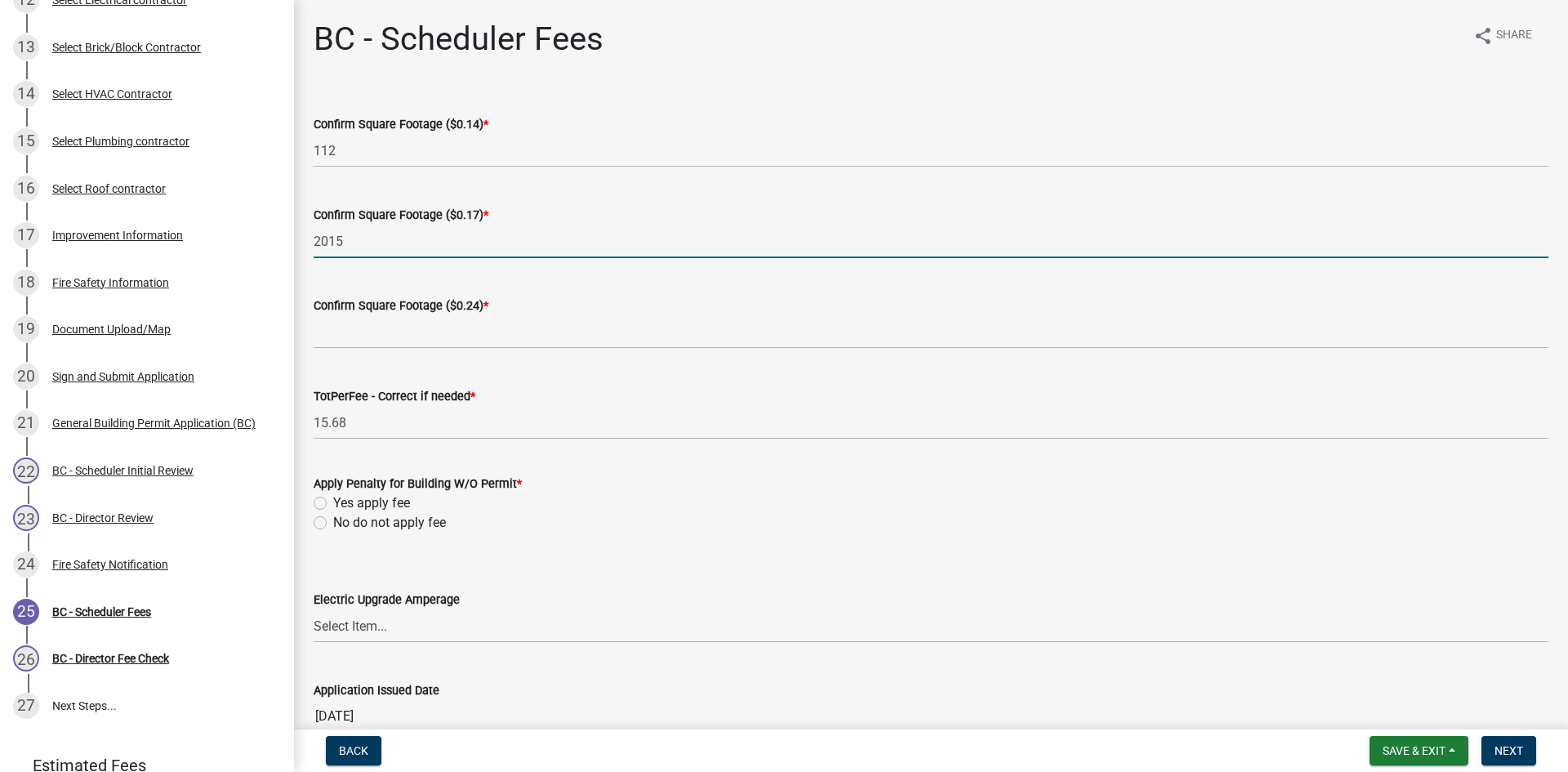
type input "2015"
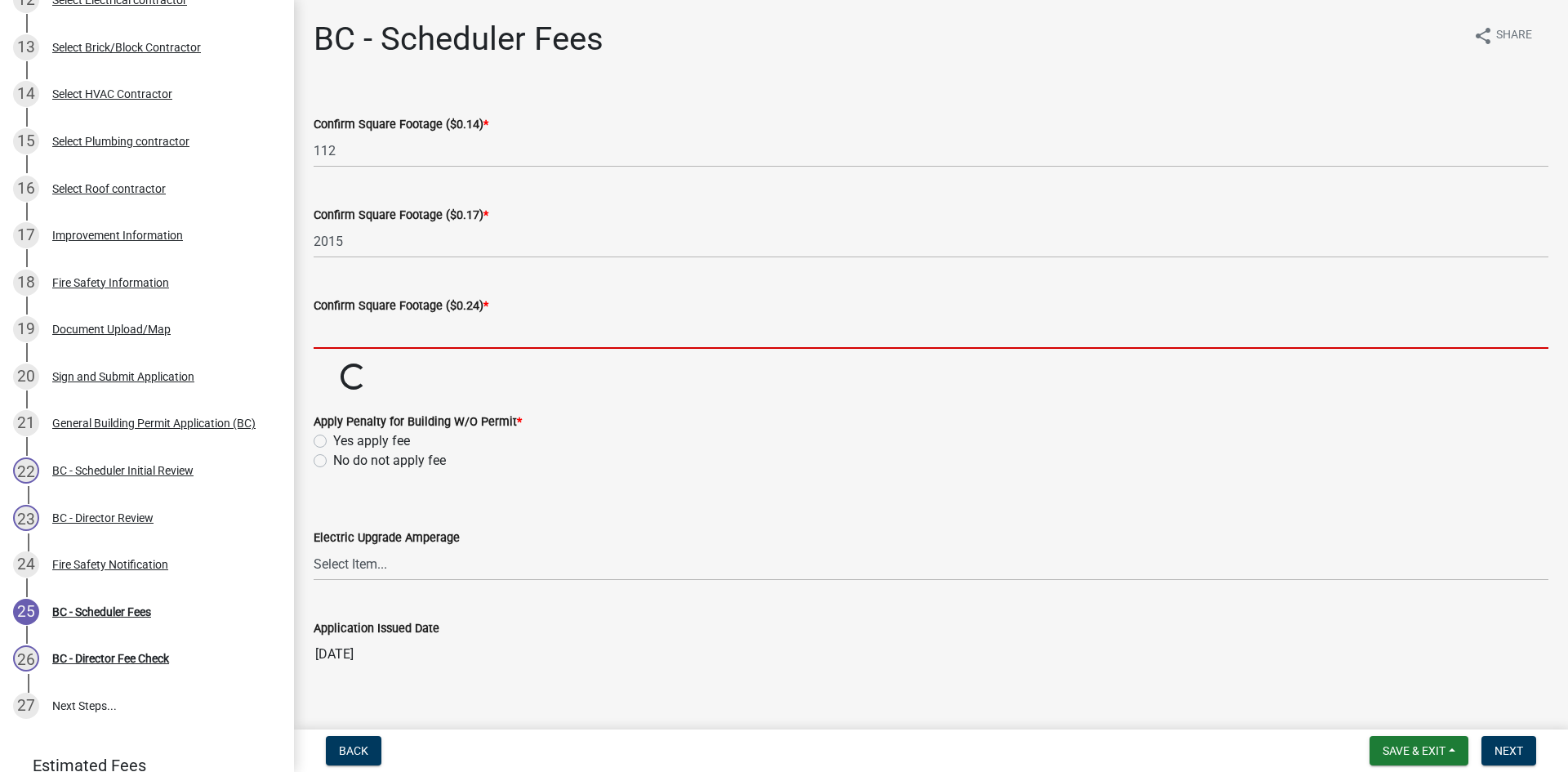
click at [363, 336] on input "text" at bounding box center [931, 332] width 1235 height 33
type input "0"
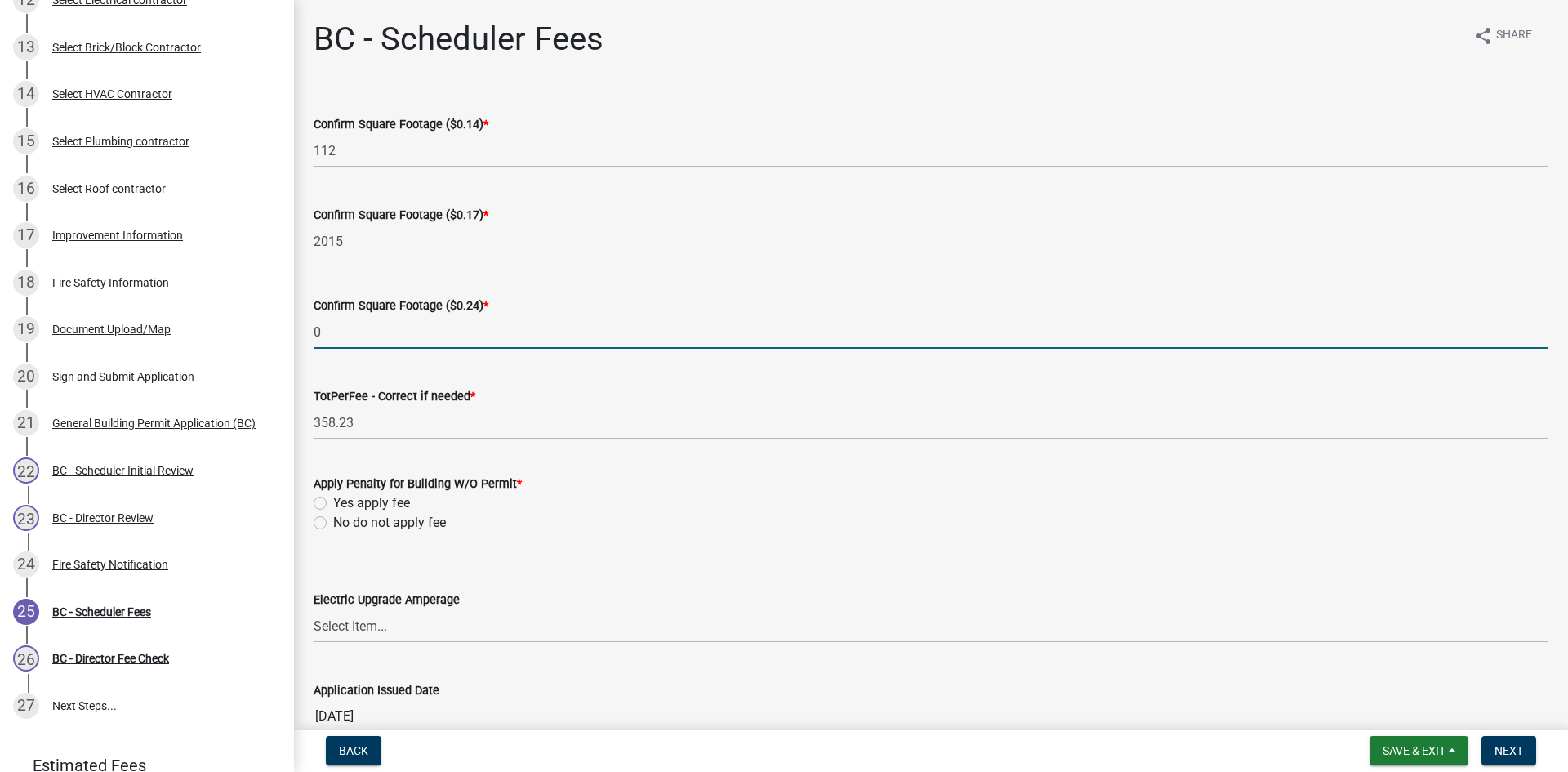
click at [325, 527] on wm-data-entity-input-list "Confirm Square Footage ($0.14) * 112 Confirm Square Footage ($0.17) * 2015 Conf…" at bounding box center [931, 418] width 1235 height 655
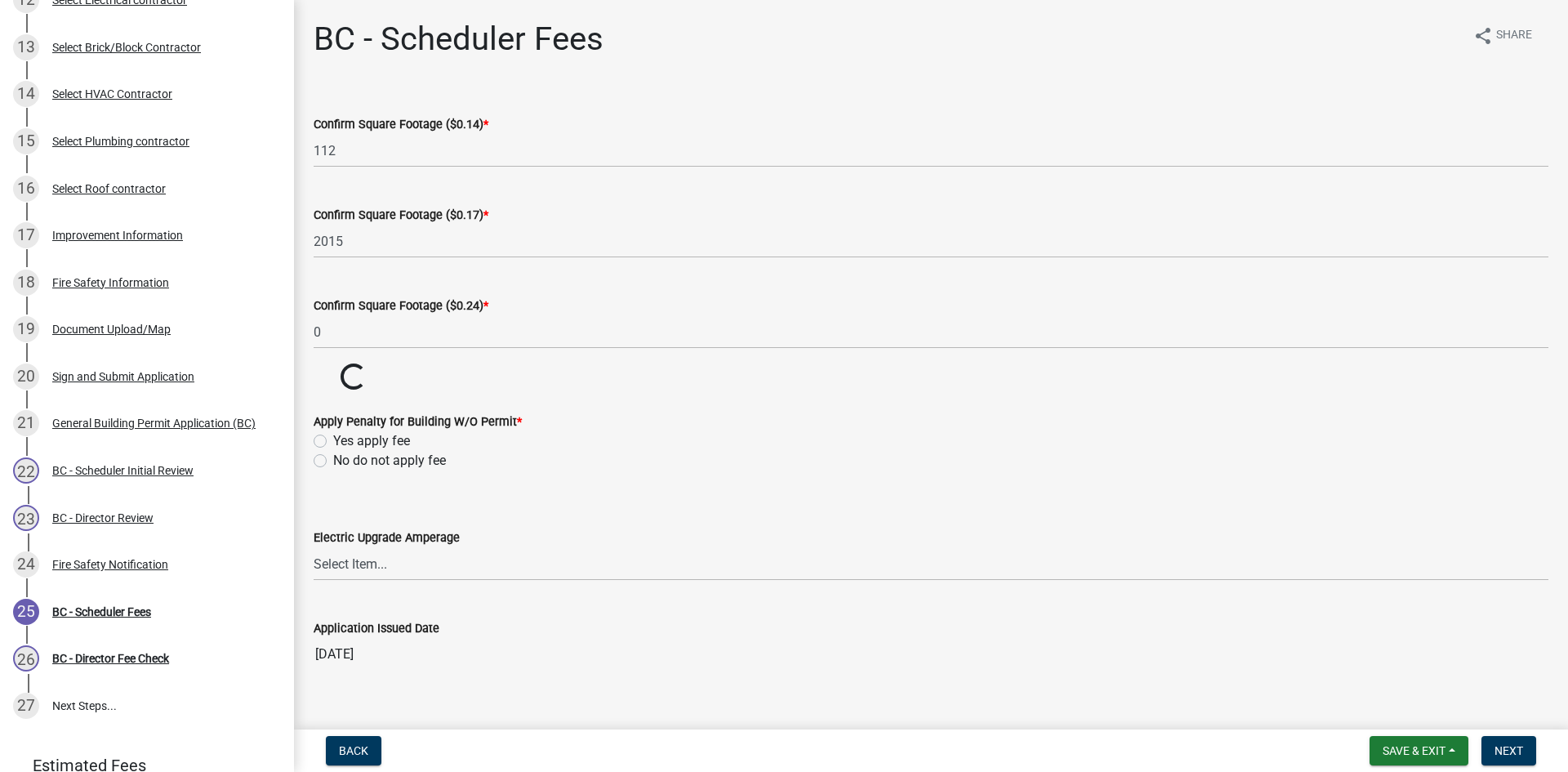
click at [333, 465] on label "No do not apply fee" at bounding box center [389, 461] width 113 height 19
click at [333, 462] on input "No do not apply fee" at bounding box center [338, 457] width 11 height 11
radio input "true"
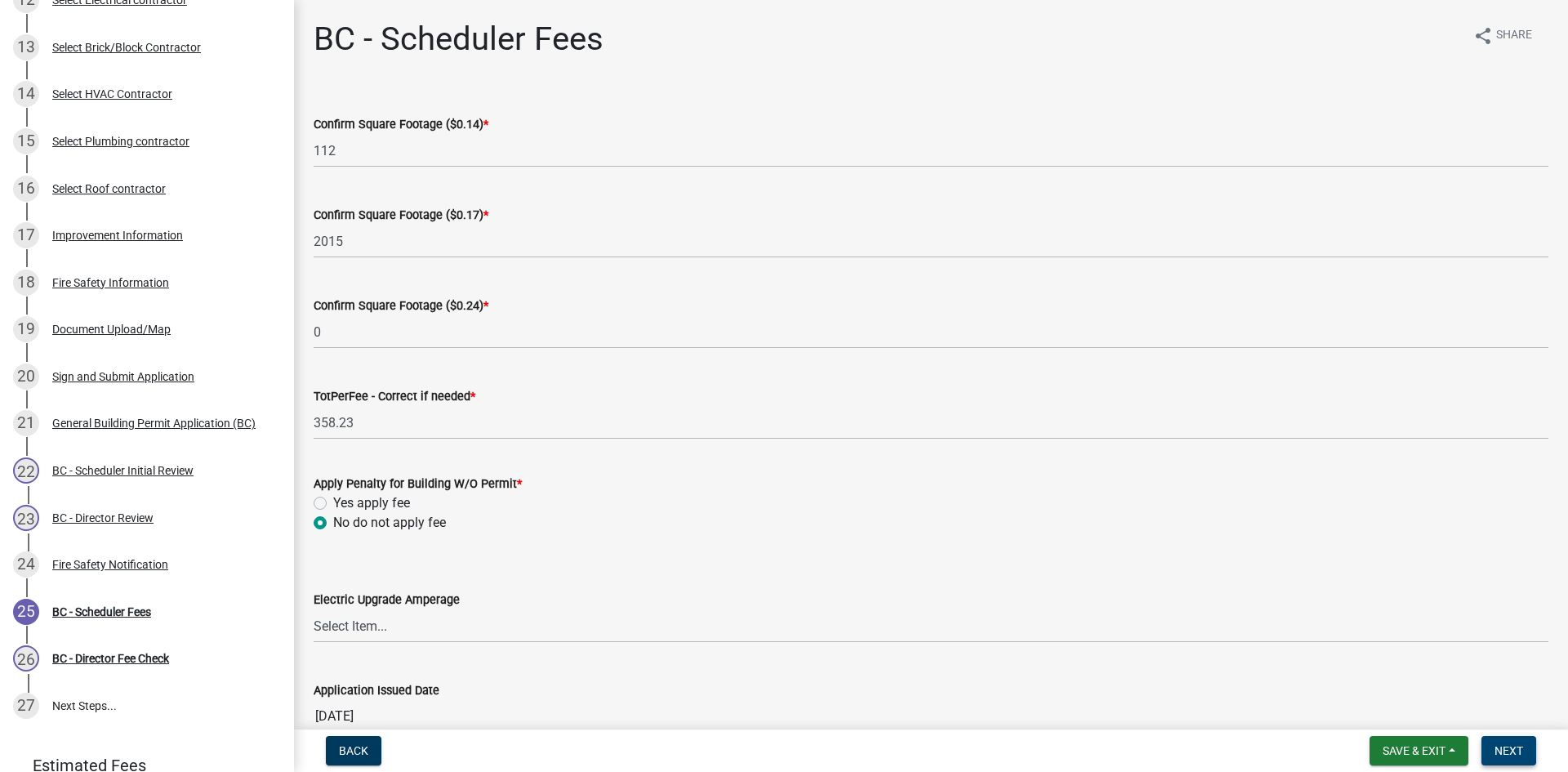
click at [1506, 750] on span "Next" at bounding box center [1509, 751] width 29 height 13
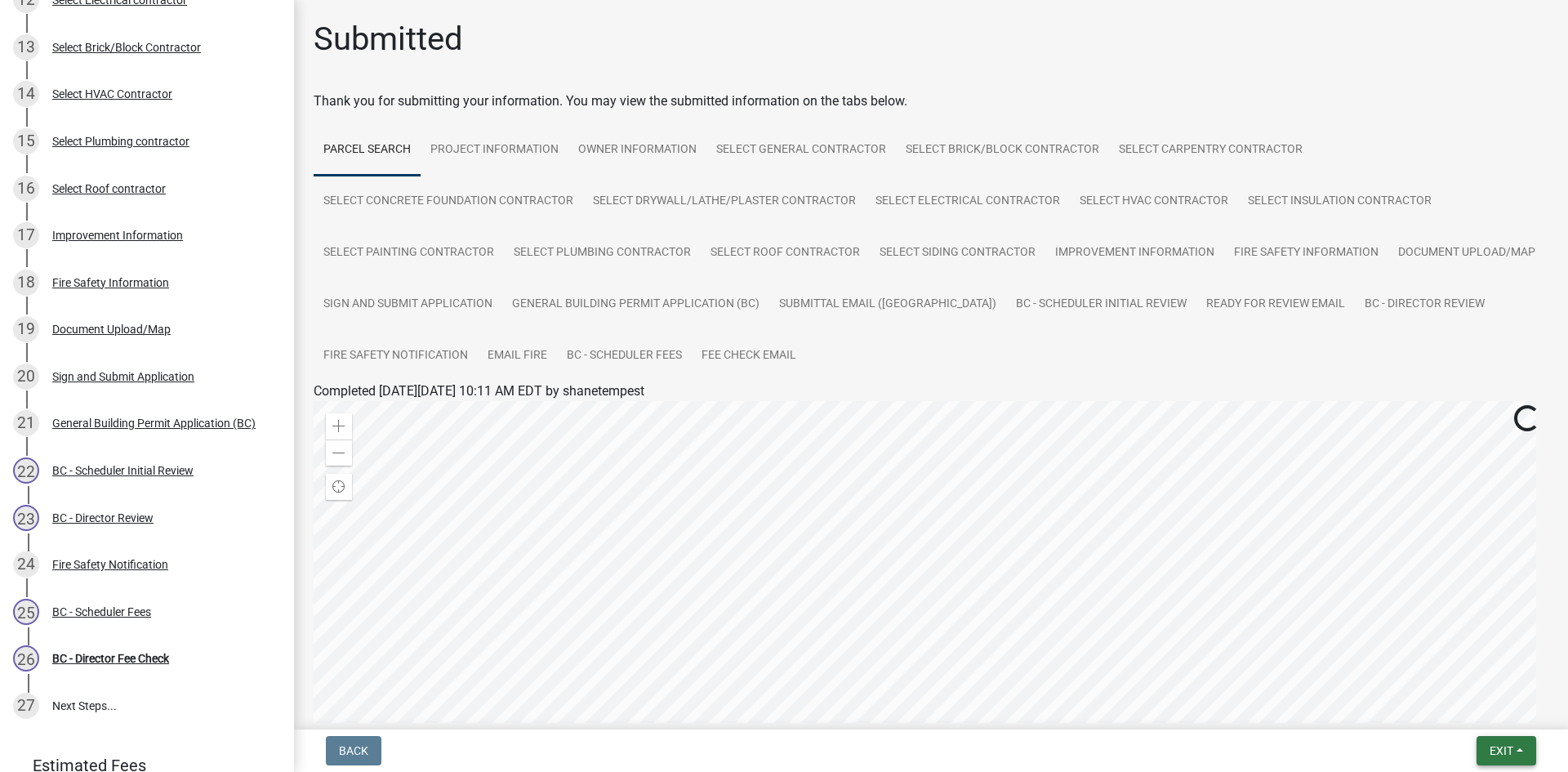
drag, startPoint x: 1488, startPoint y: 741, endPoint x: 1460, endPoint y: 724, distance: 32.8
click at [1488, 741] on button "Exit" at bounding box center [1507, 751] width 60 height 30
click at [1454, 709] on button "Save & Exit" at bounding box center [1471, 708] width 131 height 39
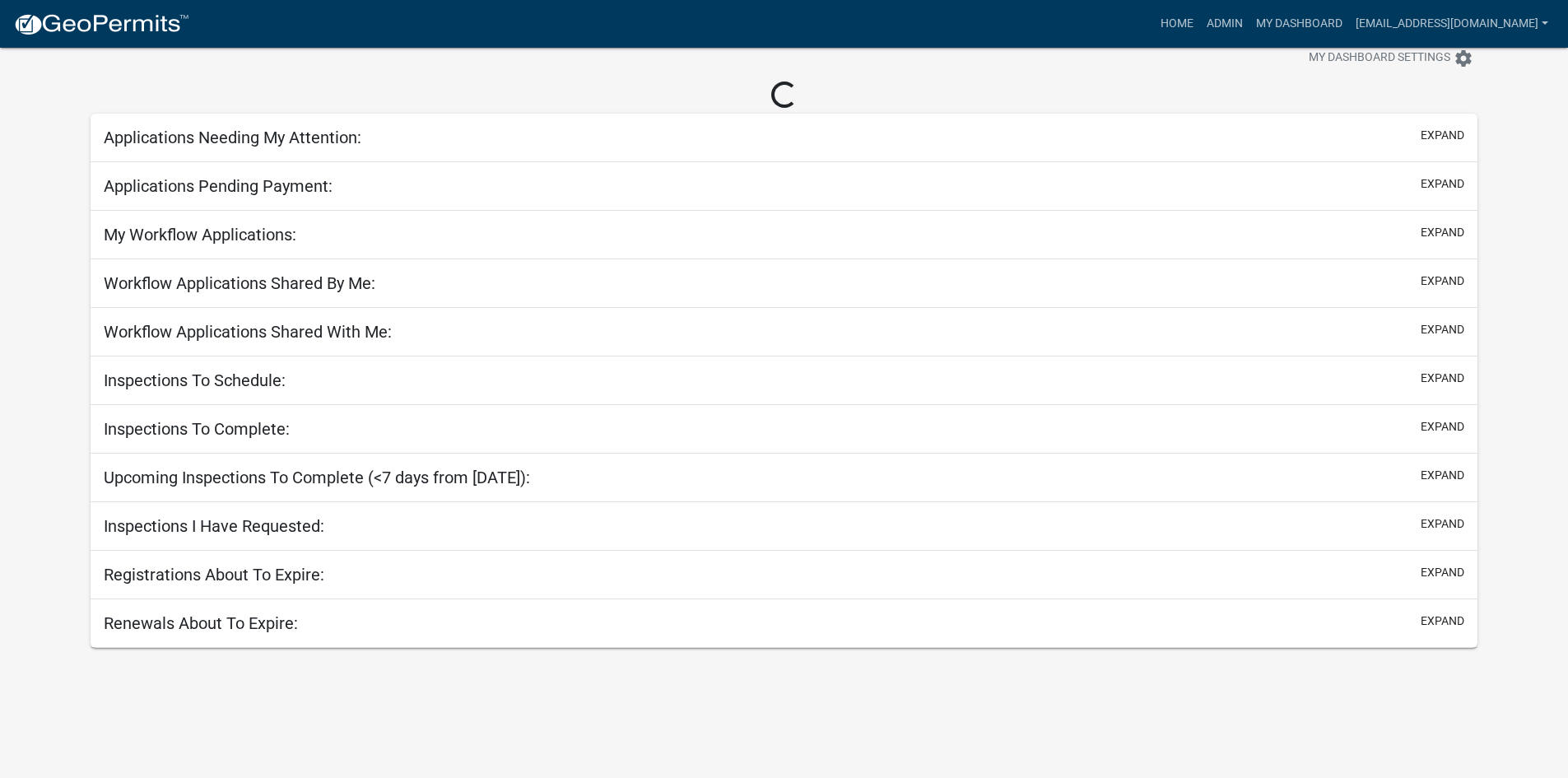
scroll to position [48, 0]
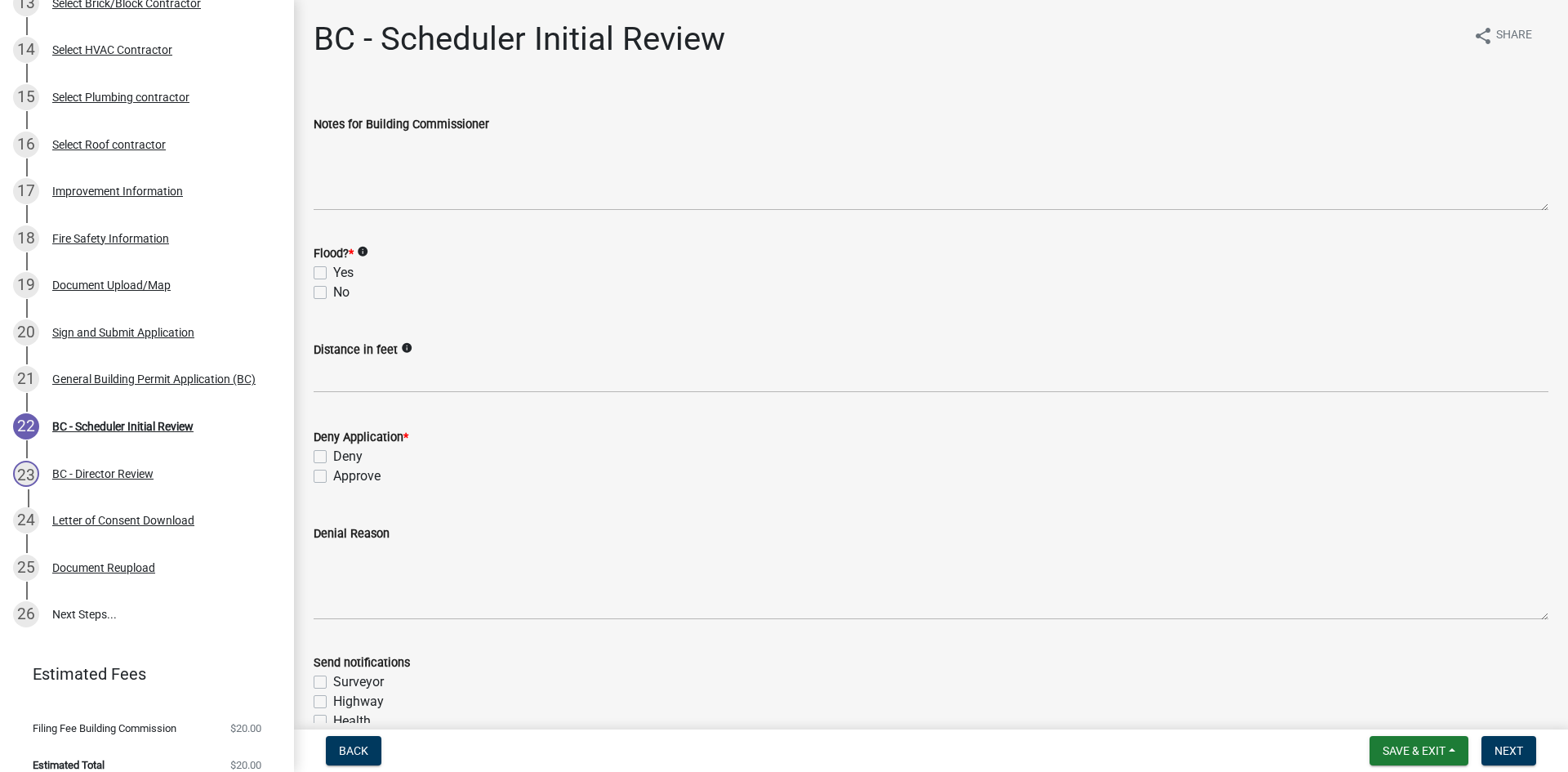
scroll to position [797, 0]
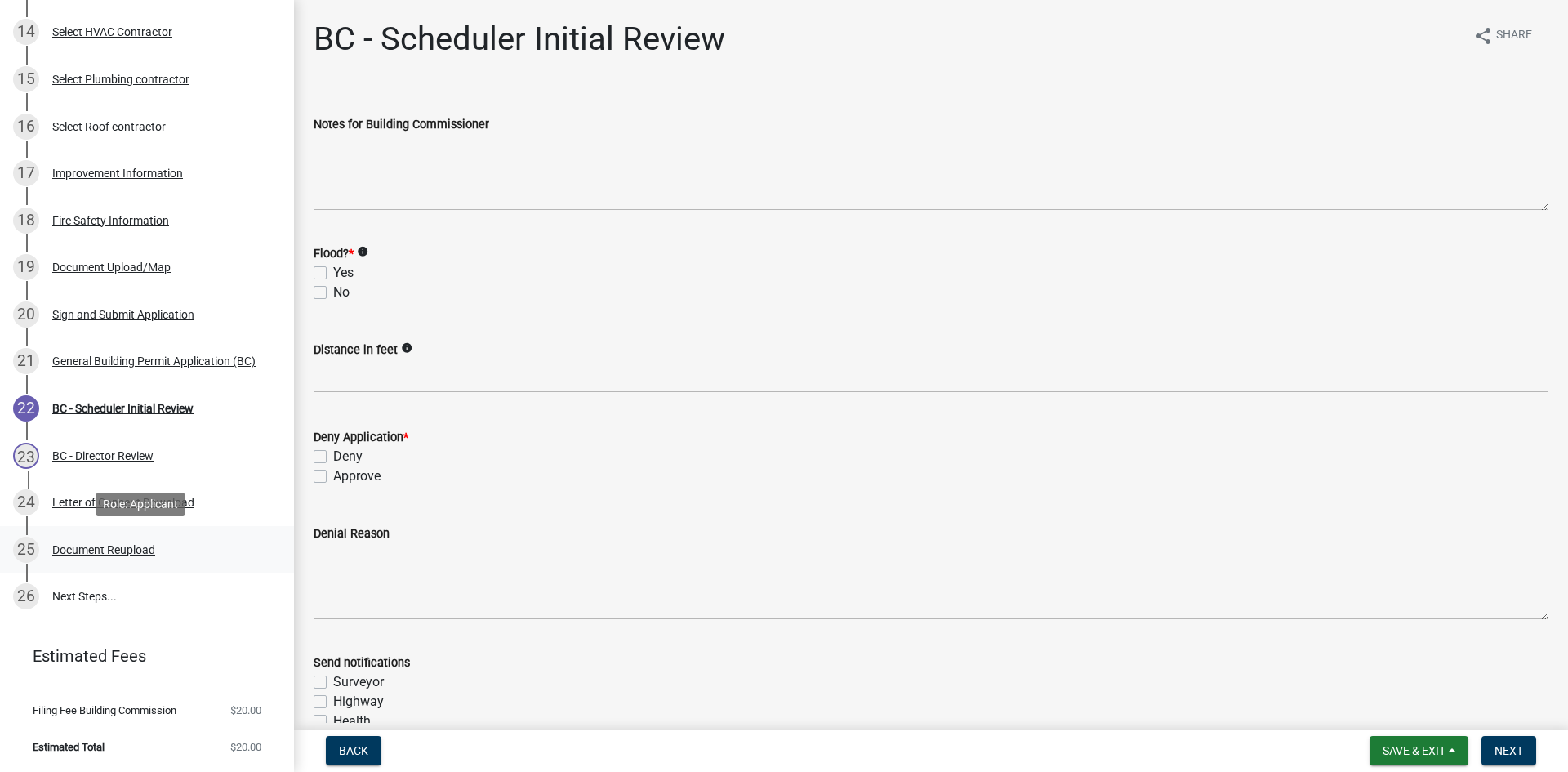
click at [128, 550] on div "Document Reupload" at bounding box center [103, 549] width 102 height 11
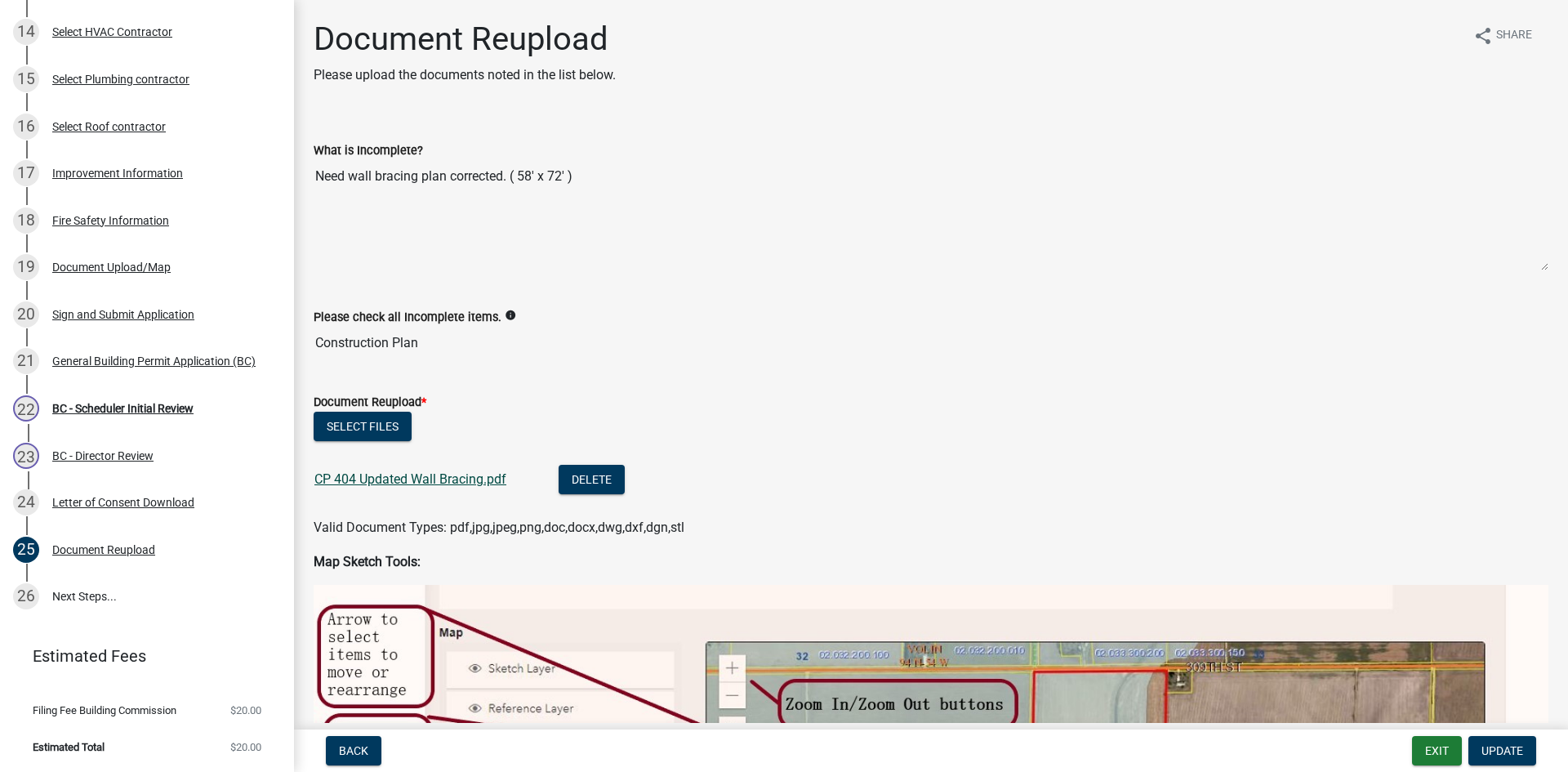
click at [450, 477] on link "CP 404 Updated Wall Bracing.pdf" at bounding box center [410, 479] width 192 height 16
click at [120, 408] on div "BC - Scheduler Initial Review" at bounding box center [123, 408] width 141 height 11
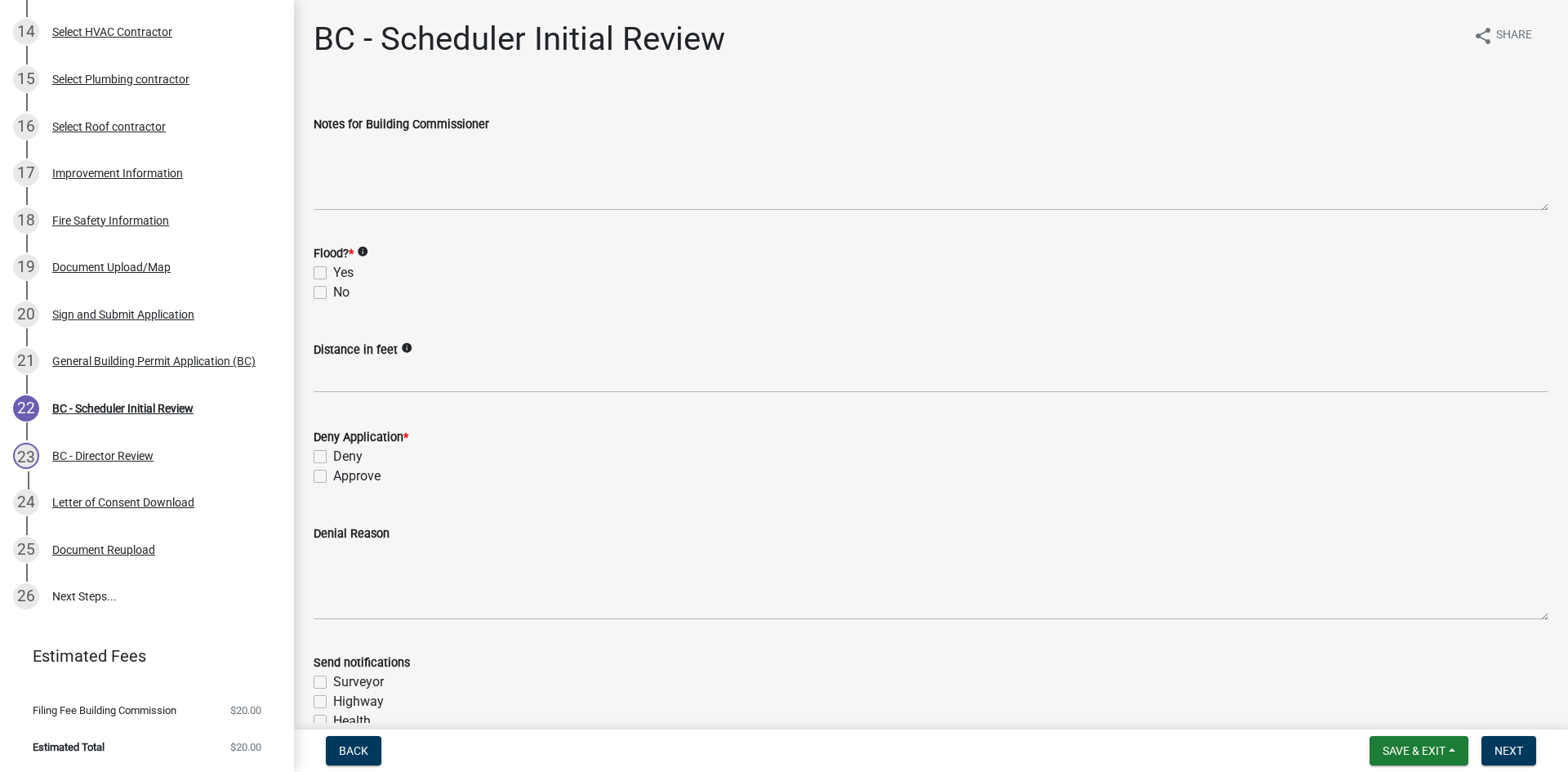
drag, startPoint x: 313, startPoint y: 290, endPoint x: 328, endPoint y: 320, distance: 33.5
click at [315, 294] on div "Flood? * info Yes No" at bounding box center [931, 264] width 1260 height 79
click at [333, 295] on label "No" at bounding box center [341, 293] width 17 height 19
click at [333, 294] on input "No" at bounding box center [338, 288] width 11 height 11
checkbox input "true"
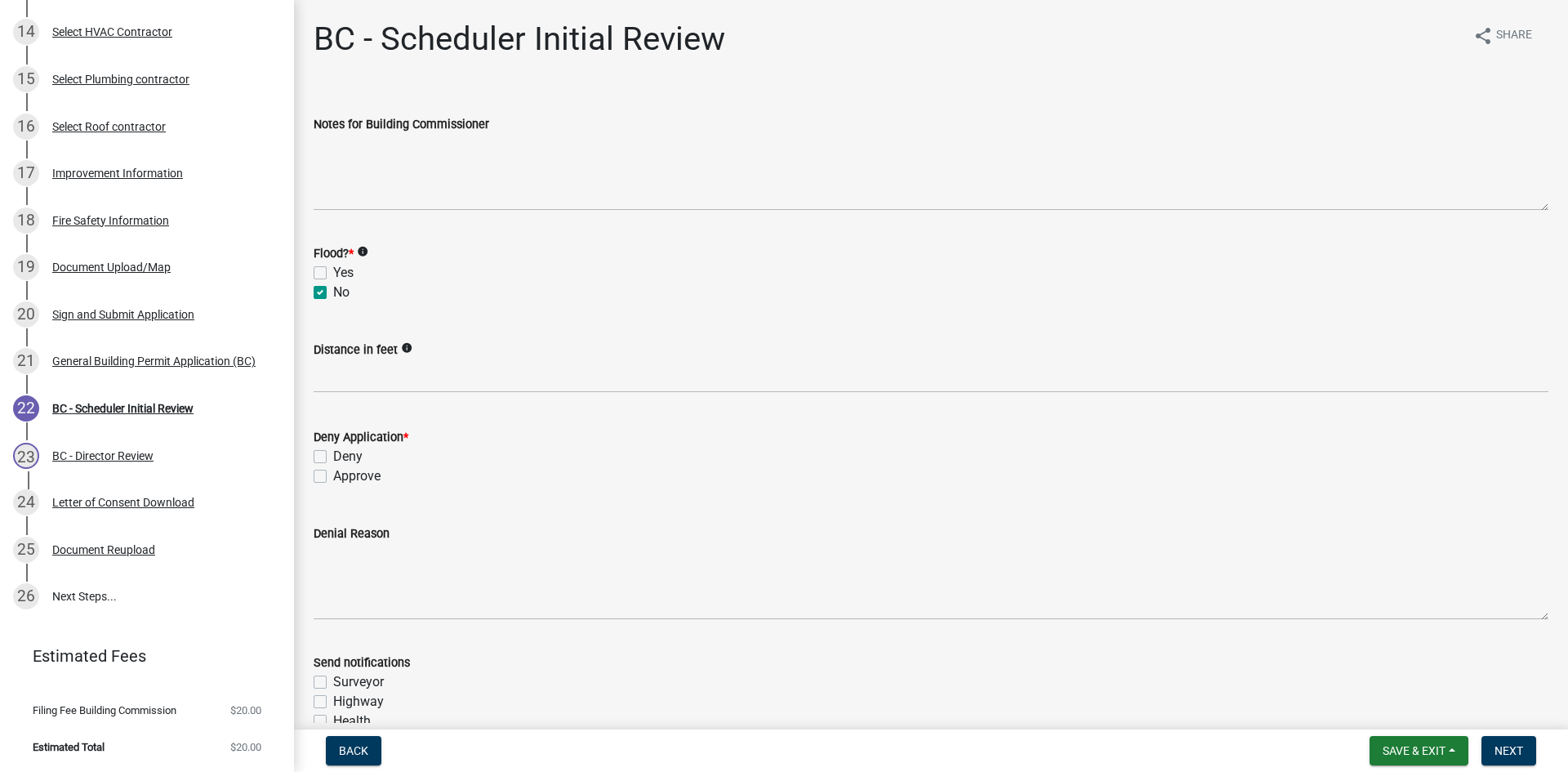
checkbox input "false"
checkbox input "true"
click at [333, 474] on label "Approve" at bounding box center [357, 476] width 47 height 19
click at [333, 474] on input "Approve" at bounding box center [338, 471] width 11 height 11
checkbox input "true"
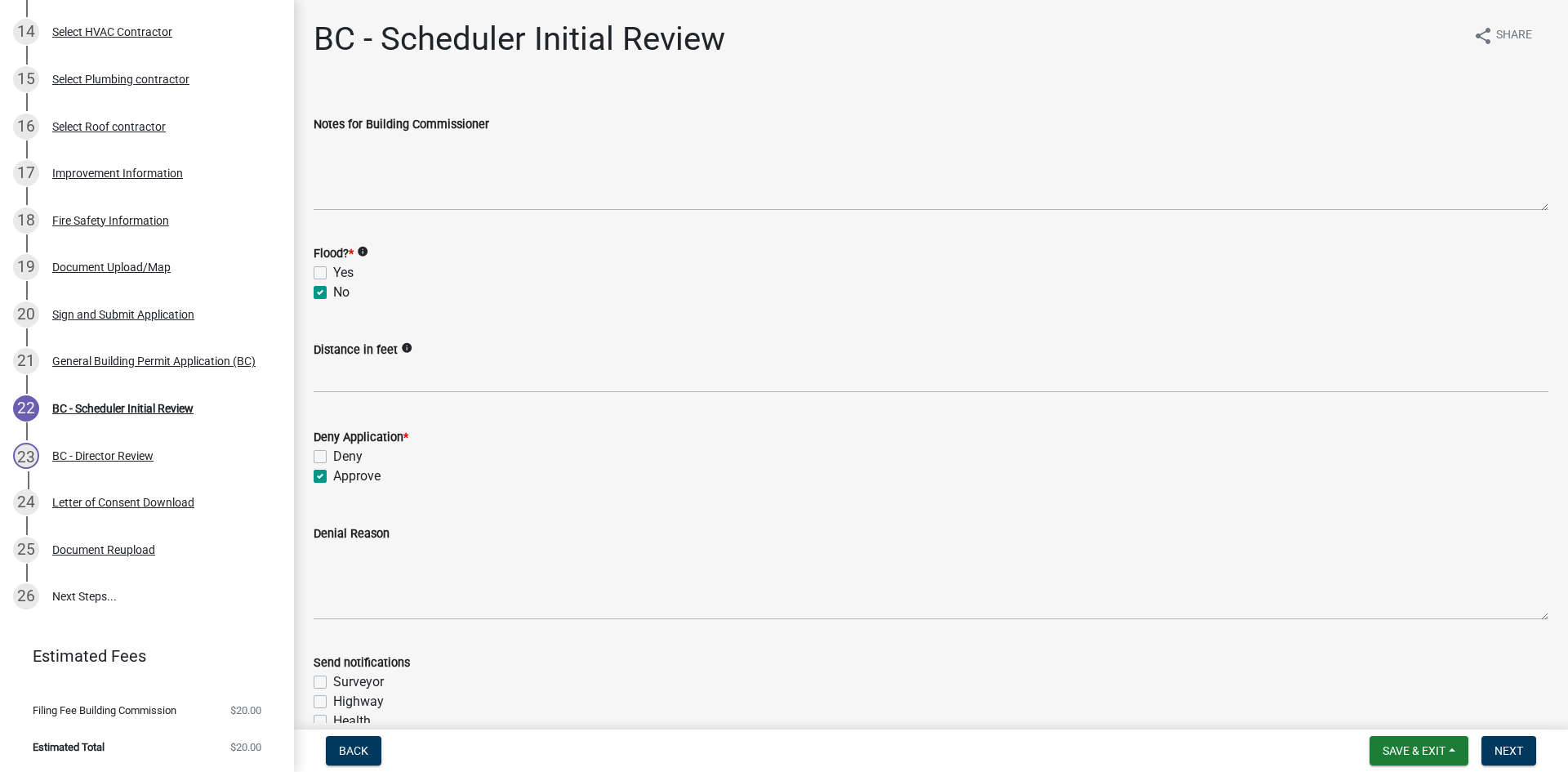
checkbox input "false"
checkbox input "true"
click at [1498, 753] on span "Next" at bounding box center [1509, 751] width 29 height 13
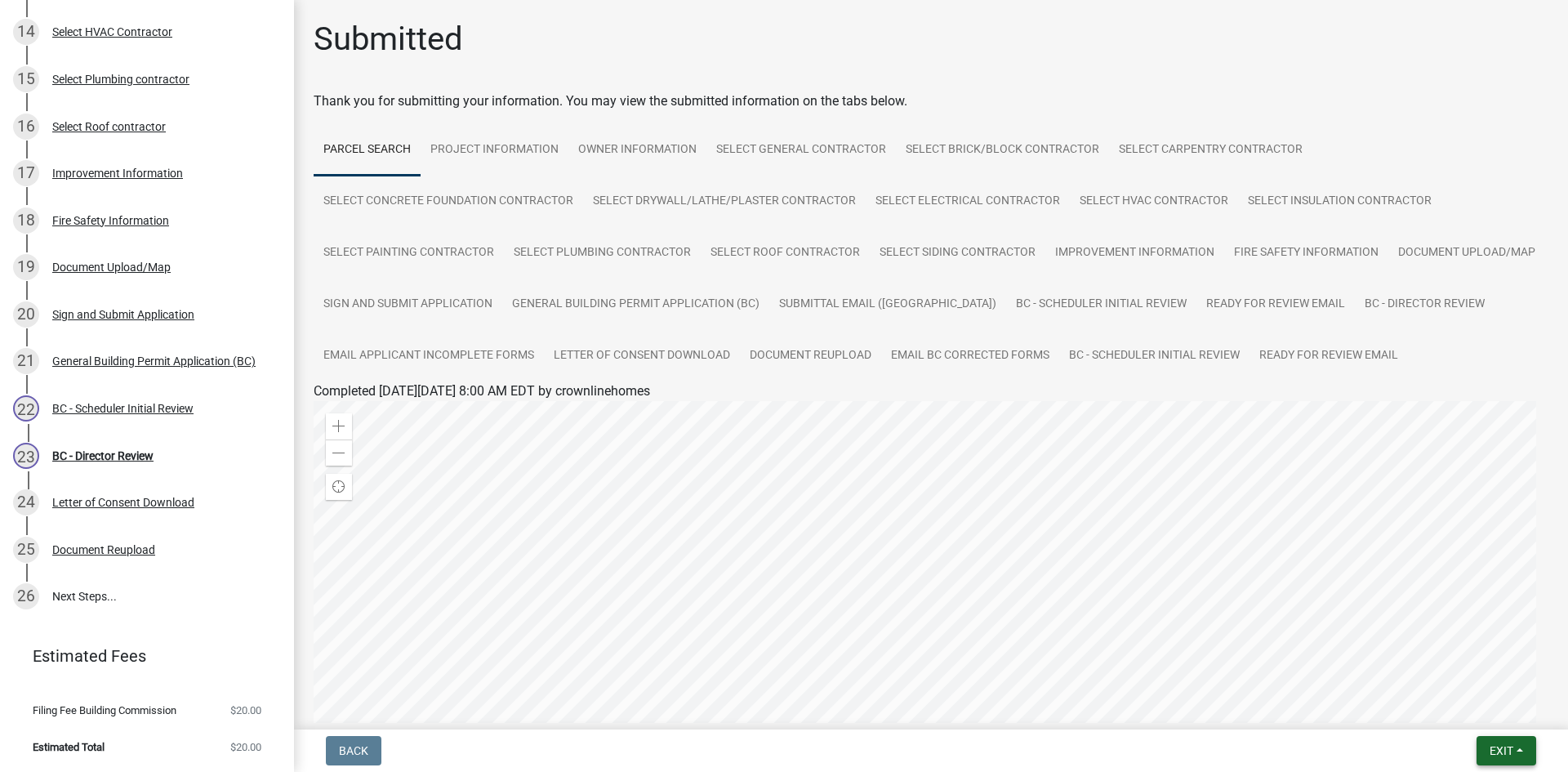
click at [1497, 752] on span "Exit" at bounding box center [1501, 751] width 24 height 13
click at [1473, 707] on button "Save & Exit" at bounding box center [1471, 708] width 131 height 39
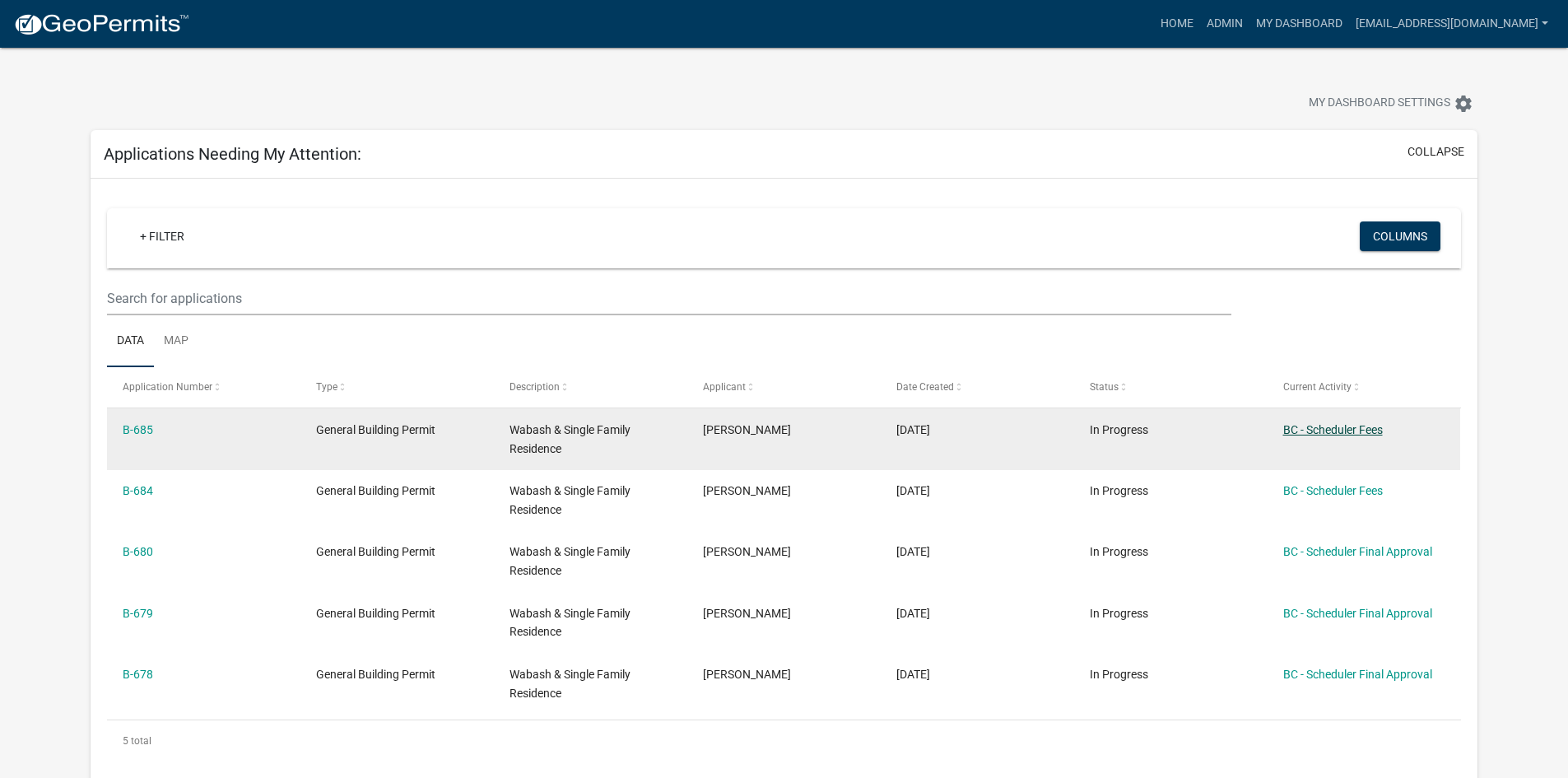
click at [1371, 433] on link "BC - Scheduler Fees" at bounding box center [1333, 429] width 100 height 13
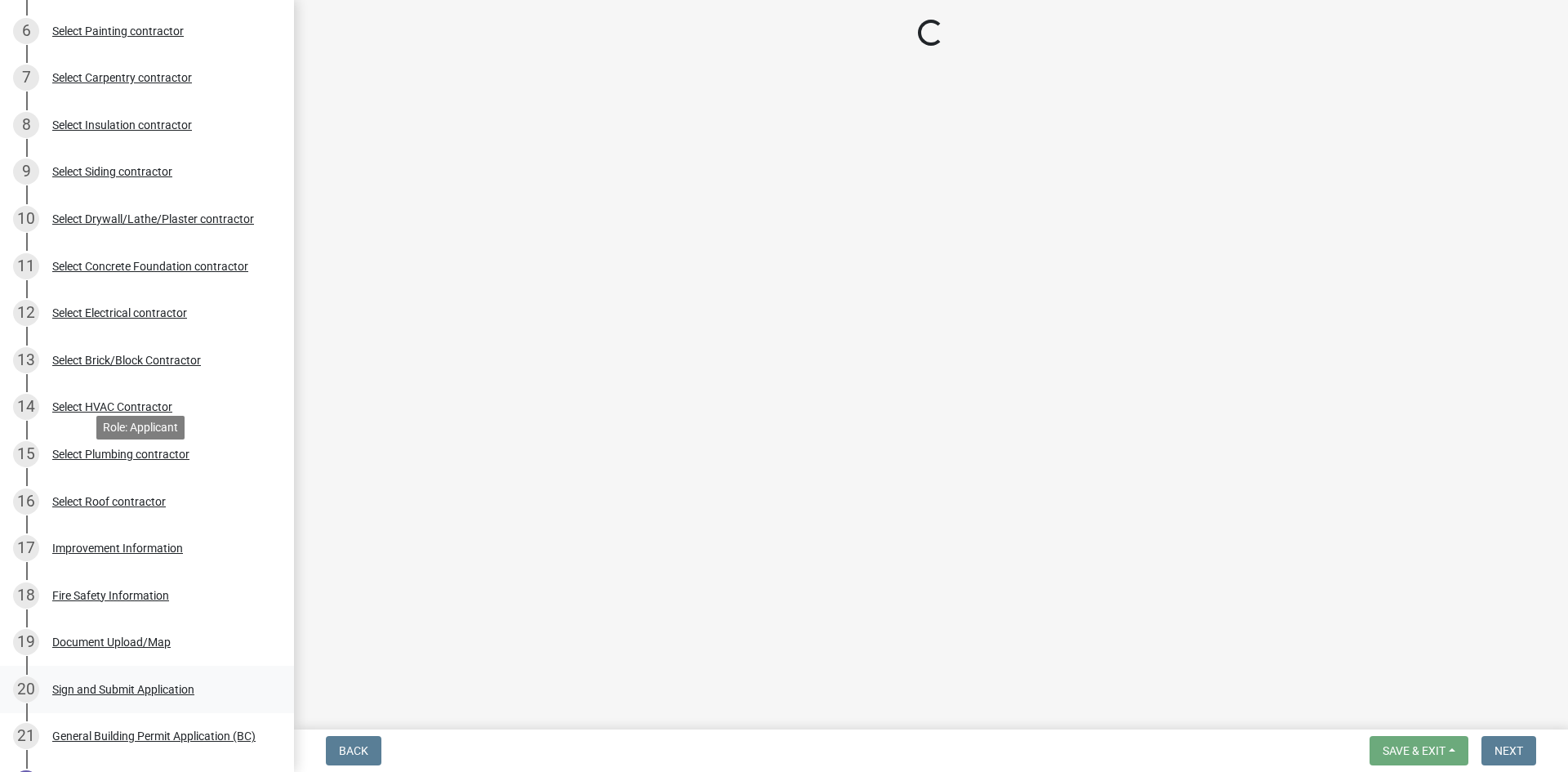
scroll to position [654, 0]
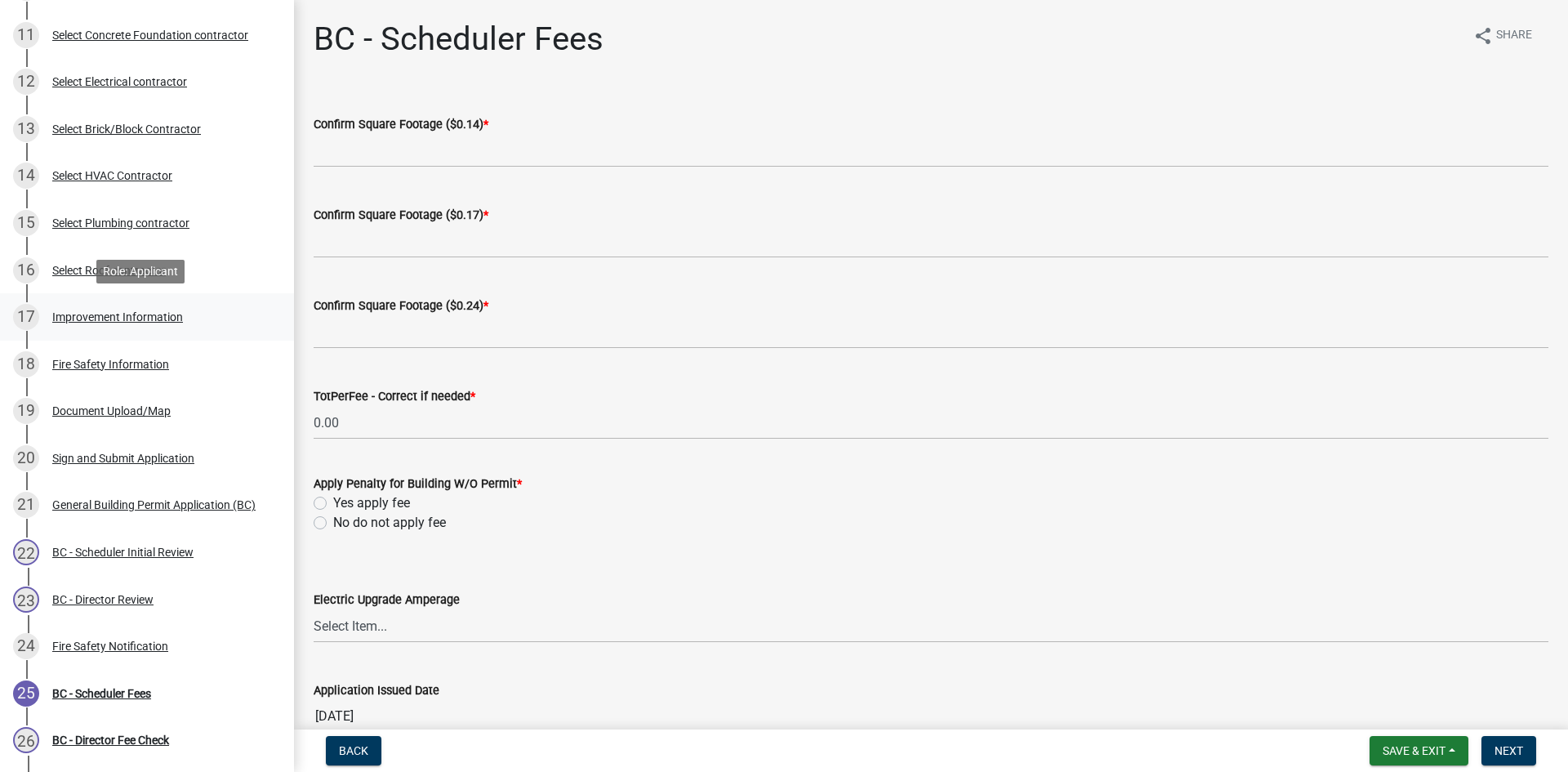
click at [68, 322] on div "Improvement Information" at bounding box center [117, 316] width 131 height 11
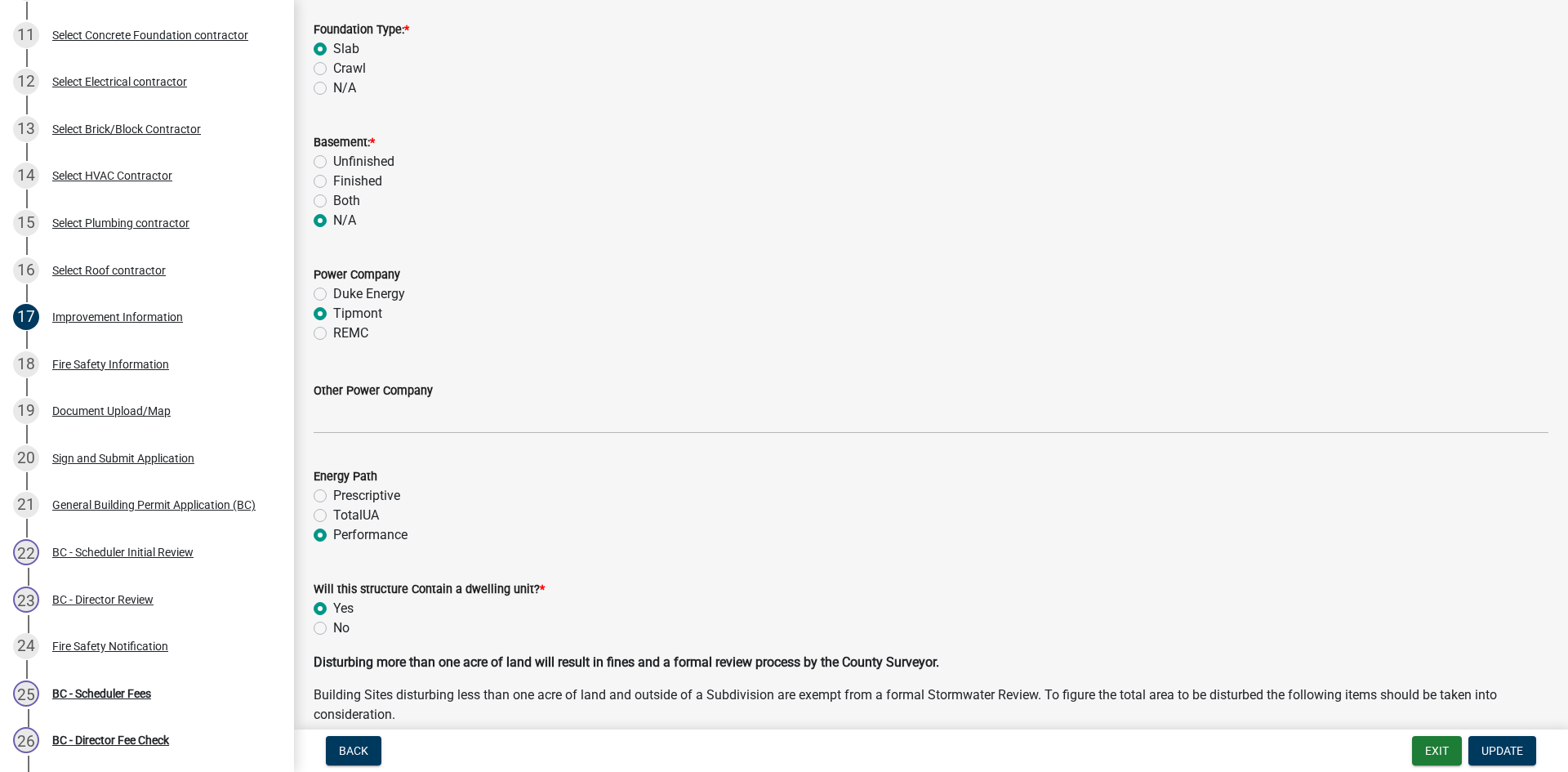
scroll to position [1634, 0]
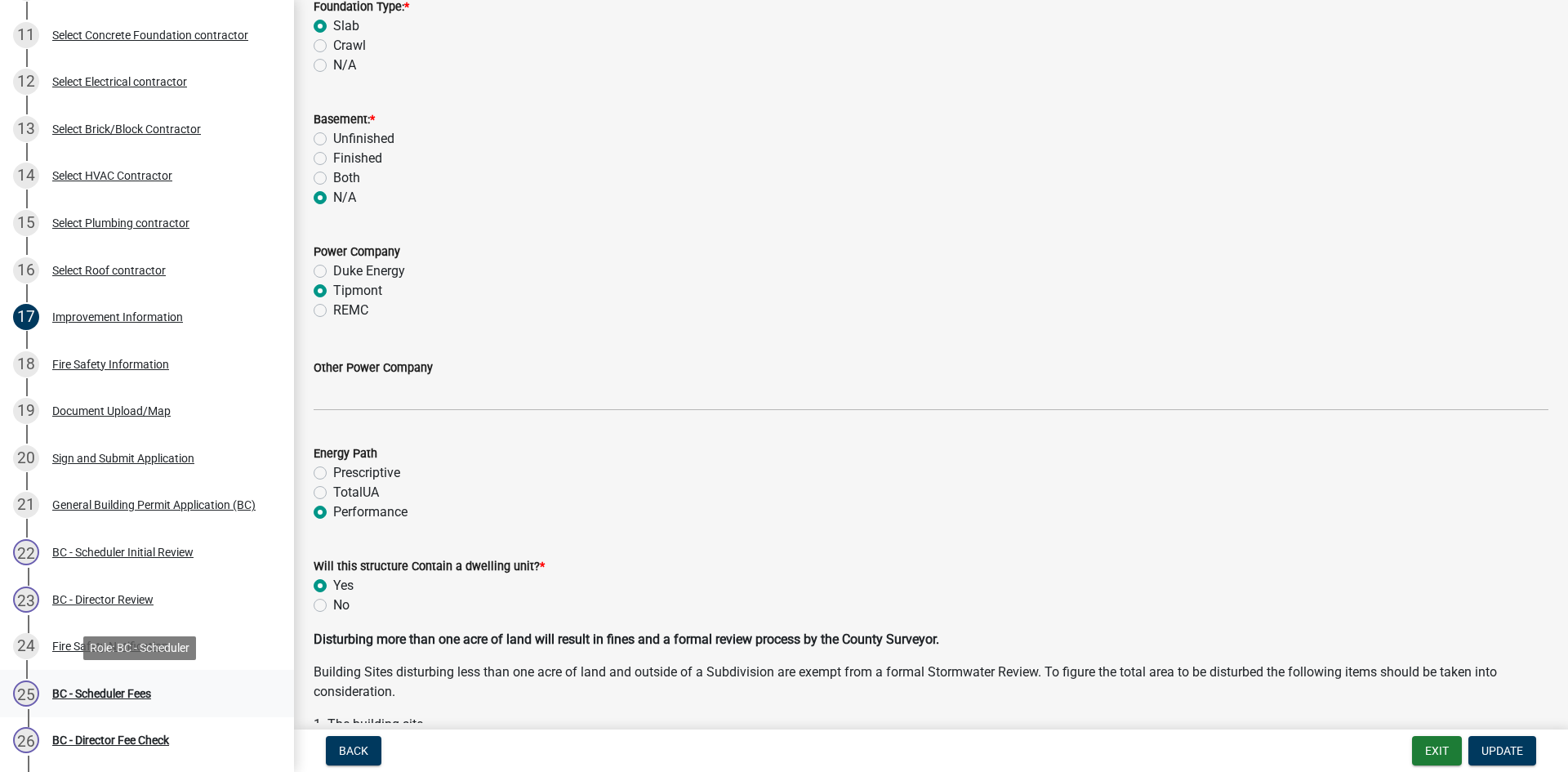
click at [134, 683] on div "25 BC - Scheduler Fees" at bounding box center [140, 694] width 255 height 26
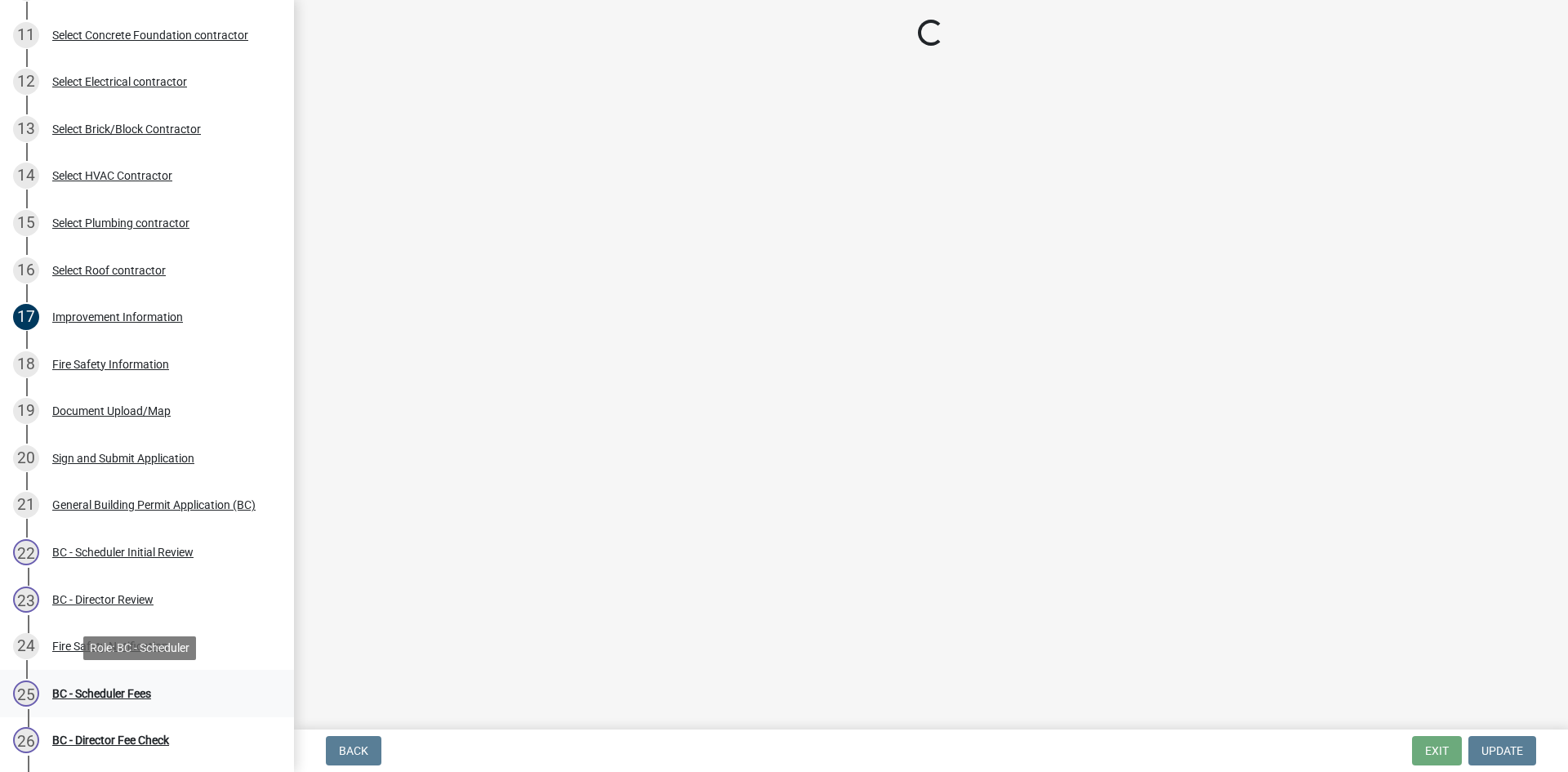
scroll to position [0, 0]
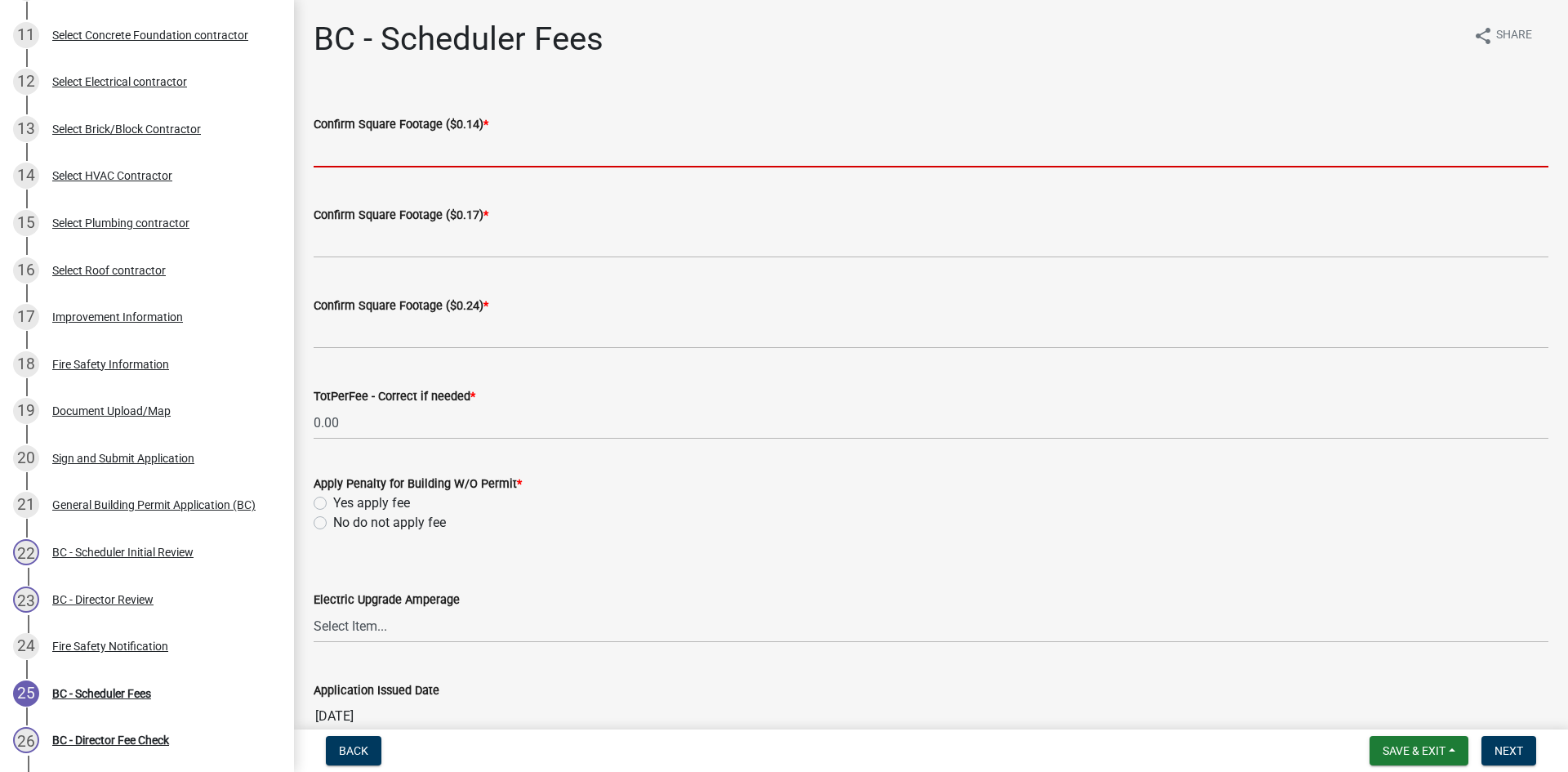
click at [455, 154] on input "text" at bounding box center [931, 151] width 1235 height 33
type input "0"
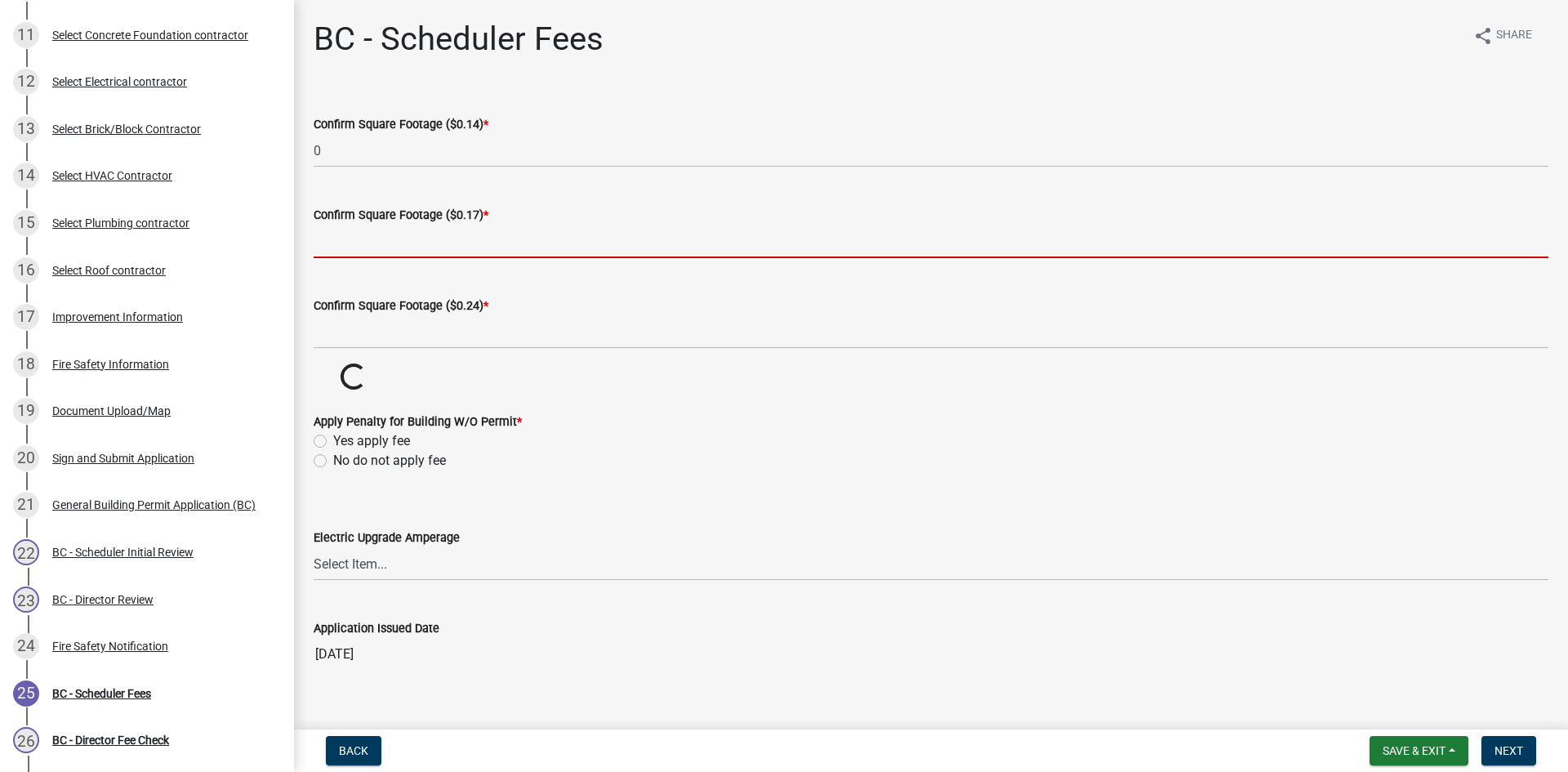
click at [379, 243] on input "text" at bounding box center [931, 241] width 1235 height 33
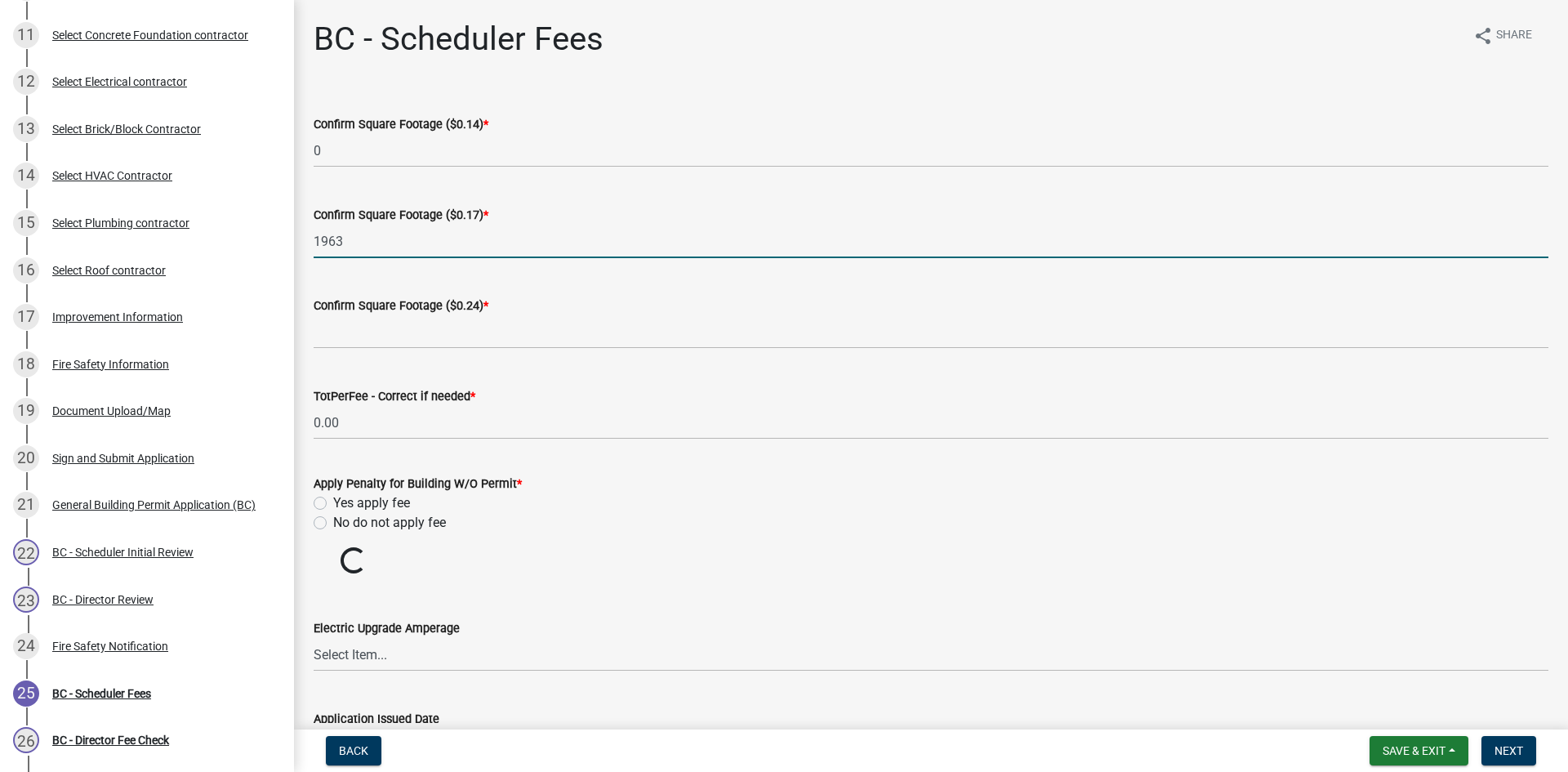
type input "1963"
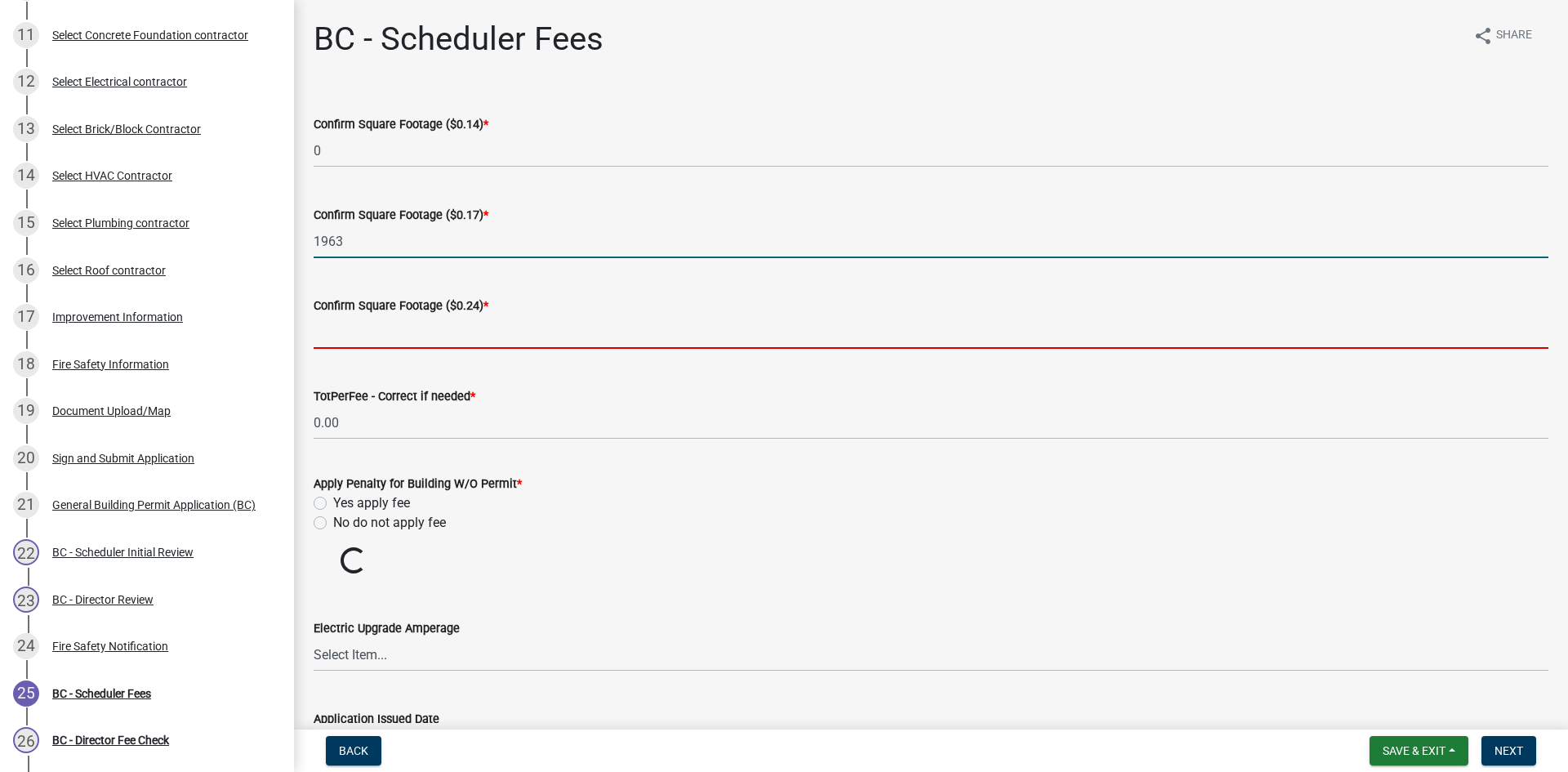
drag, startPoint x: 385, startPoint y: 320, endPoint x: 393, endPoint y: 333, distance: 15.3
click at [385, 320] on input "text" at bounding box center [931, 332] width 1235 height 33
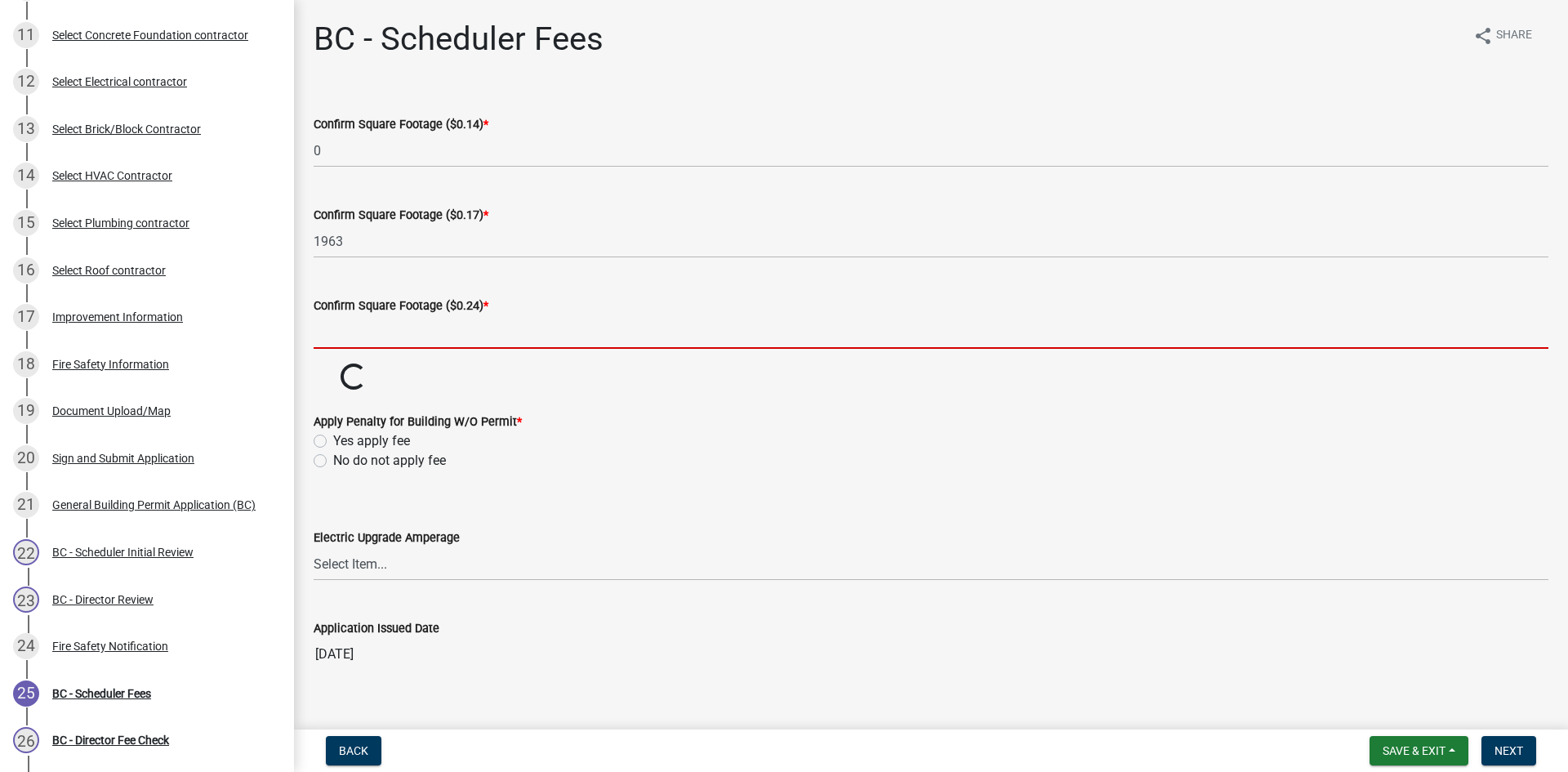
type input "0"
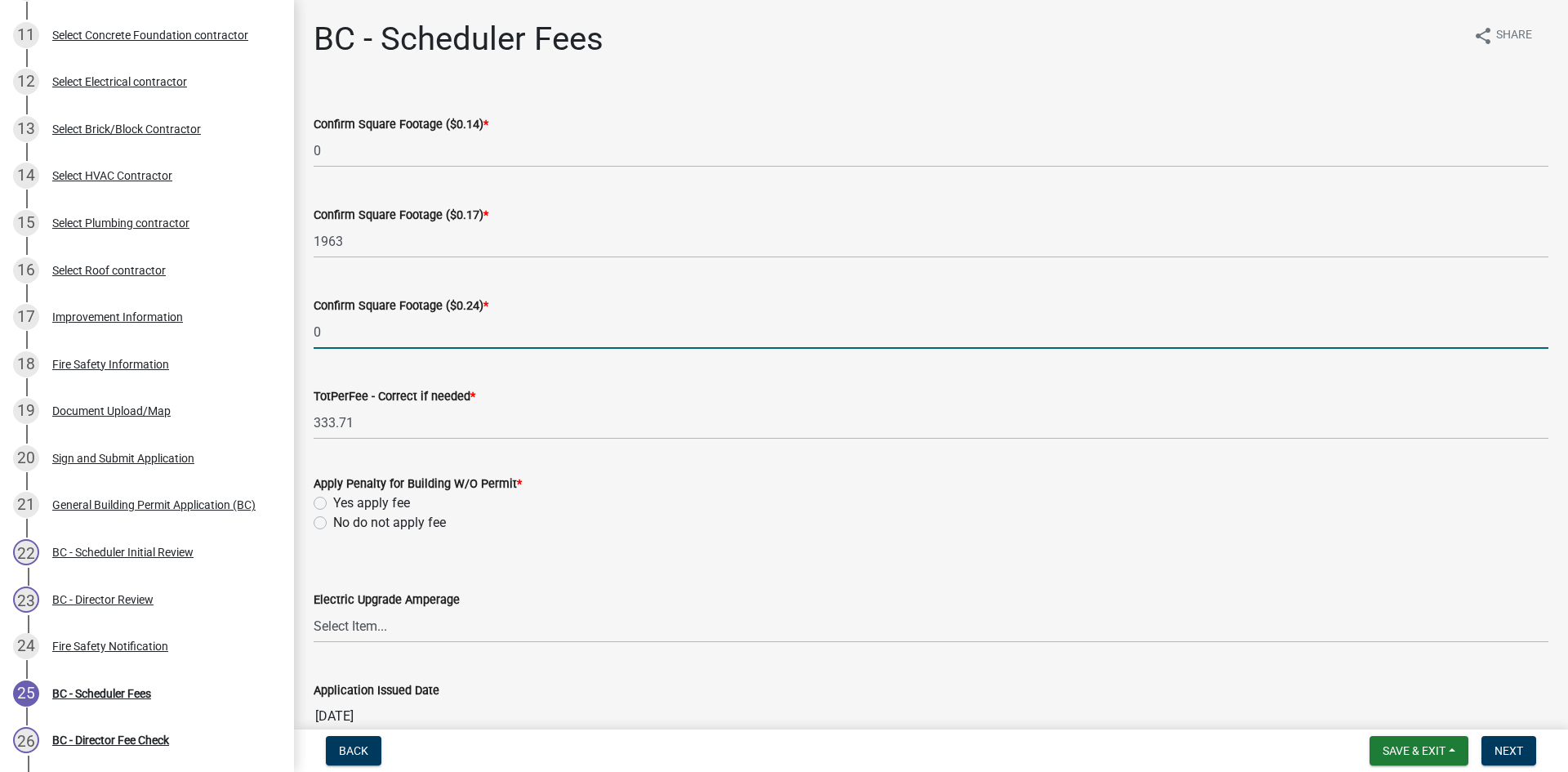
click at [321, 523] on wm-data-entity-input-list "Confirm Square Footage ($0.14) * 0 Confirm Square Footage ($0.17) * 1963 Confir…" at bounding box center [931, 418] width 1235 height 655
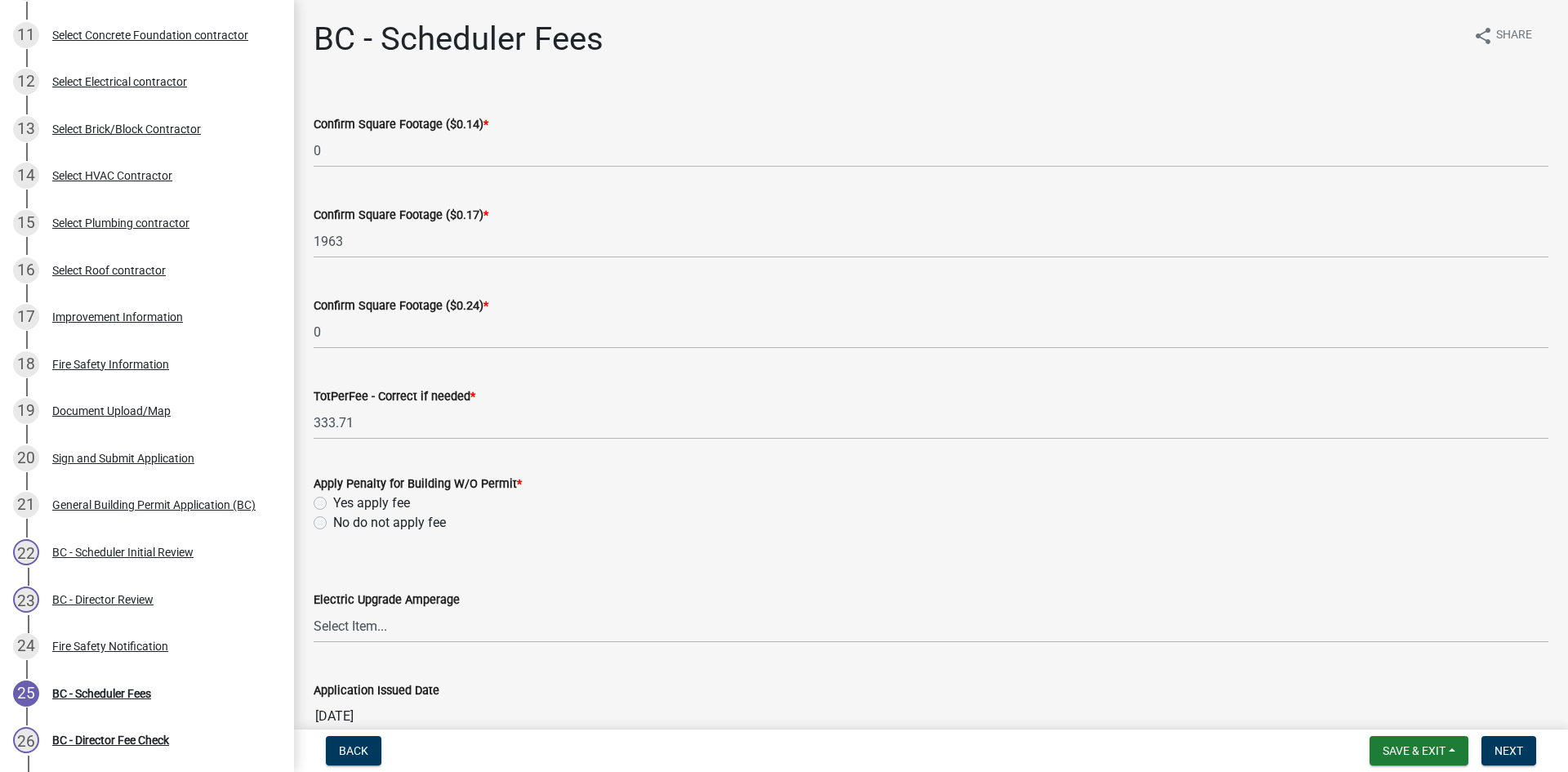
drag, startPoint x: 321, startPoint y: 515, endPoint x: 343, endPoint y: 511, distance: 22.4
click at [321, 517] on div "No do not apply fee" at bounding box center [931, 523] width 1235 height 19
click at [333, 521] on label "No do not apply fee" at bounding box center [389, 523] width 113 height 19
click at [333, 521] on input "No do not apply fee" at bounding box center [338, 519] width 11 height 11
radio input "true"
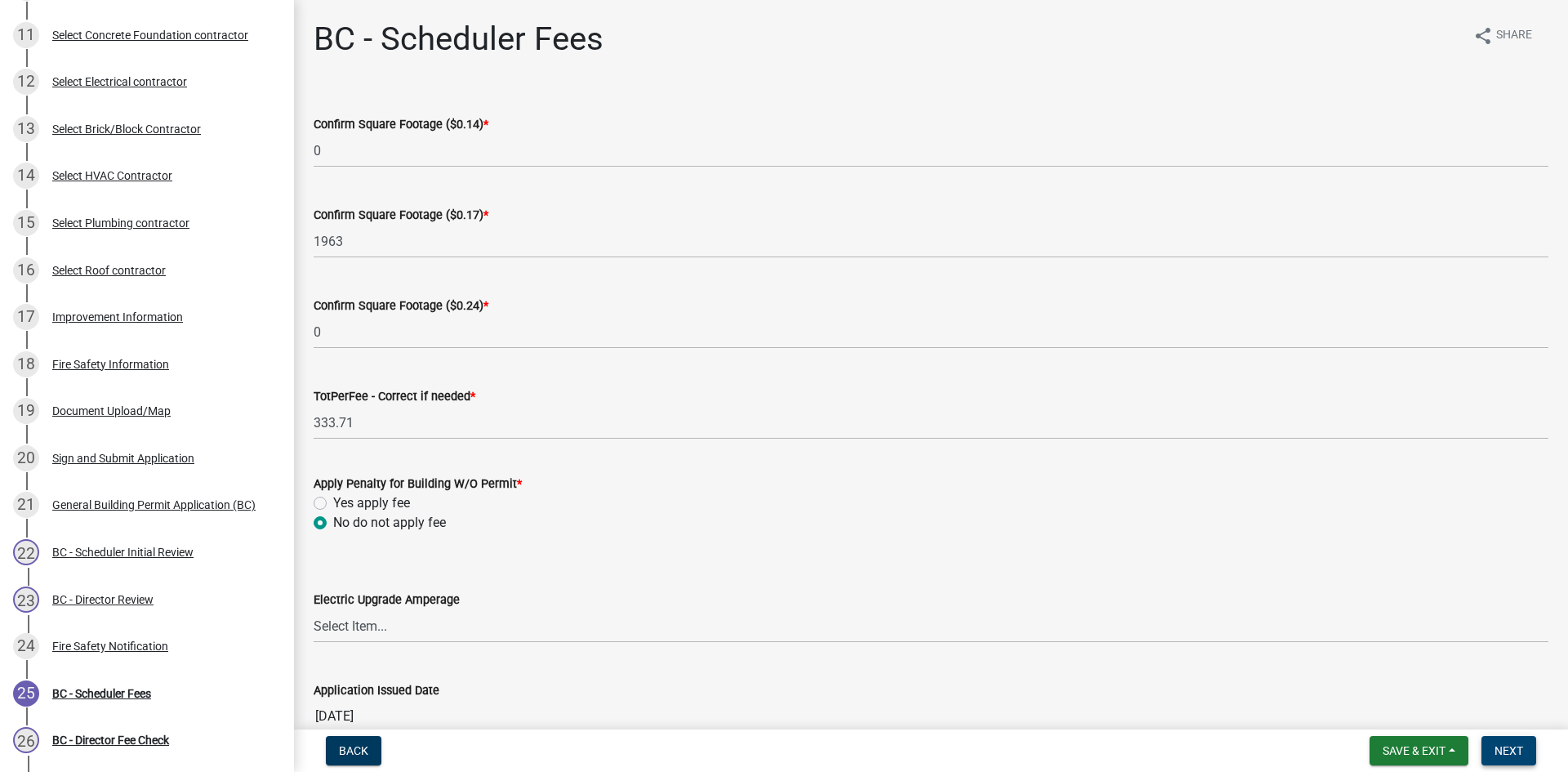
click at [1513, 754] on span "Next" at bounding box center [1509, 751] width 29 height 13
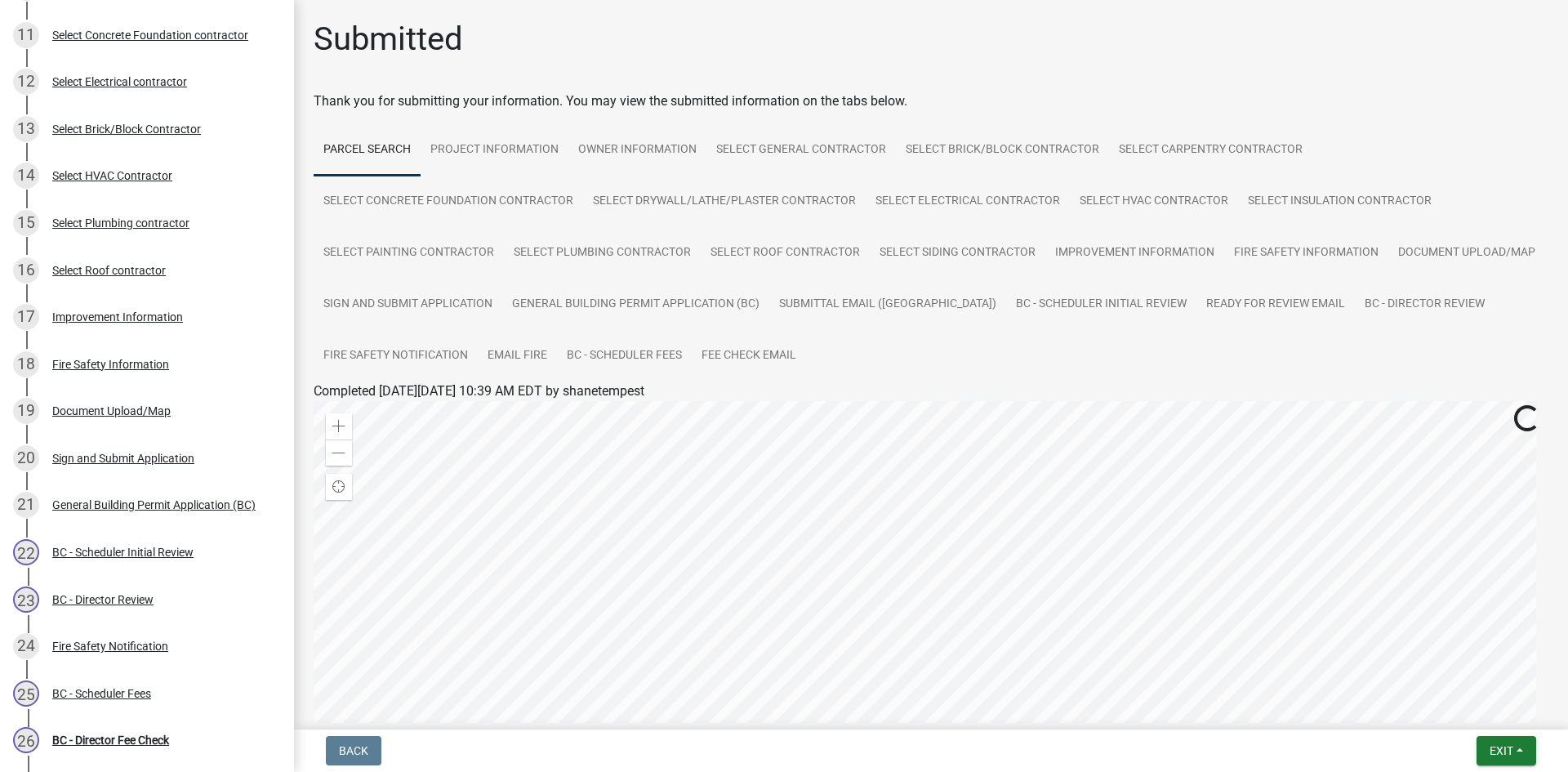
click at [1504, 767] on nav "Back Exit Save Save & Exit" at bounding box center [931, 751] width 1275 height 42
click at [1498, 747] on span "Exit" at bounding box center [1501, 751] width 24 height 13
click at [1471, 714] on button "Save & Exit" at bounding box center [1471, 708] width 131 height 39
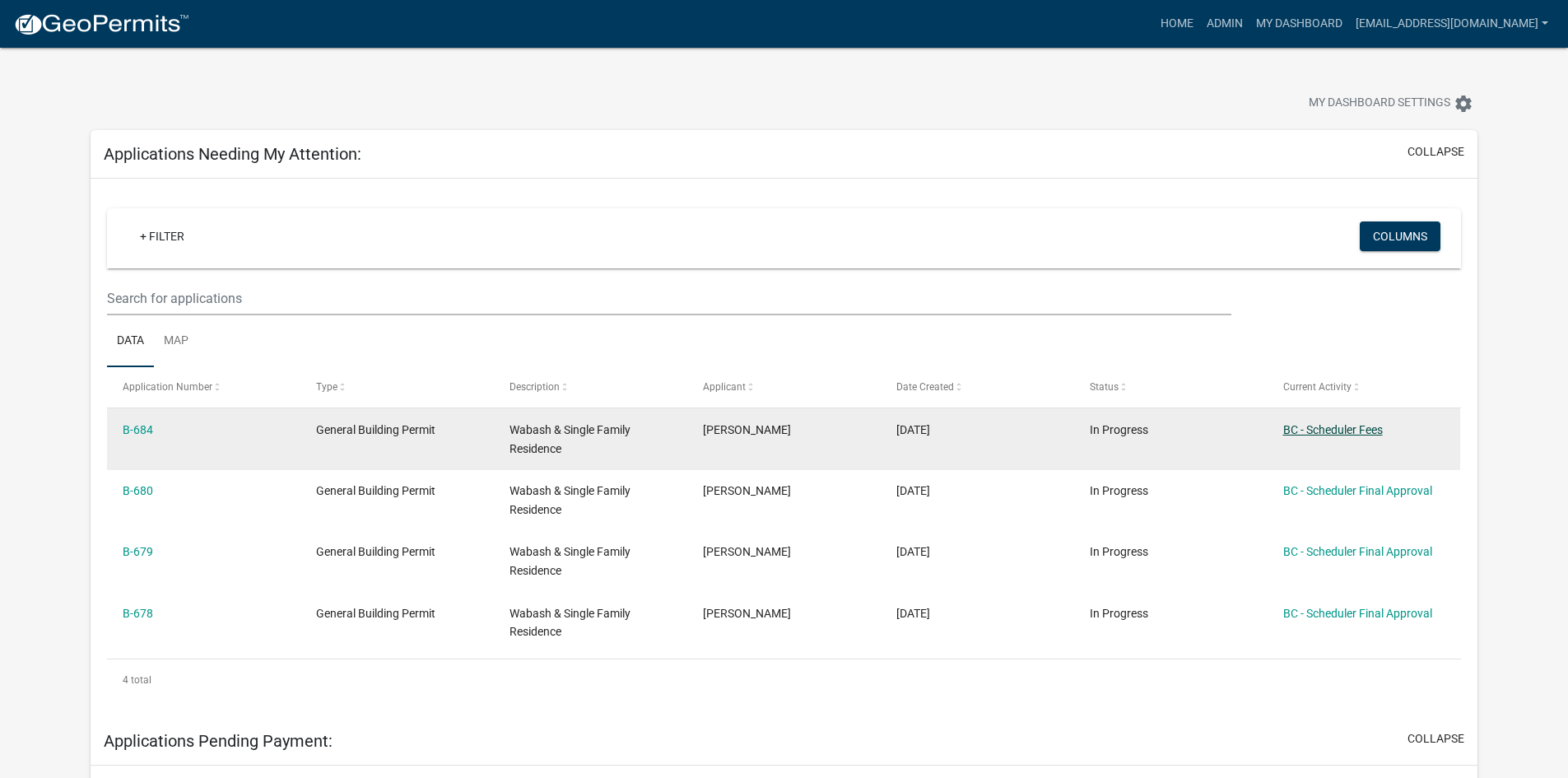
click at [1346, 431] on link "BC - Scheduler Fees" at bounding box center [1333, 429] width 100 height 13
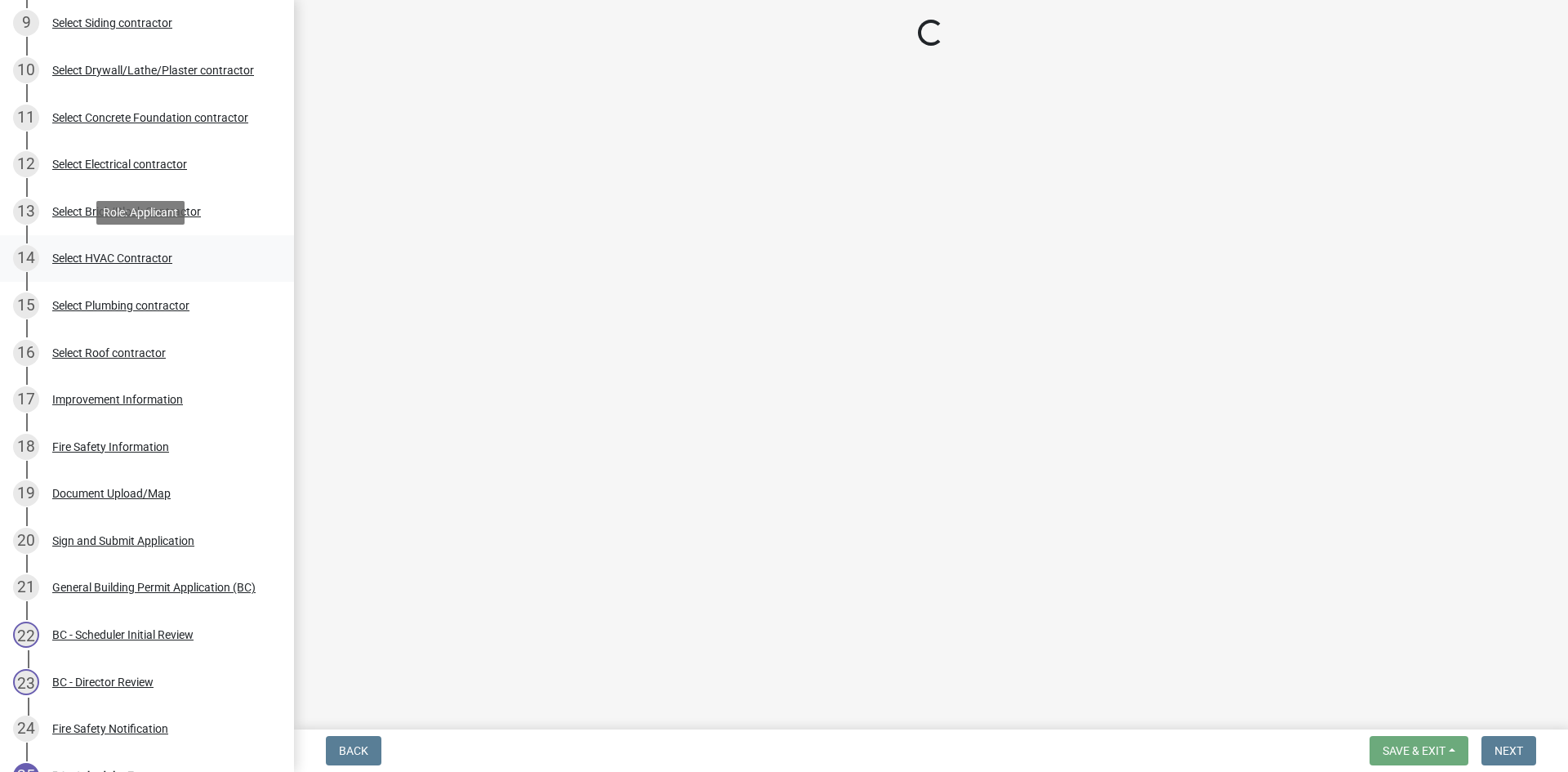
scroll to position [572, 0]
click at [159, 402] on div "Improvement Information" at bounding box center [117, 399] width 131 height 11
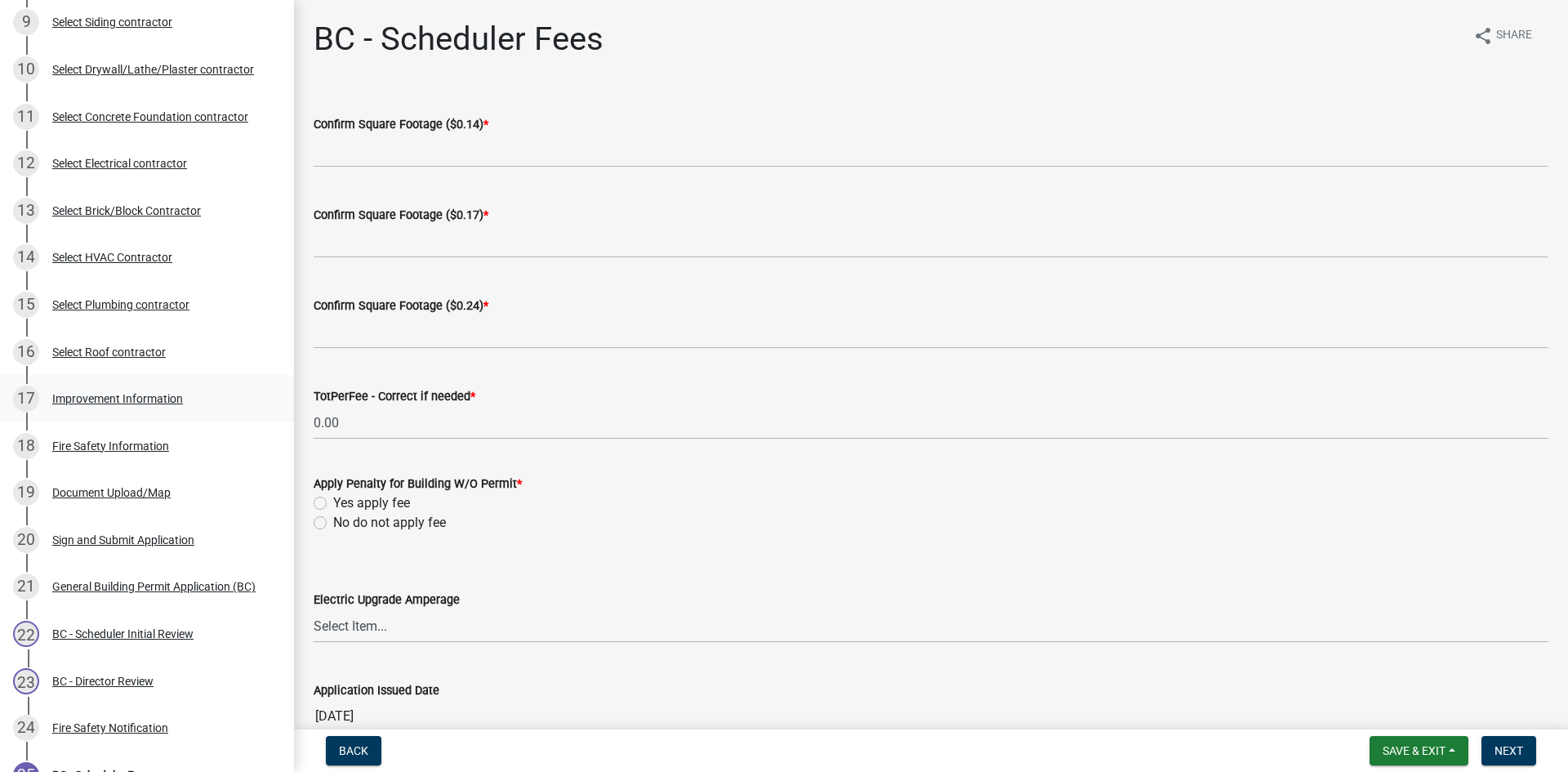
click at [135, 393] on div "Improvement Information" at bounding box center [117, 399] width 131 height 11
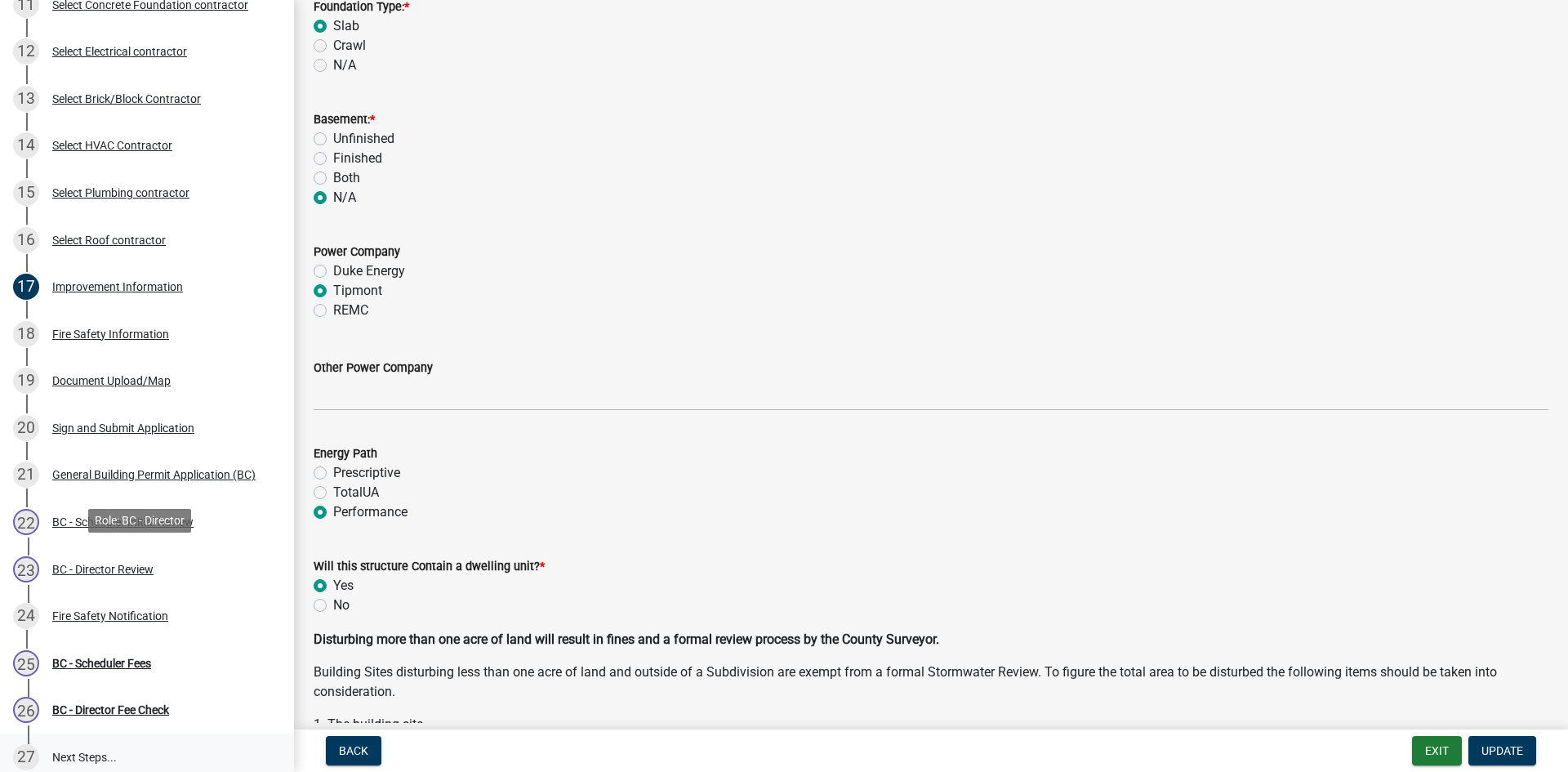
scroll to position [845, 0]
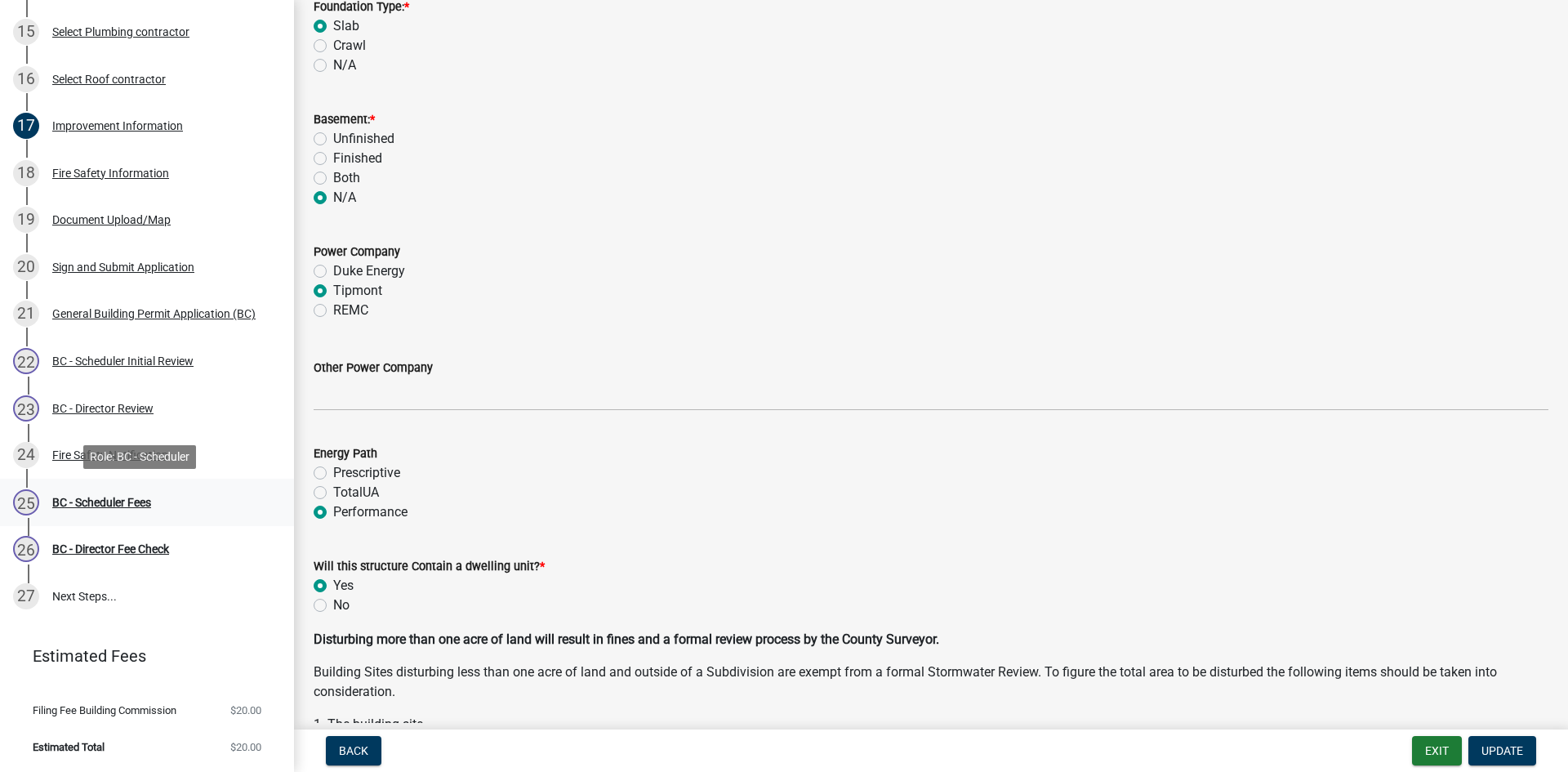
click at [100, 503] on div "BC - Scheduler Fees" at bounding box center [102, 502] width 99 height 11
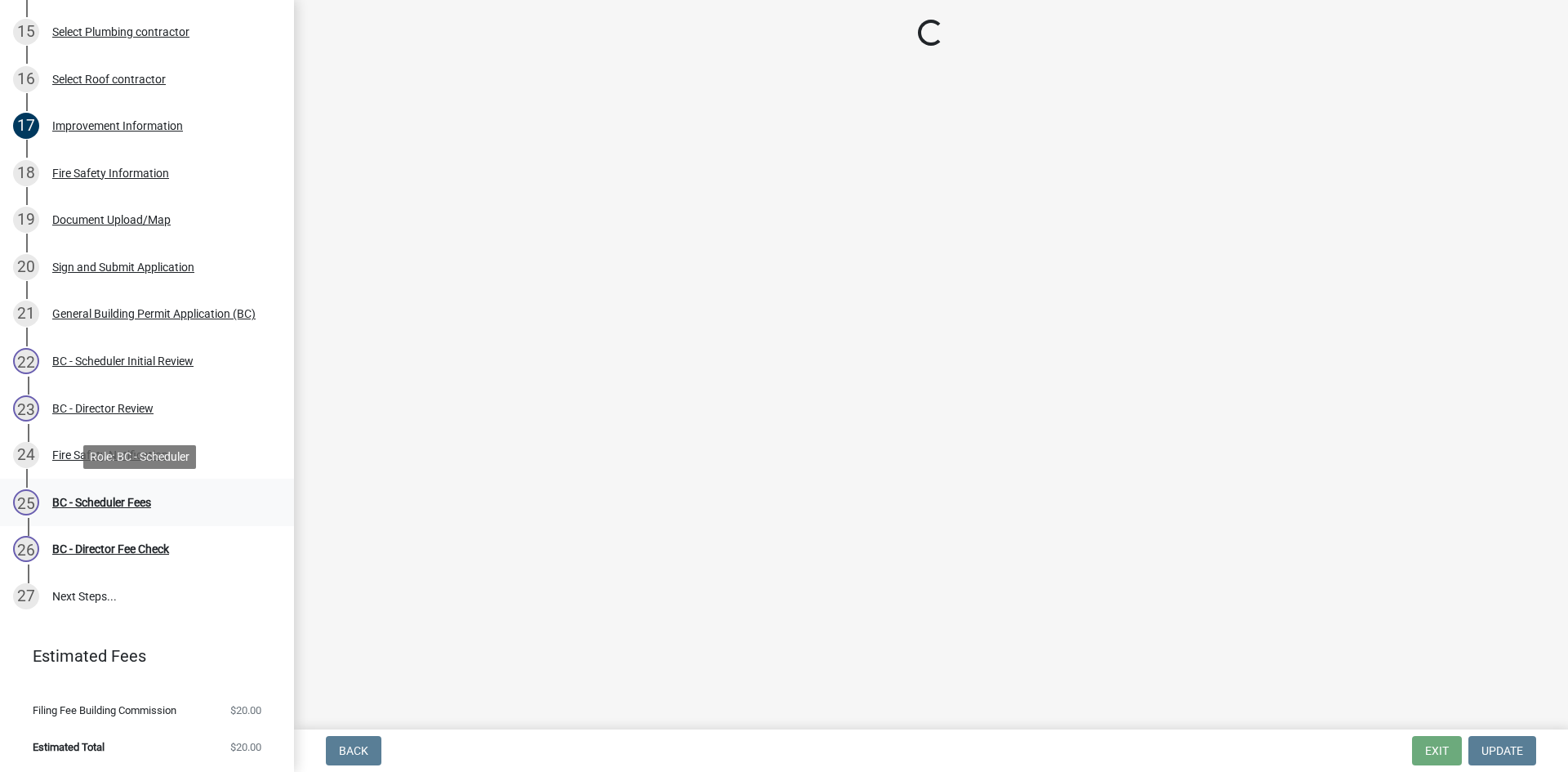
scroll to position [0, 0]
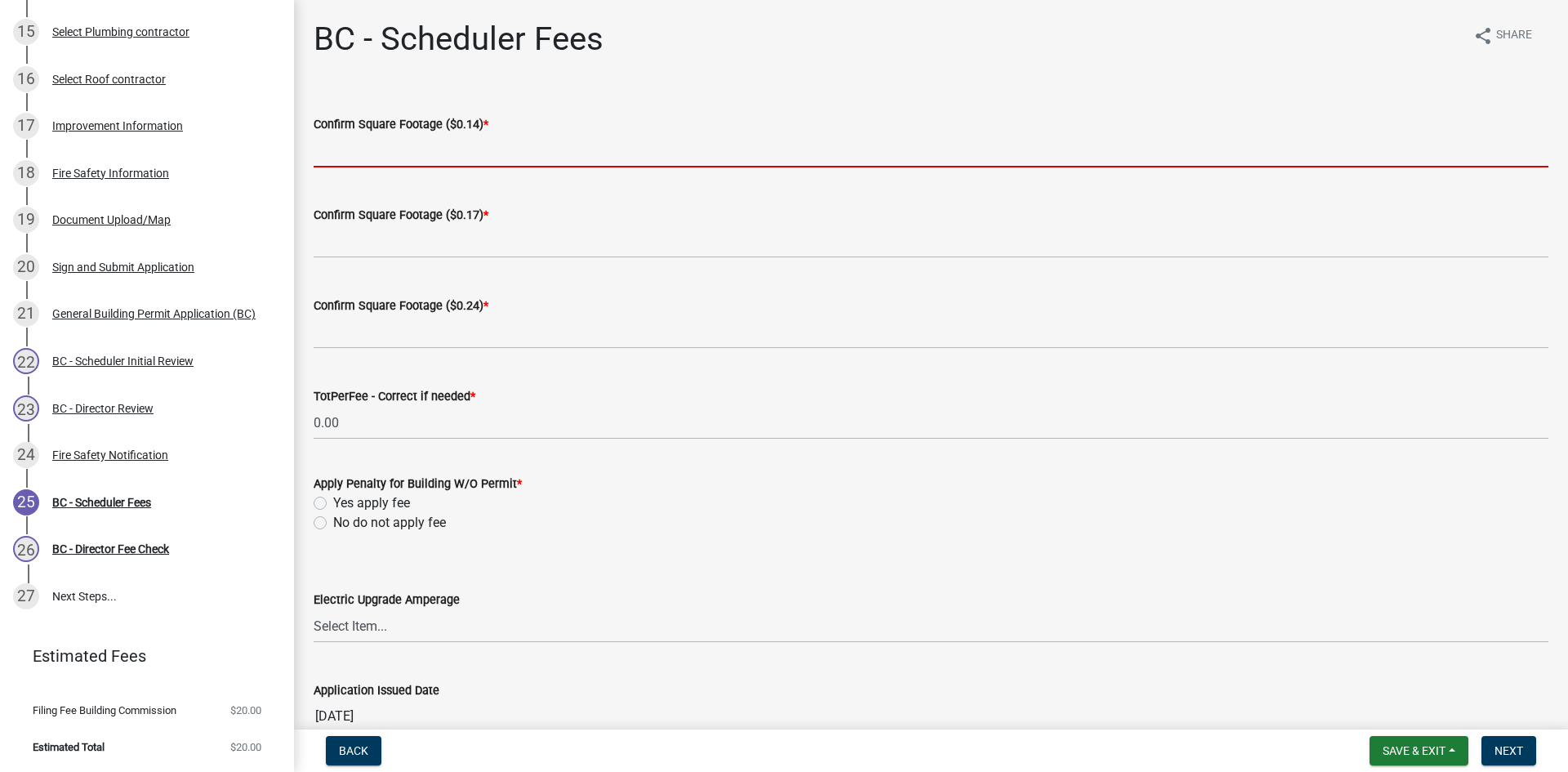
click at [484, 145] on input "text" at bounding box center [931, 151] width 1235 height 33
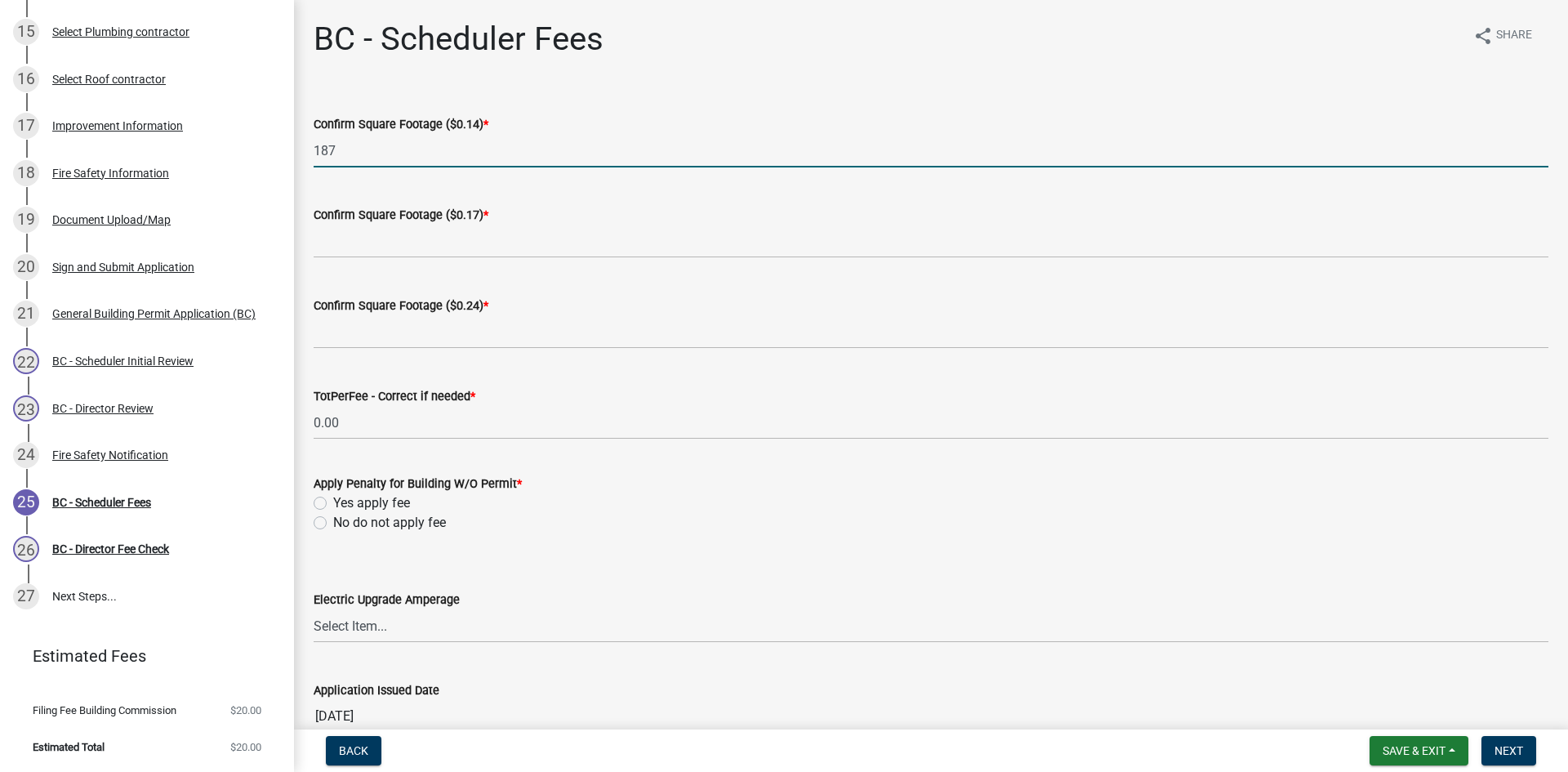
type input "187"
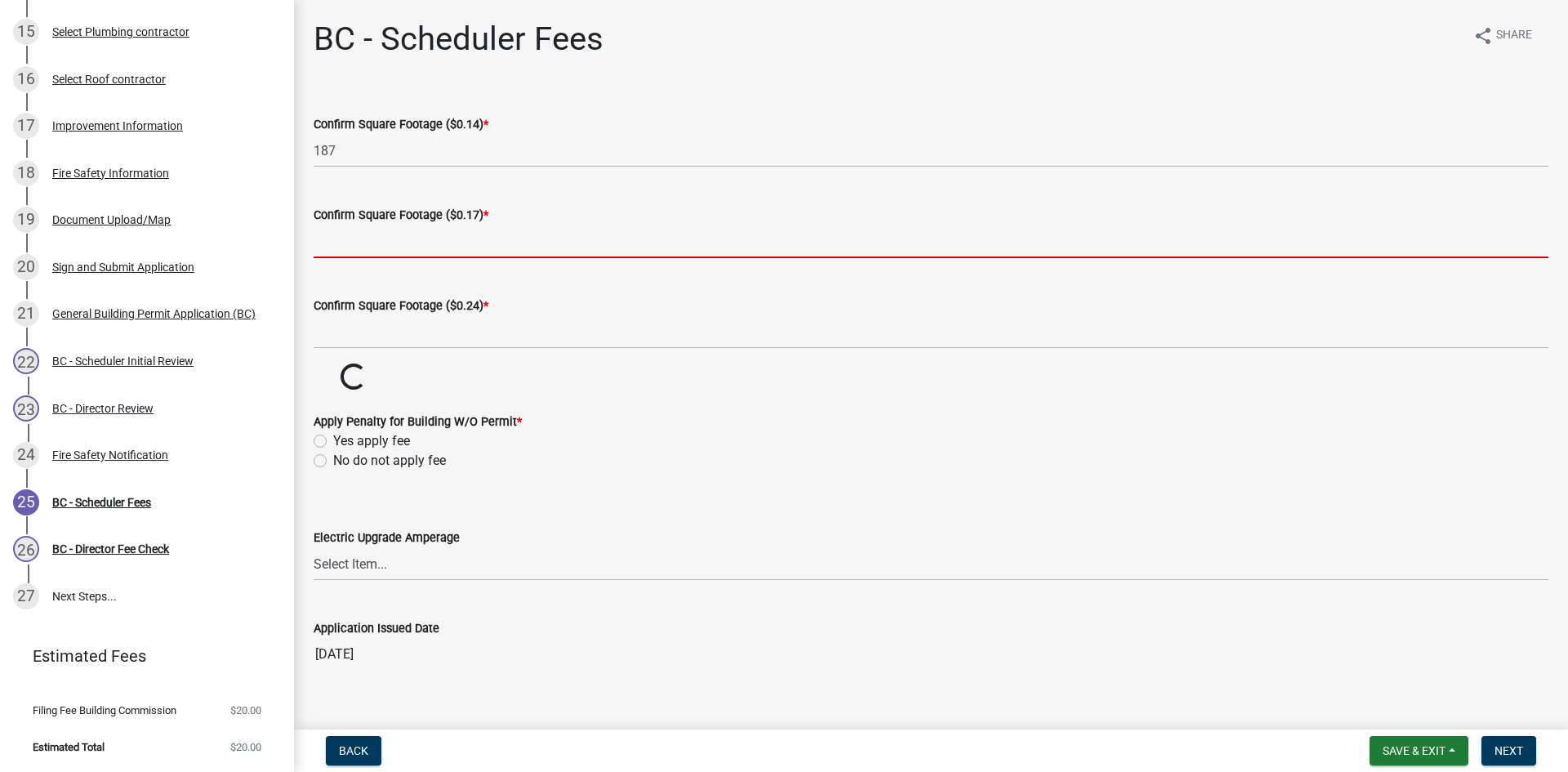
click at [389, 246] on input "text" at bounding box center [931, 241] width 1235 height 33
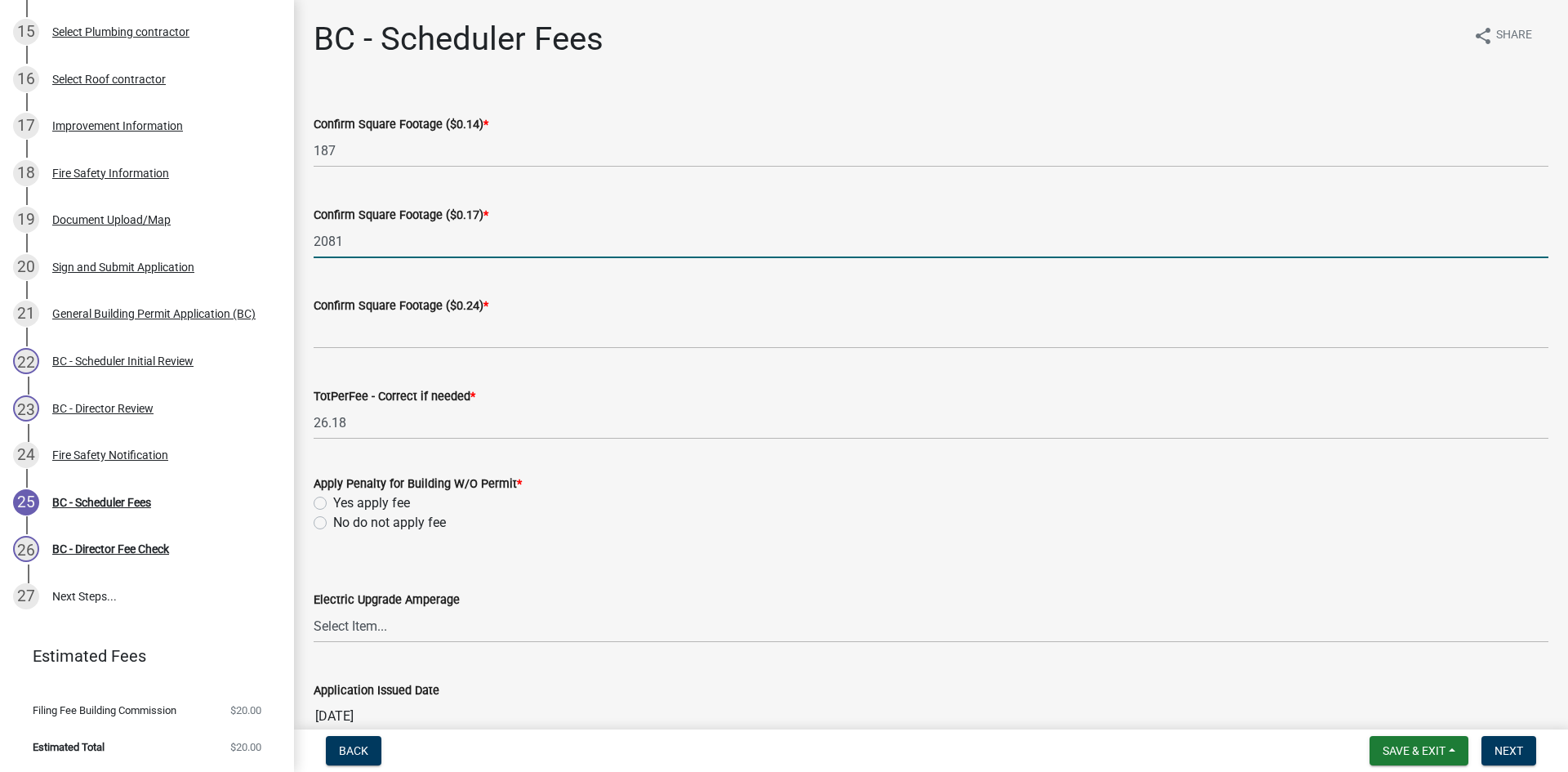
type input "2081"
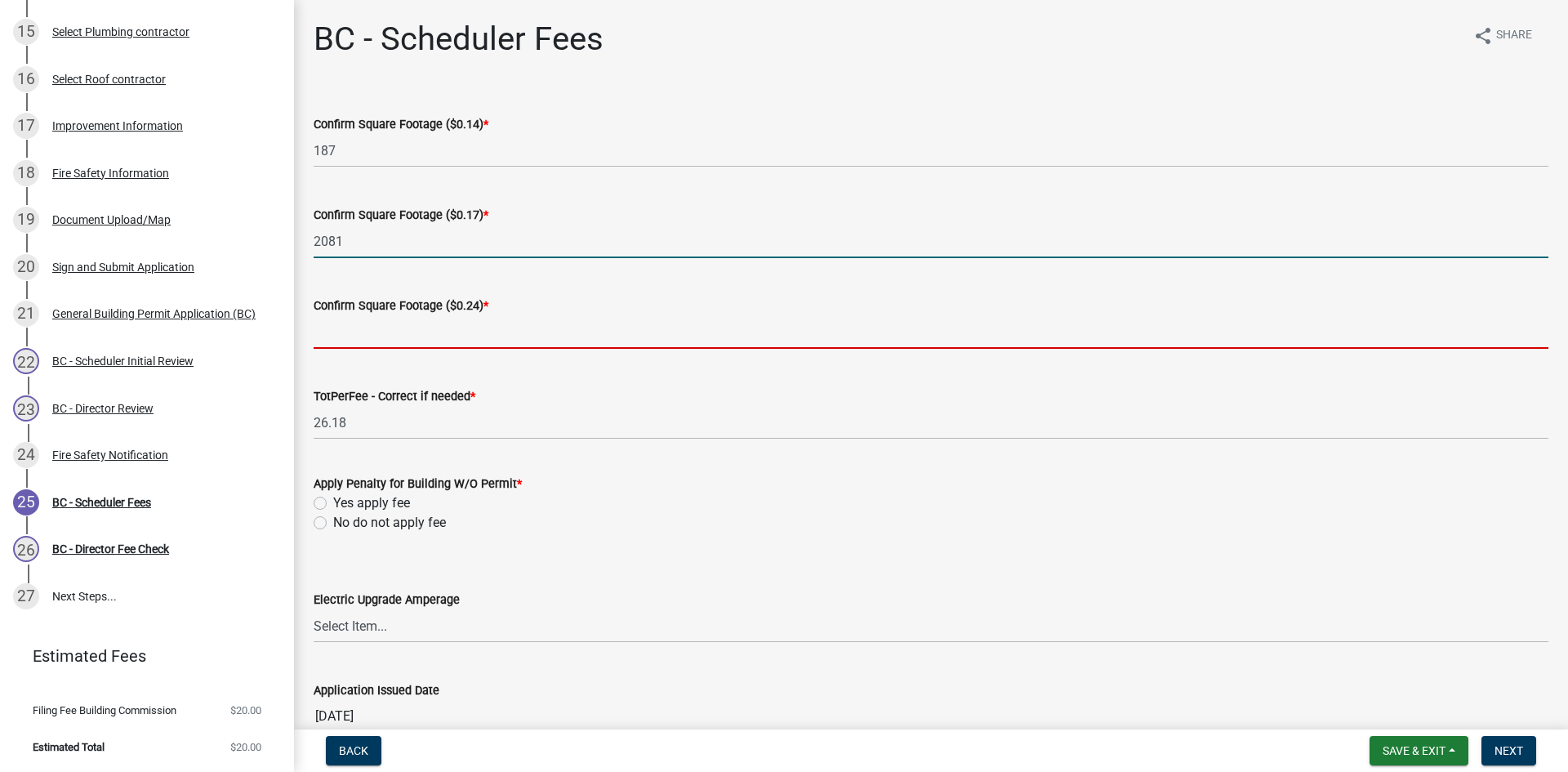
click at [375, 341] on input "text" at bounding box center [931, 332] width 1235 height 33
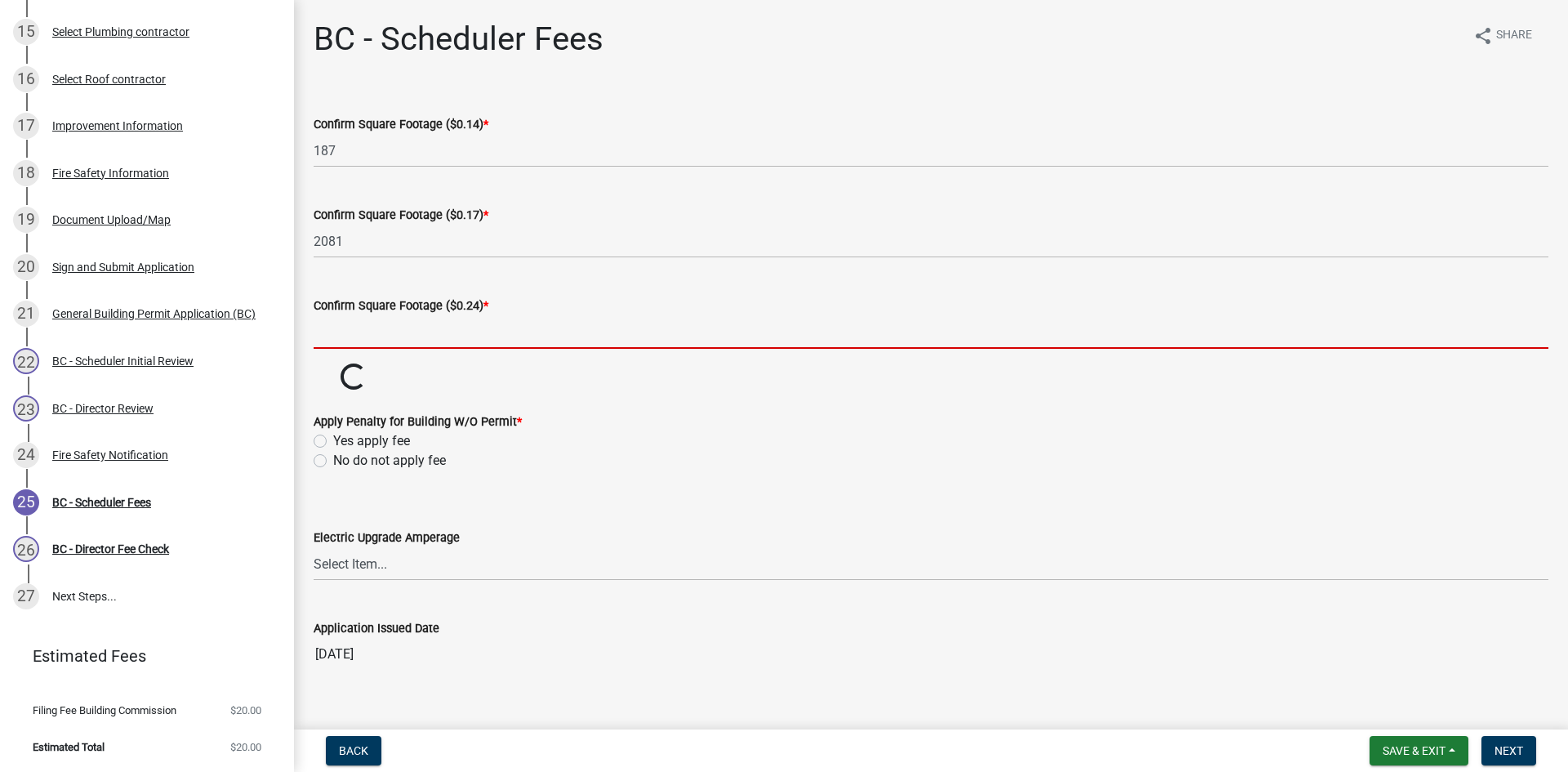
type input "0"
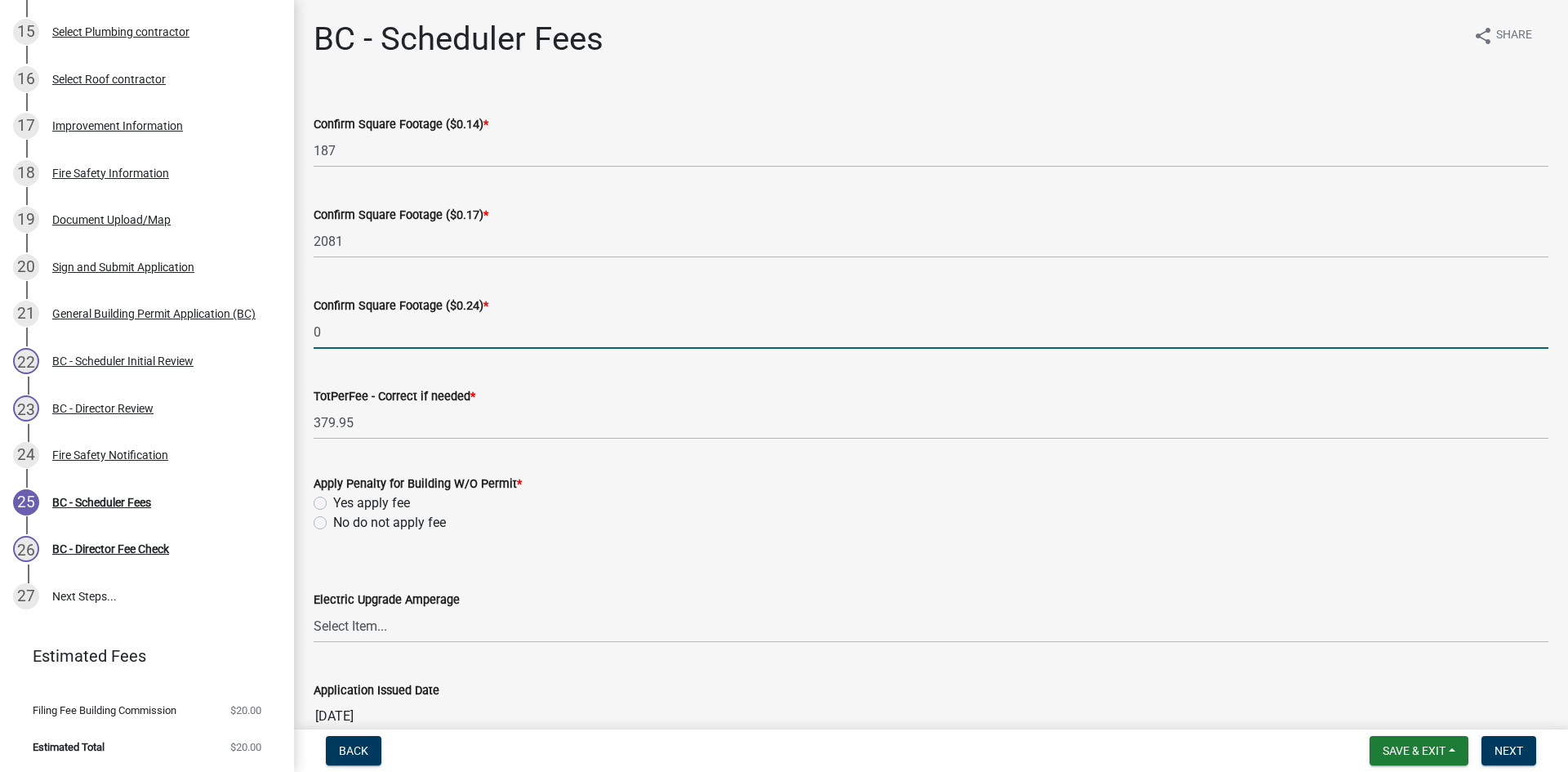
click at [322, 522] on wm-data-entity-input-list "Confirm Square Footage ($0.14) * 187 Confirm Square Footage ($0.17) * 2081 Conf…" at bounding box center [931, 418] width 1235 height 655
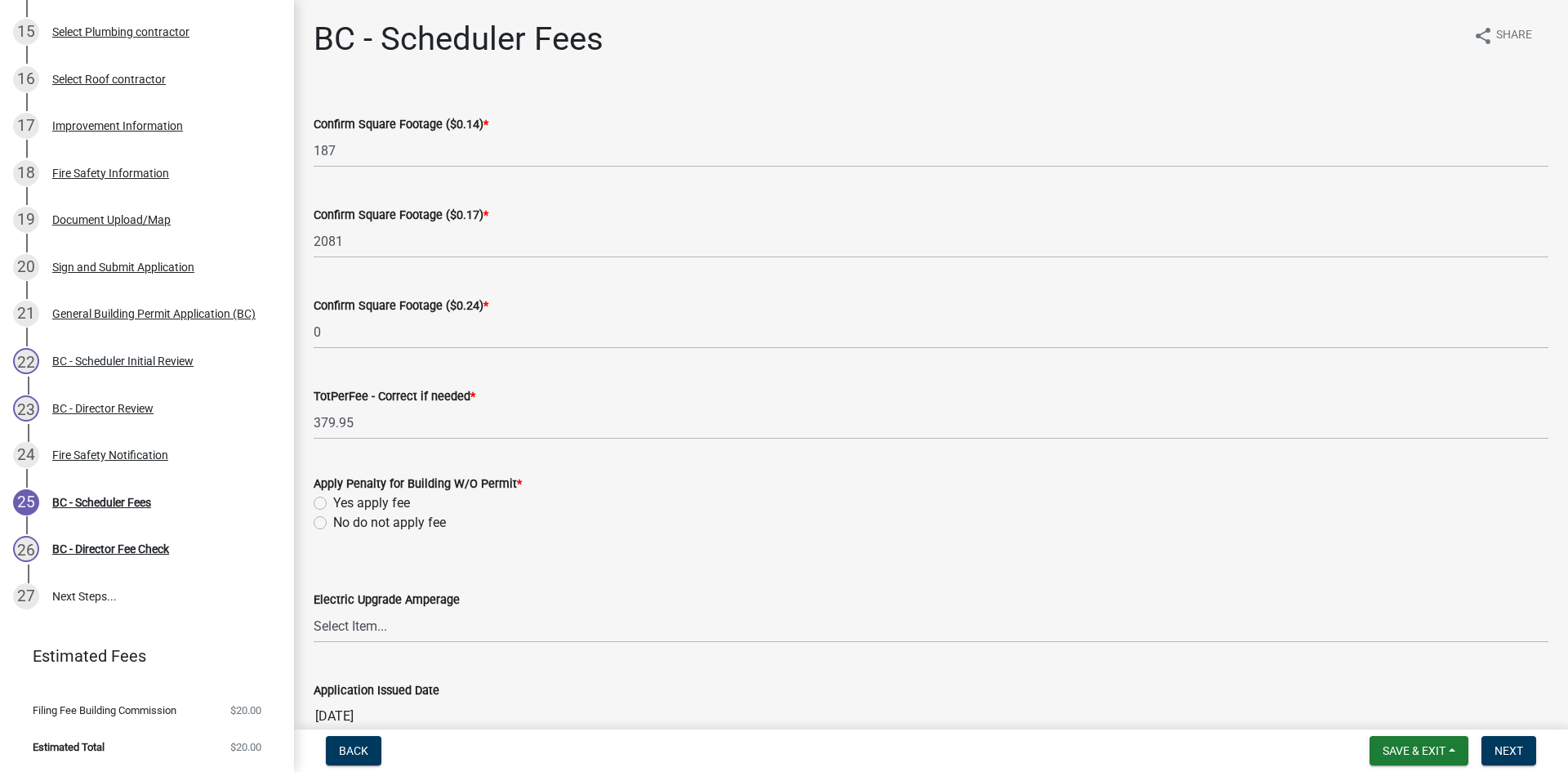
click at [333, 521] on label "No do not apply fee" at bounding box center [389, 523] width 113 height 19
click at [333, 521] on input "No do not apply fee" at bounding box center [338, 519] width 11 height 11
radio input "true"
click at [1503, 754] on span "Next" at bounding box center [1509, 751] width 29 height 13
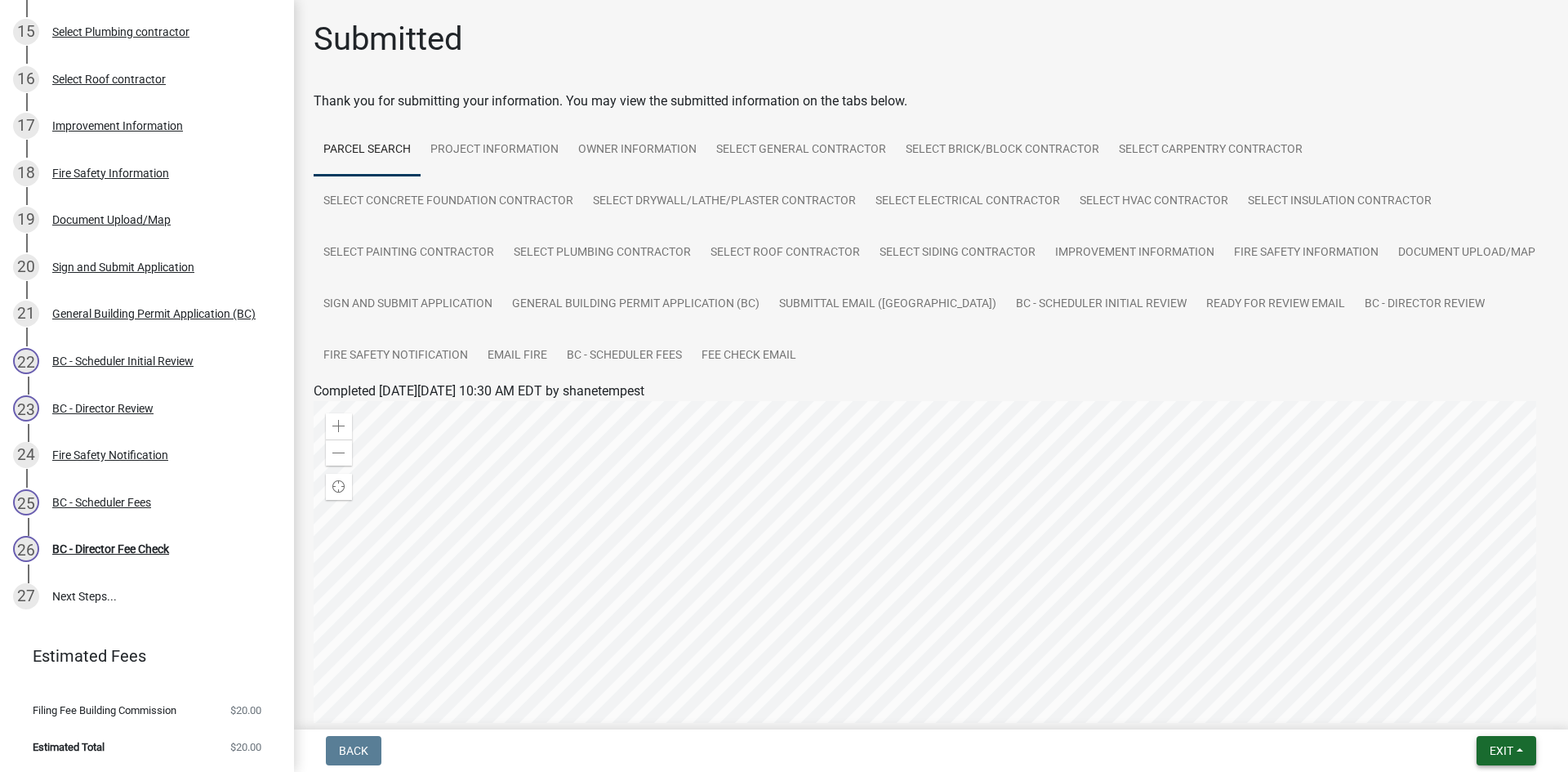
click at [1517, 753] on button "Exit" at bounding box center [1507, 751] width 60 height 30
click at [1459, 712] on button "Save & Exit" at bounding box center [1471, 708] width 131 height 39
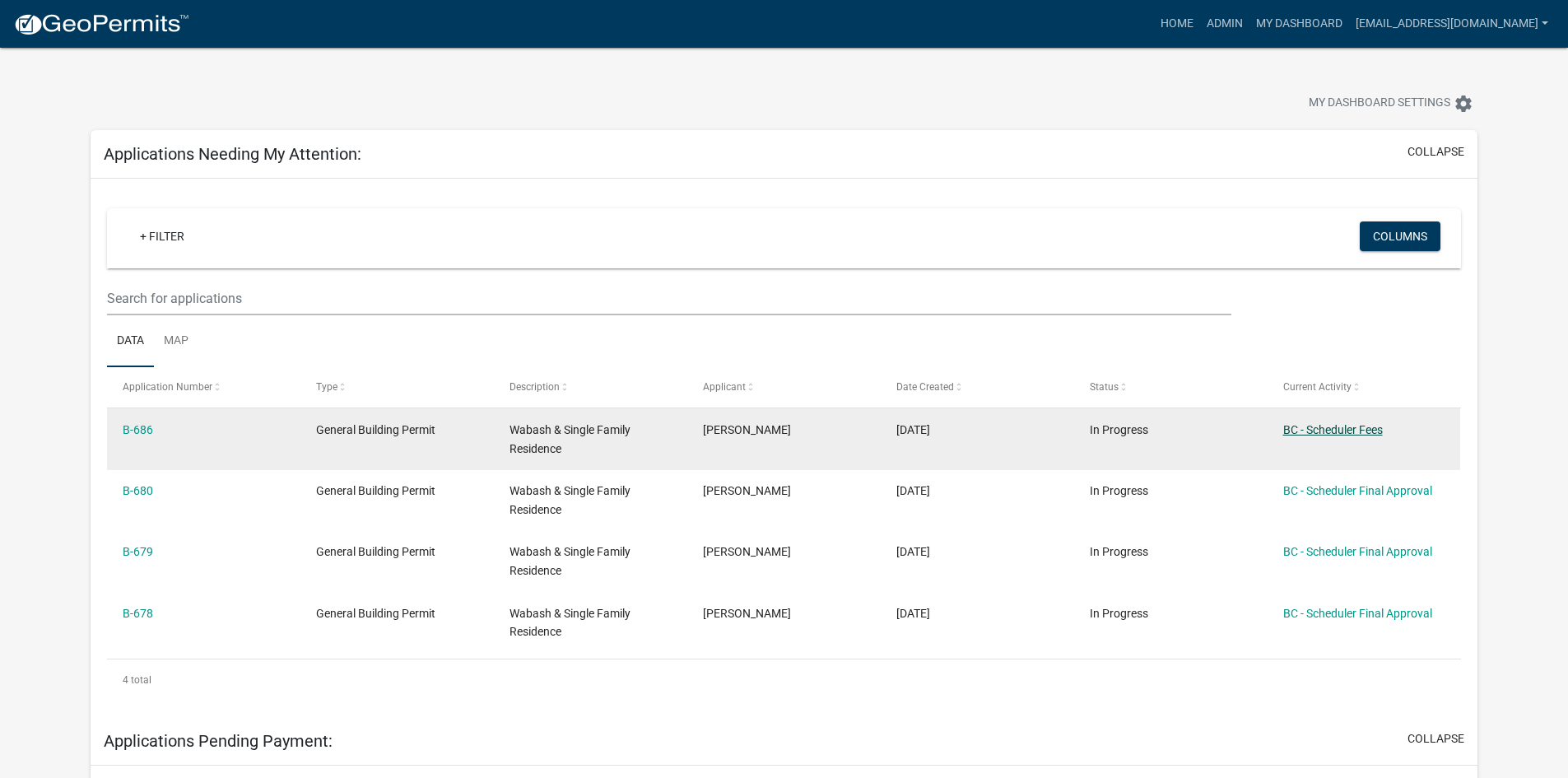
click at [1340, 429] on link "BC - Scheduler Fees" at bounding box center [1333, 429] width 100 height 13
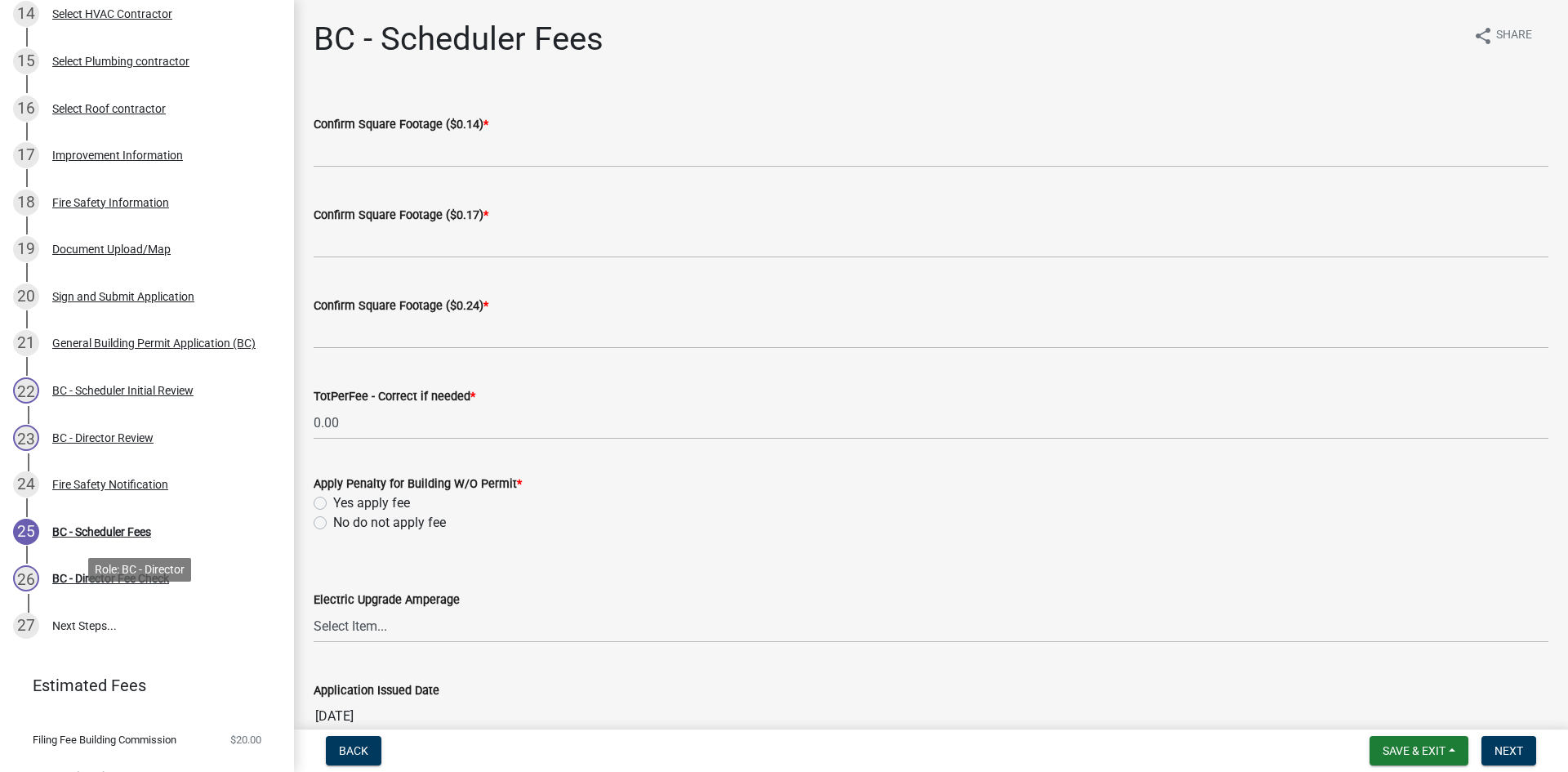
scroll to position [818, 0]
click at [92, 148] on div "Improvement Information" at bounding box center [117, 153] width 131 height 11
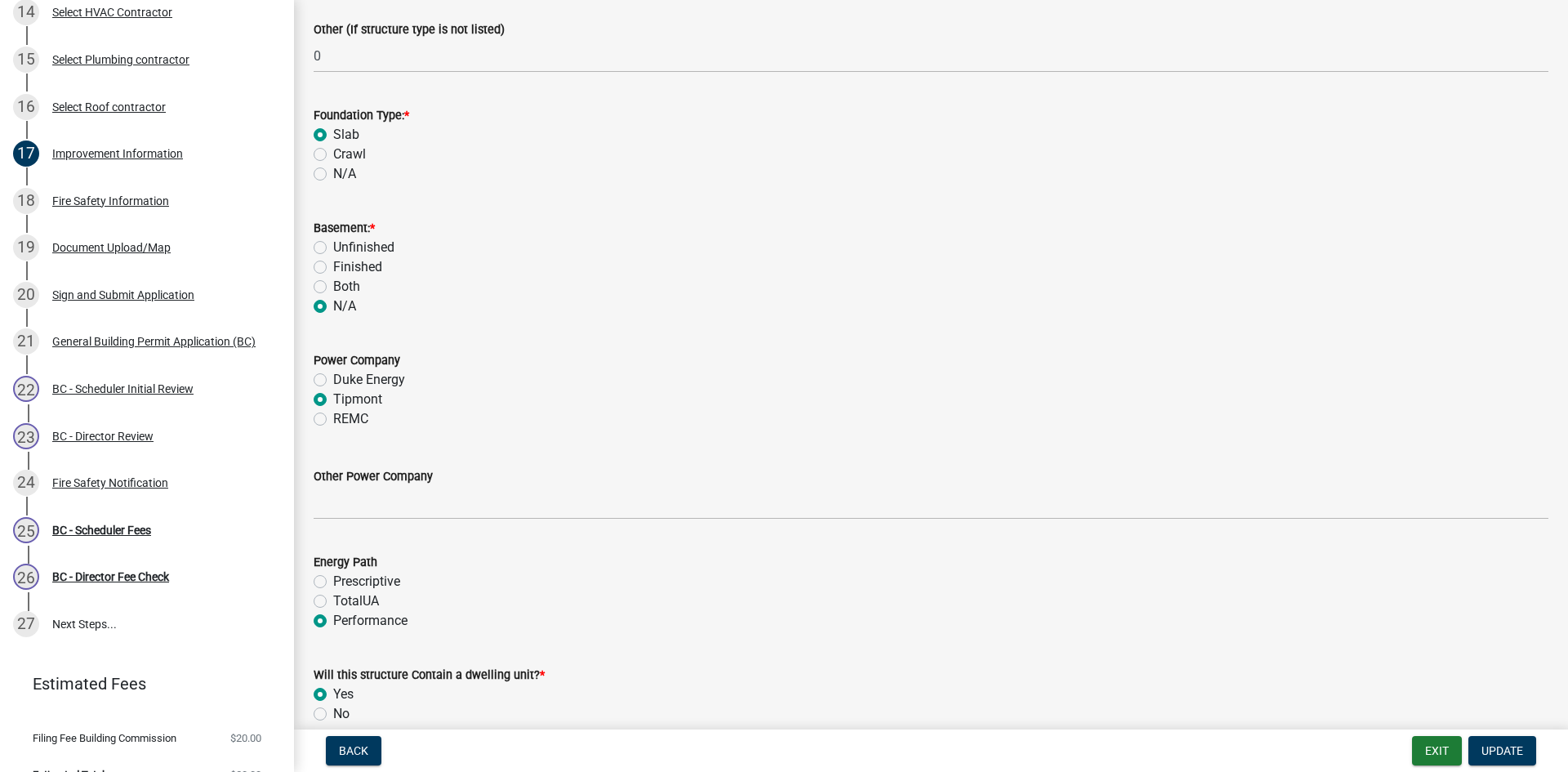
scroll to position [1553, 0]
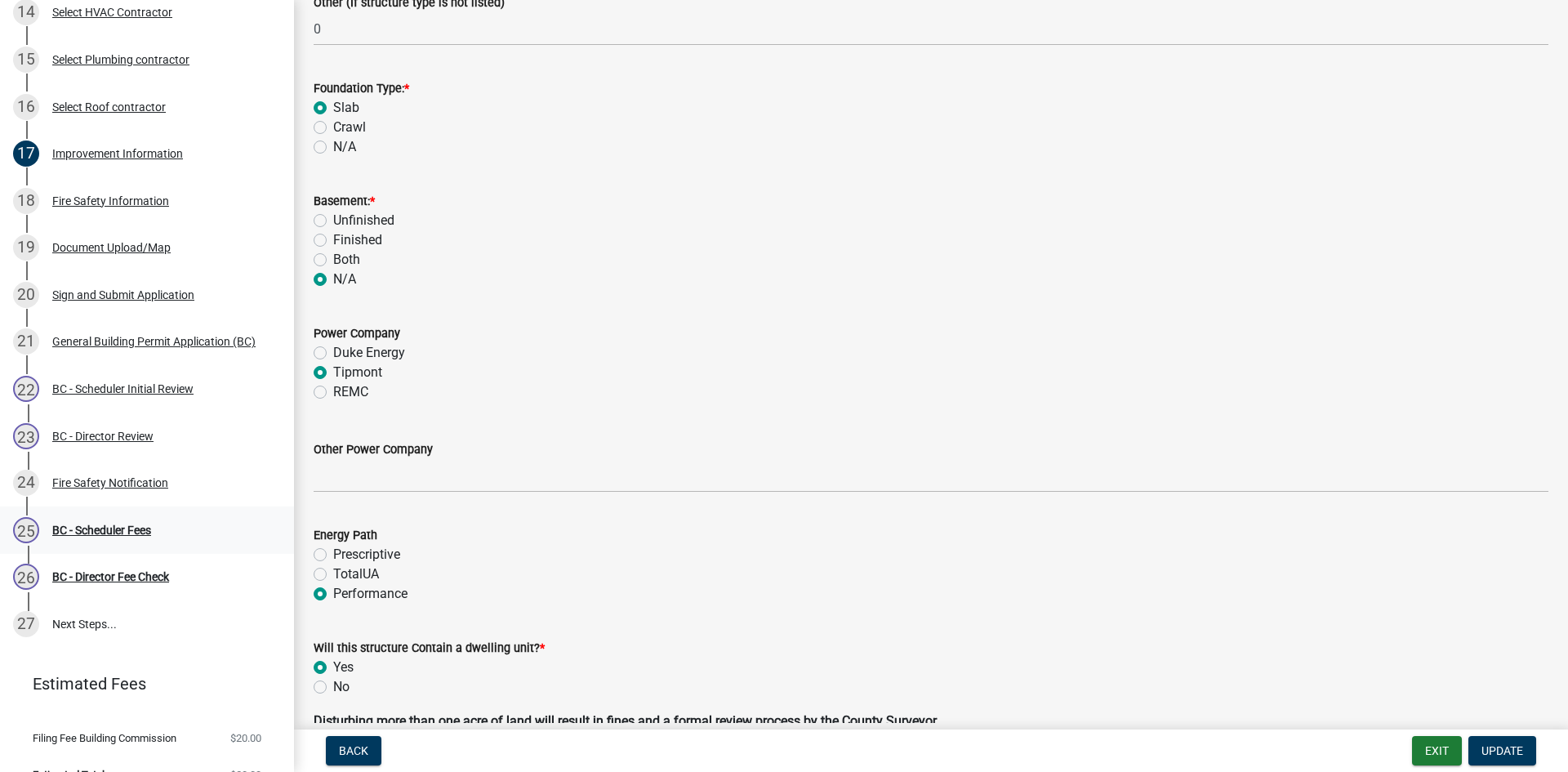
click at [124, 537] on div "25 BC - Scheduler Fees" at bounding box center [140, 530] width 255 height 26
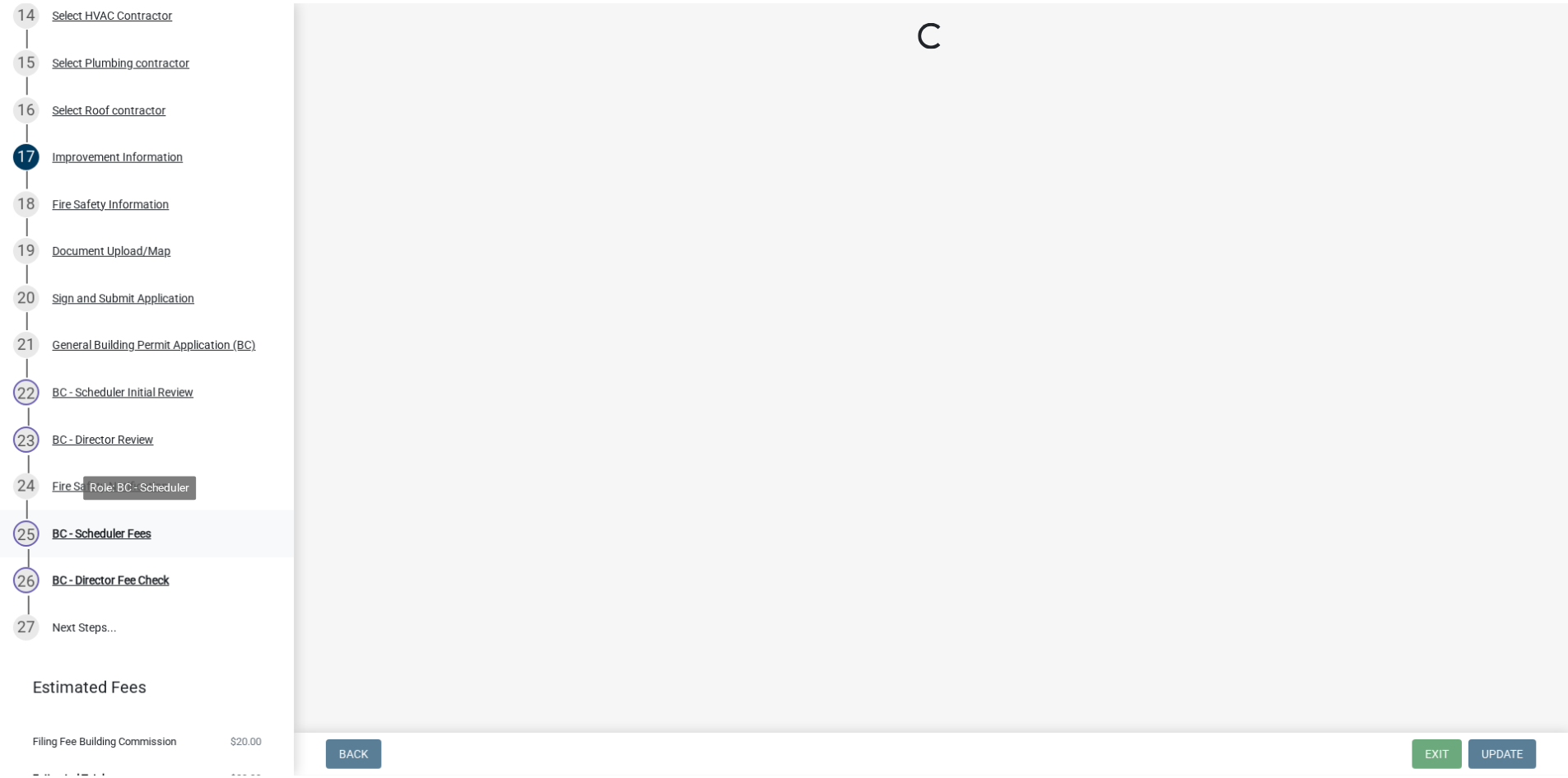
scroll to position [0, 0]
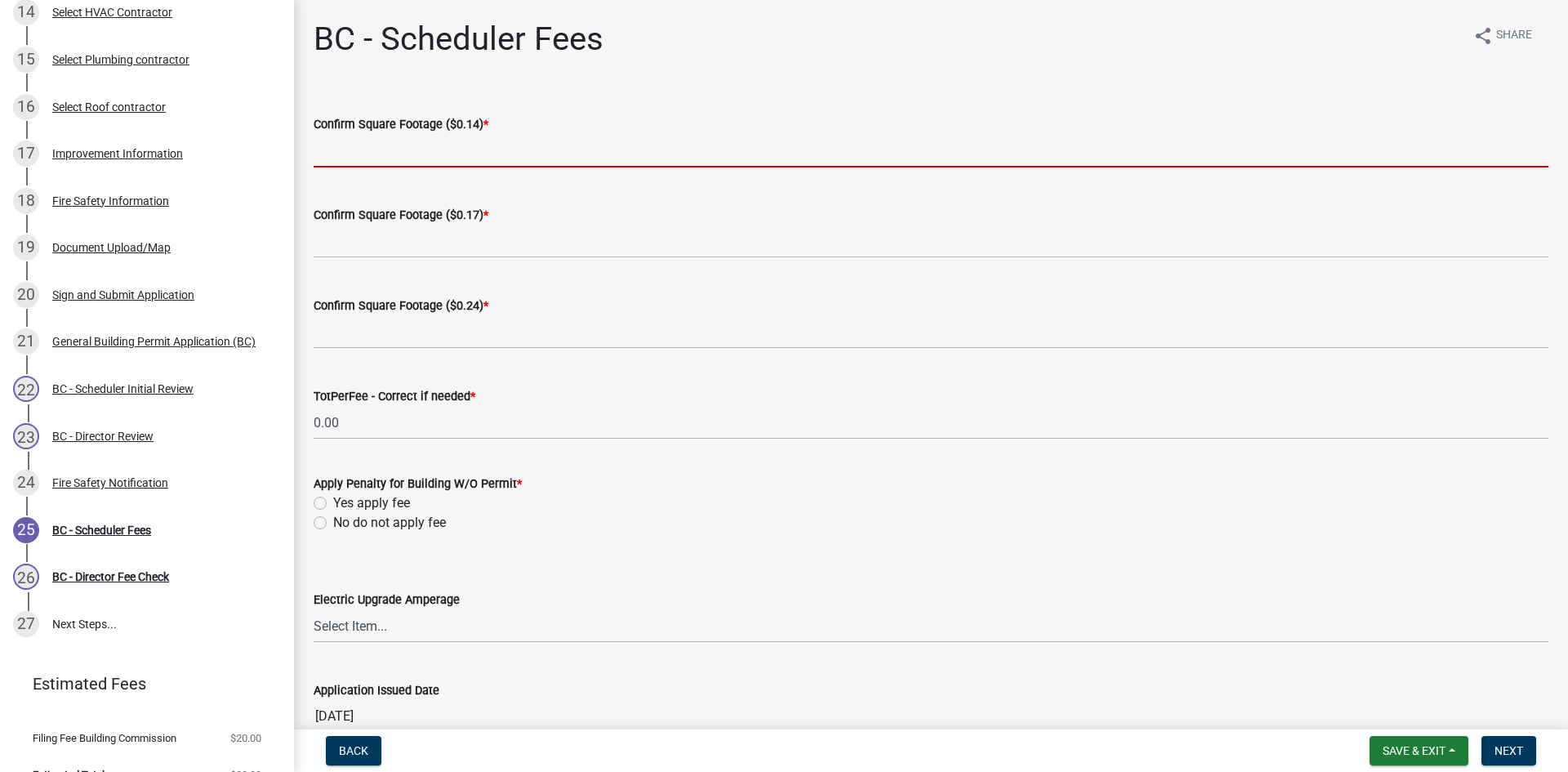
click at [393, 151] on input "text" at bounding box center [931, 151] width 1235 height 33
type input "112"
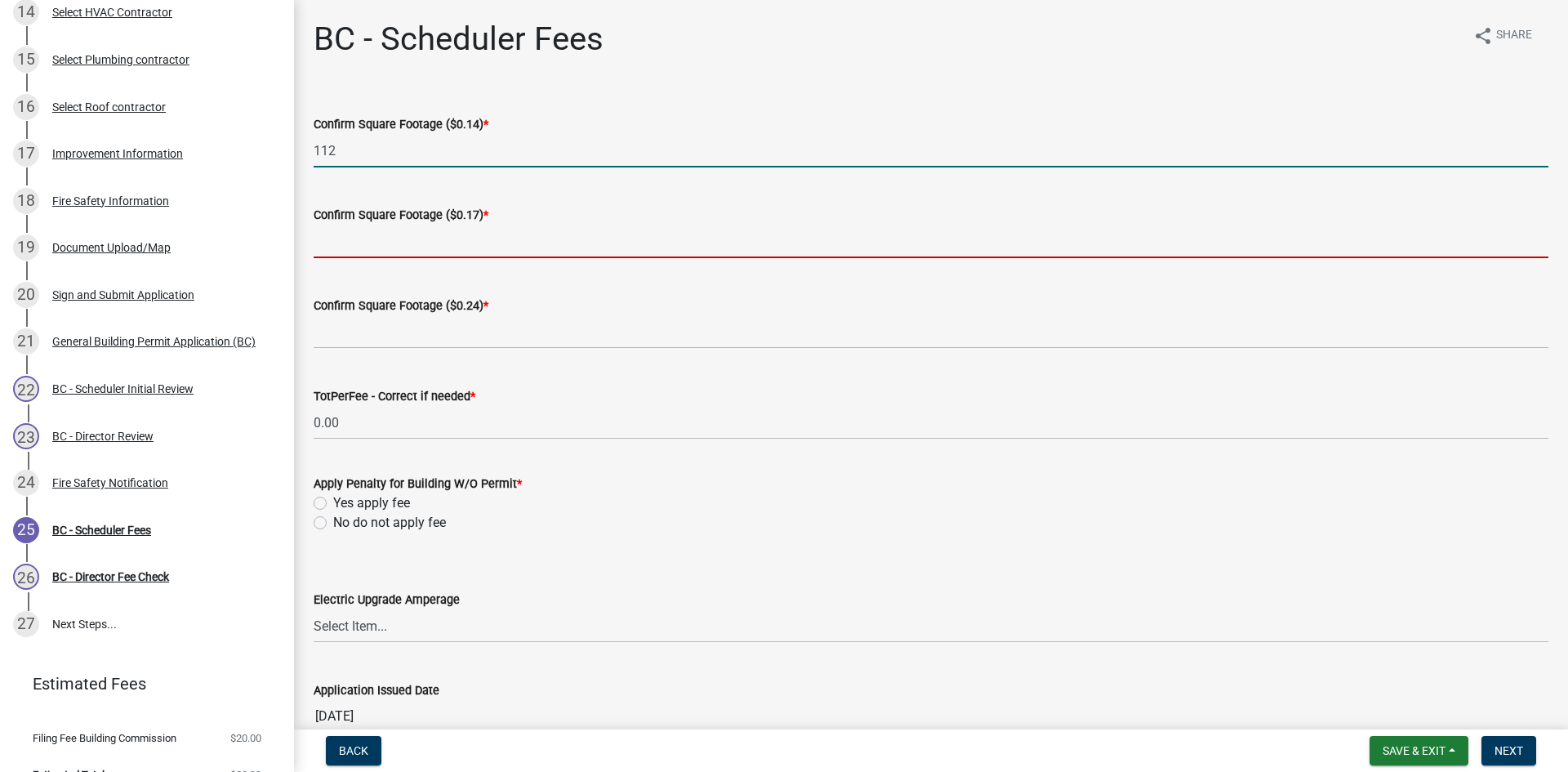
click at [328, 237] on input "text" at bounding box center [931, 241] width 1235 height 33
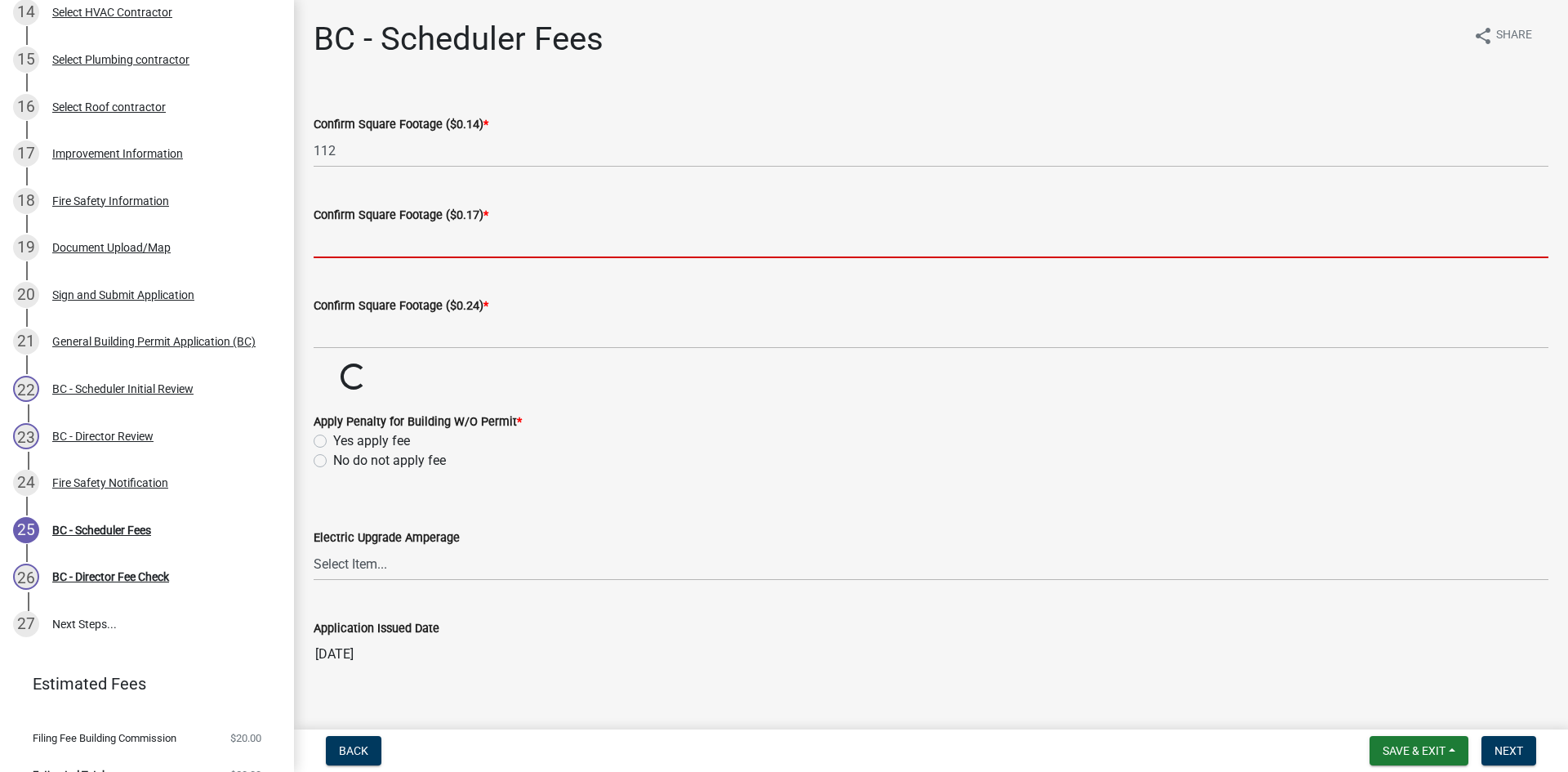
type input "2015"
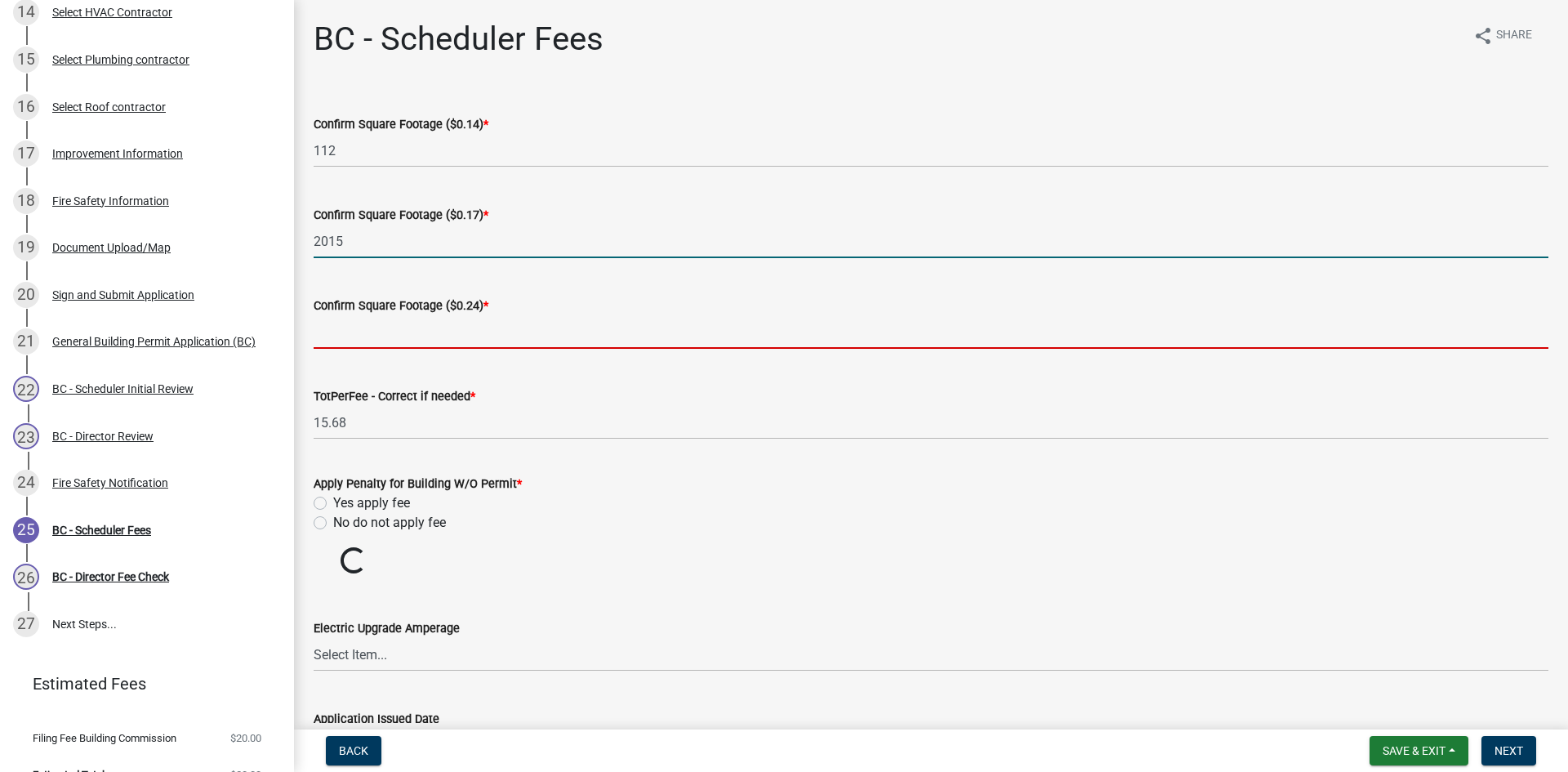
click at [387, 335] on input "text" at bounding box center [931, 332] width 1235 height 33
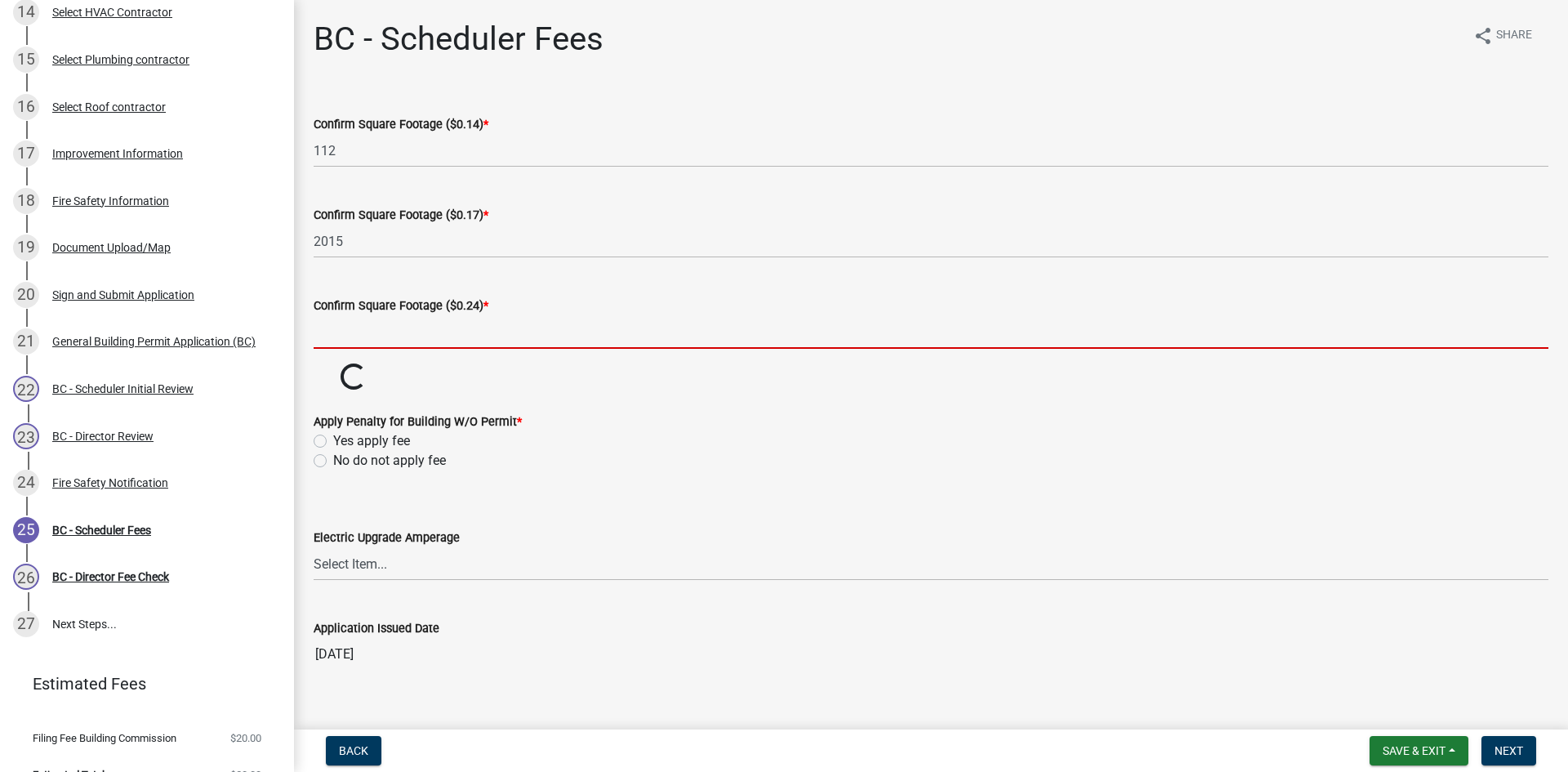
type input "0"
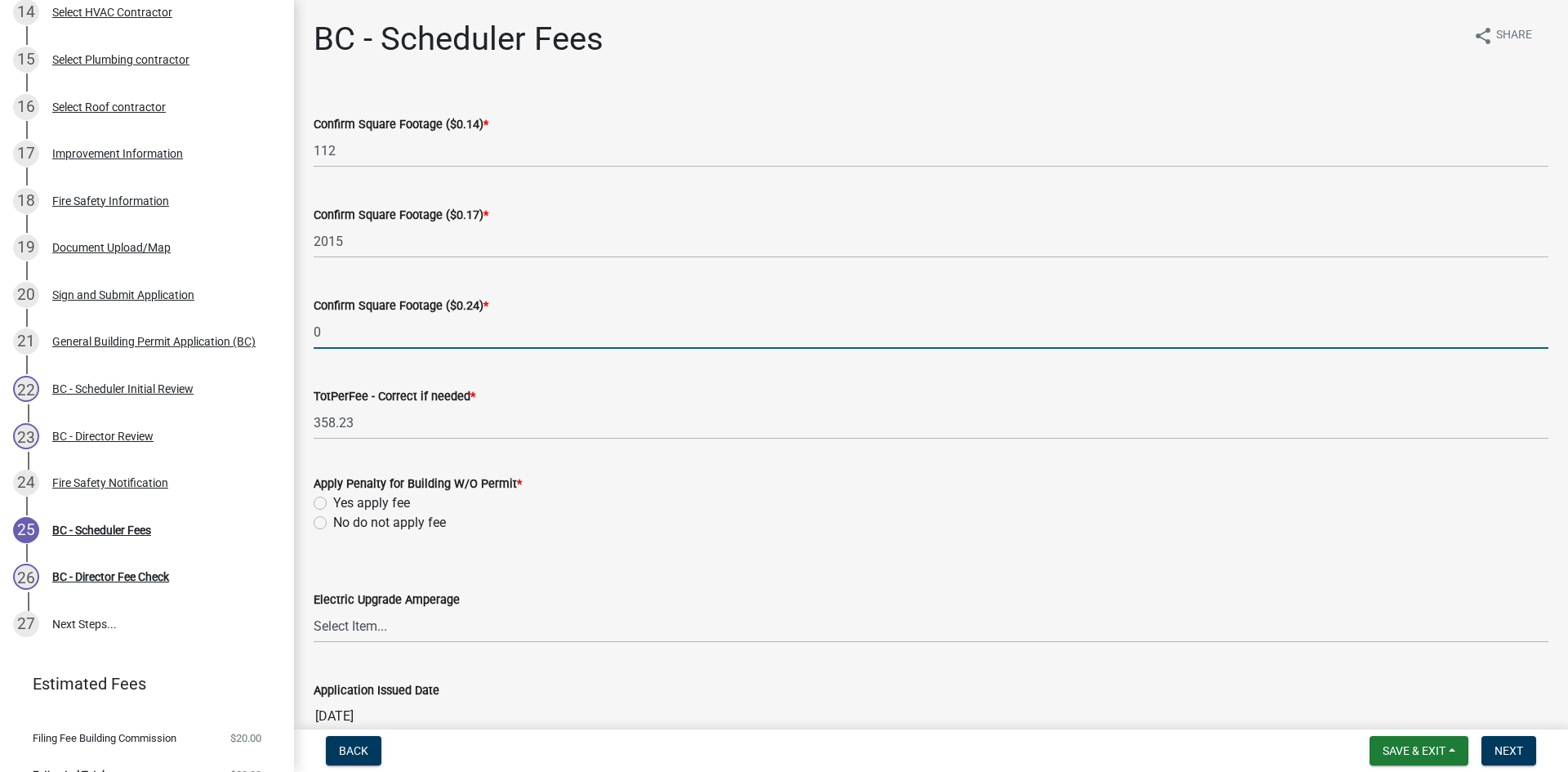
click at [319, 527] on wm-data-entity-input-list "Confirm Square Footage ($0.14) * 112 Confirm Square Footage ($0.17) * 2015 Conf…" at bounding box center [931, 418] width 1235 height 655
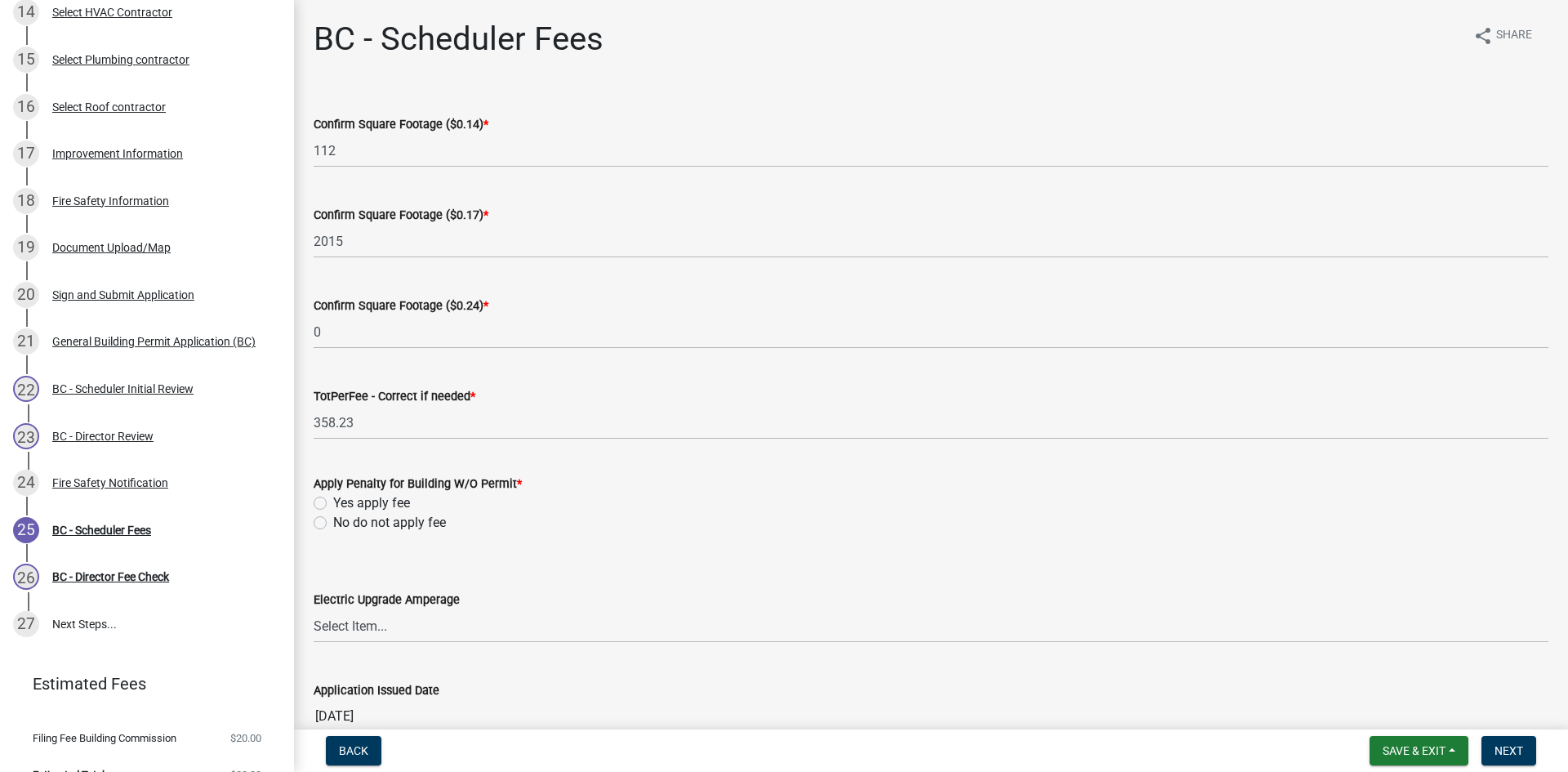
click at [333, 522] on label "No do not apply fee" at bounding box center [389, 523] width 113 height 19
click at [333, 522] on input "No do not apply fee" at bounding box center [338, 519] width 11 height 11
radio input "true"
click at [1524, 754] on button "Next" at bounding box center [1509, 751] width 54 height 30
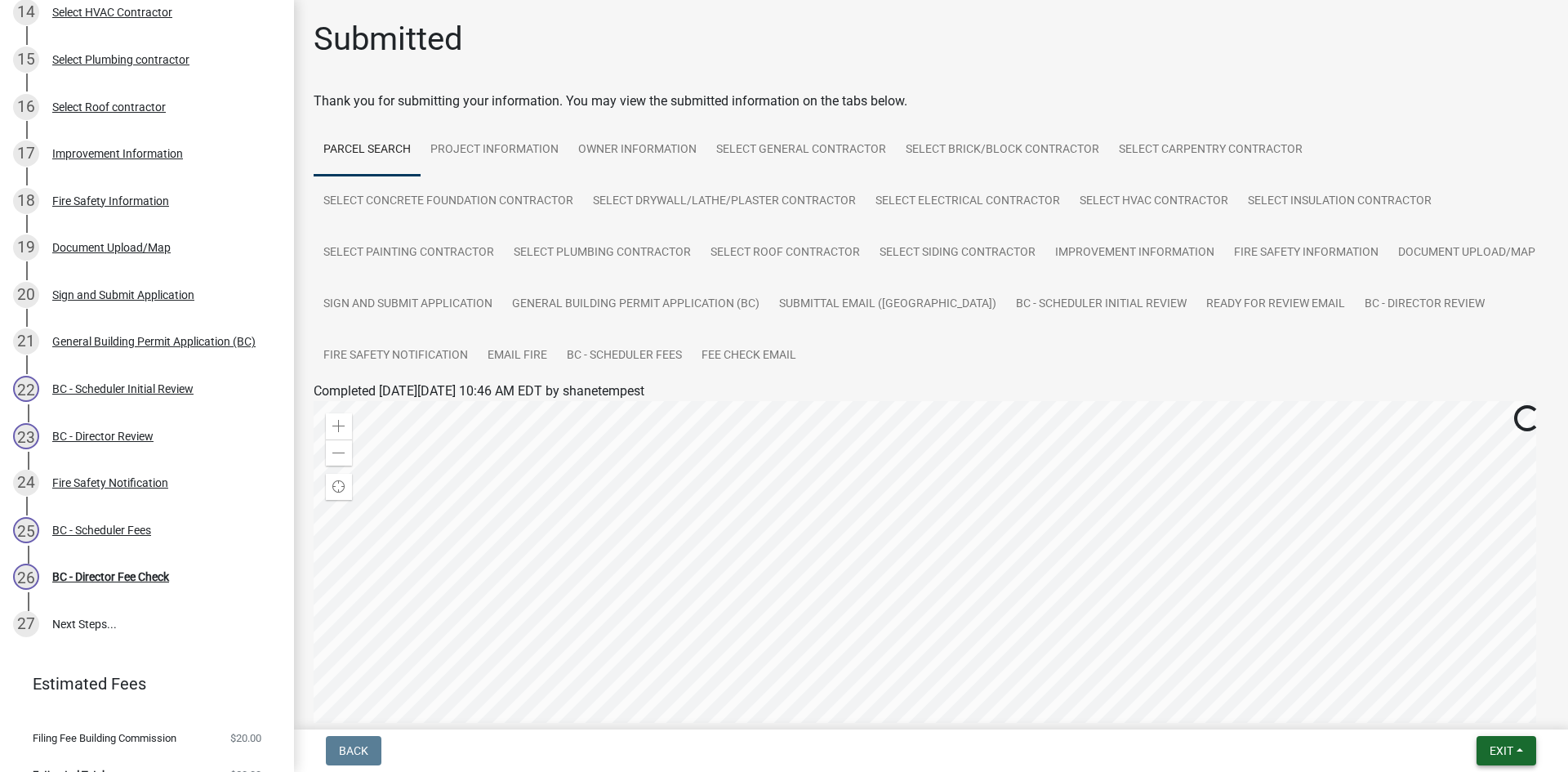
click at [1503, 755] on span "Exit" at bounding box center [1501, 751] width 24 height 13
click at [1447, 708] on button "Save & Exit" at bounding box center [1471, 708] width 131 height 39
